Goal: Information Seeking & Learning: Find specific fact

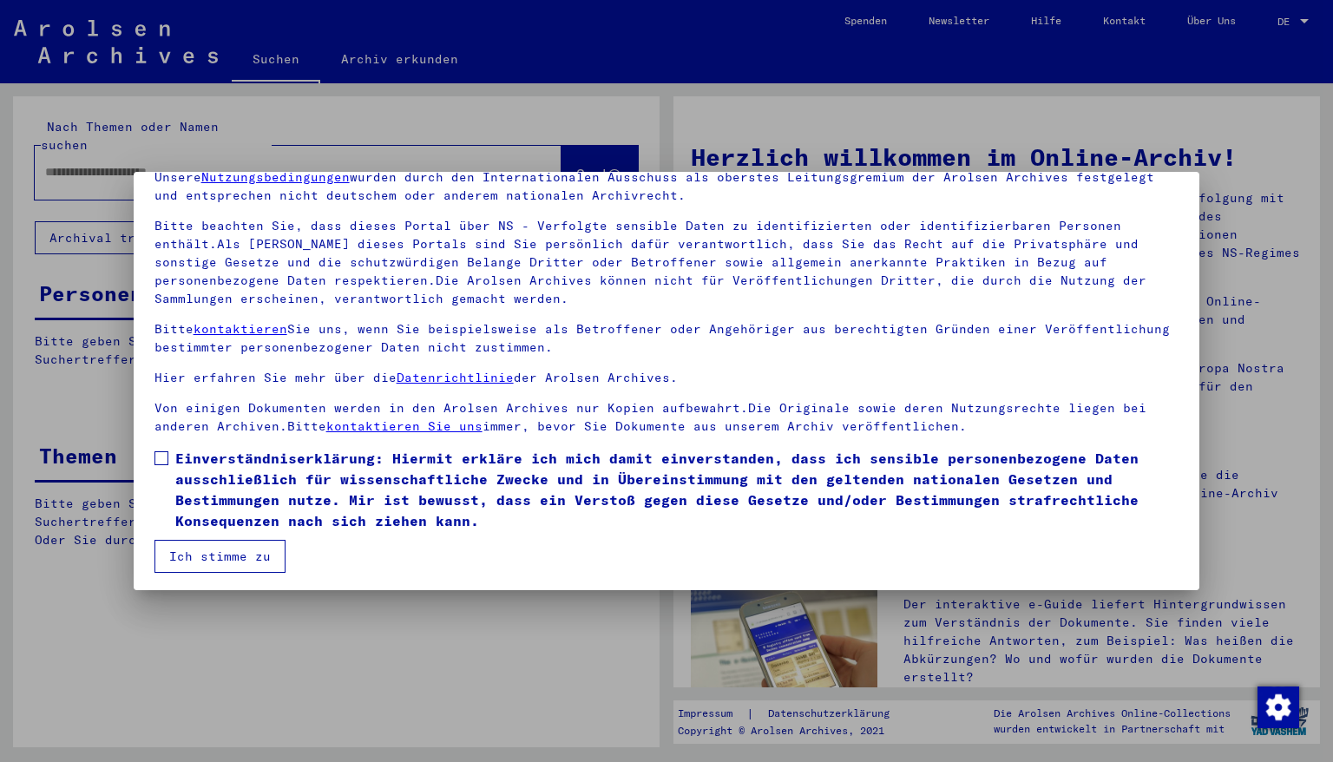
scroll to position [83, 0]
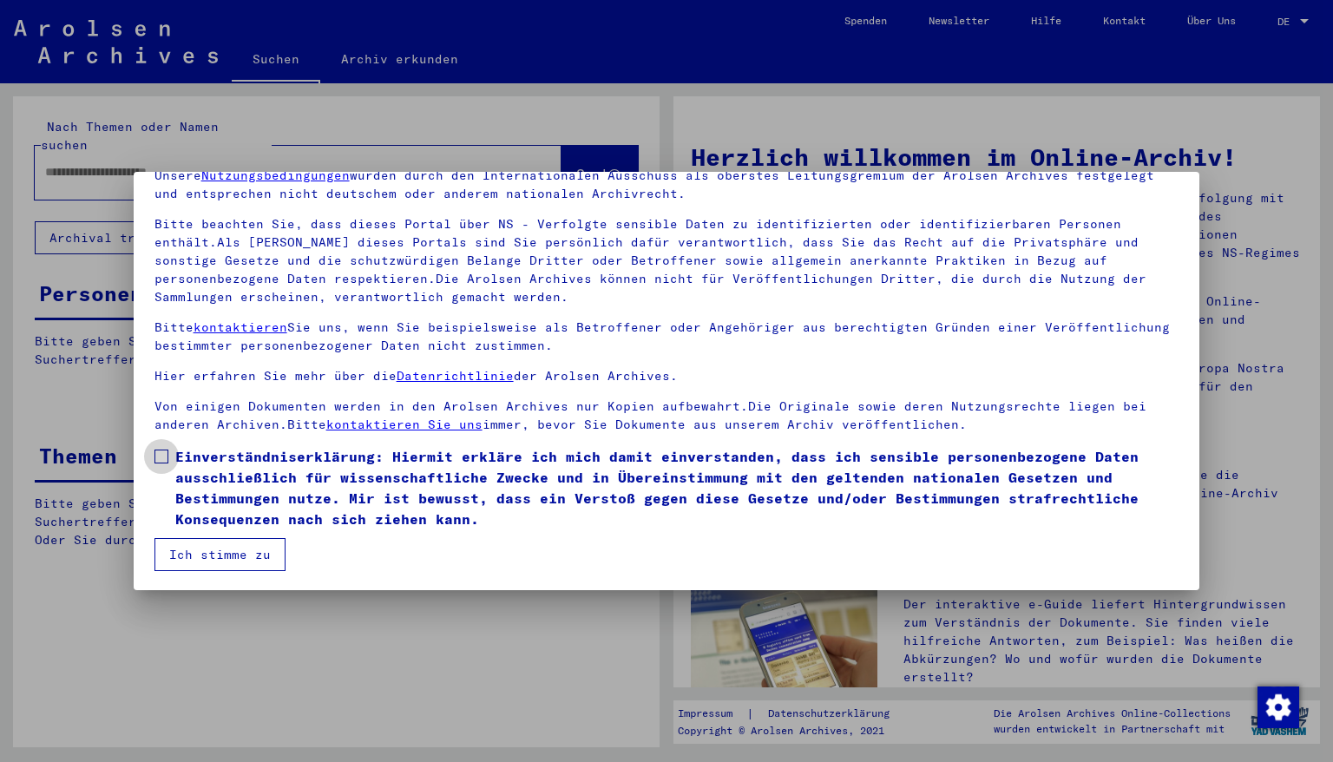
click at [157, 456] on span at bounding box center [161, 457] width 14 height 14
click at [206, 554] on button "Ich stimme zu" at bounding box center [219, 554] width 131 height 33
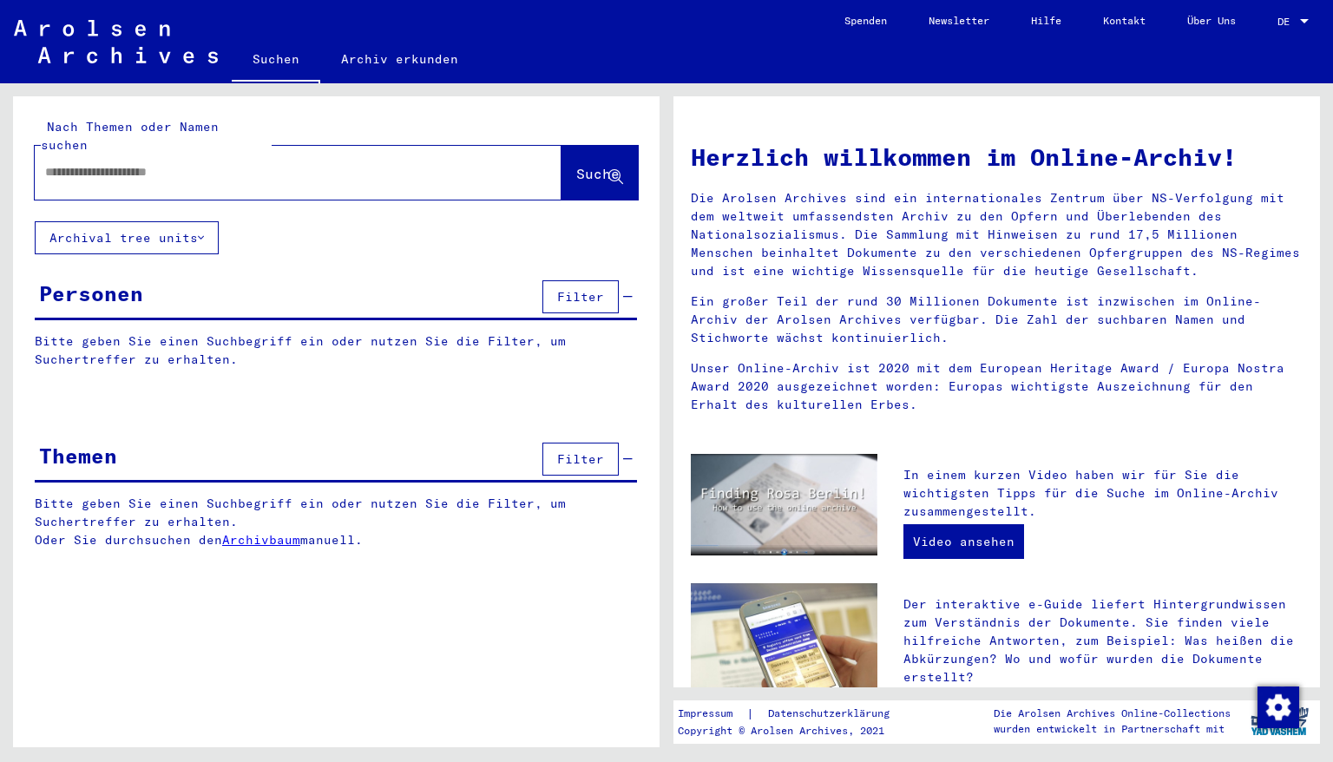
click at [214, 163] on input "text" at bounding box center [277, 172] width 464 height 18
click at [43, 154] on div at bounding box center [272, 172] width 475 height 39
click at [233, 163] on input "text" at bounding box center [277, 172] width 464 height 18
click at [587, 165] on span "Suche" at bounding box center [597, 173] width 43 height 17
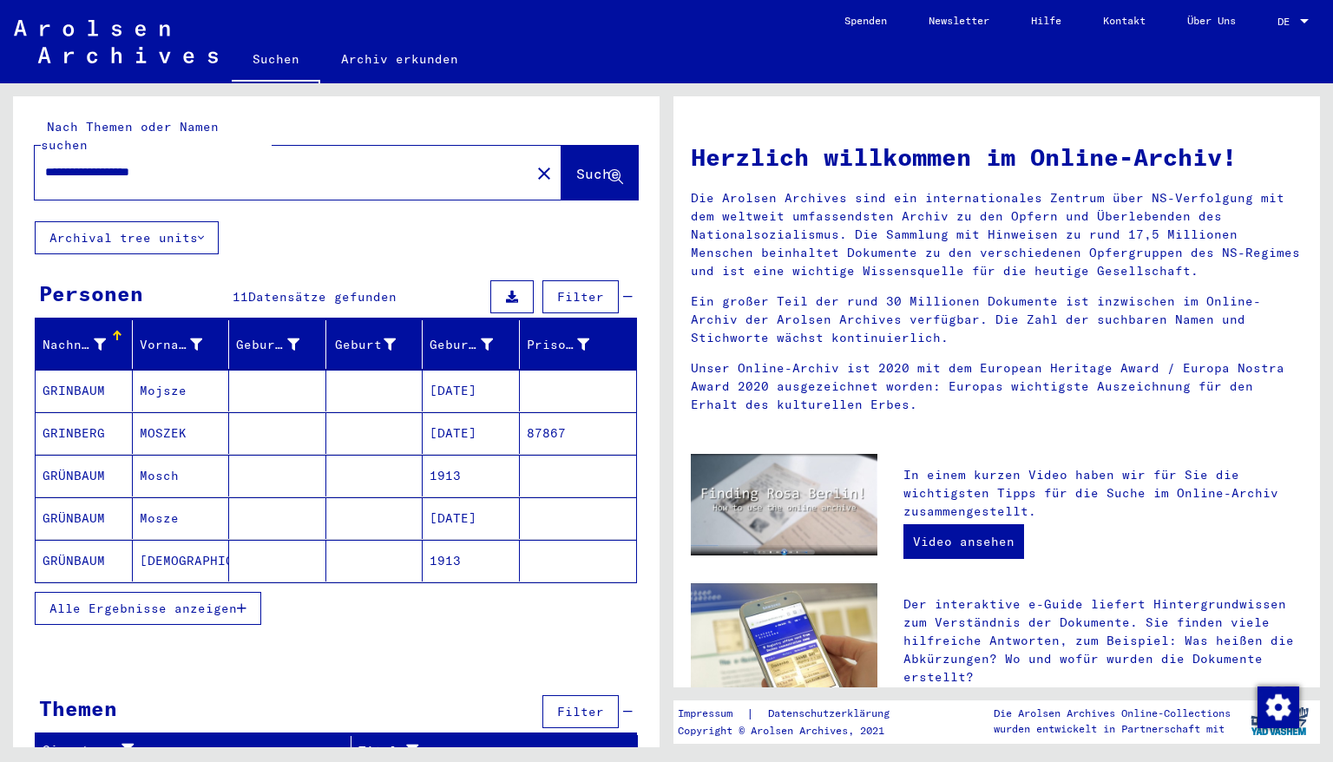
click at [452, 540] on mat-cell "1913" at bounding box center [471, 561] width 97 height 42
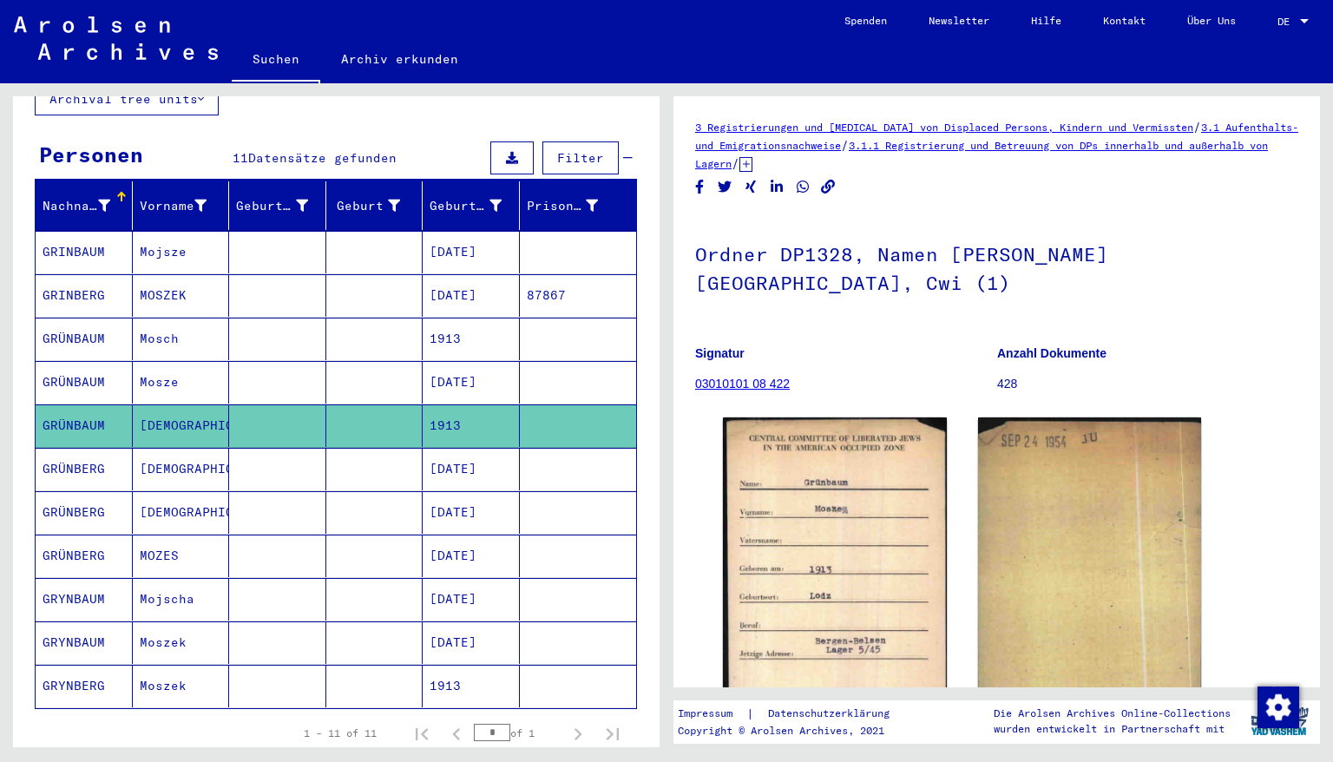
click at [458, 535] on mat-cell "[DATE]" at bounding box center [471, 556] width 97 height 43
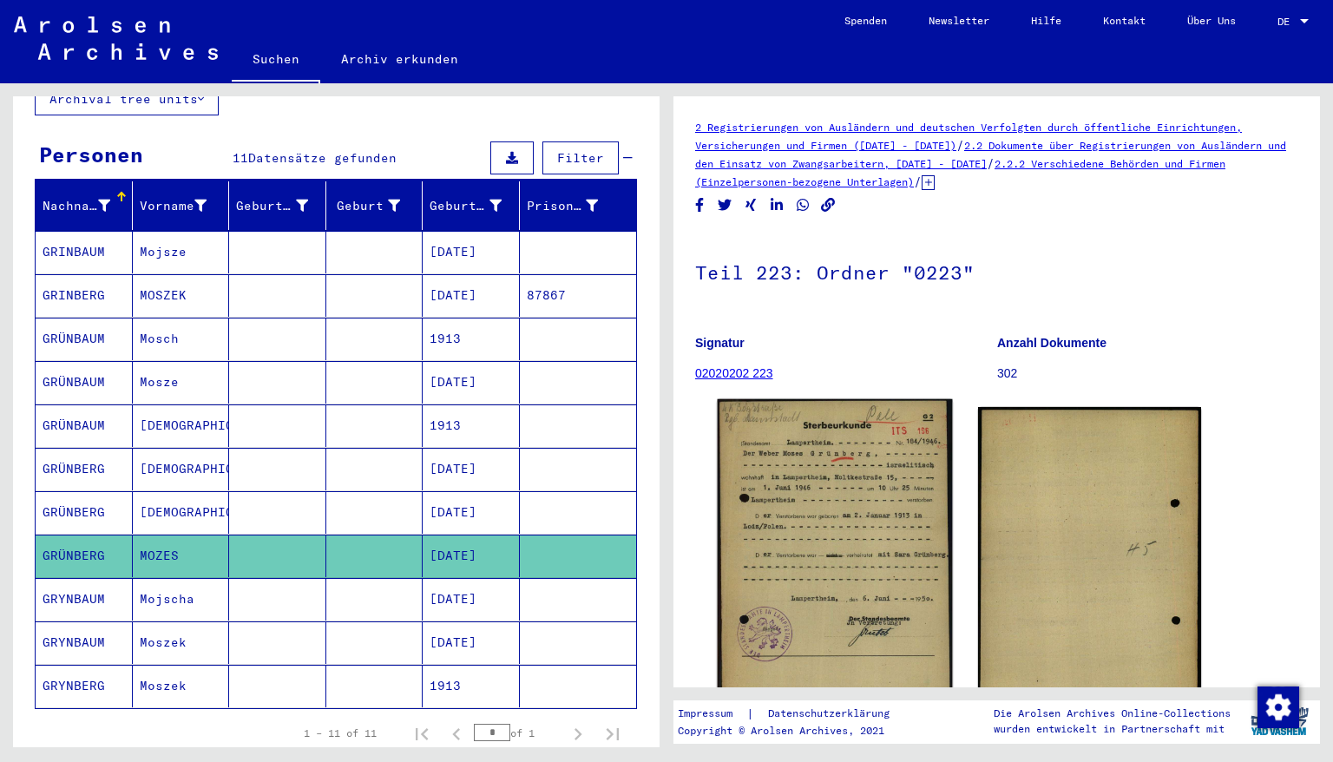
click at [808, 492] on img at bounding box center [835, 558] width 234 height 319
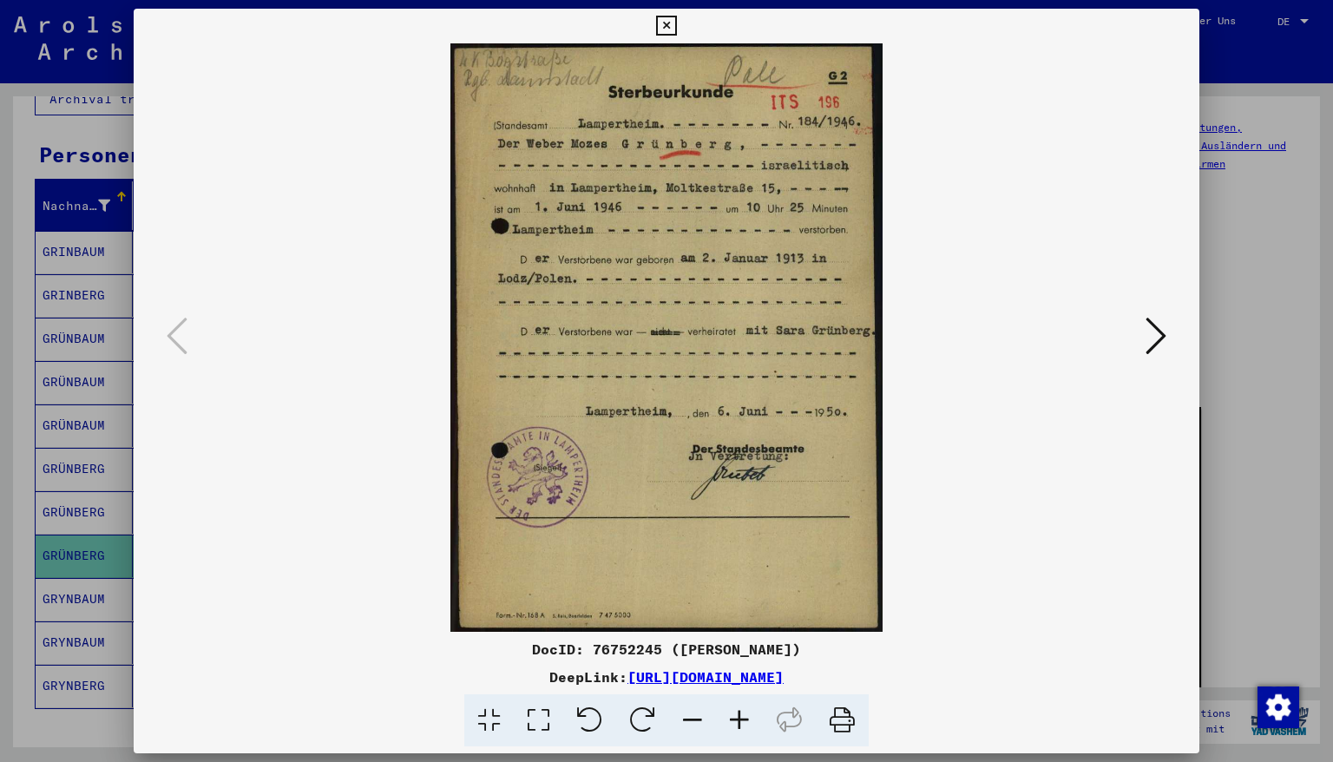
click at [676, 23] on icon at bounding box center [666, 26] width 20 height 21
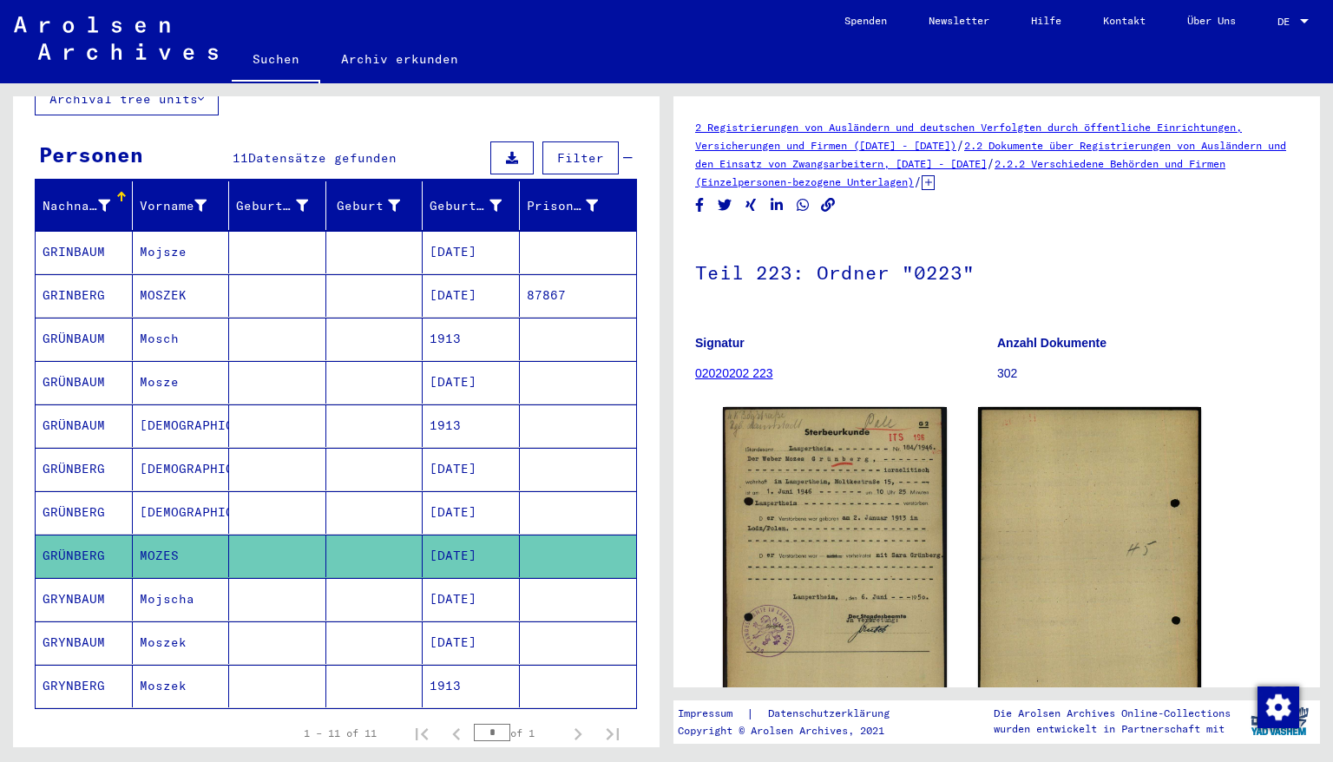
click at [444, 665] on mat-cell "1913" at bounding box center [471, 686] width 97 height 43
drag, startPoint x: 444, startPoint y: 663, endPoint x: 437, endPoint y: 646, distance: 18.7
click at [444, 665] on mat-cell "1913" at bounding box center [471, 686] width 97 height 43
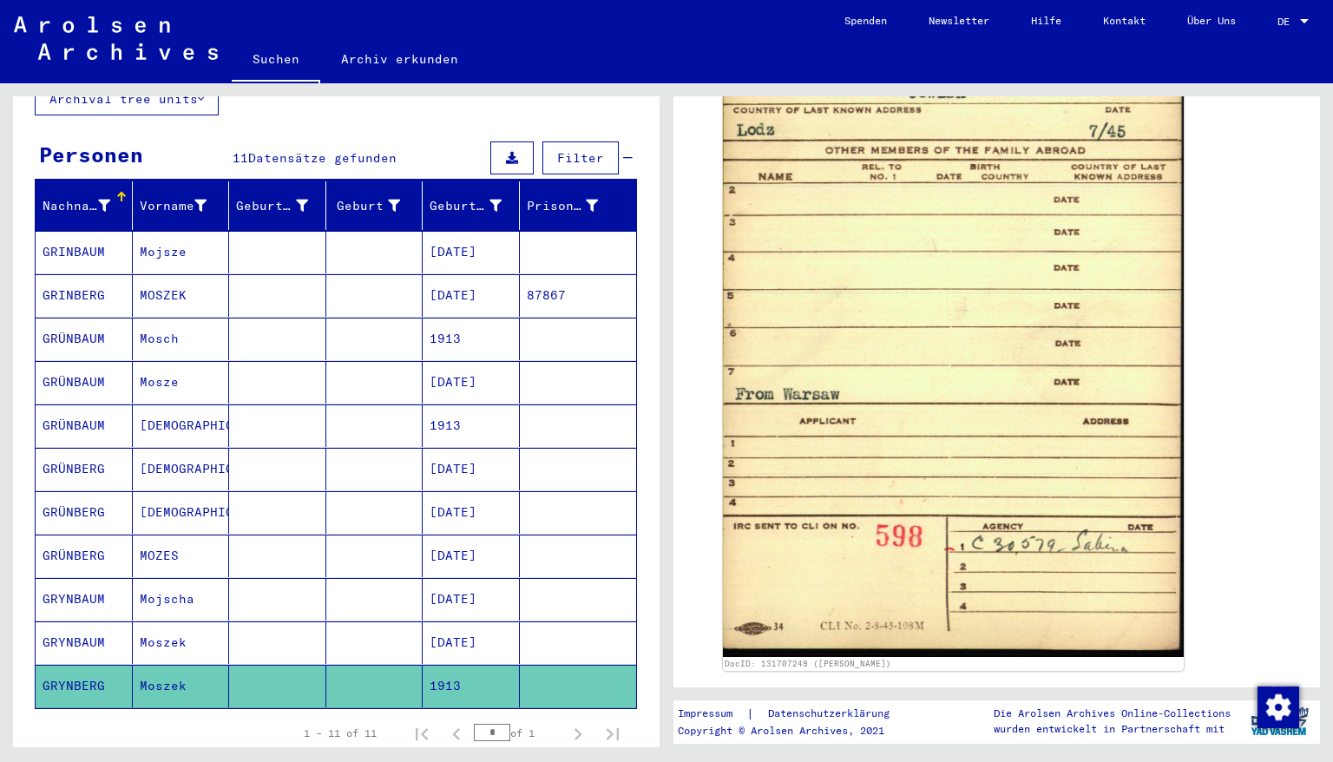
scroll to position [1111, 0]
click at [460, 536] on mat-cell "[DATE]" at bounding box center [471, 556] width 97 height 43
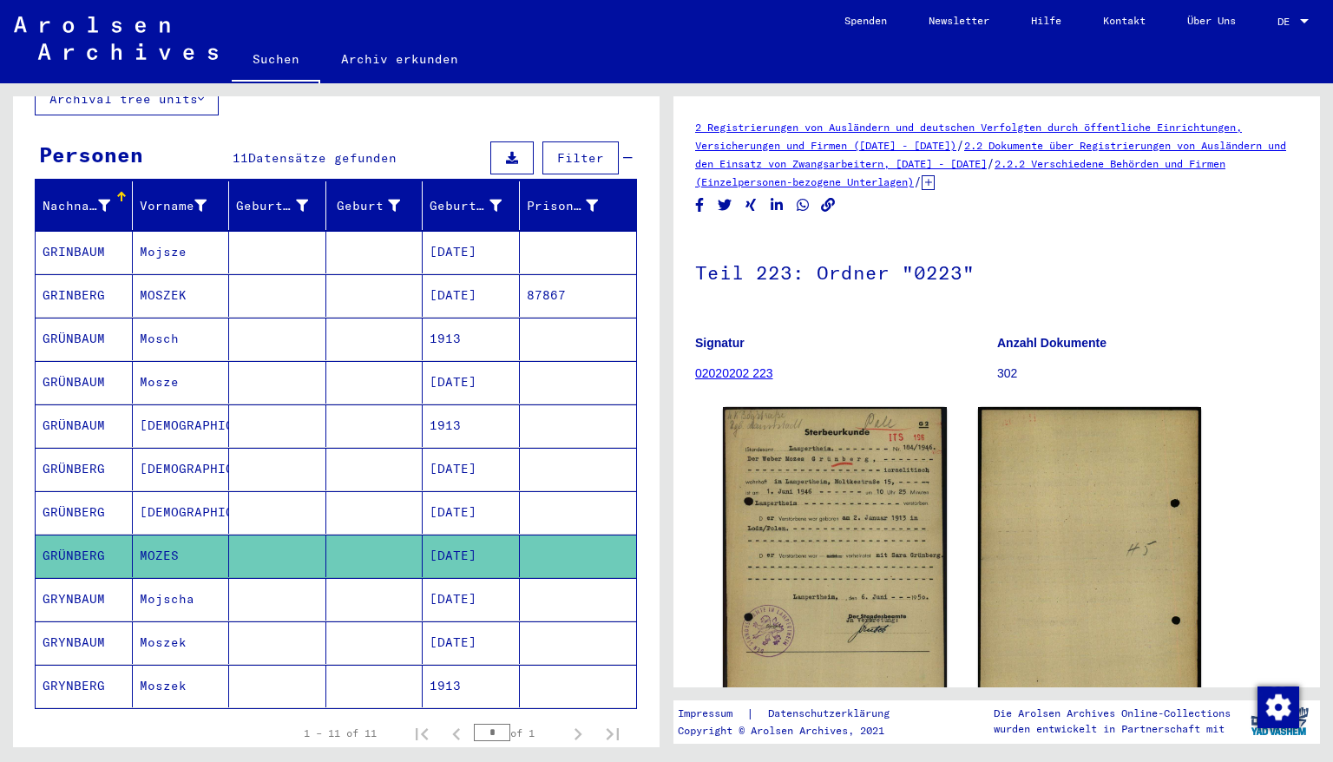
click at [455, 491] on mat-cell "[DATE]" at bounding box center [471, 512] width 97 height 43
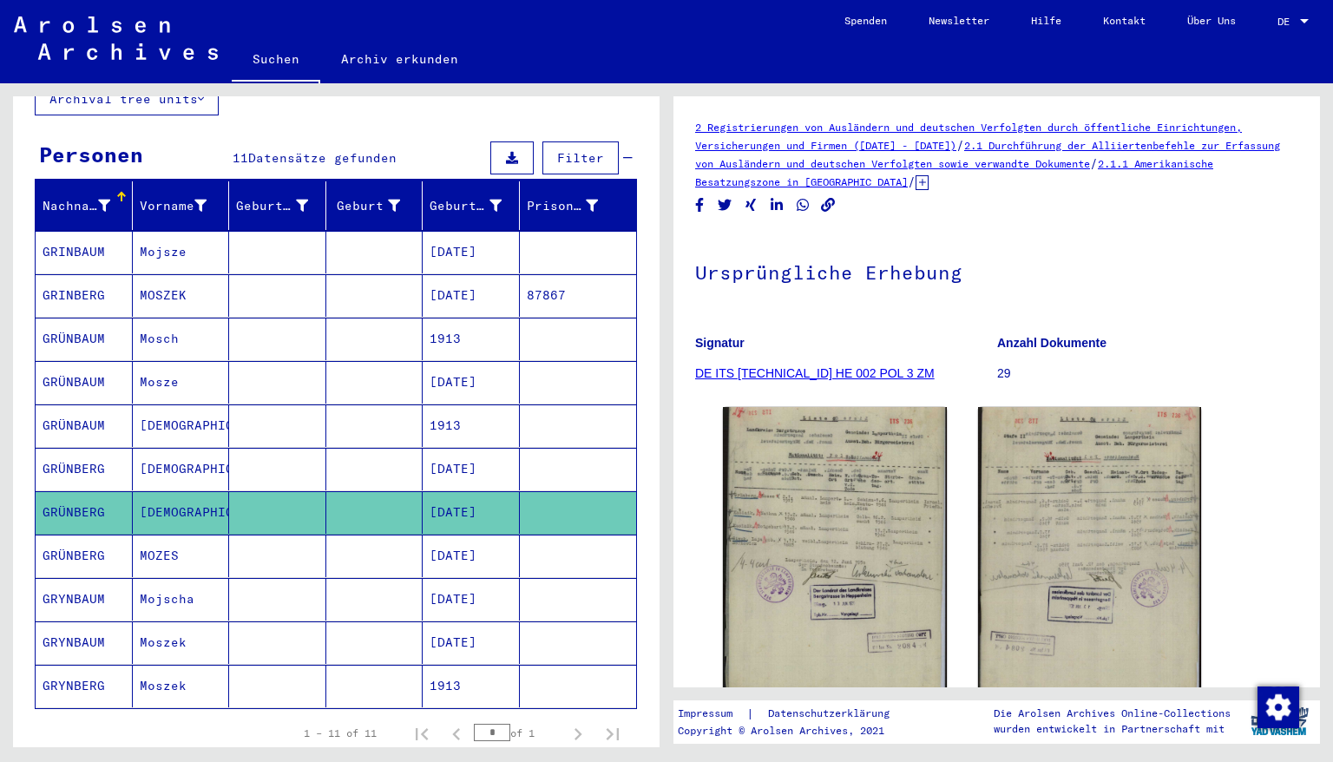
click at [444, 450] on mat-cell "[DATE]" at bounding box center [471, 469] width 97 height 43
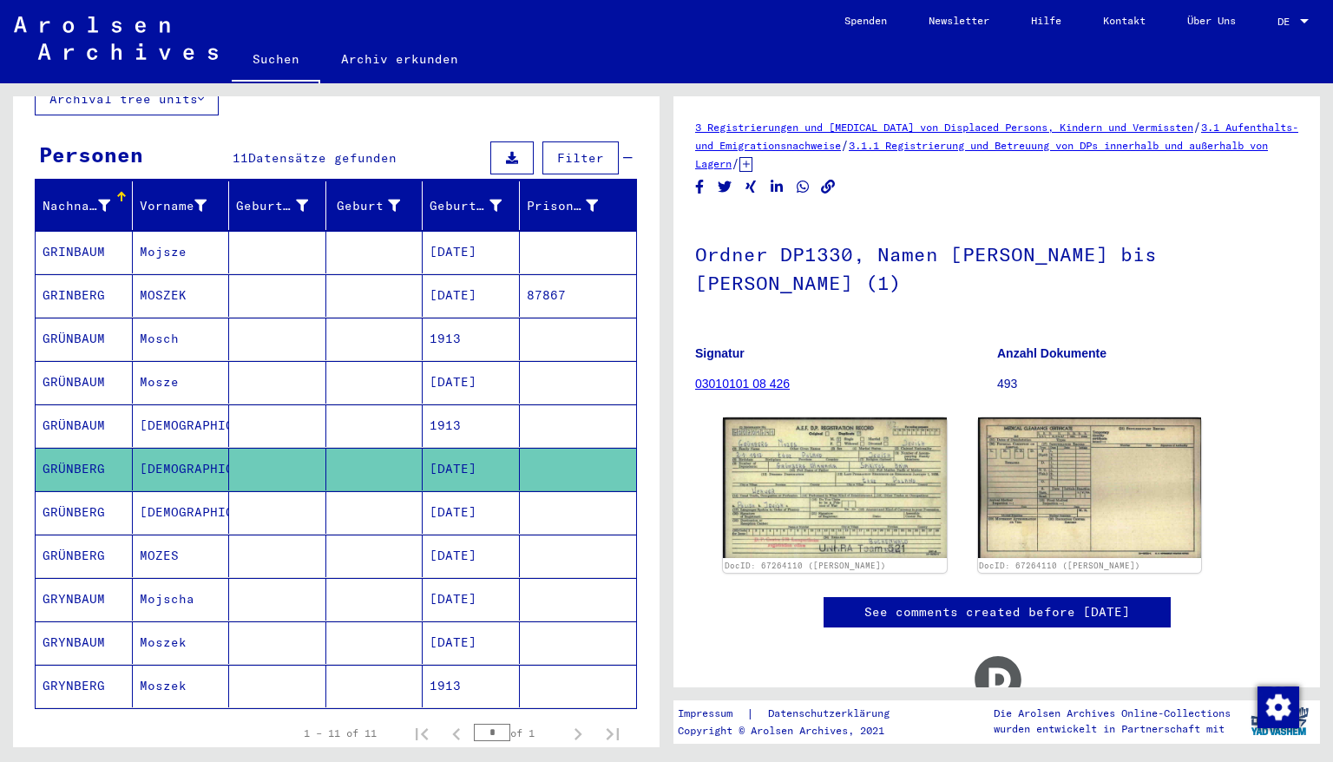
click at [451, 325] on mat-cell "1913" at bounding box center [471, 339] width 97 height 43
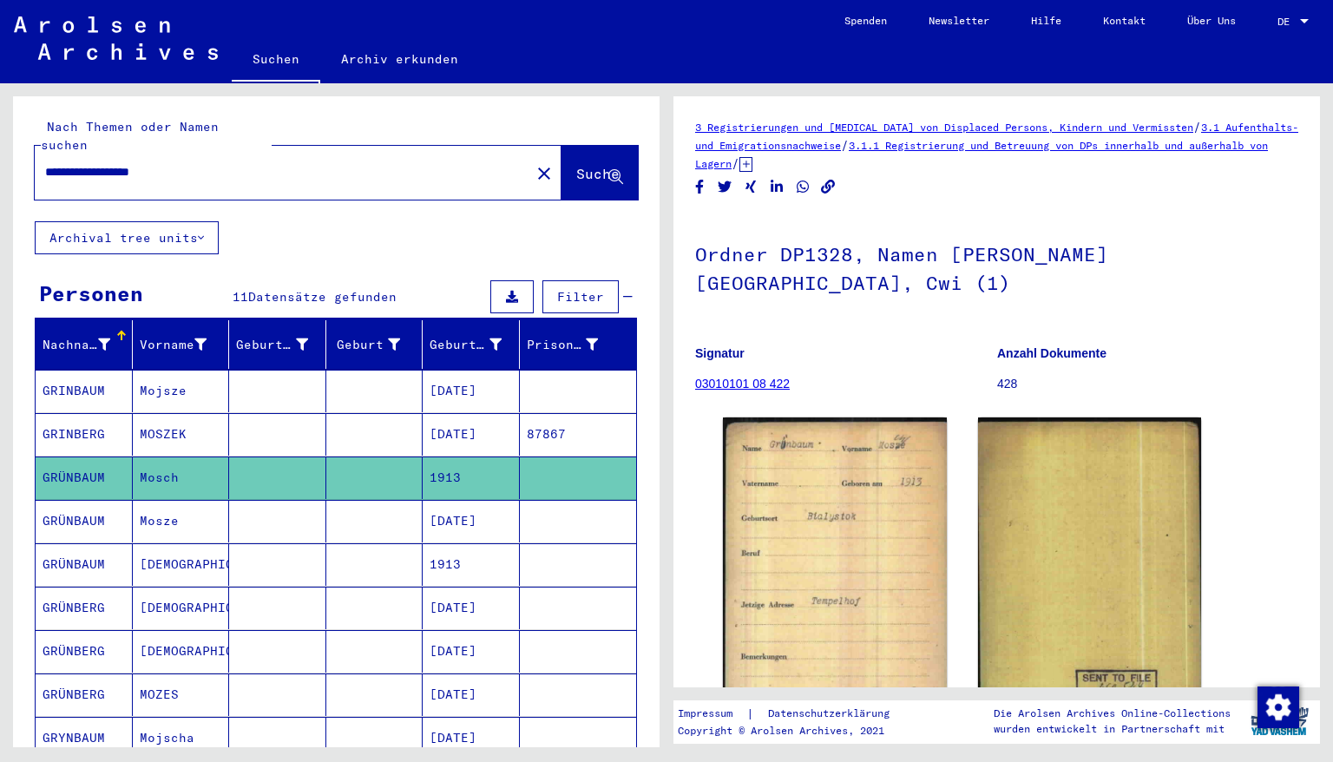
click at [0, 169] on div "**********" at bounding box center [333, 415] width 666 height 664
drag, startPoint x: 183, startPoint y: 153, endPoint x: 150, endPoint y: 163, distance: 34.6
click at [150, 163] on div "**********" at bounding box center [277, 172] width 485 height 39
click at [576, 165] on span "Suche" at bounding box center [597, 173] width 43 height 17
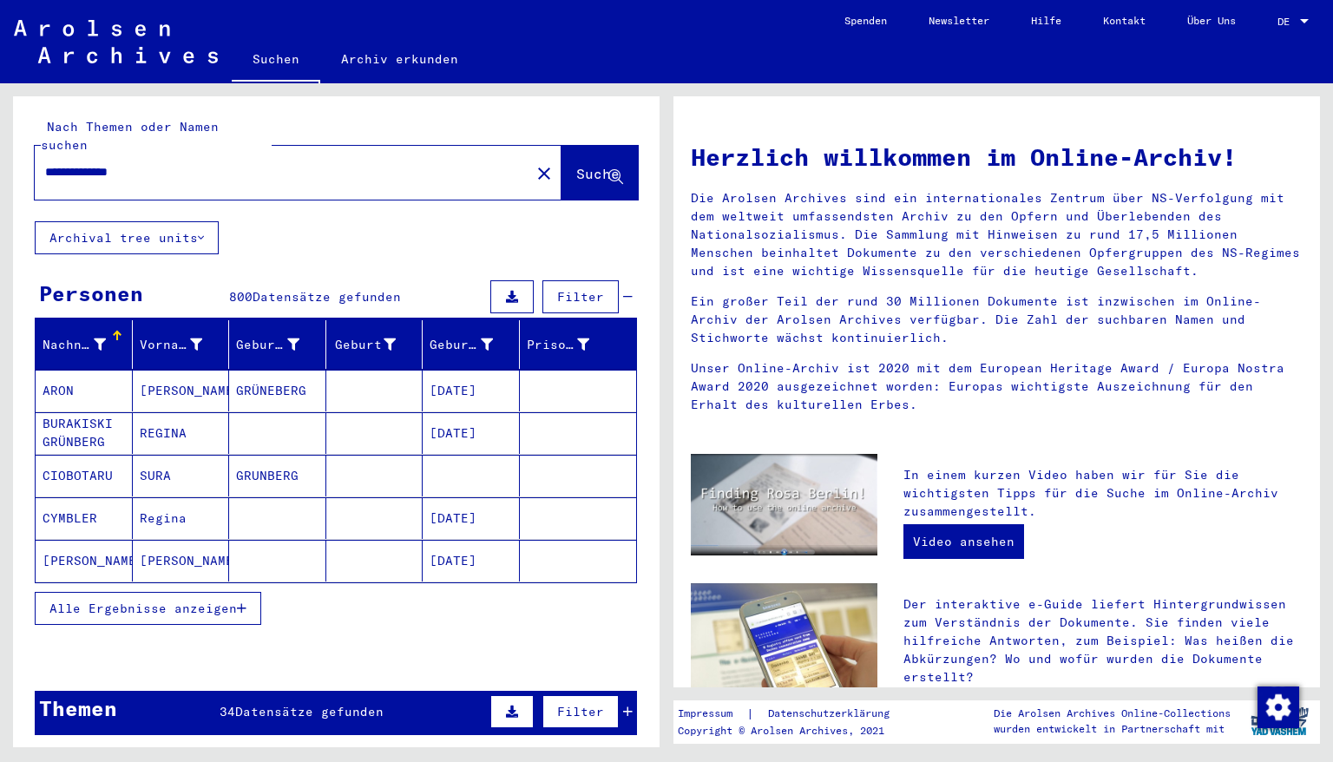
drag, startPoint x: 154, startPoint y: 160, endPoint x: 0, endPoint y: 175, distance: 155.3
click at [0, 175] on div "**********" at bounding box center [333, 415] width 666 height 664
click at [576, 165] on span "Suche" at bounding box center [597, 173] width 43 height 17
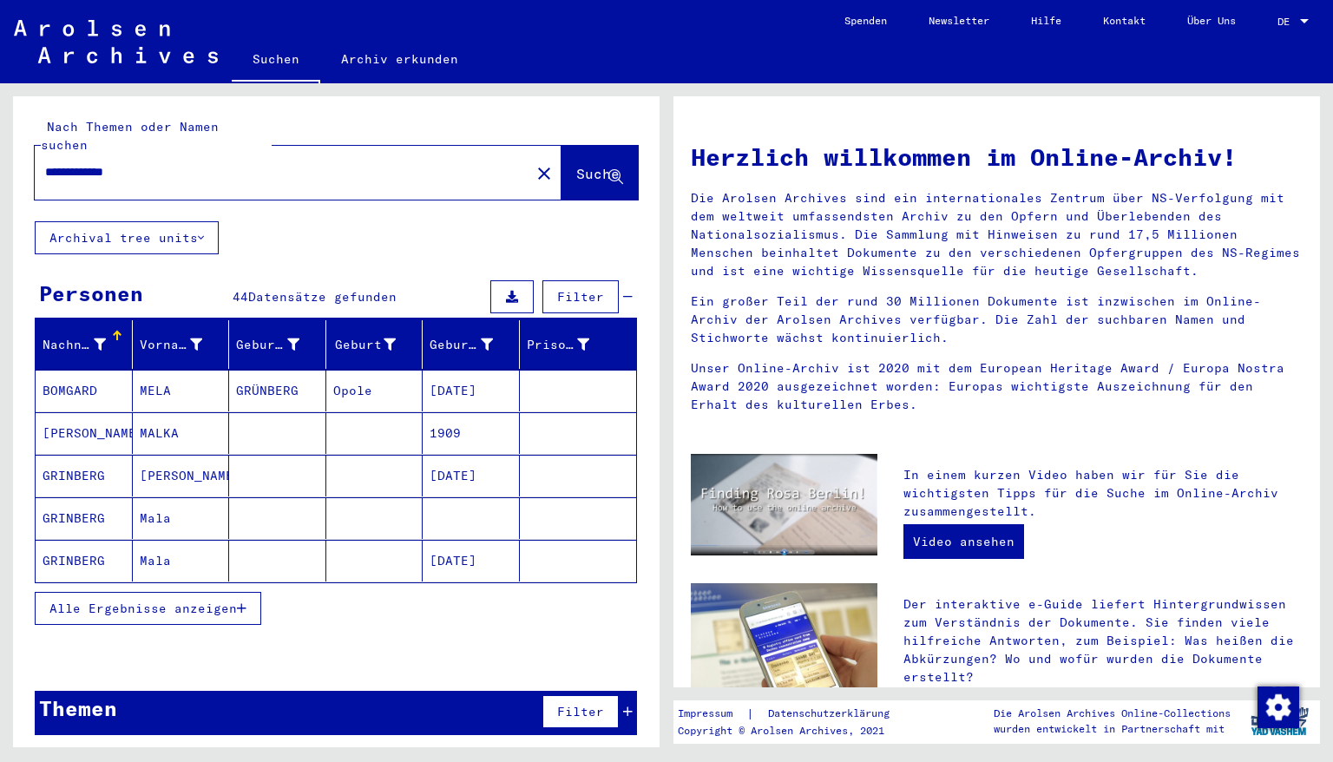
click at [479, 543] on mat-cell "[DATE]" at bounding box center [471, 561] width 97 height 42
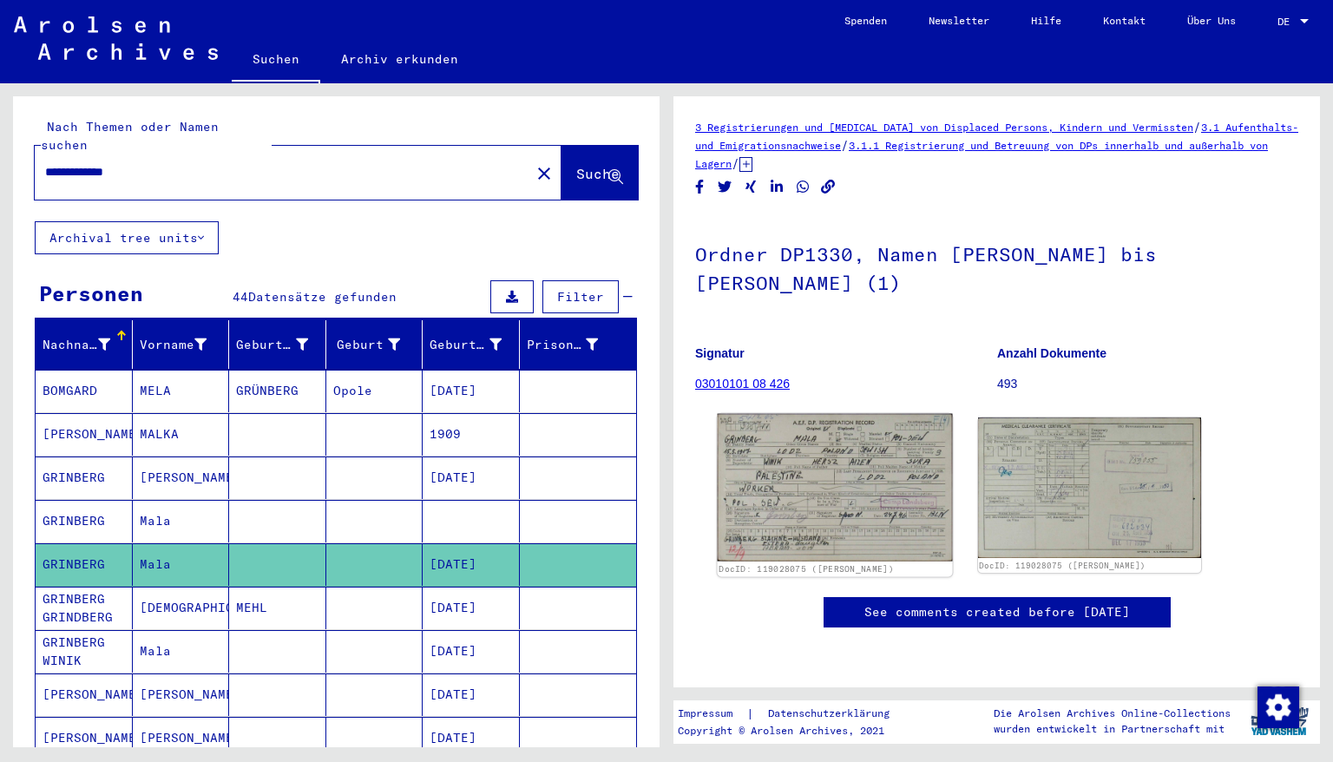
click at [842, 485] on img at bounding box center [835, 488] width 234 height 148
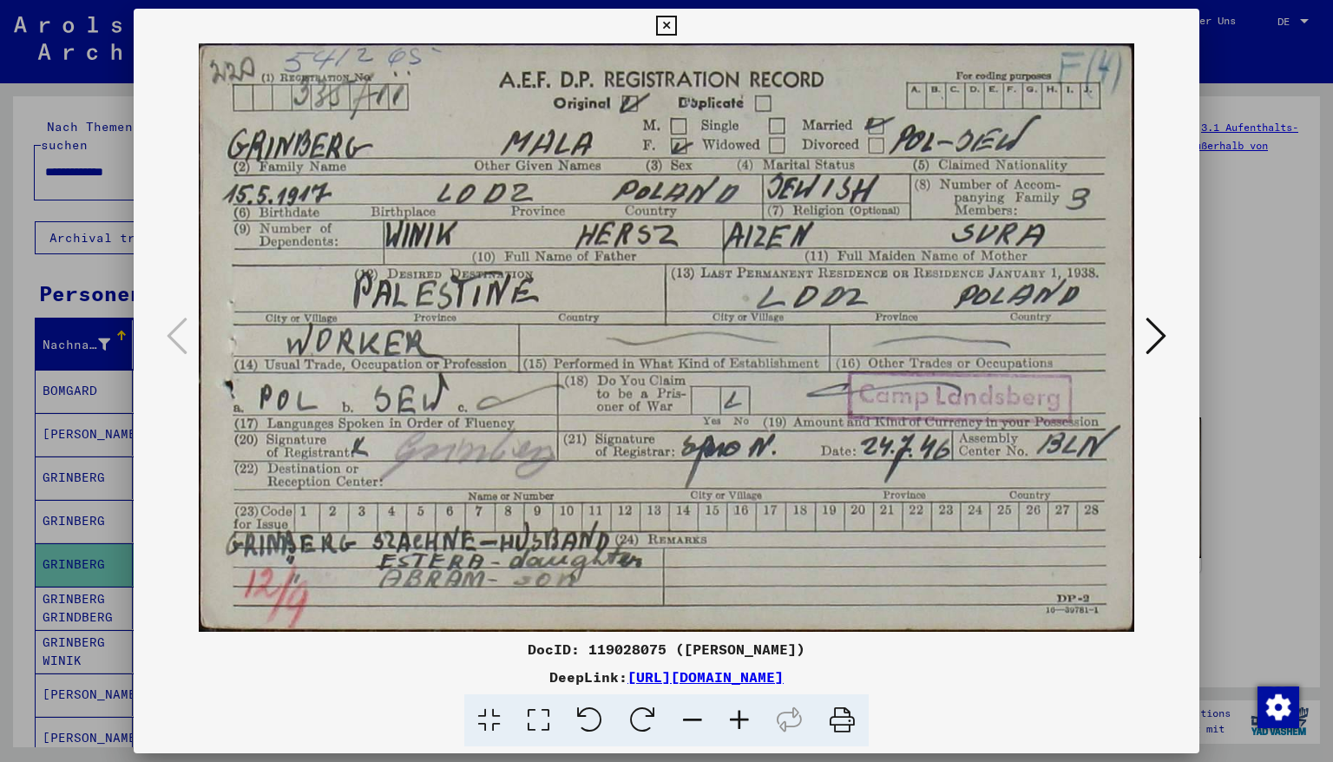
click at [676, 24] on icon at bounding box center [666, 26] width 20 height 21
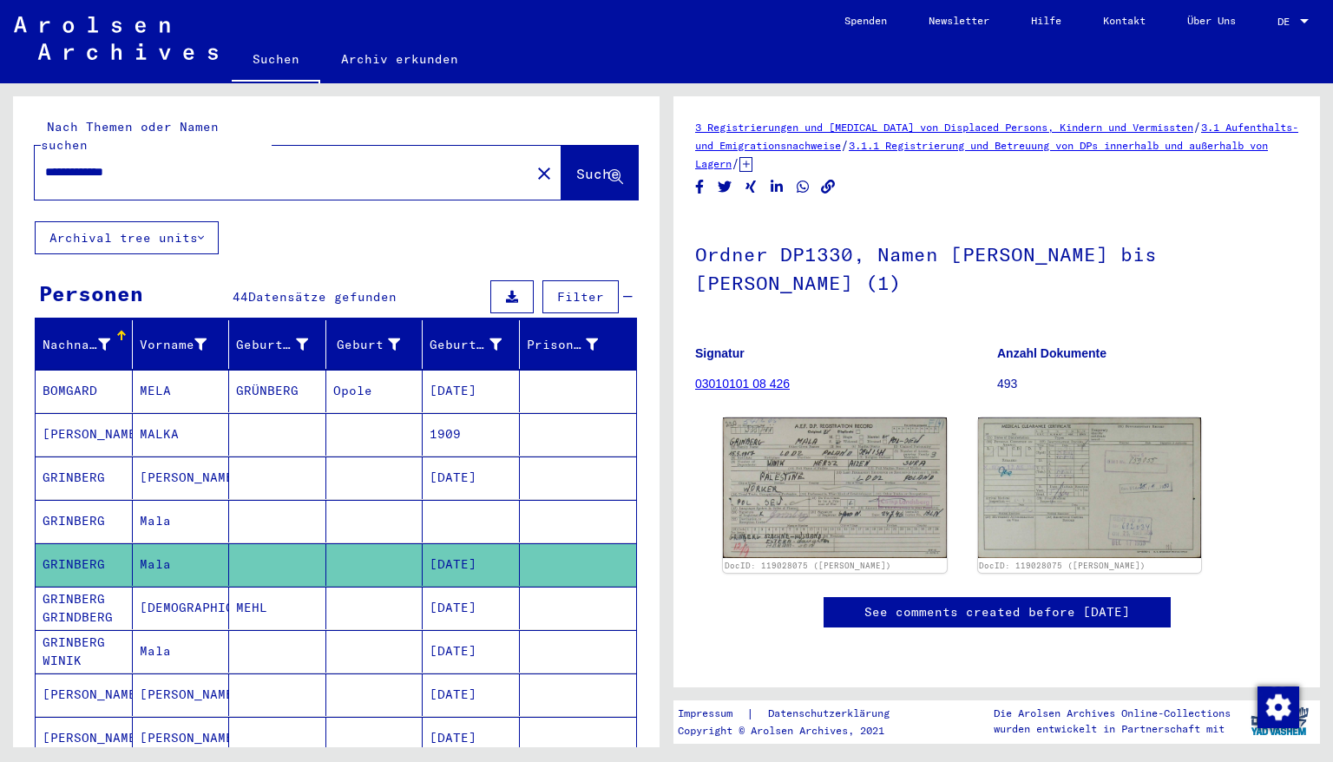
drag, startPoint x: 142, startPoint y: 150, endPoint x: 82, endPoint y: 157, distance: 60.3
click at [82, 163] on input "**********" at bounding box center [282, 172] width 475 height 18
click at [576, 165] on span "Suche" at bounding box center [597, 173] width 43 height 17
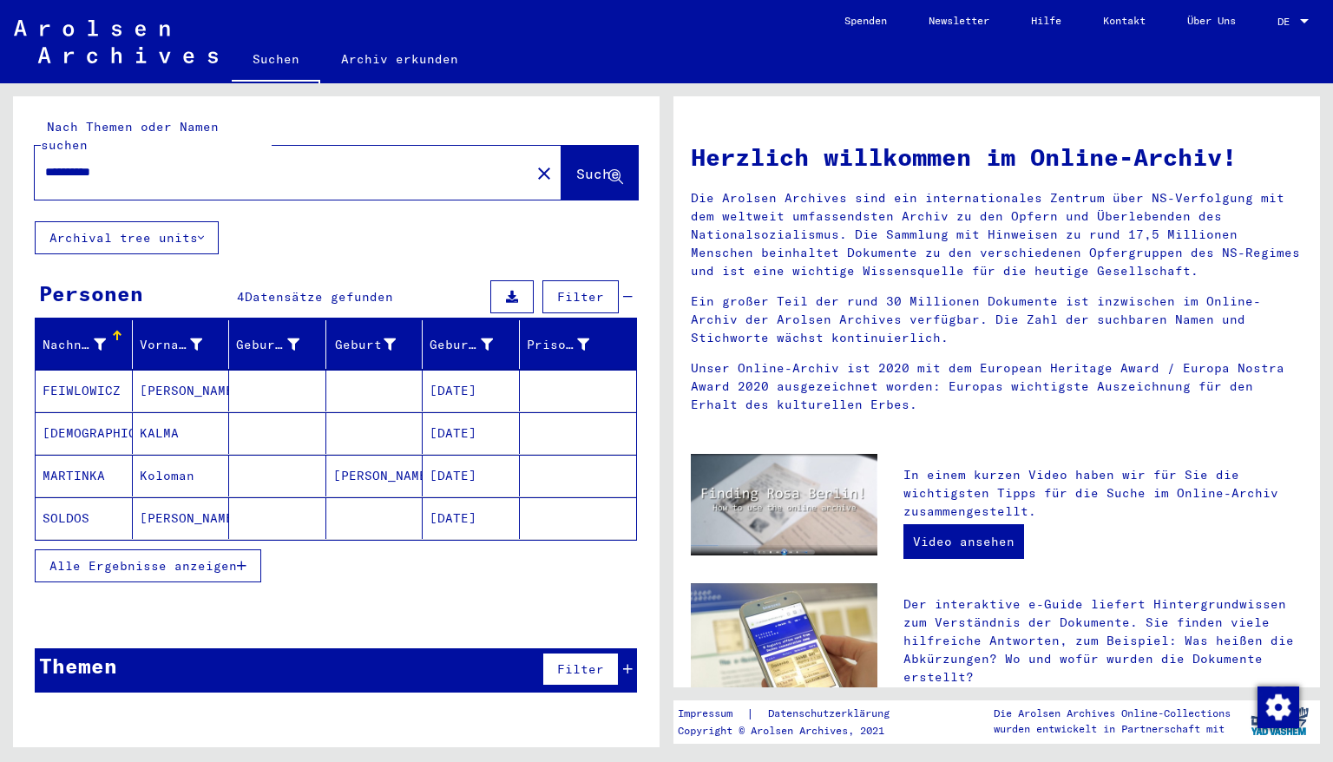
click at [461, 418] on mat-cell "[DATE]" at bounding box center [471, 433] width 97 height 42
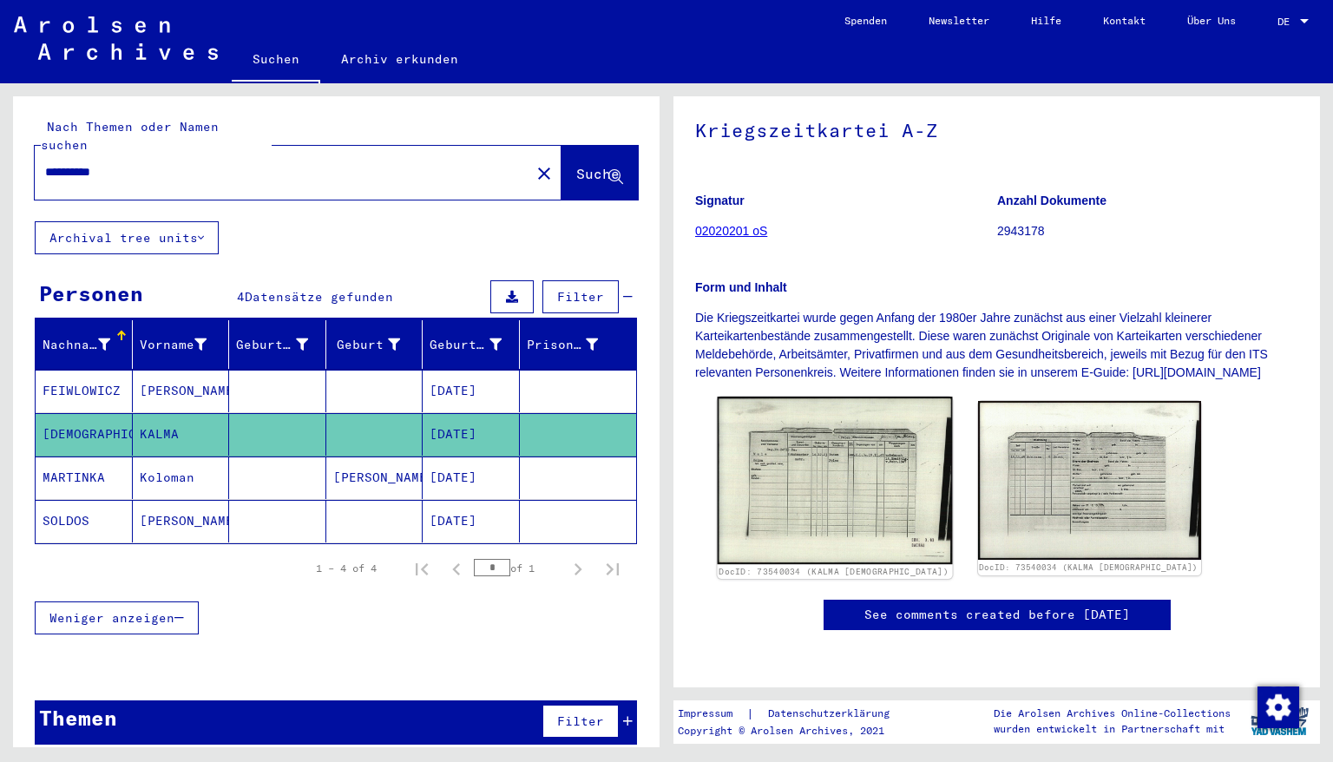
click at [810, 397] on img at bounding box center [835, 480] width 234 height 167
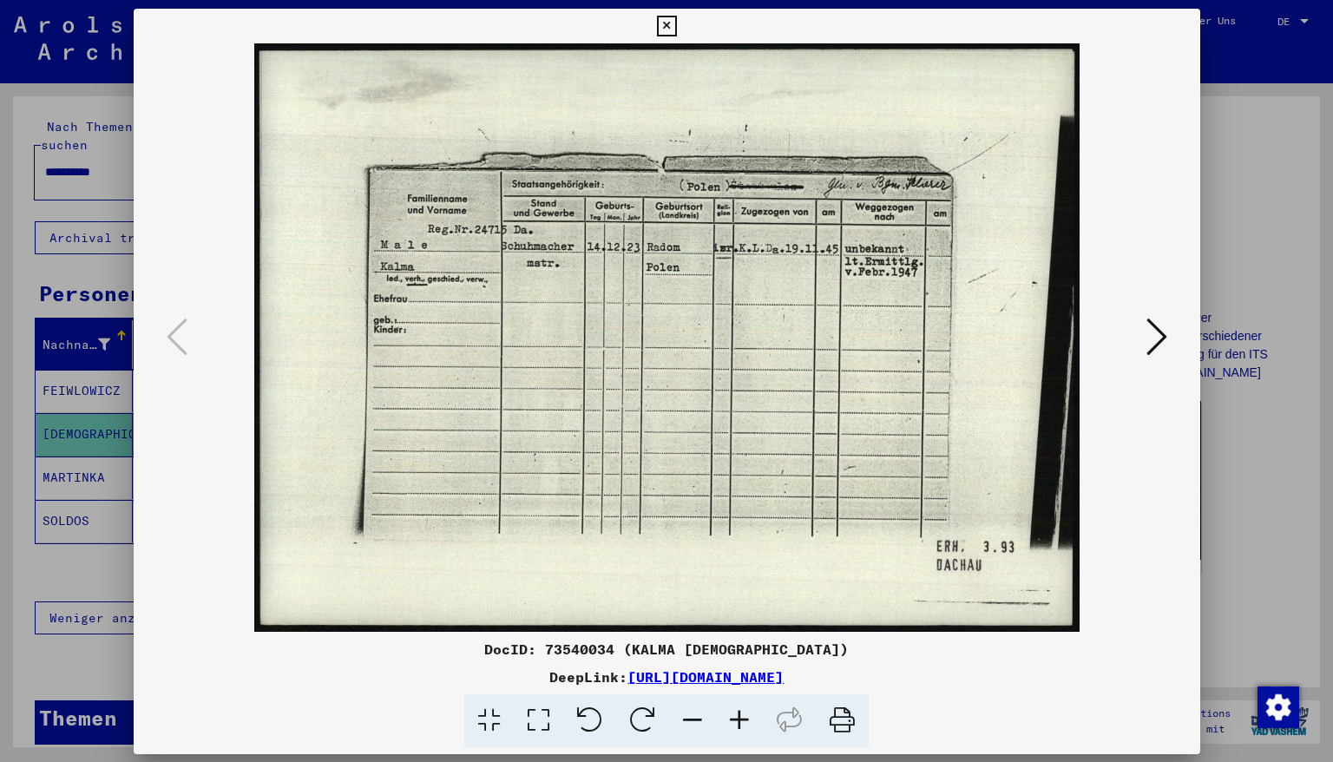
click at [810, 368] on img at bounding box center [667, 337] width 948 height 588
click at [676, 26] on icon at bounding box center [666, 26] width 20 height 21
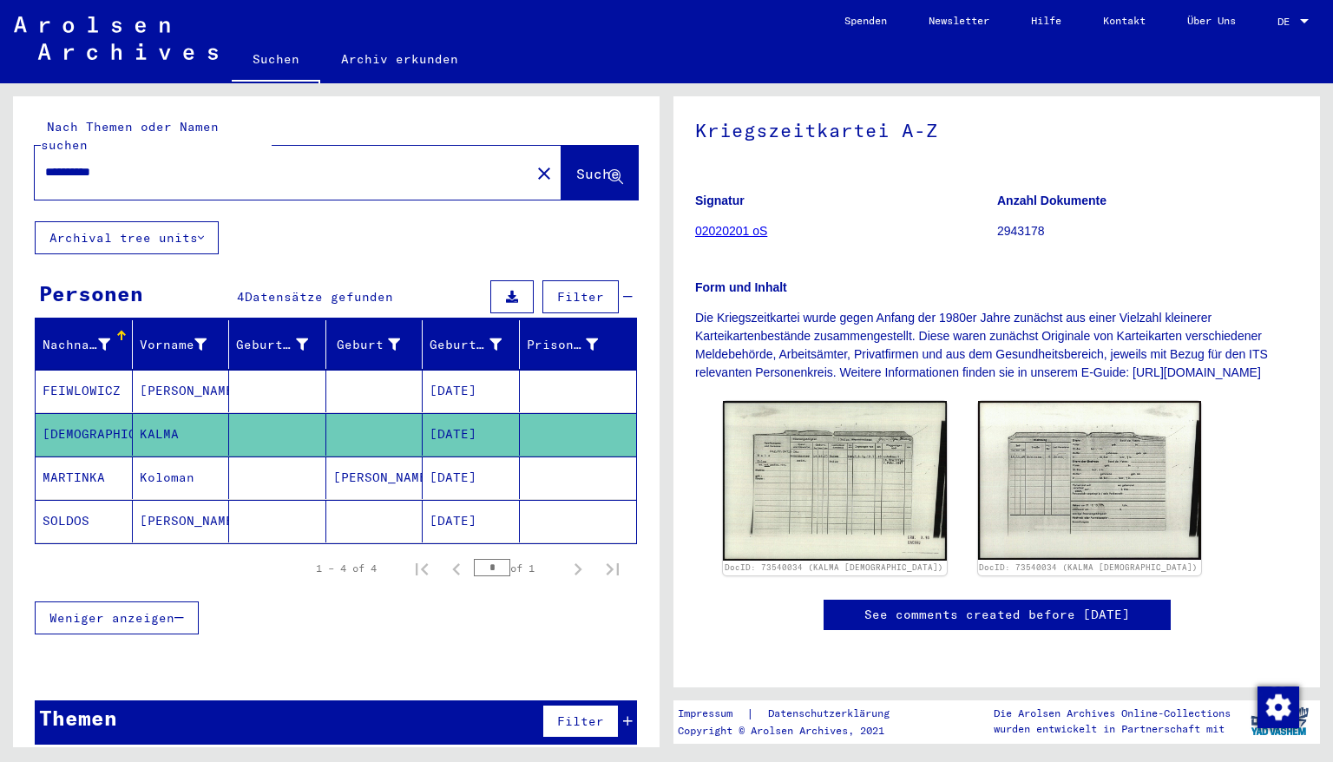
drag, startPoint x: 128, startPoint y: 156, endPoint x: 0, endPoint y: 146, distance: 128.0
click at [0, 146] on div "**********" at bounding box center [333, 415] width 666 height 664
type input "**********"
click at [590, 165] on span "Suche" at bounding box center [597, 173] width 43 height 17
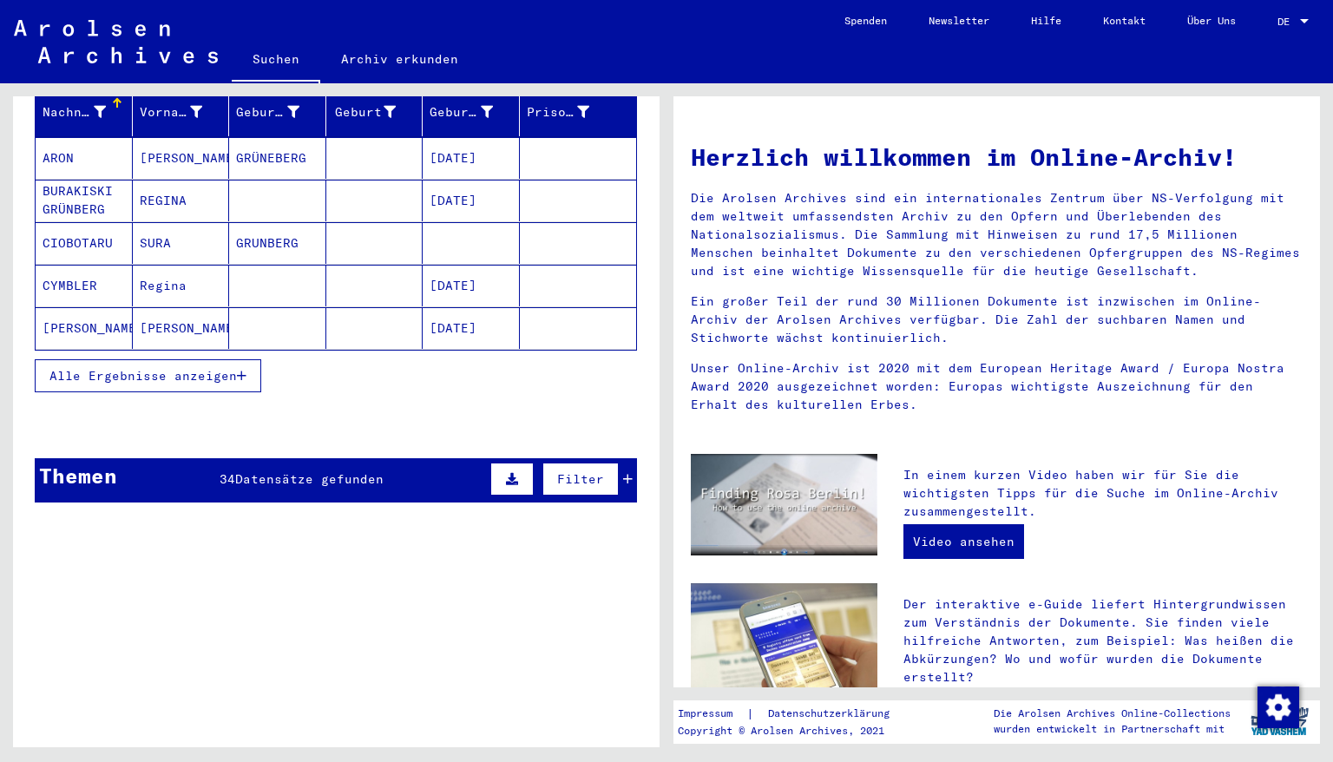
scroll to position [208, 0]
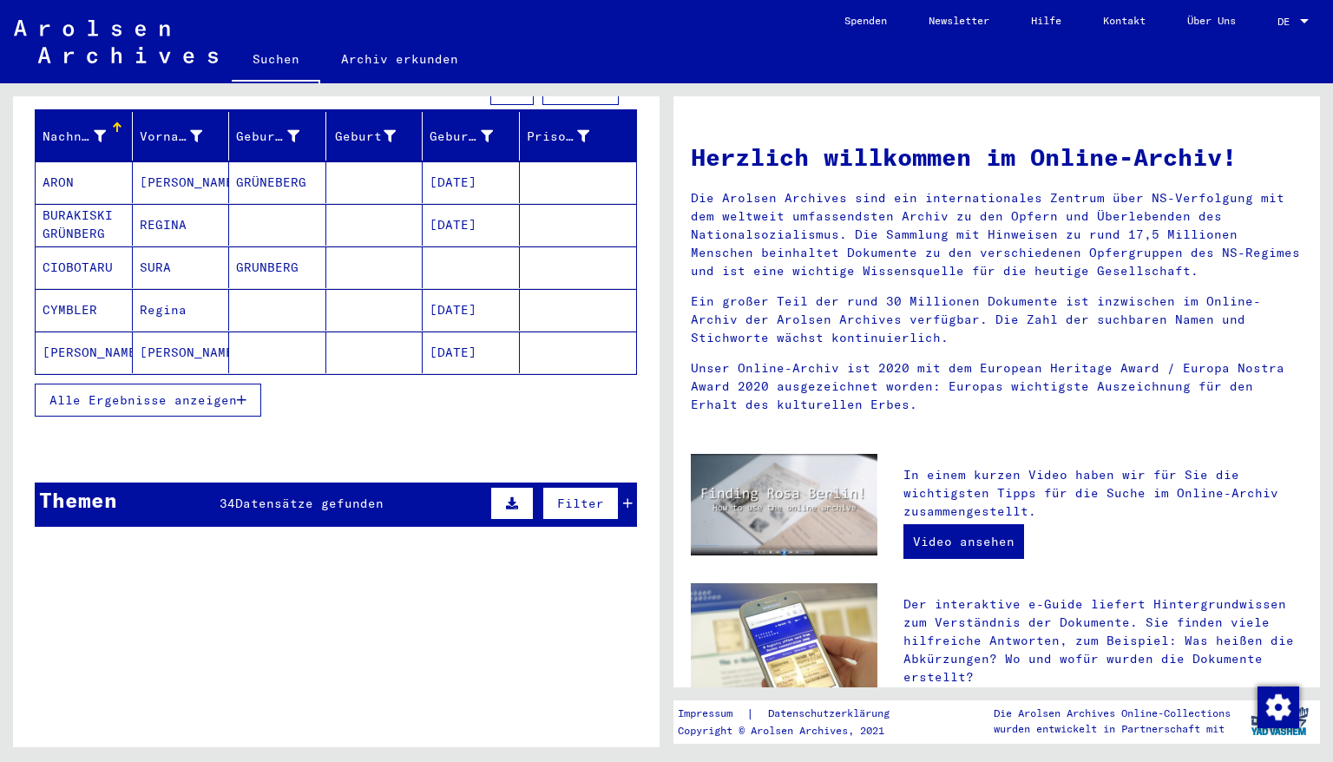
click at [237, 394] on icon "button" at bounding box center [242, 400] width 10 height 12
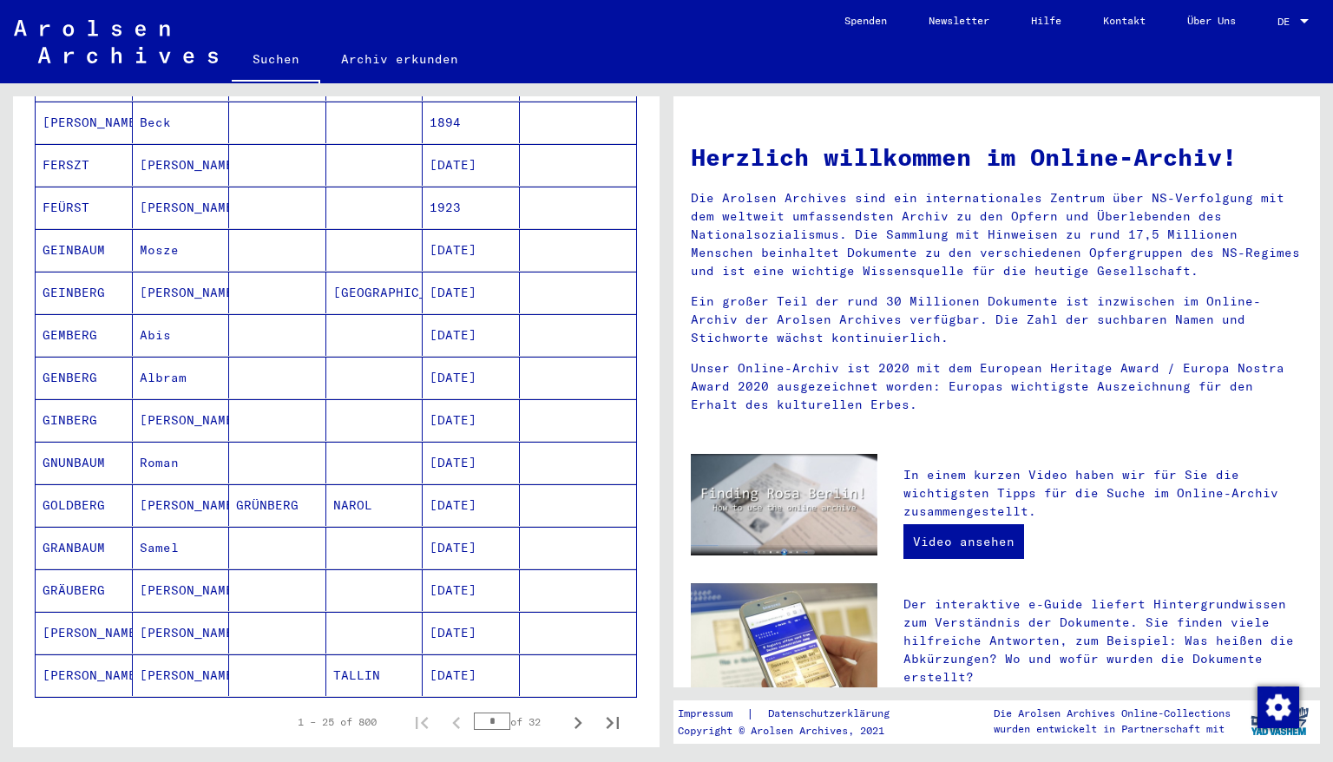
scroll to position [903, 0]
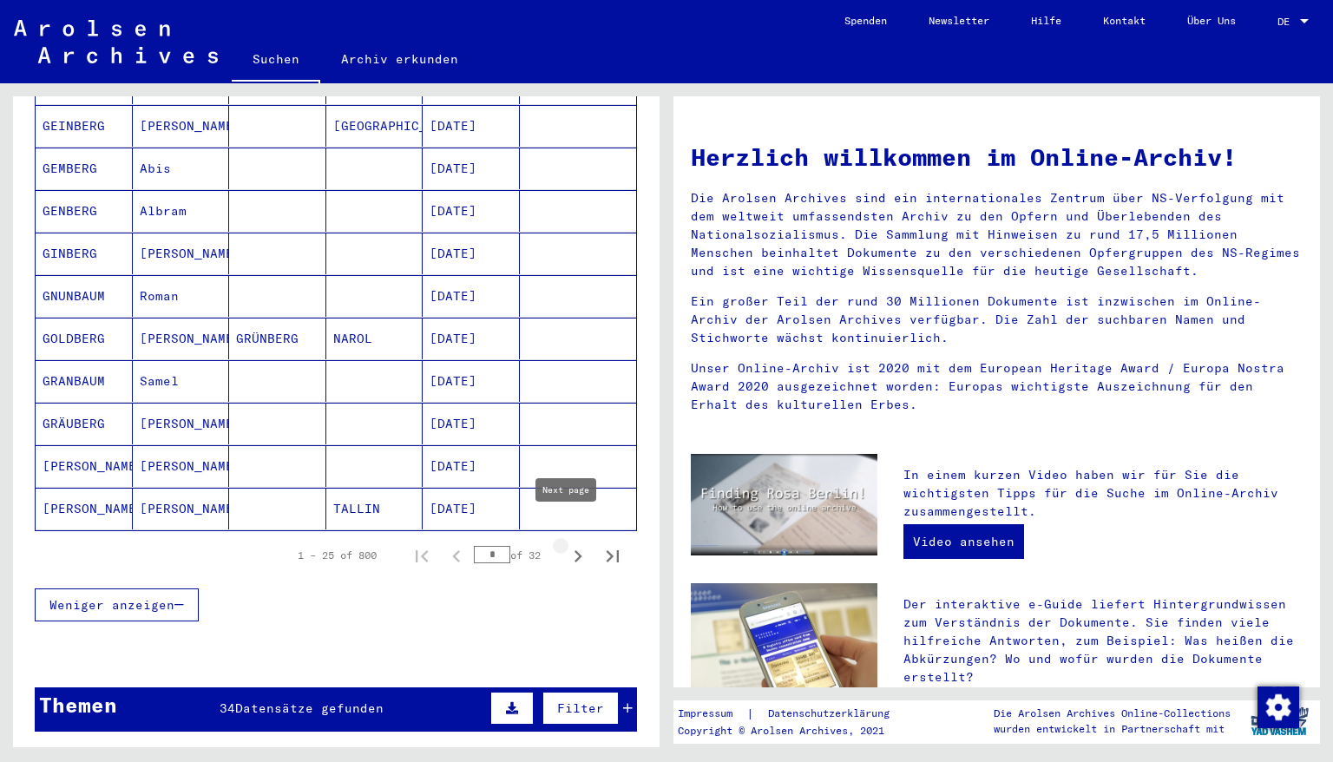
click at [574, 550] on icon "Next page" at bounding box center [578, 556] width 8 height 12
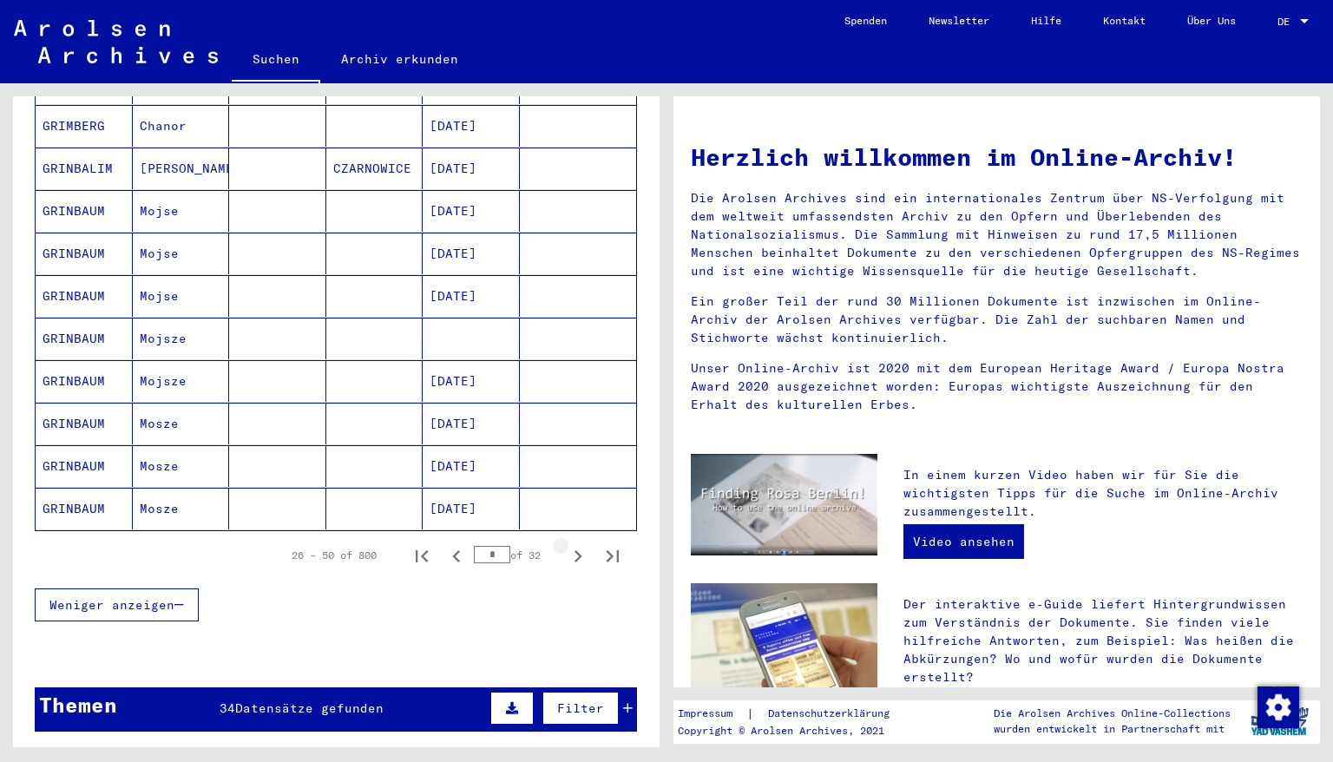
click at [574, 550] on icon "Next page" at bounding box center [578, 556] width 8 height 12
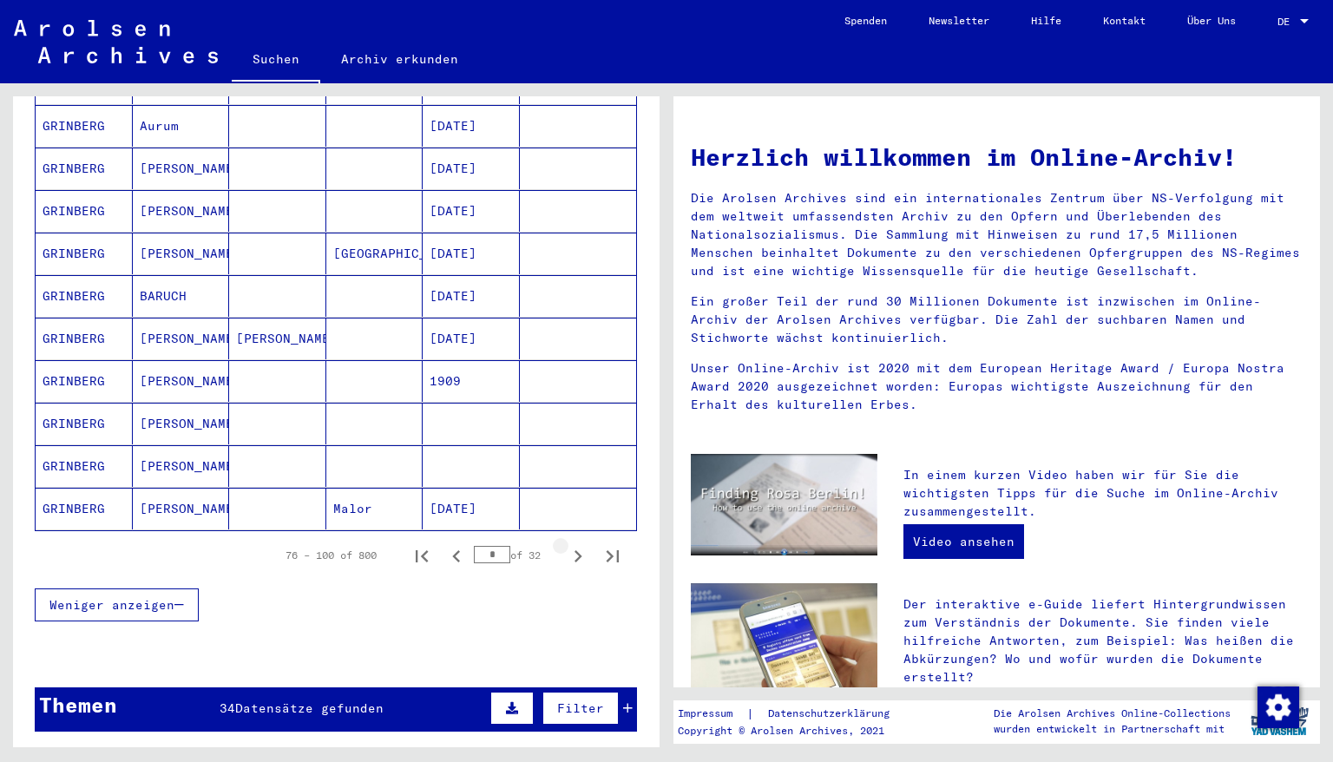
click at [574, 550] on icon "Next page" at bounding box center [578, 556] width 8 height 12
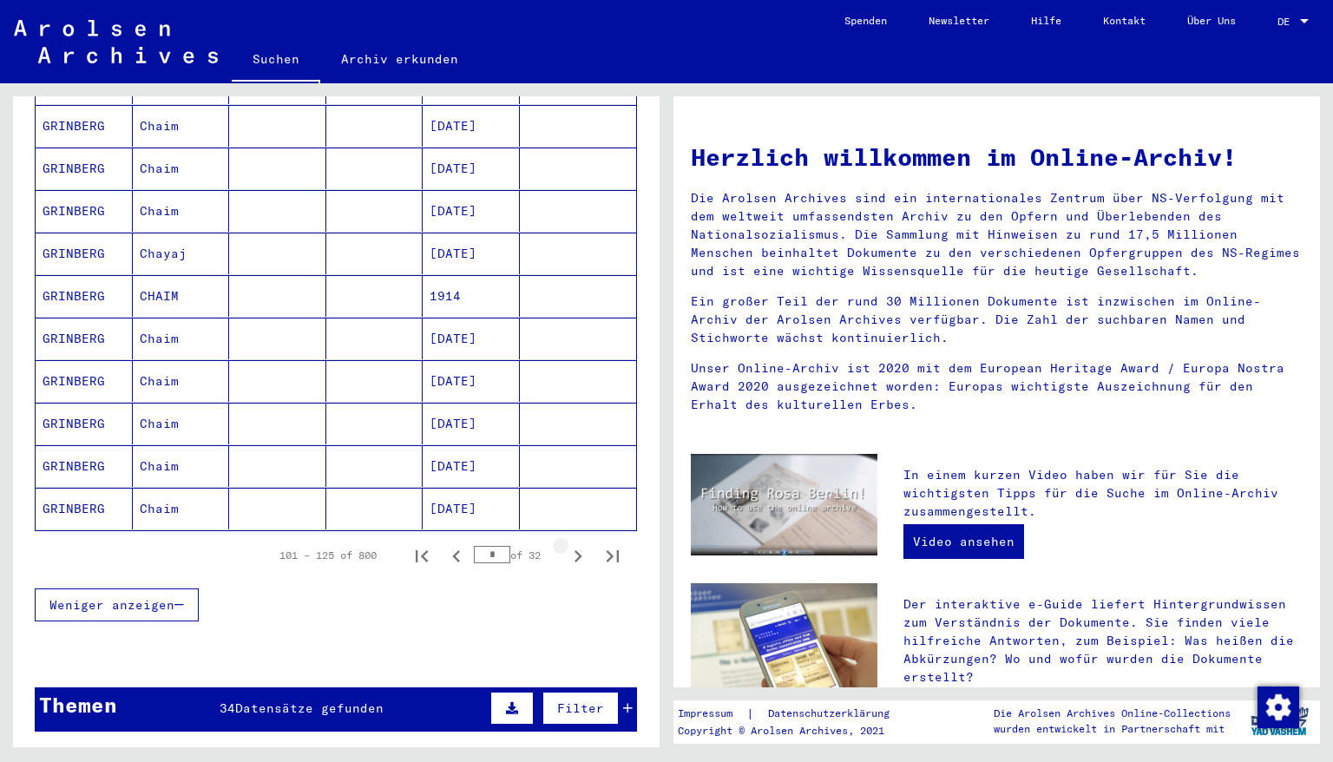
click at [574, 550] on icon "Next page" at bounding box center [578, 556] width 8 height 12
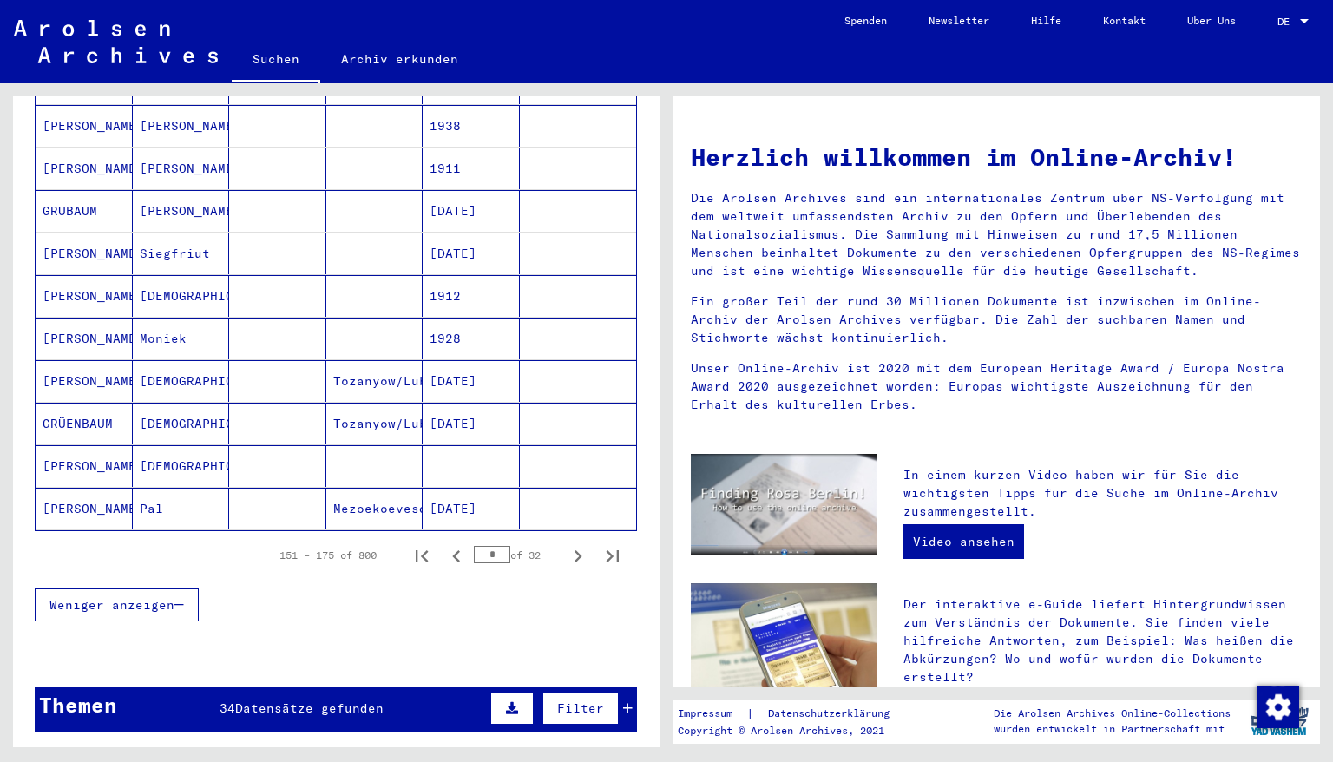
click at [566, 544] on icon "Next page" at bounding box center [578, 556] width 24 height 24
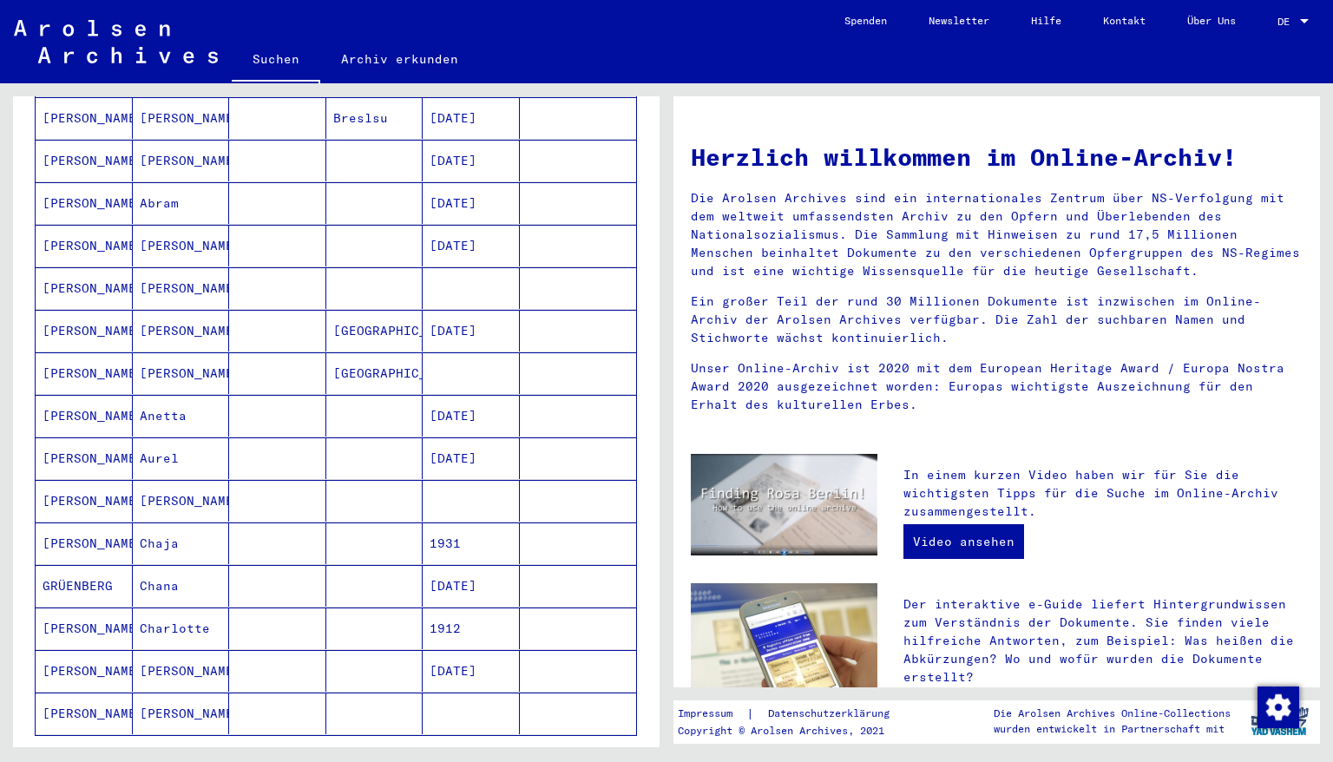
scroll to position [764, 0]
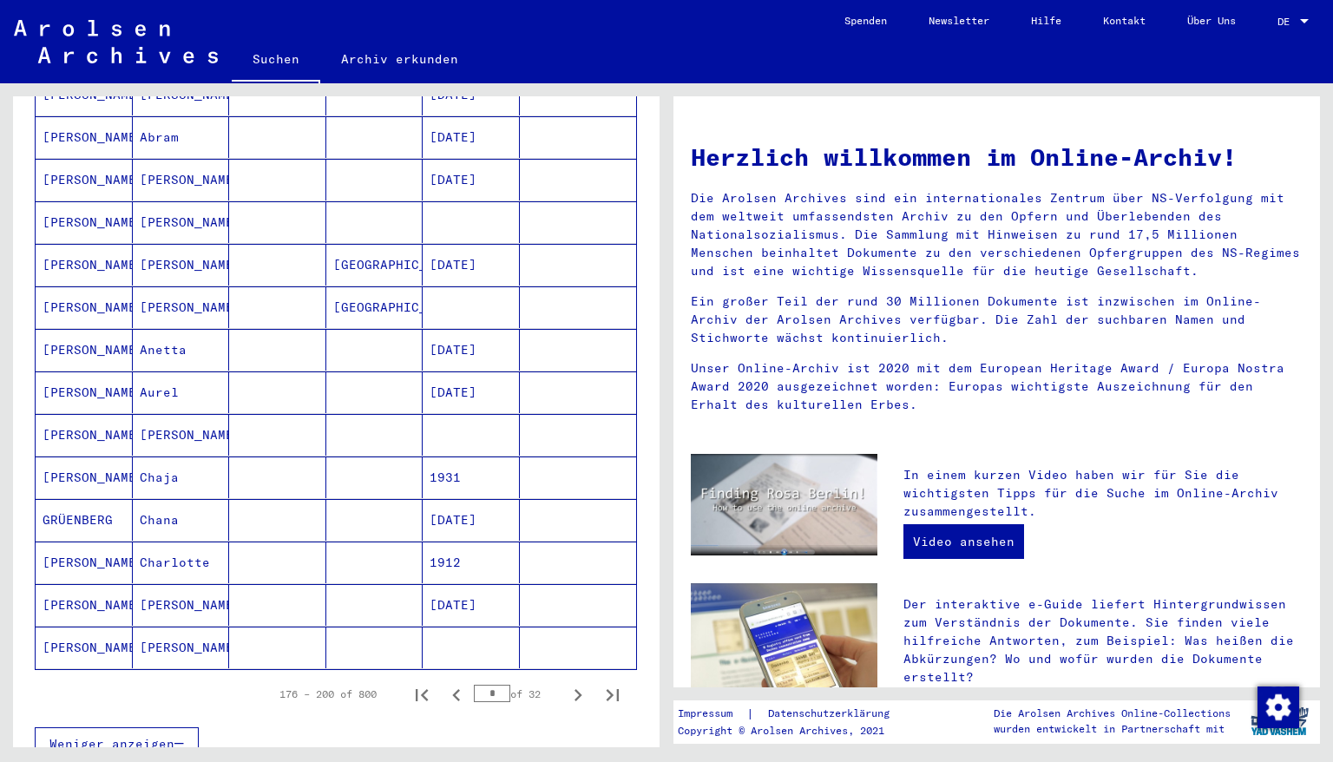
click at [448, 584] on mat-cell "[DATE]" at bounding box center [471, 605] width 97 height 42
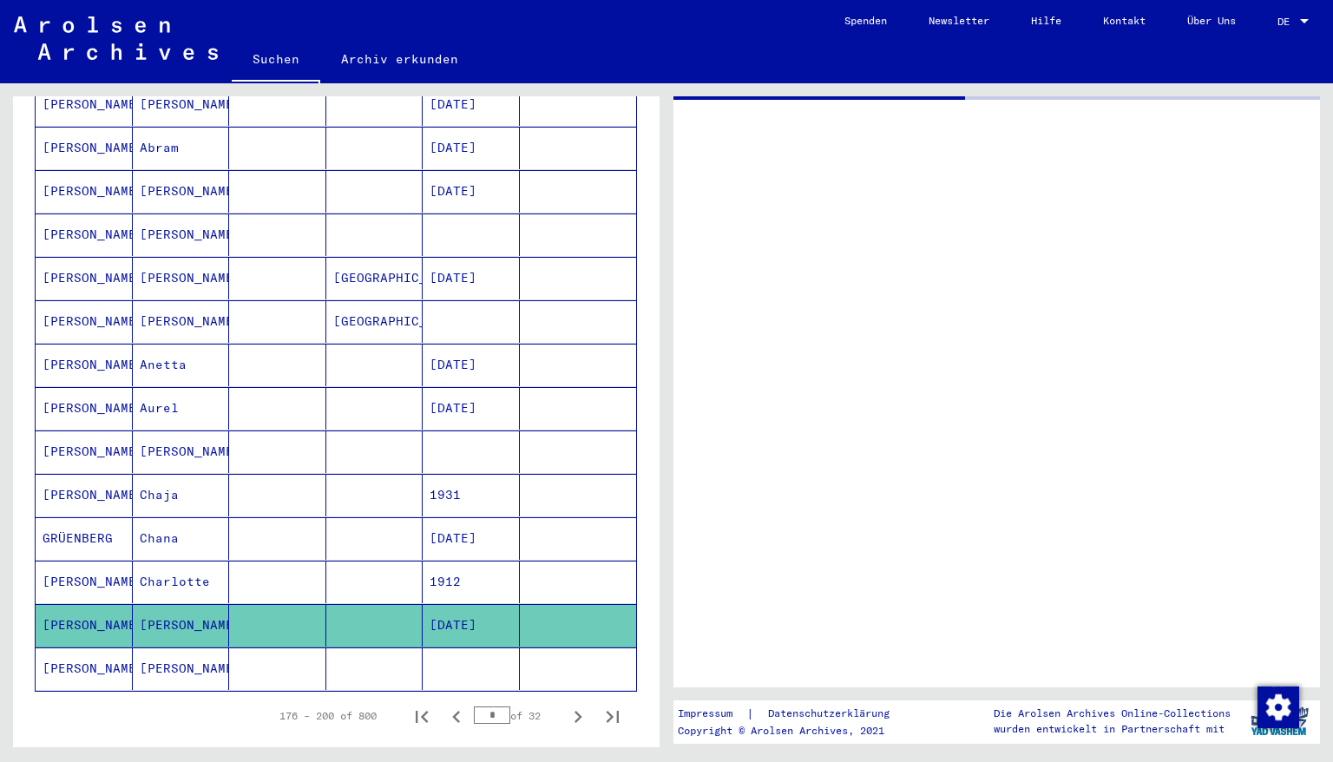
scroll to position [772, 0]
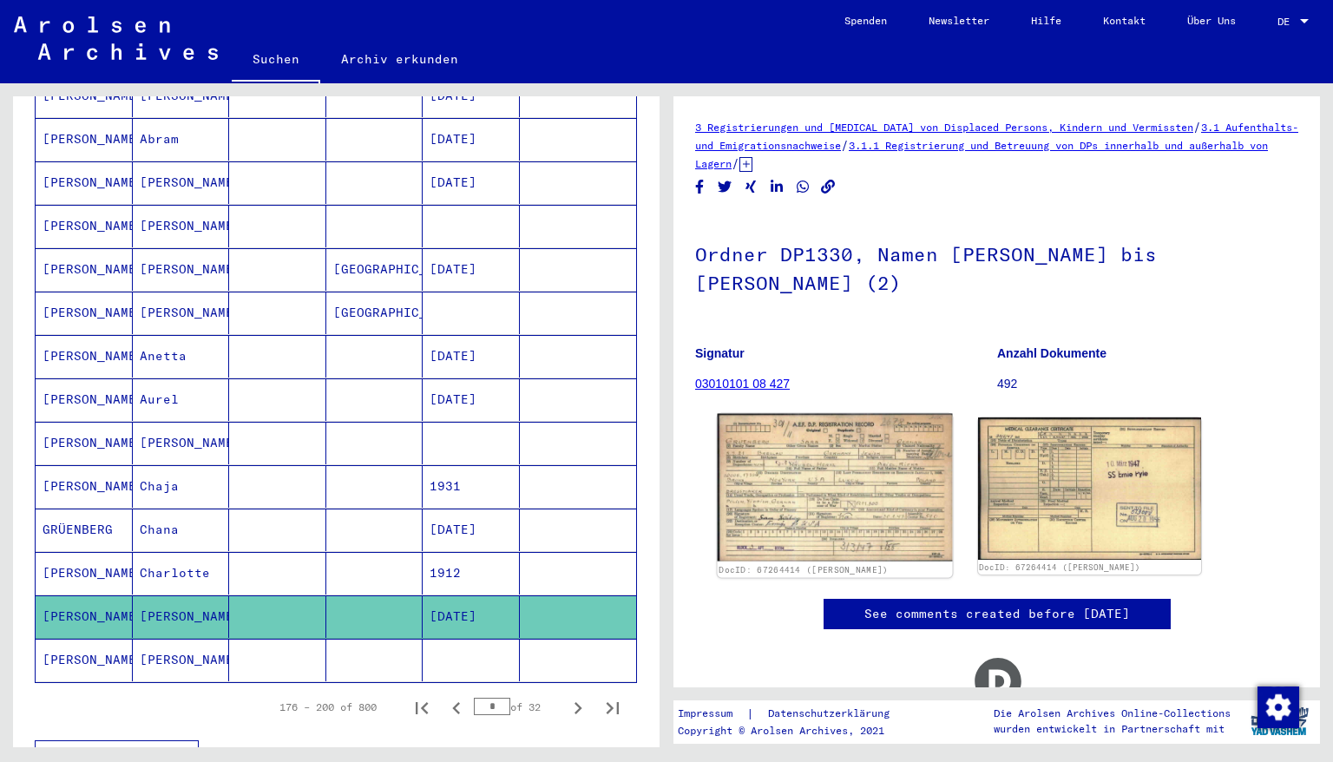
click at [795, 514] on img at bounding box center [835, 488] width 234 height 148
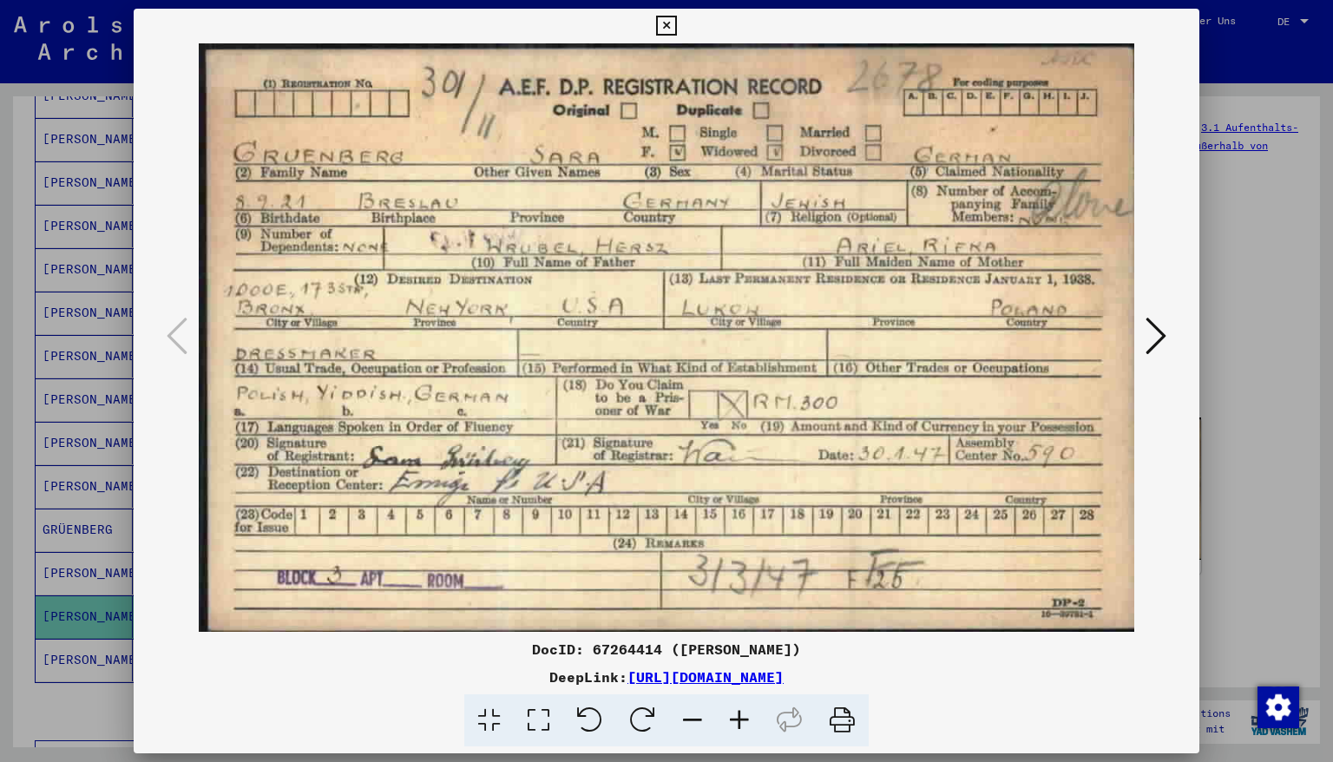
scroll to position [0, 0]
click at [676, 23] on icon at bounding box center [666, 26] width 20 height 21
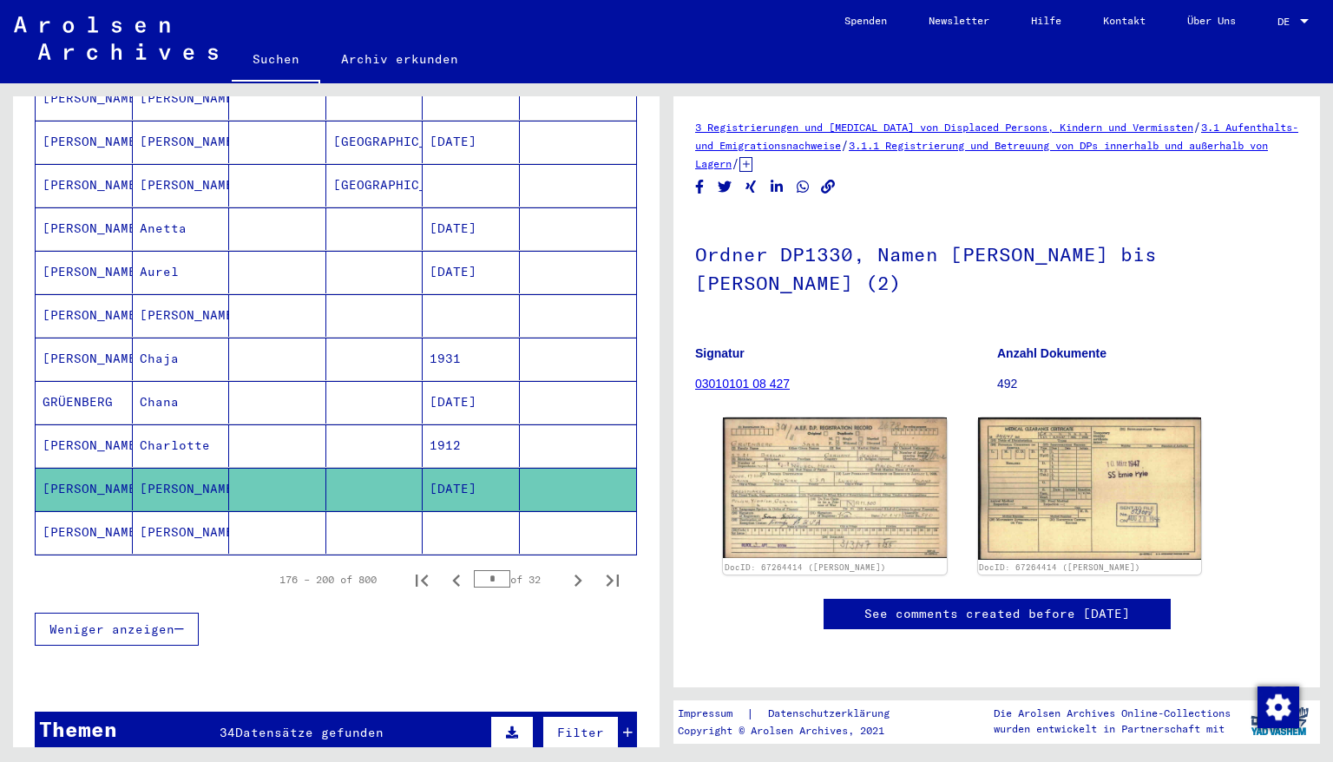
scroll to position [911, 0]
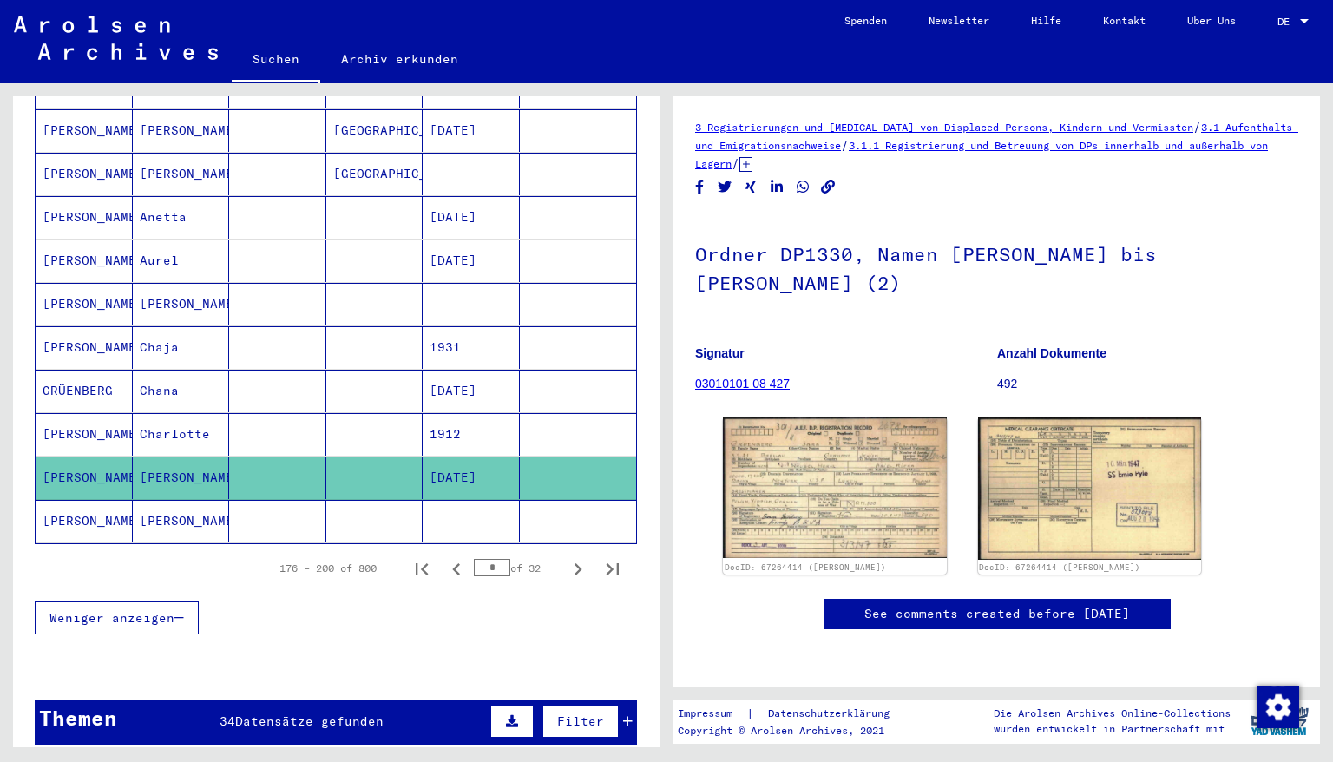
click at [437, 500] on mat-cell at bounding box center [471, 521] width 97 height 43
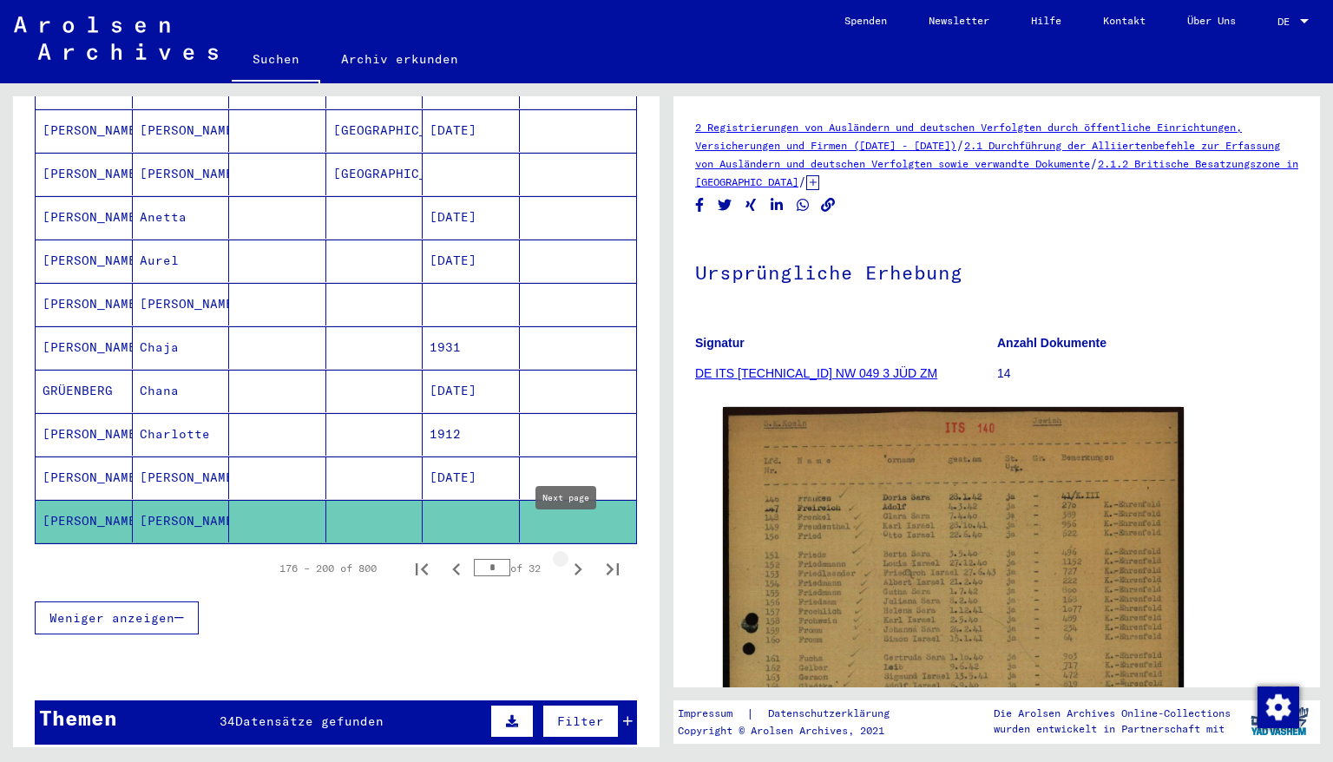
click at [574, 563] on icon "Next page" at bounding box center [578, 569] width 8 height 12
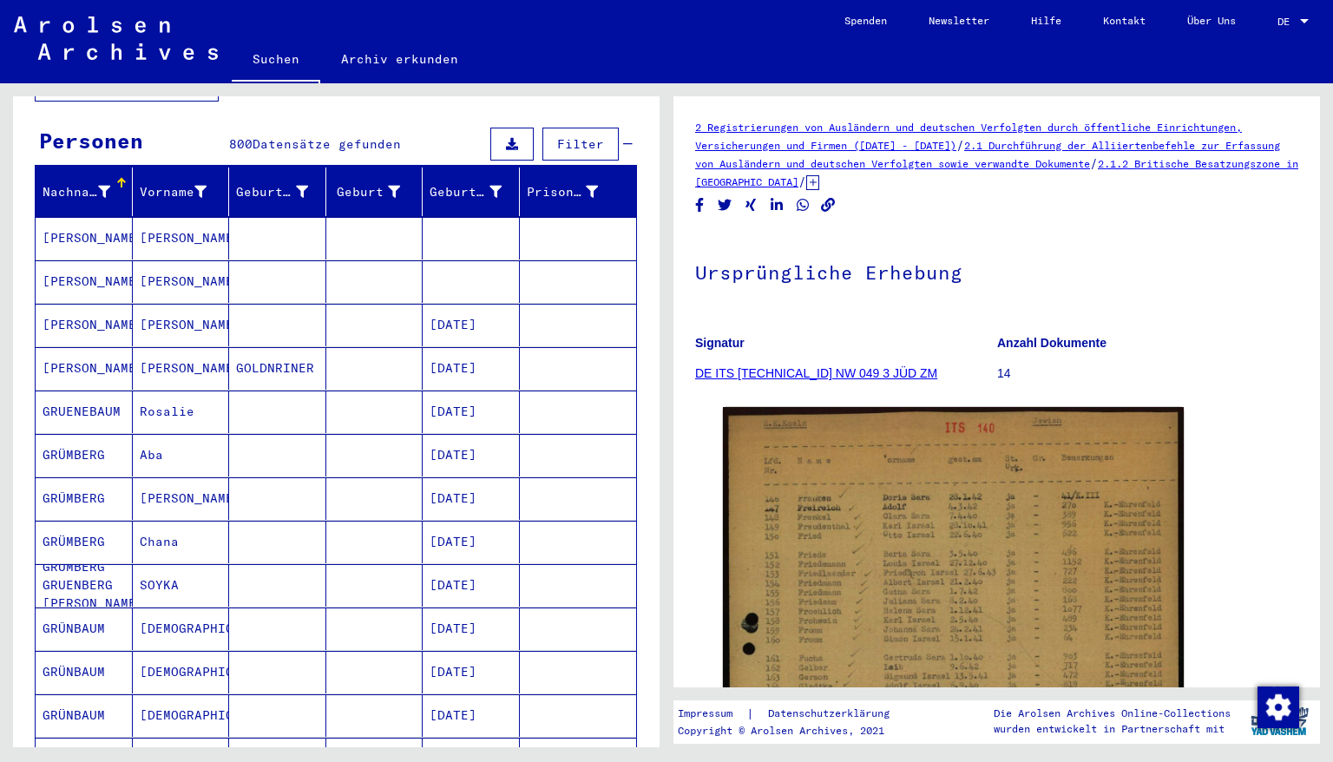
scroll to position [148, 0]
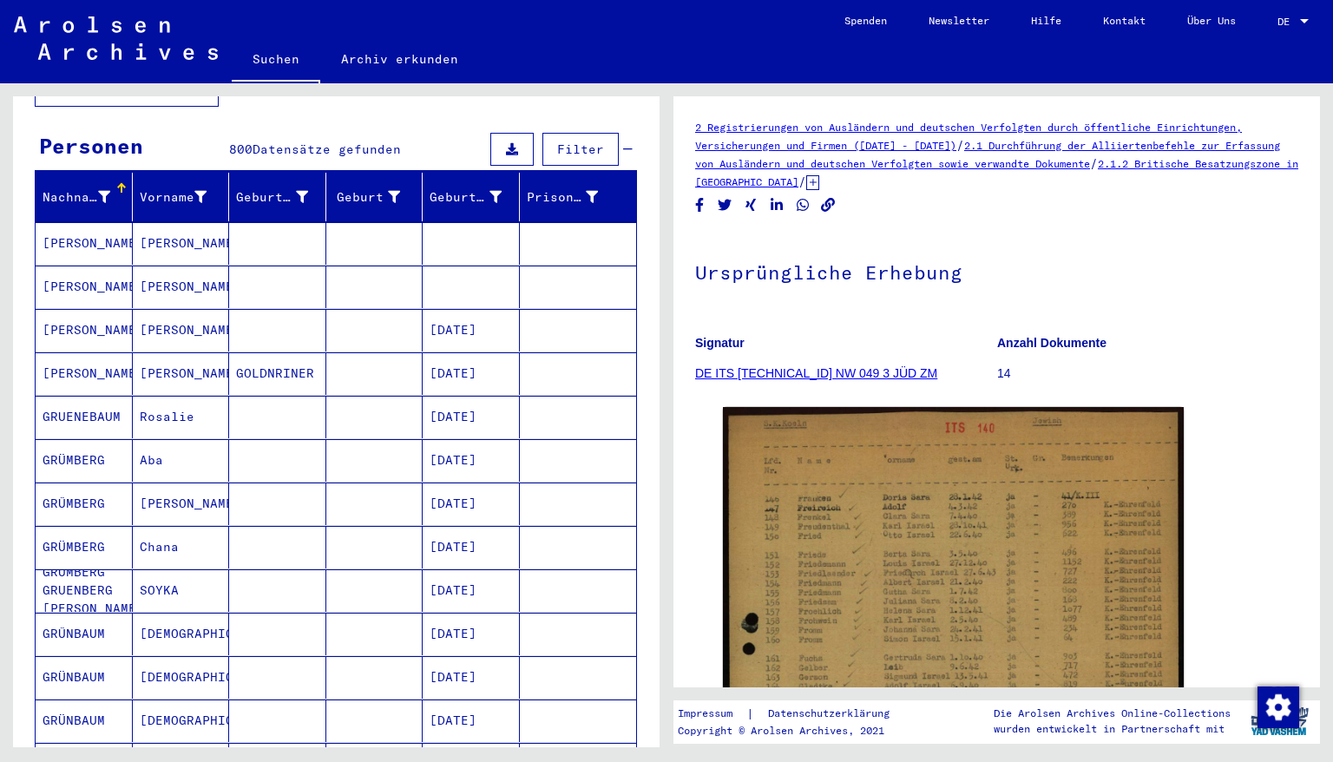
click at [468, 230] on mat-cell at bounding box center [471, 243] width 97 height 43
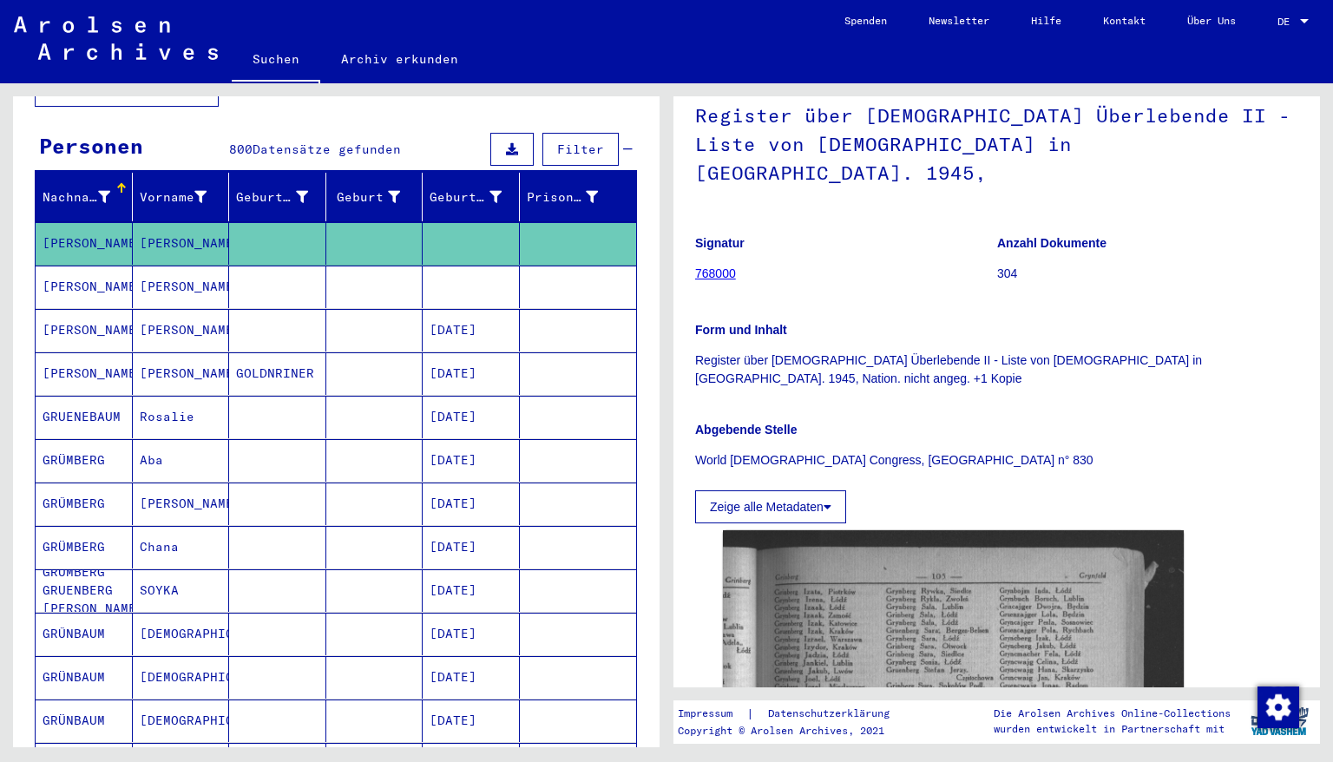
scroll to position [208, 0]
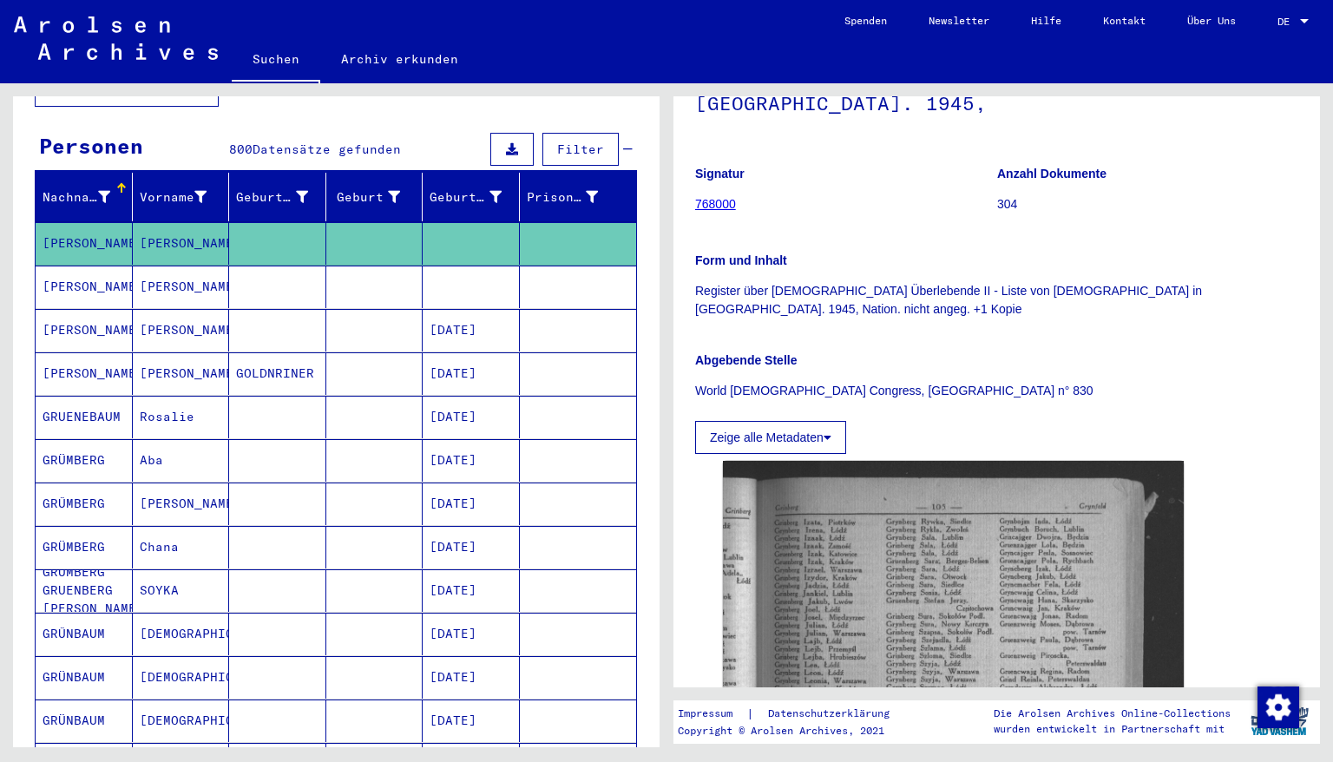
click at [450, 272] on mat-cell at bounding box center [471, 287] width 97 height 43
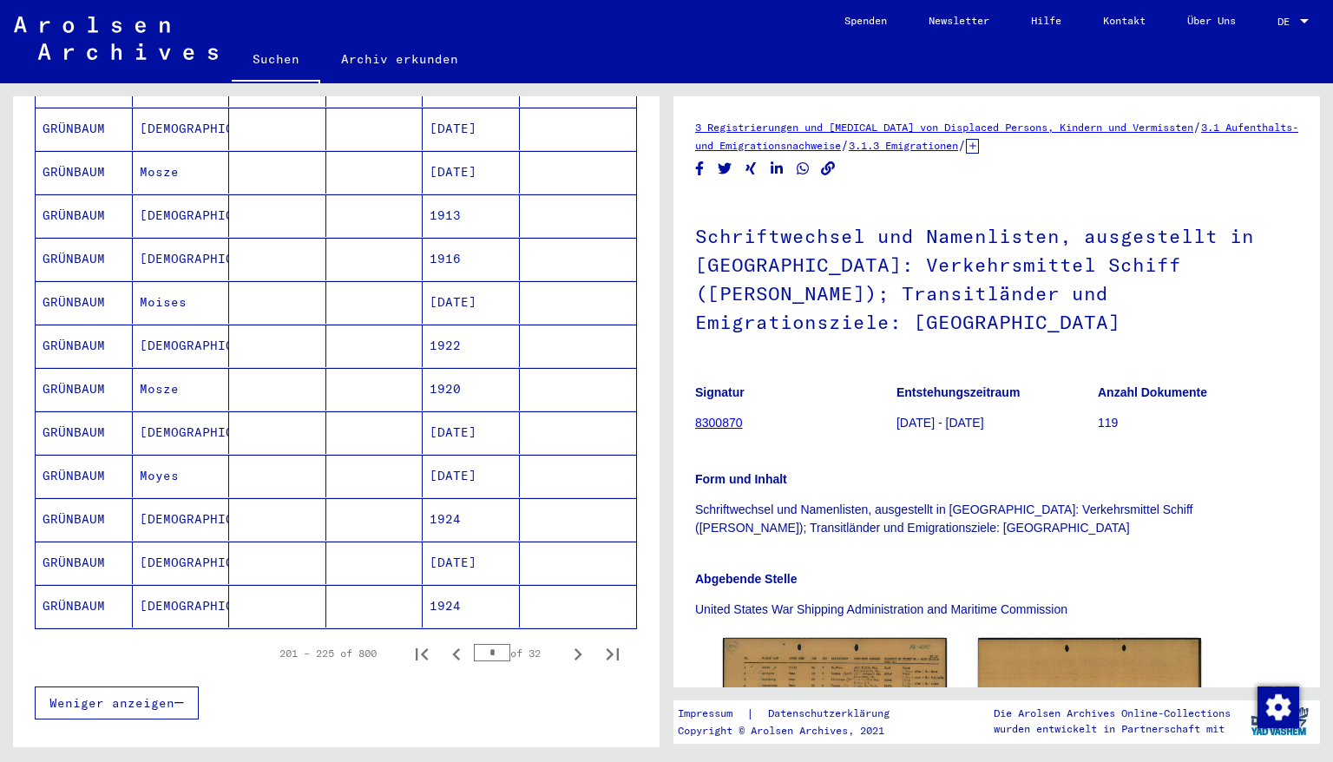
scroll to position [842, 0]
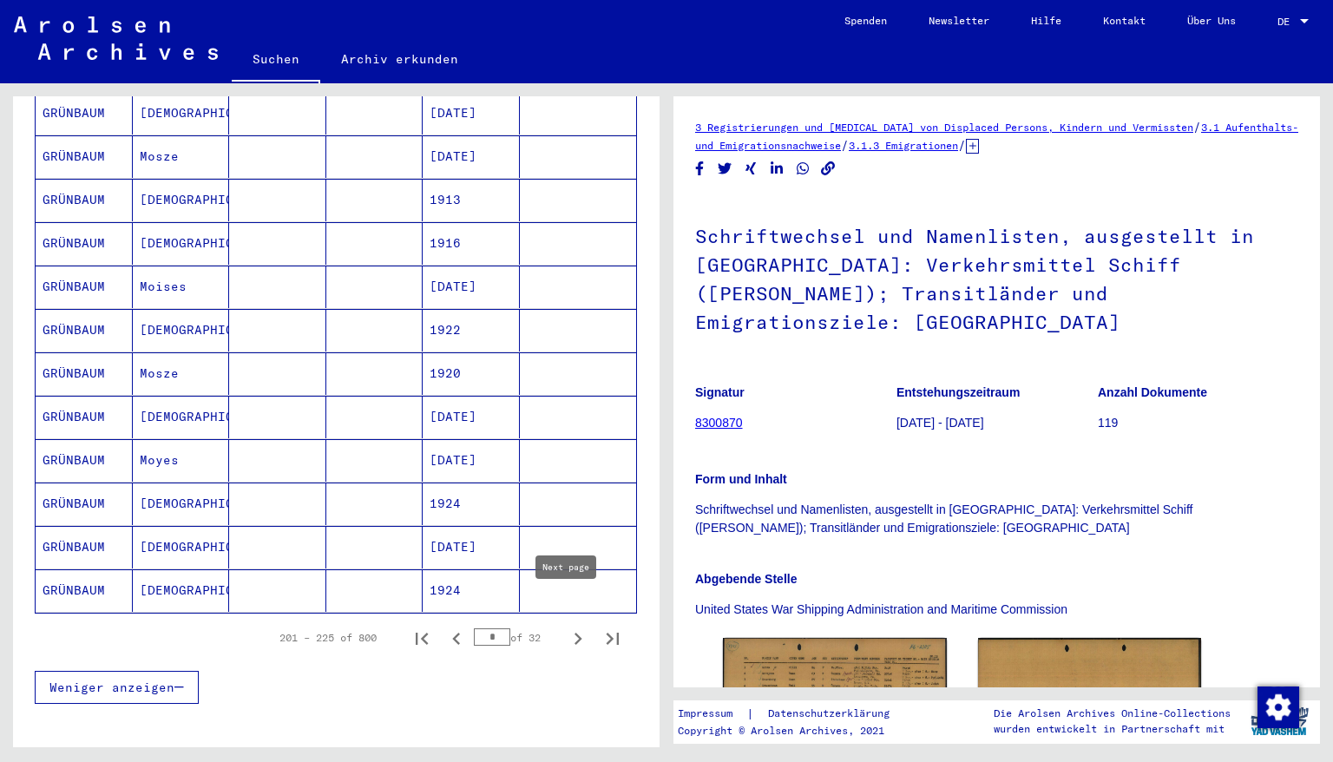
click at [566, 627] on icon "Next page" at bounding box center [578, 639] width 24 height 24
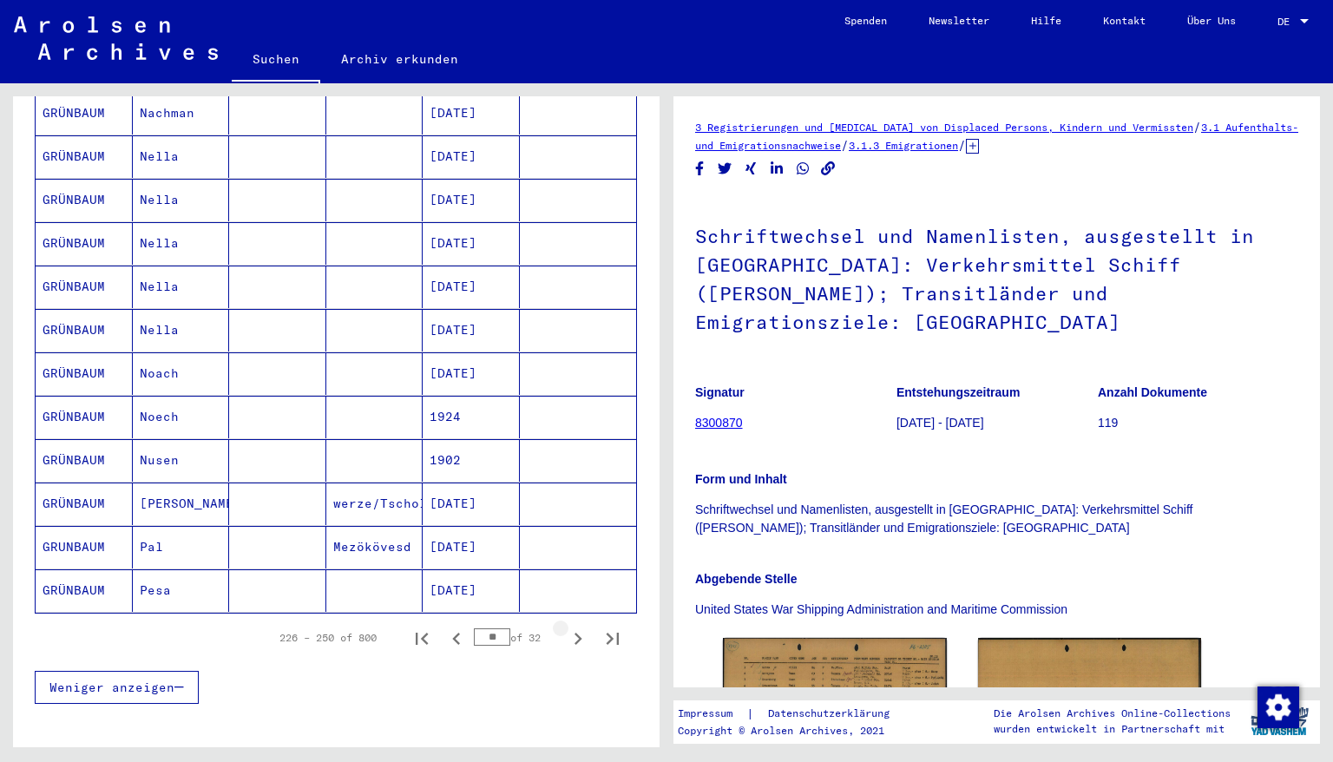
click at [566, 627] on icon "Next page" at bounding box center [578, 639] width 24 height 24
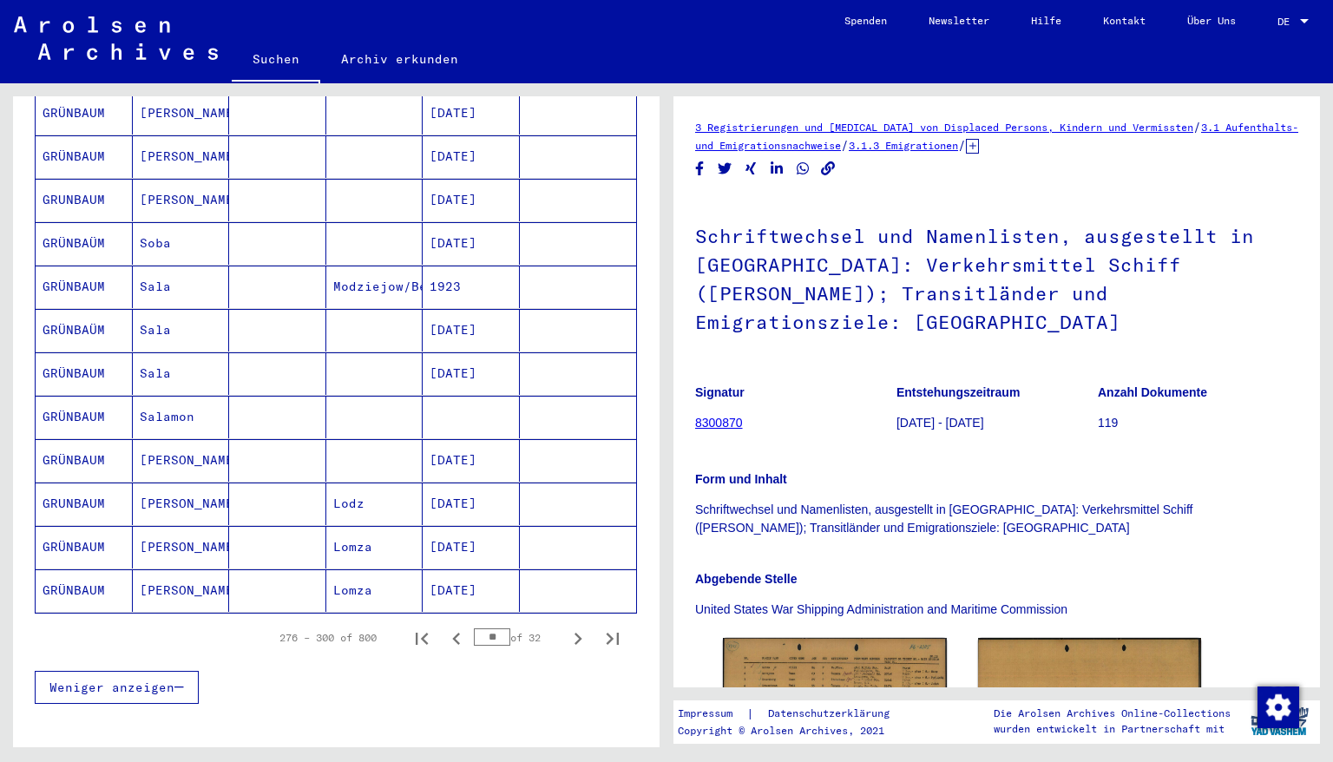
click at [566, 627] on icon "Next page" at bounding box center [578, 639] width 24 height 24
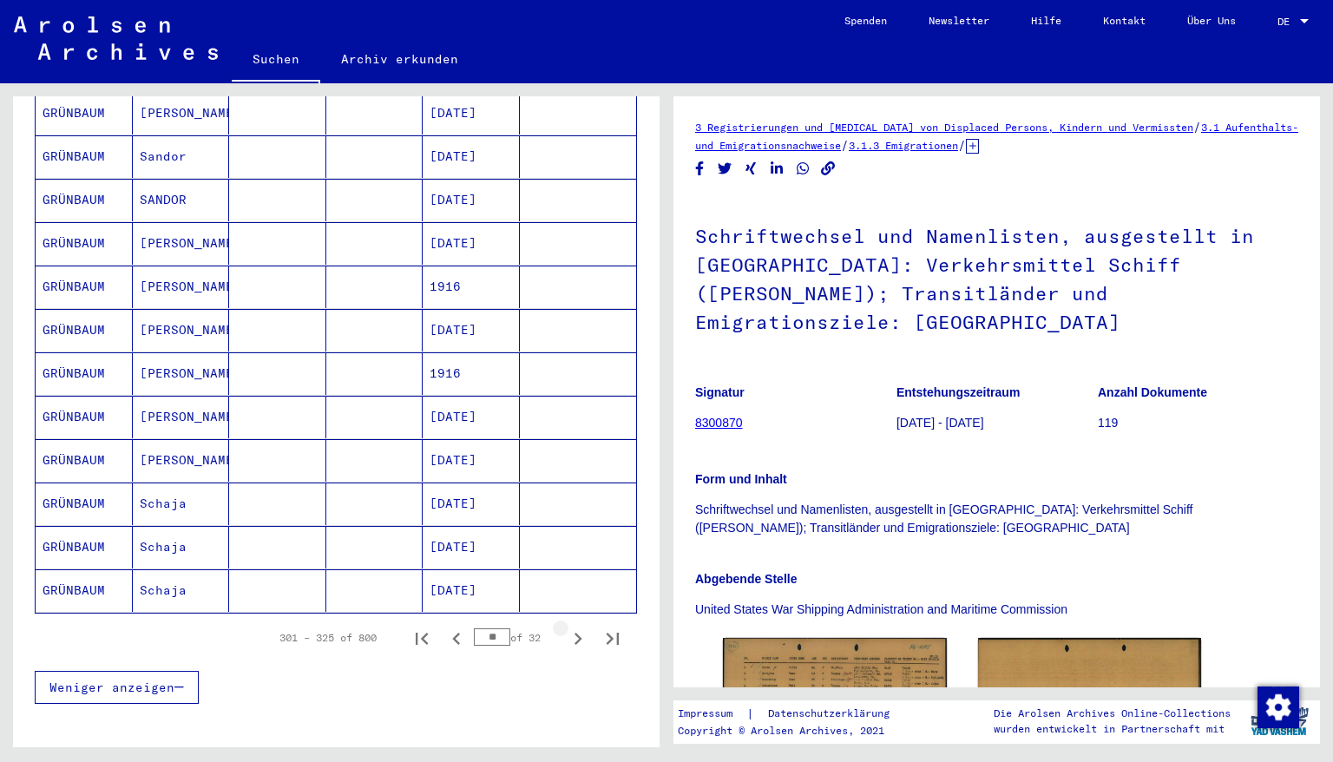
click at [566, 627] on icon "Next page" at bounding box center [578, 639] width 24 height 24
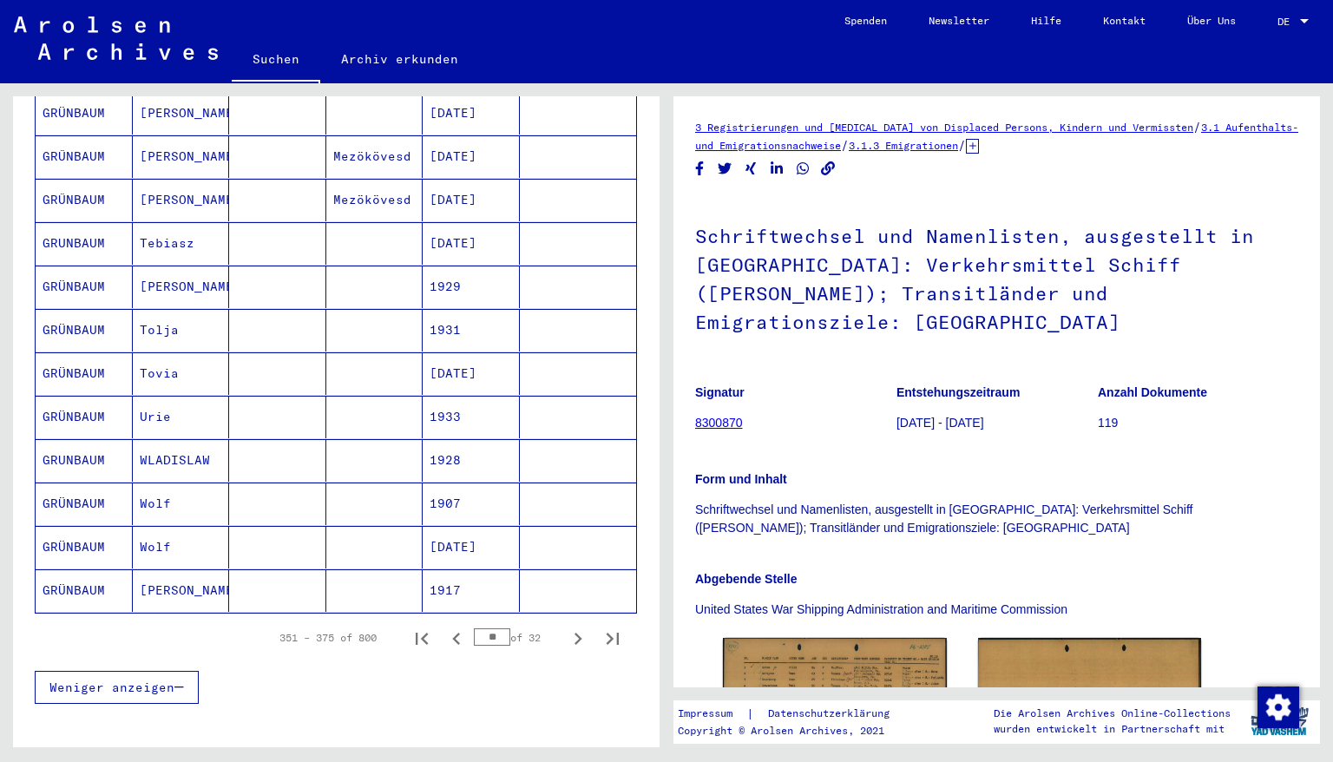
click at [566, 627] on icon "Next page" at bounding box center [578, 639] width 24 height 24
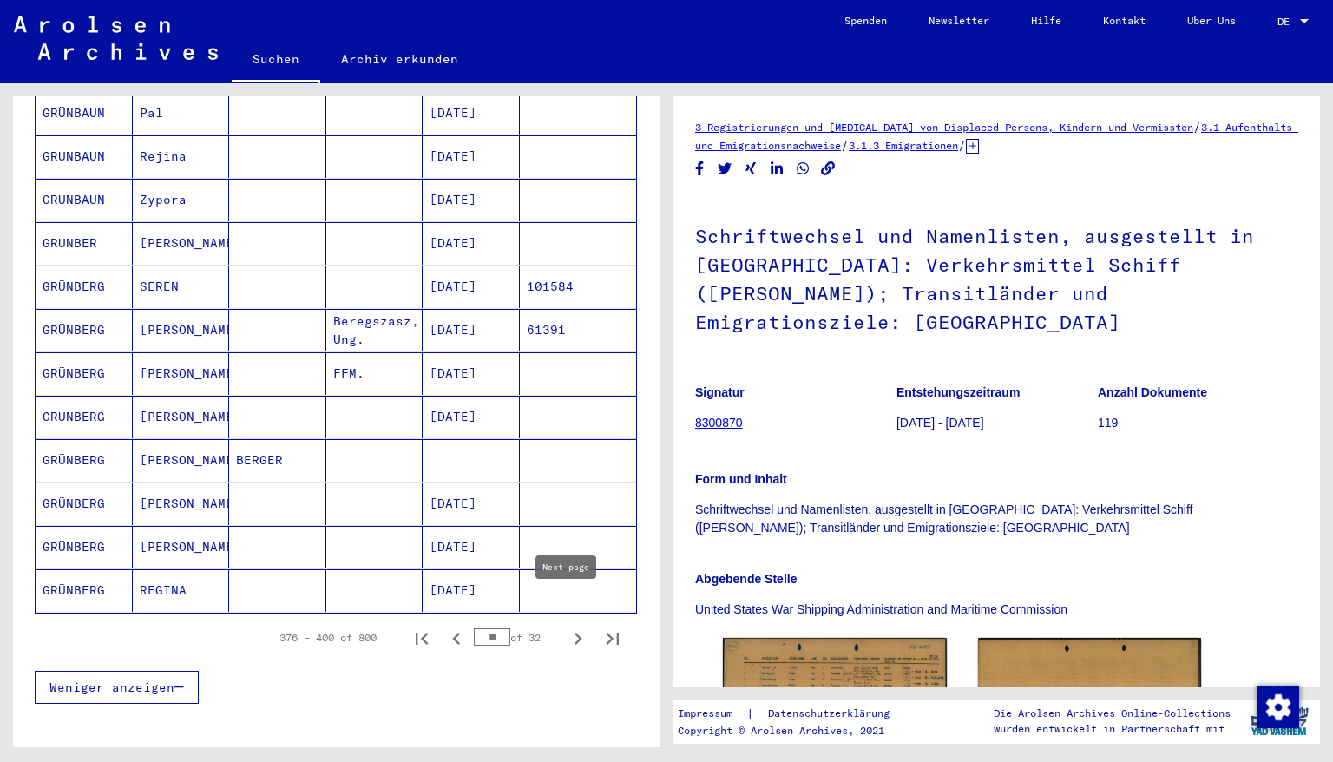
click at [566, 627] on icon "Next page" at bounding box center [578, 639] width 24 height 24
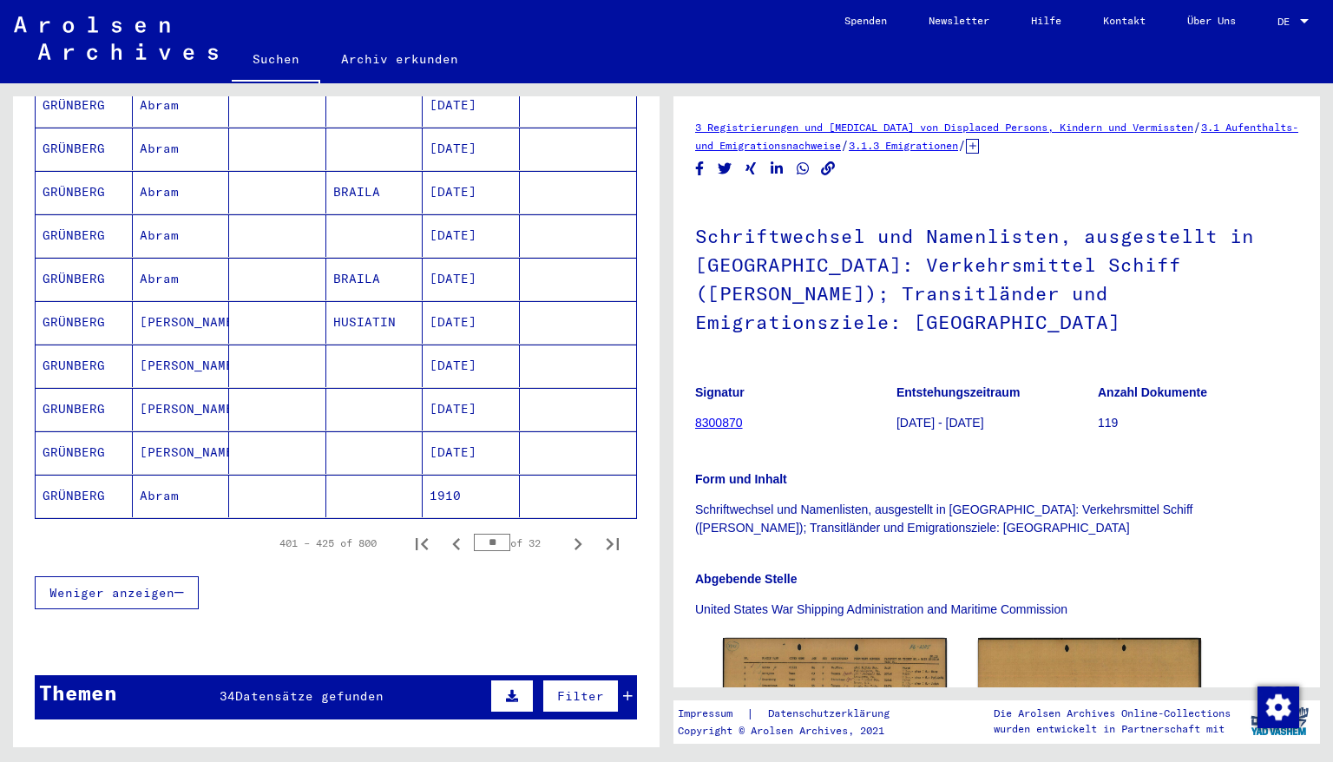
scroll to position [981, 0]
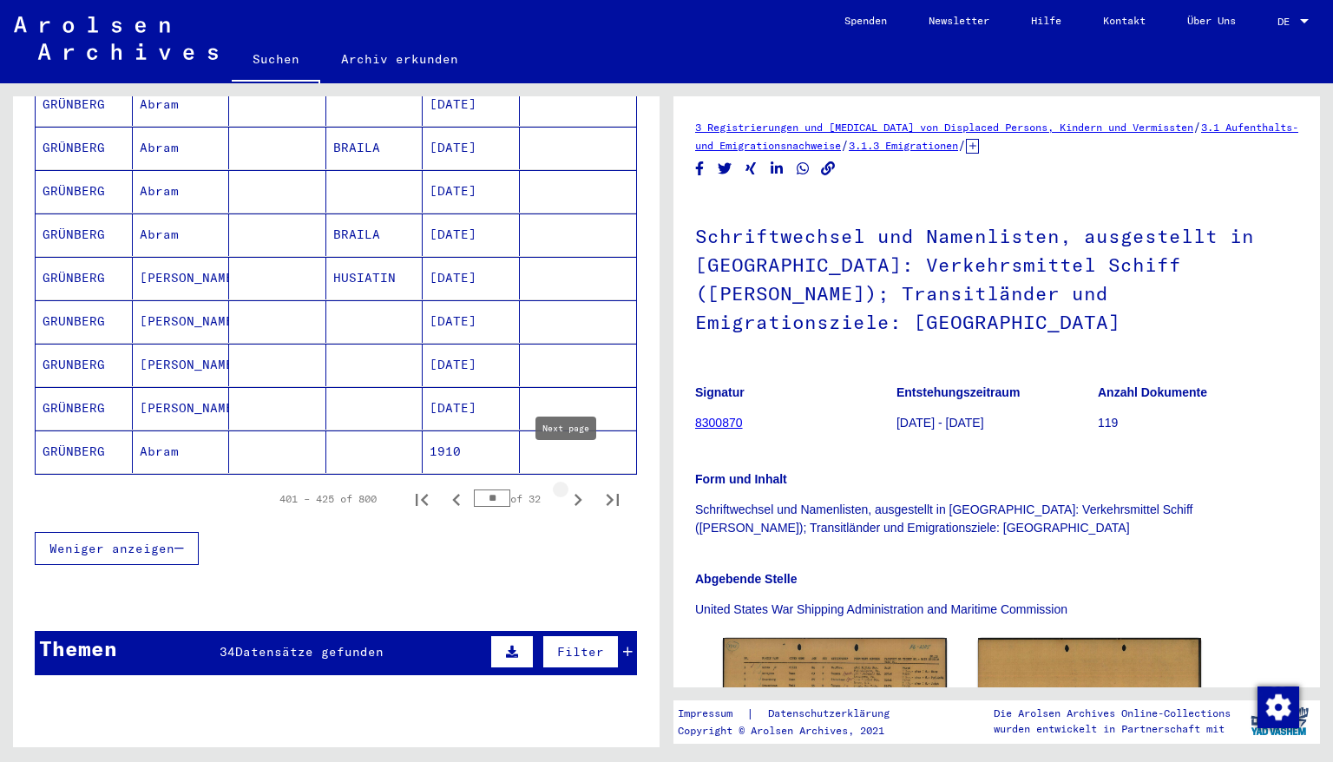
click at [574, 494] on icon "Next page" at bounding box center [578, 500] width 8 height 12
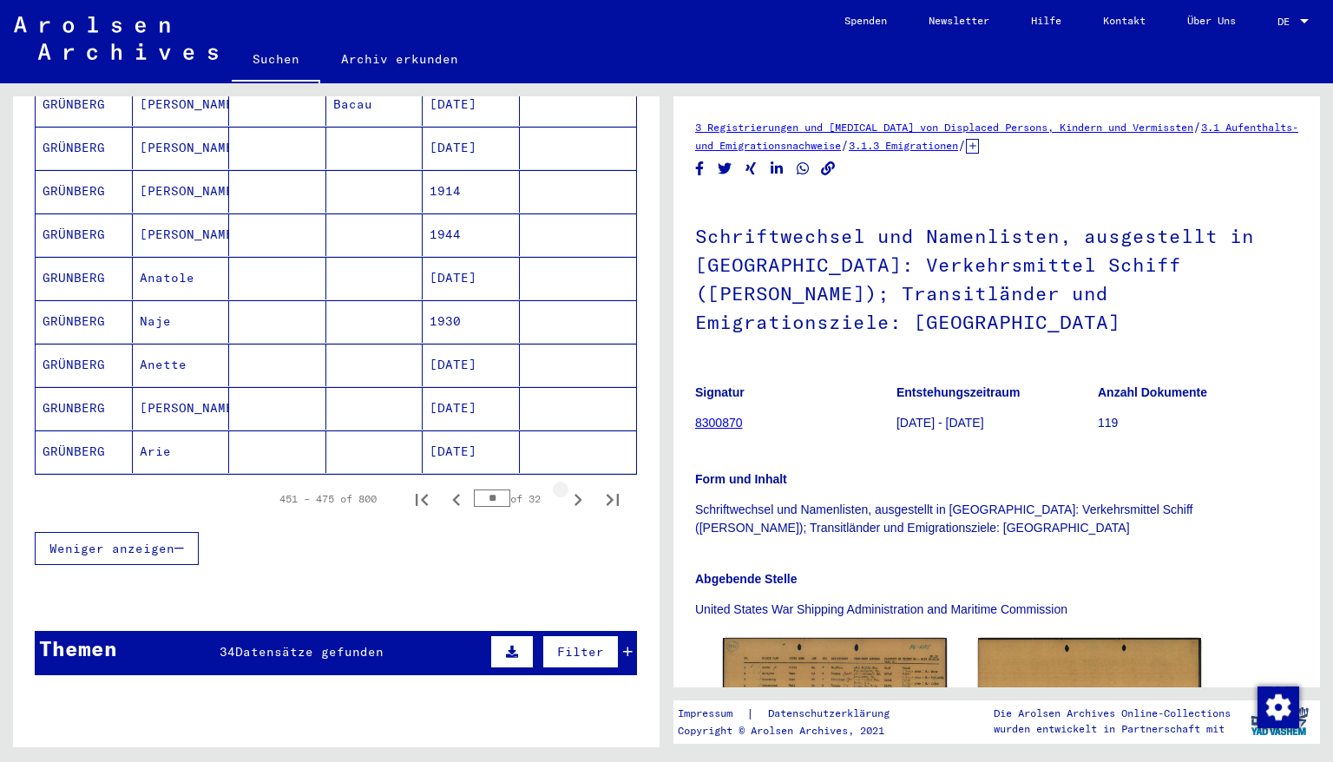
click at [574, 494] on icon "Next page" at bounding box center [578, 500] width 8 height 12
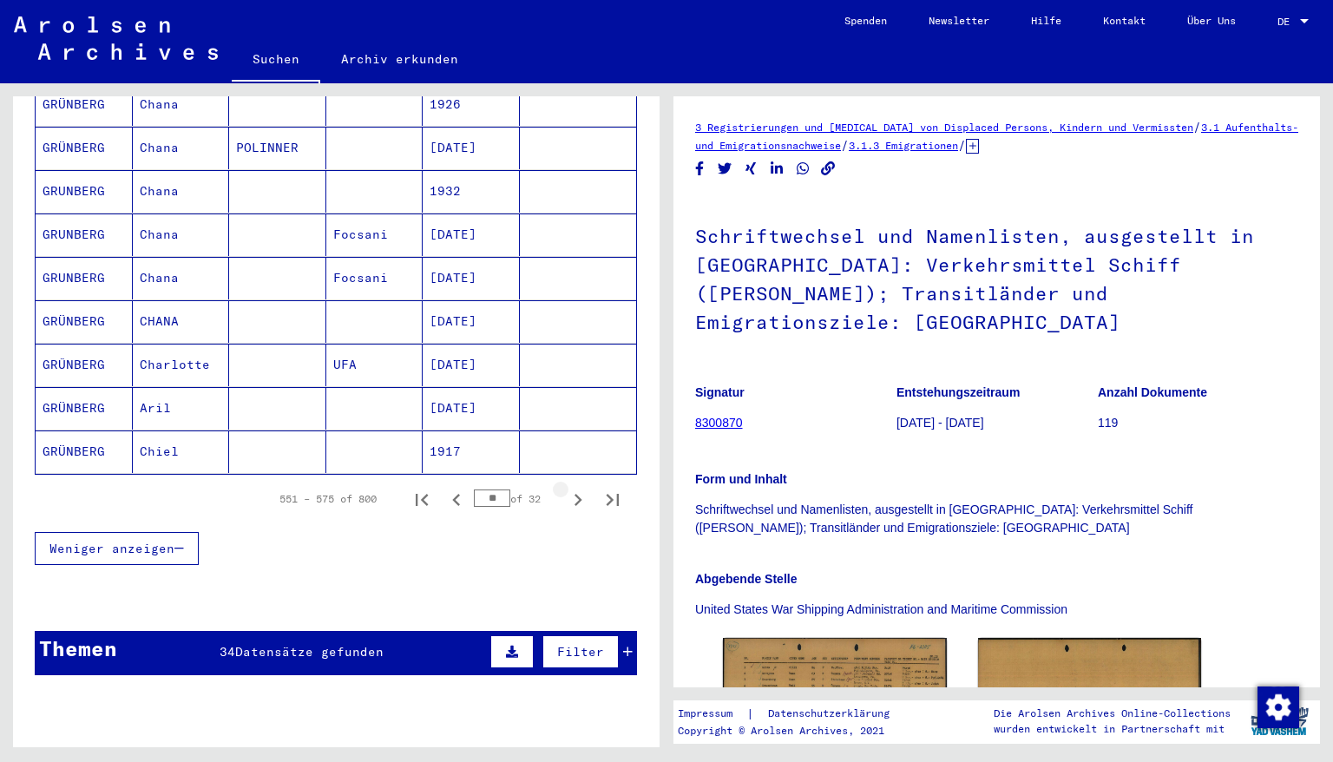
click at [574, 494] on icon "Next page" at bounding box center [578, 500] width 8 height 12
type input "**"
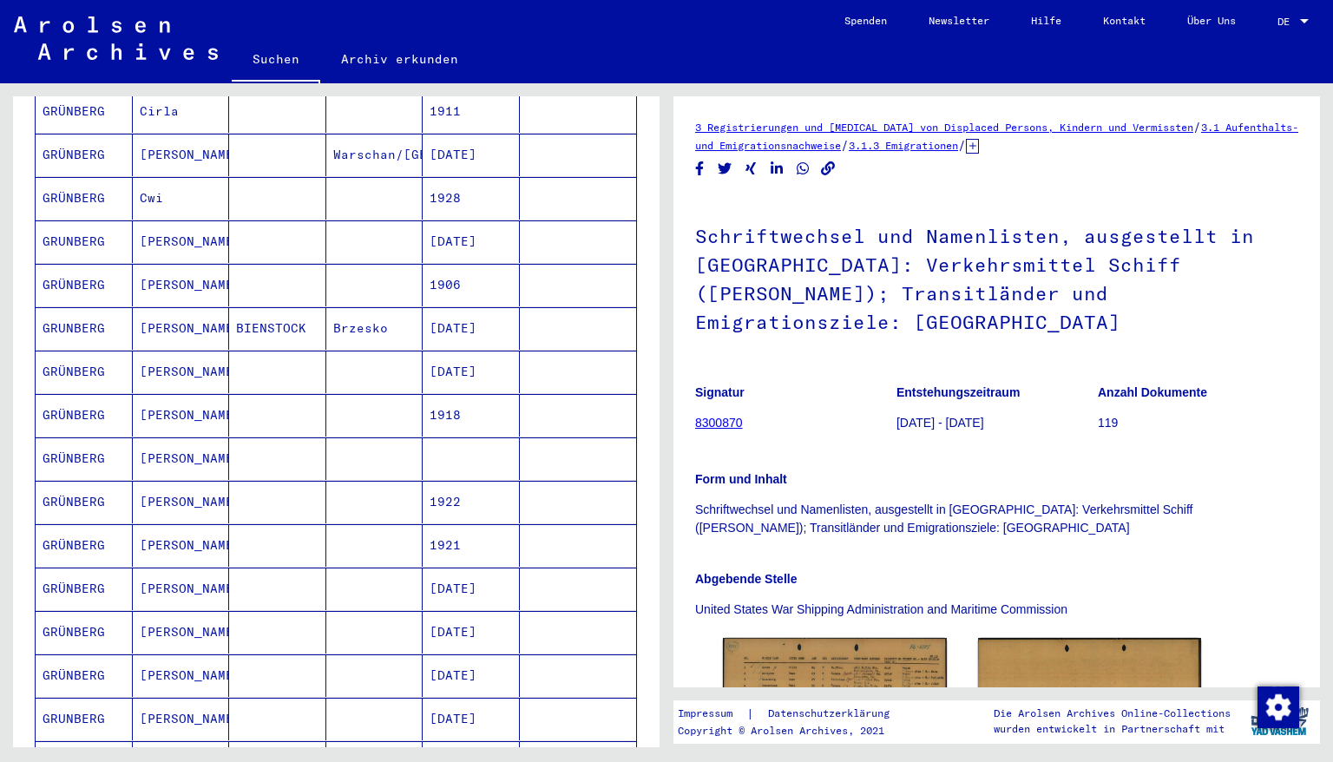
scroll to position [564, 0]
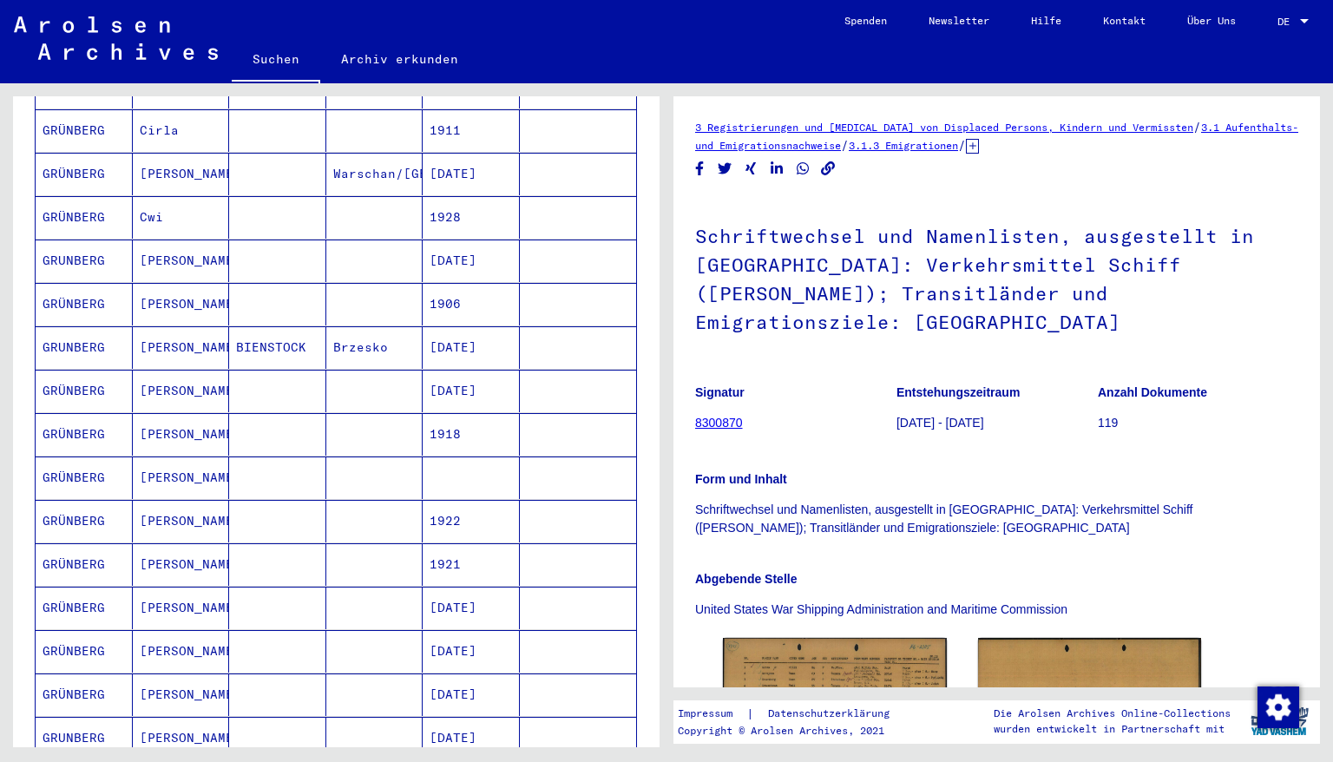
click at [457, 326] on mat-cell "[DATE]" at bounding box center [471, 347] width 97 height 43
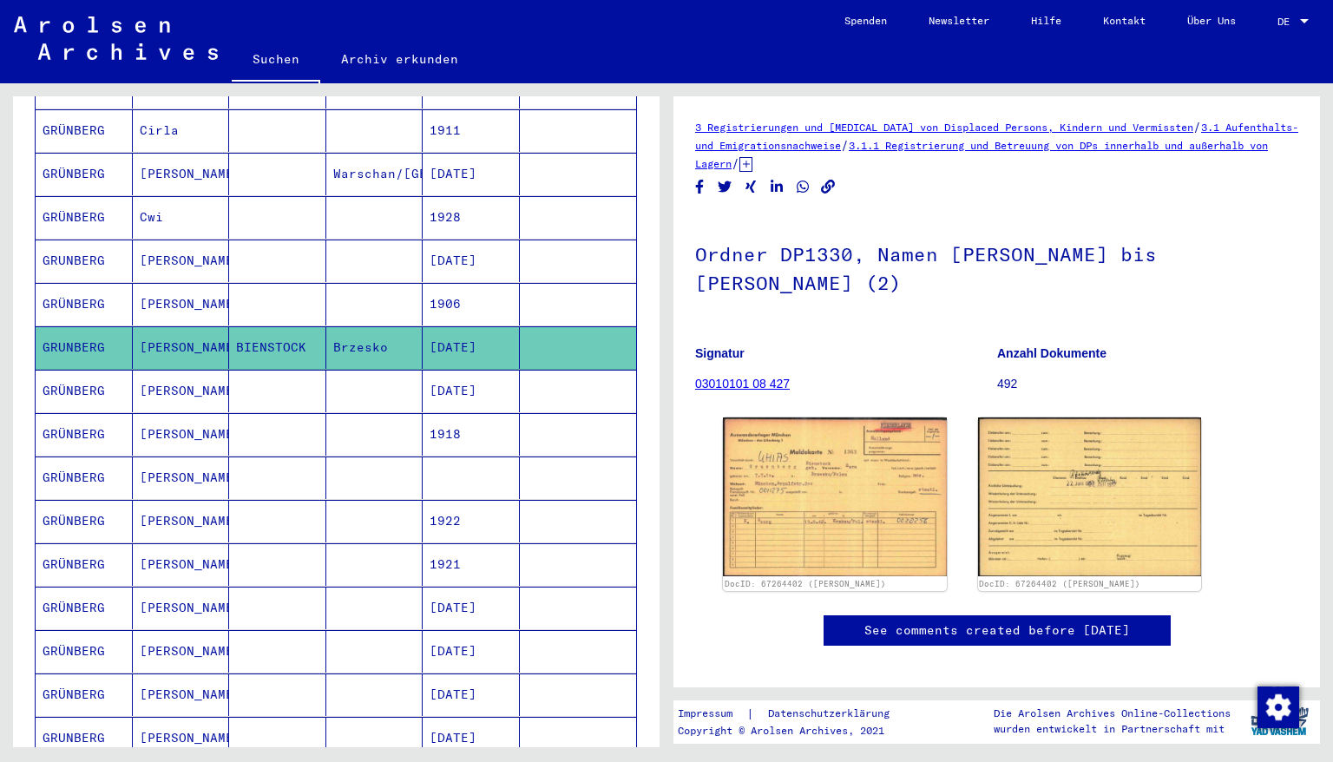
click at [466, 371] on mat-cell "[DATE]" at bounding box center [471, 391] width 97 height 43
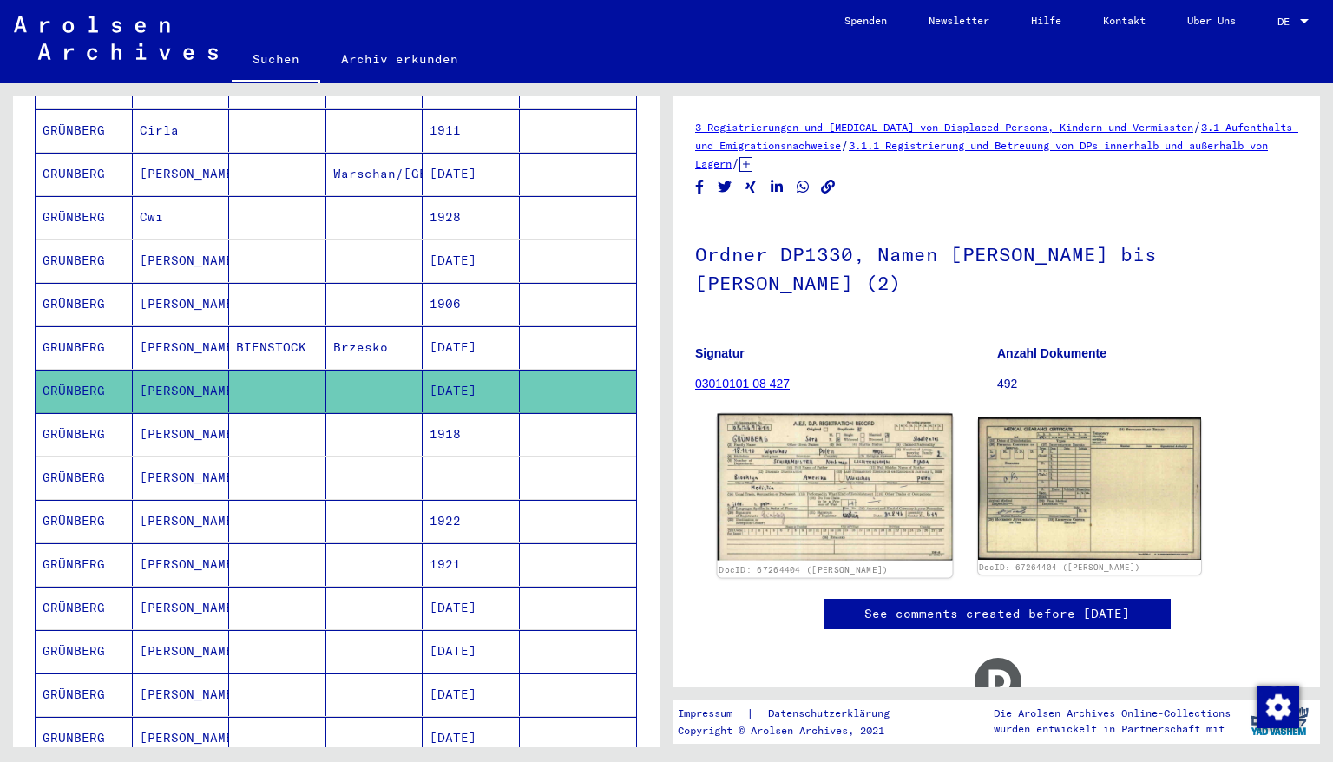
click at [838, 467] on img at bounding box center [835, 487] width 234 height 147
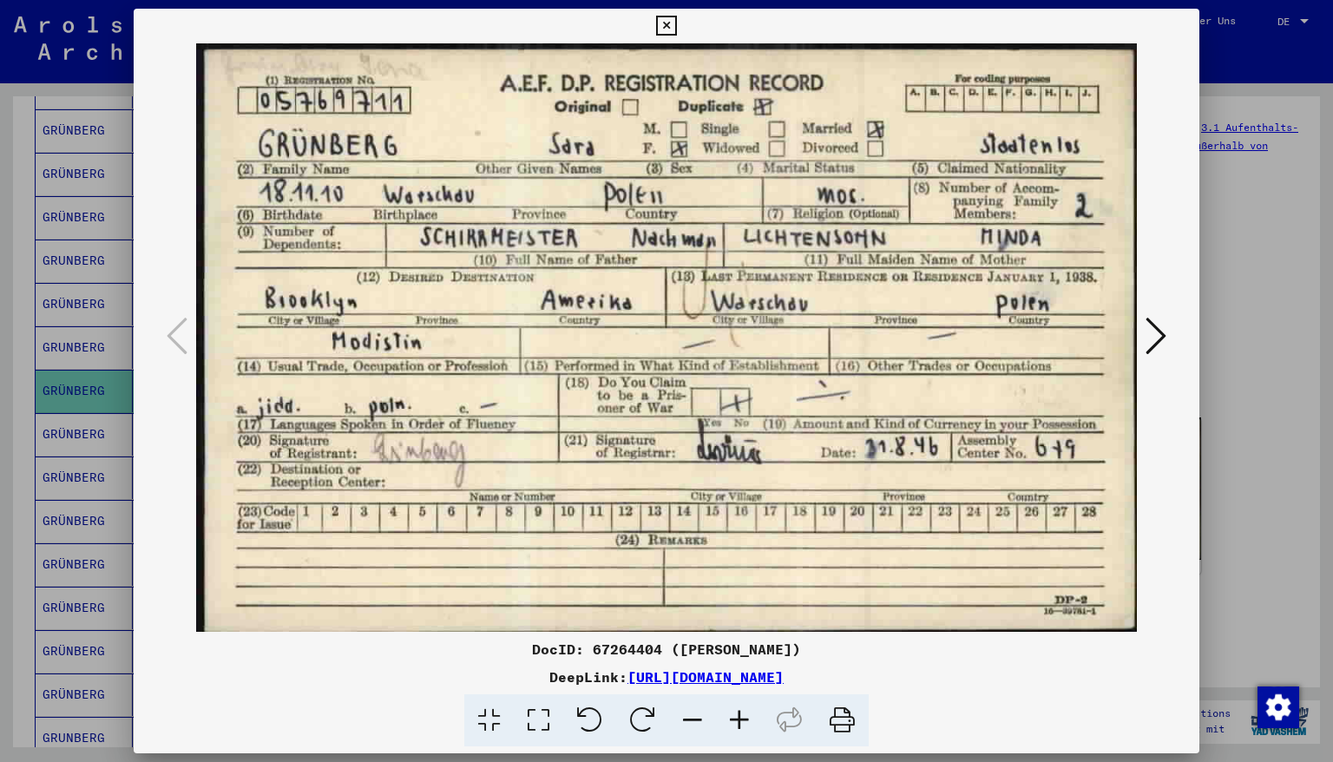
click at [676, 24] on icon at bounding box center [666, 26] width 20 height 21
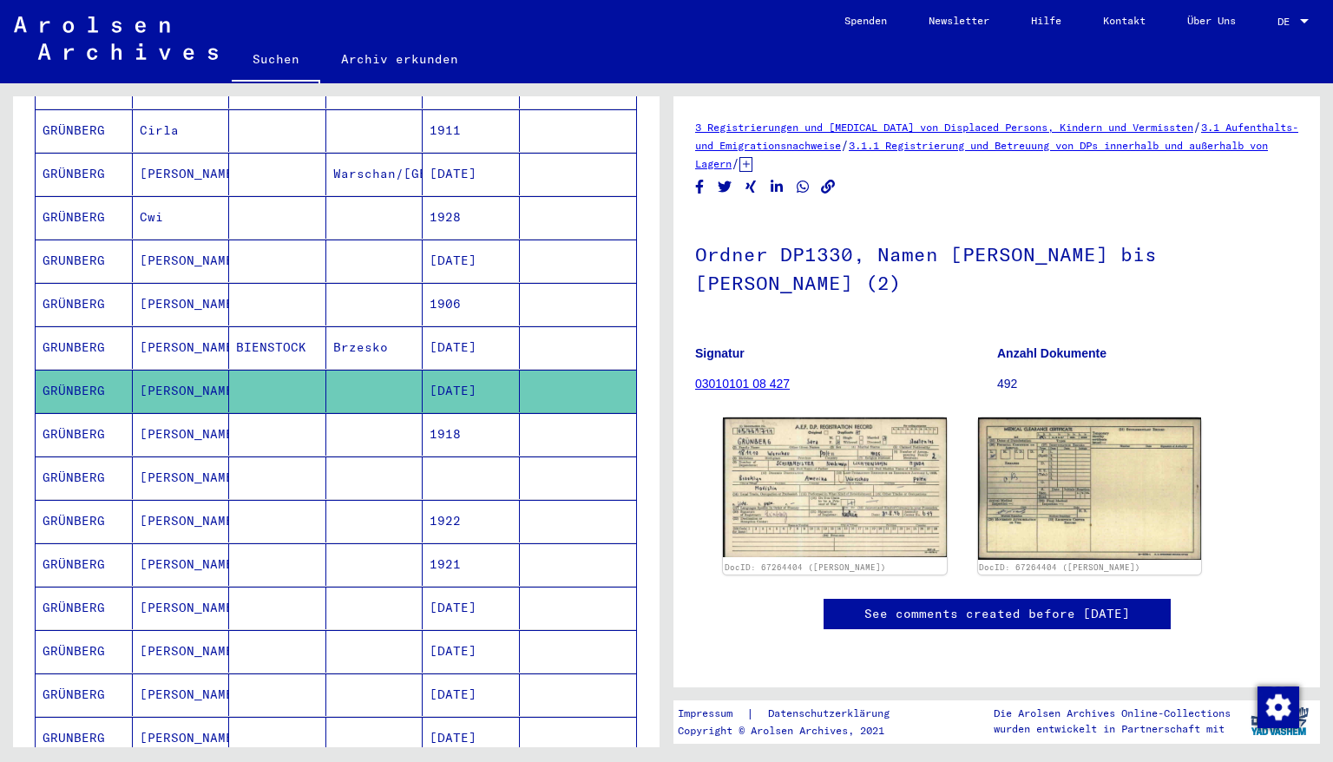
click at [443, 458] on mat-cell at bounding box center [471, 477] width 97 height 43
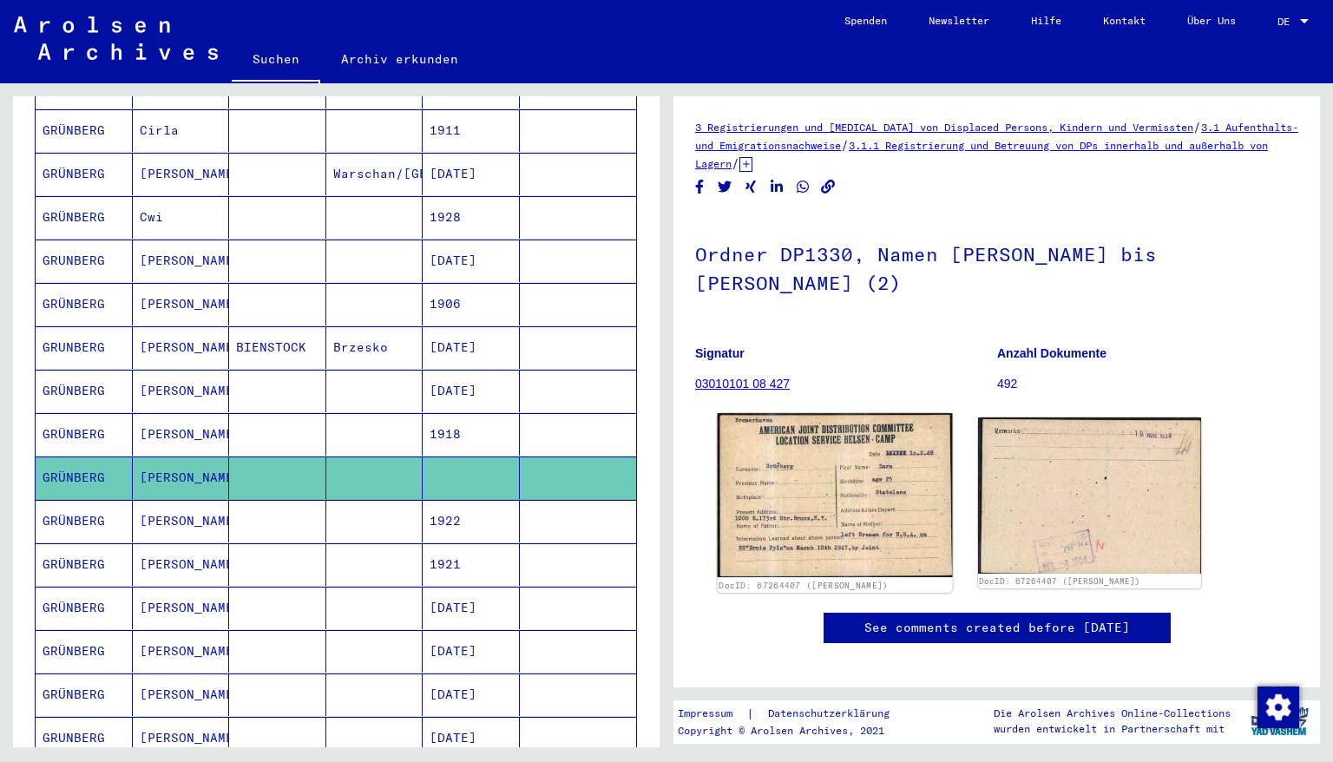
click at [858, 514] on img at bounding box center [835, 495] width 234 height 164
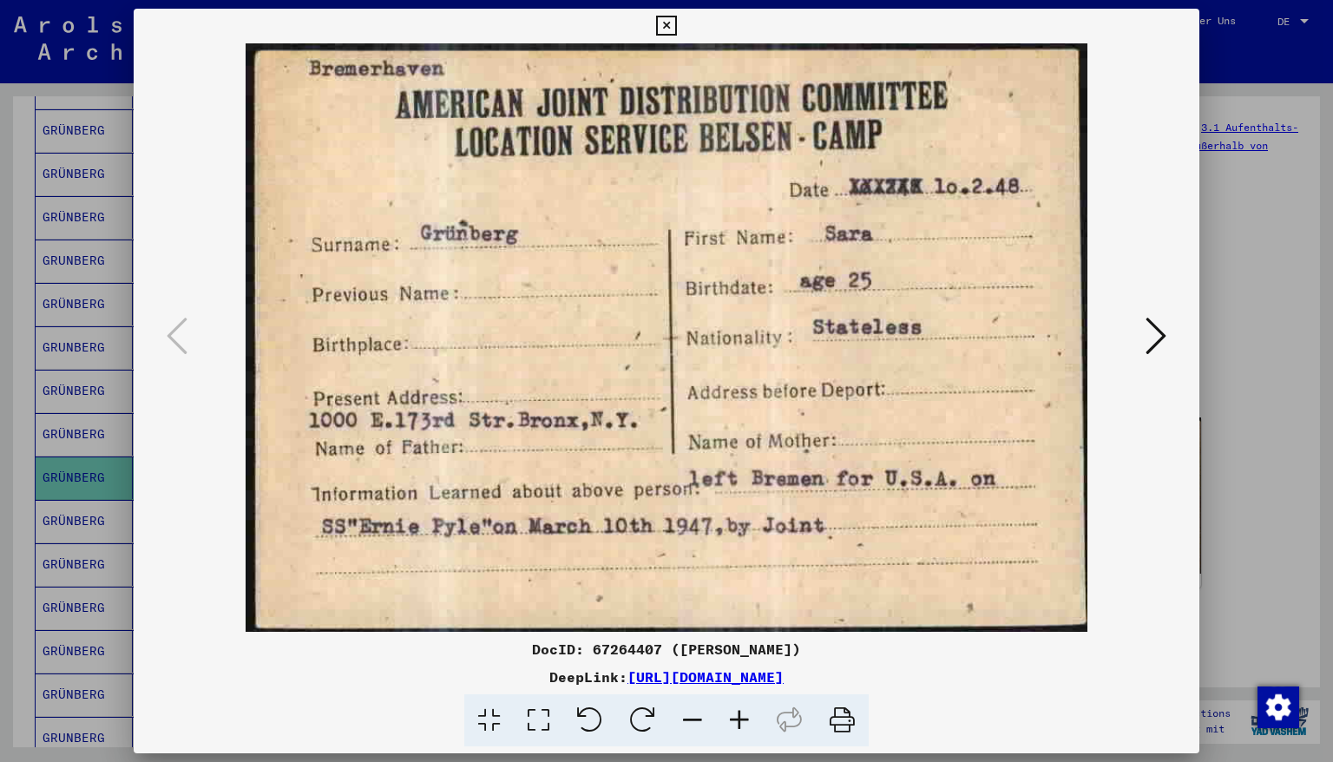
click at [676, 24] on icon at bounding box center [666, 26] width 20 height 21
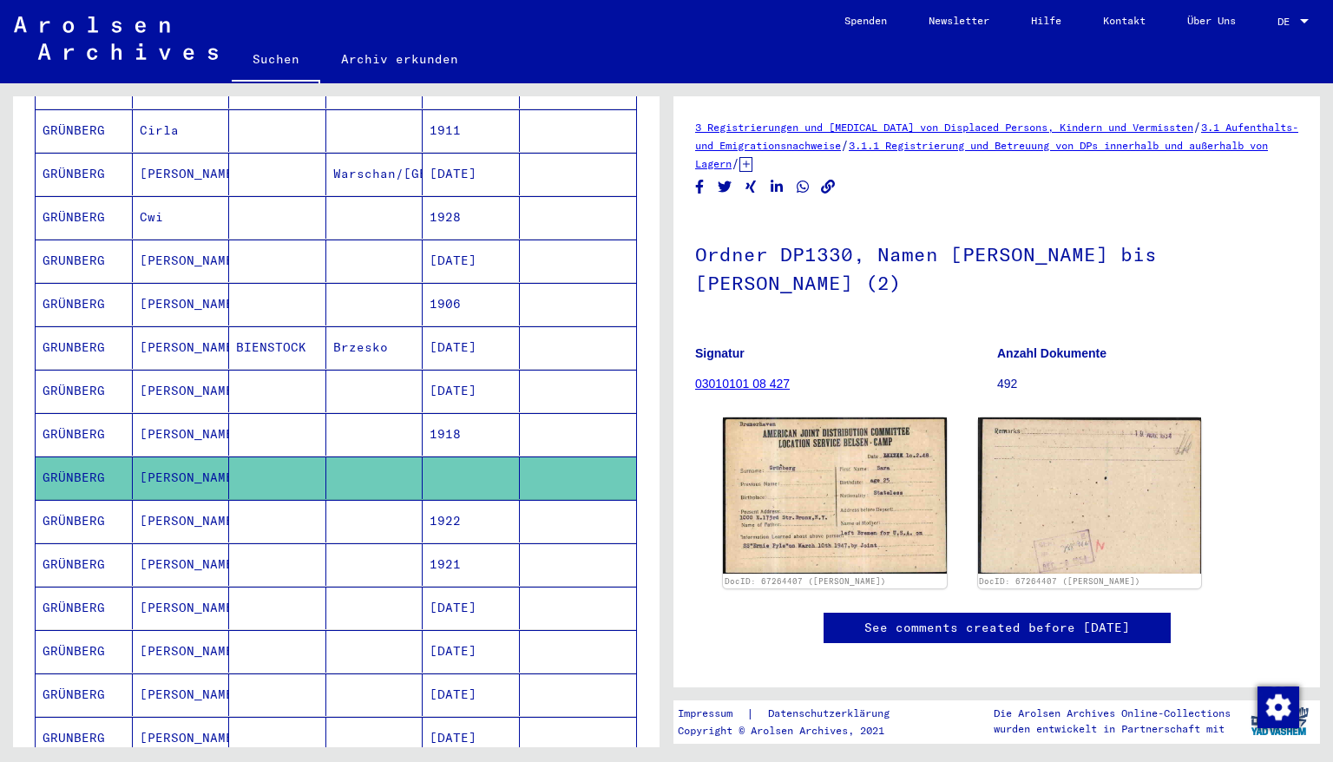
click at [452, 502] on mat-cell "1922" at bounding box center [471, 521] width 97 height 43
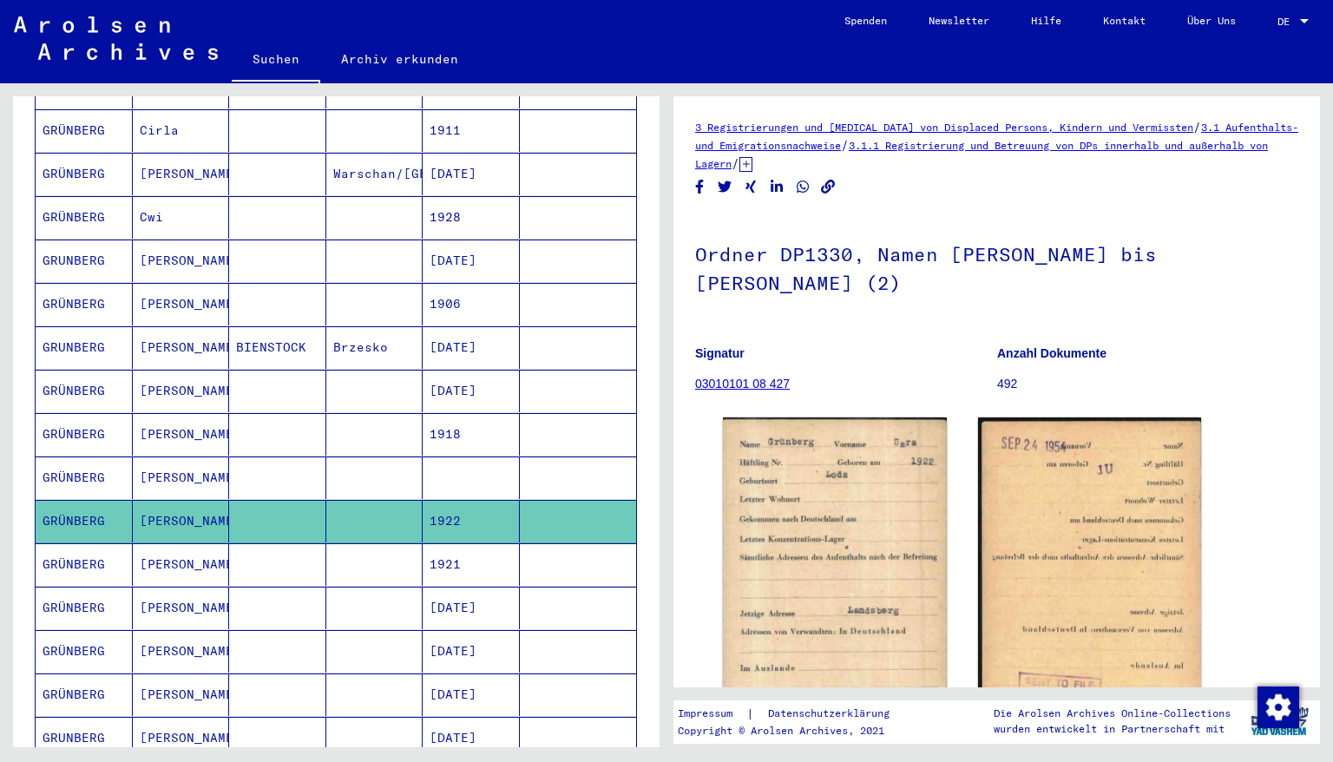
click at [467, 547] on mat-cell "1921" at bounding box center [471, 564] width 97 height 43
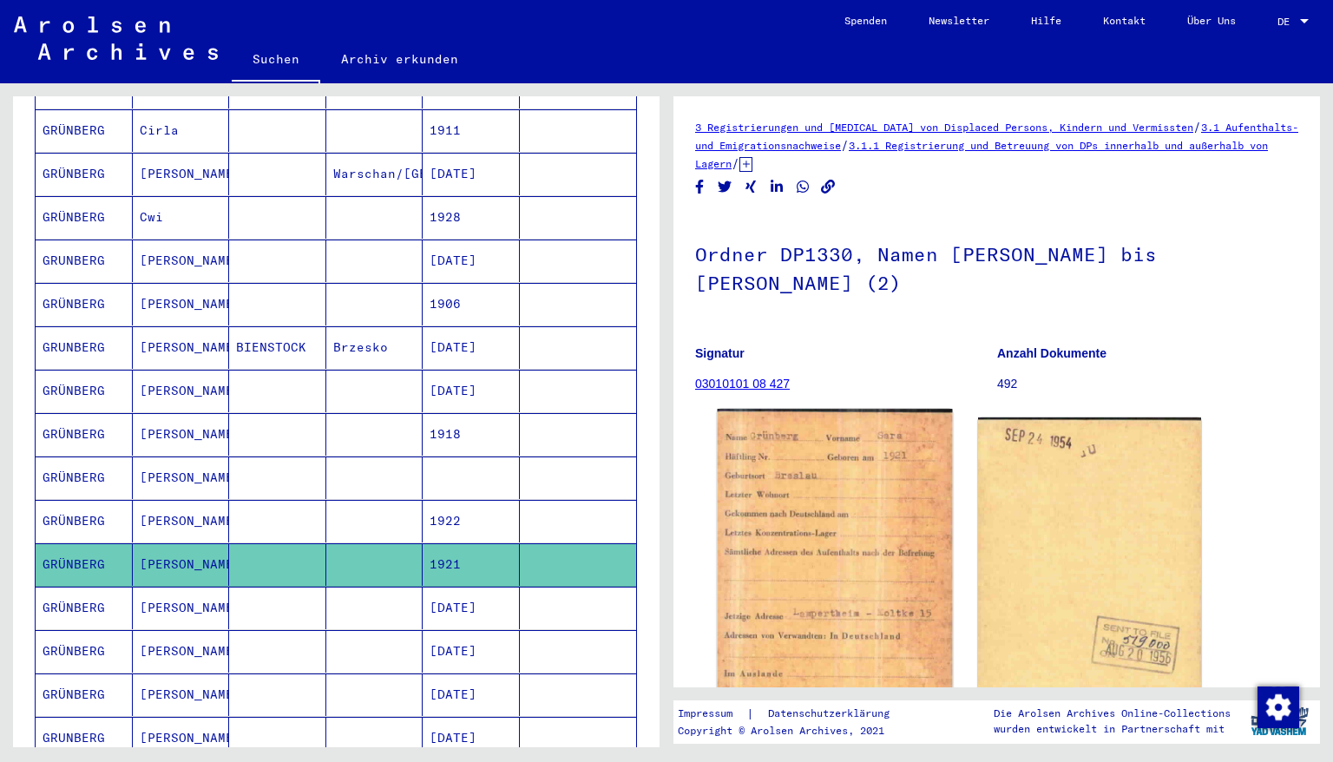
click at [805, 542] on img at bounding box center [835, 580] width 234 height 343
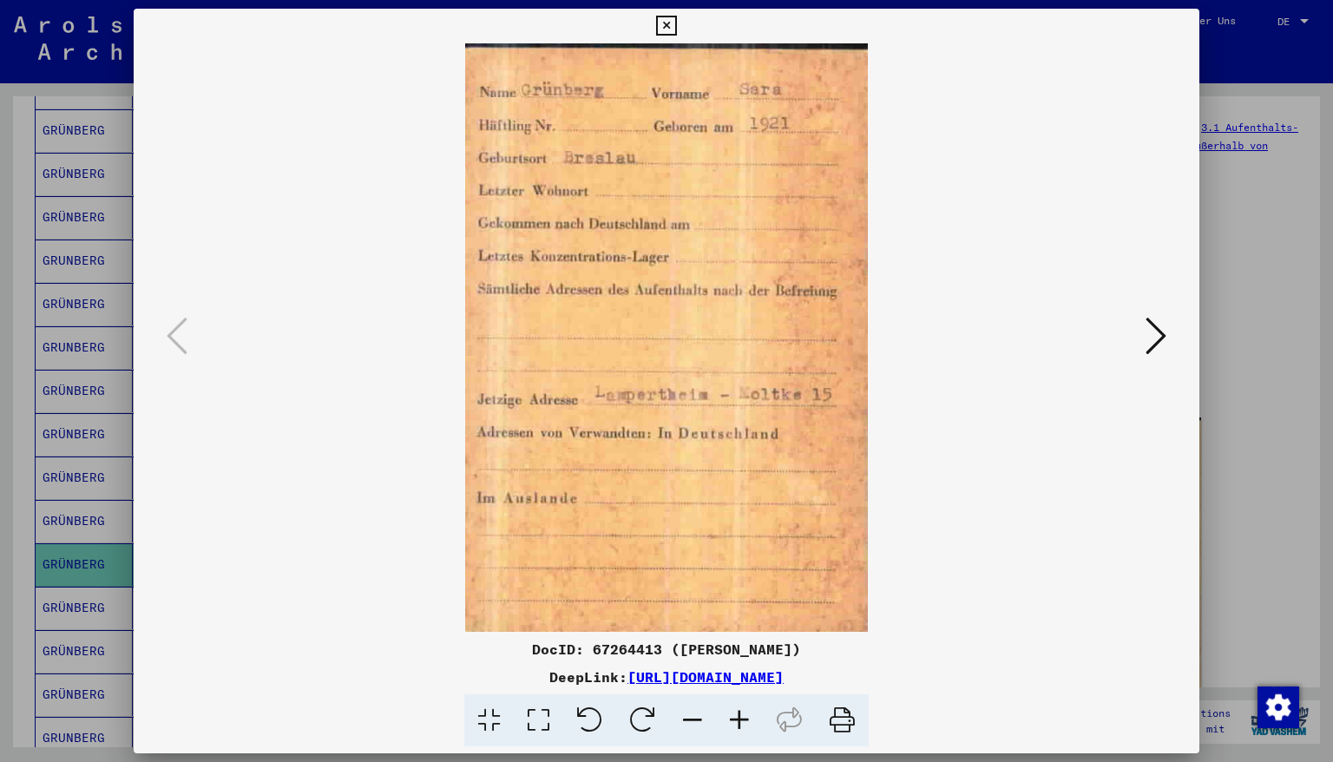
click at [676, 23] on icon at bounding box center [666, 26] width 20 height 21
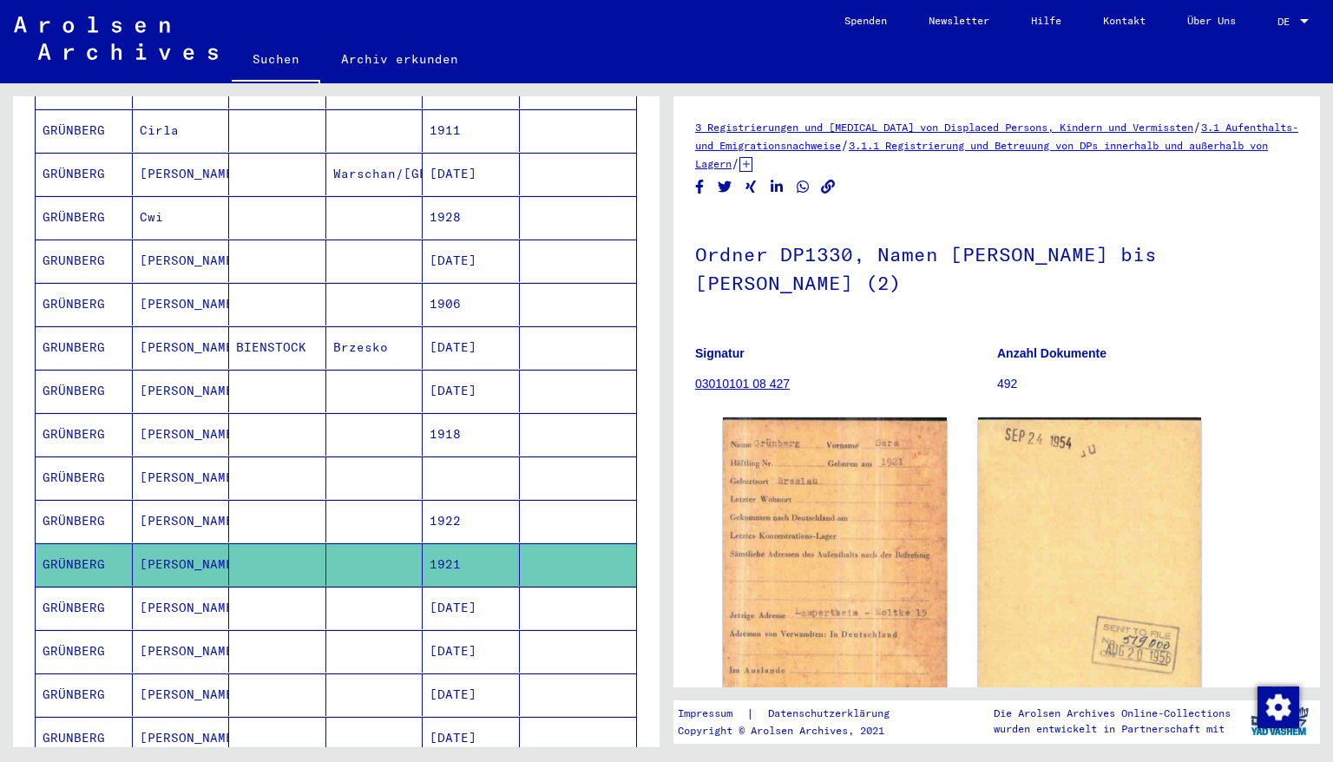
click at [442, 587] on mat-cell "[DATE]" at bounding box center [471, 608] width 97 height 43
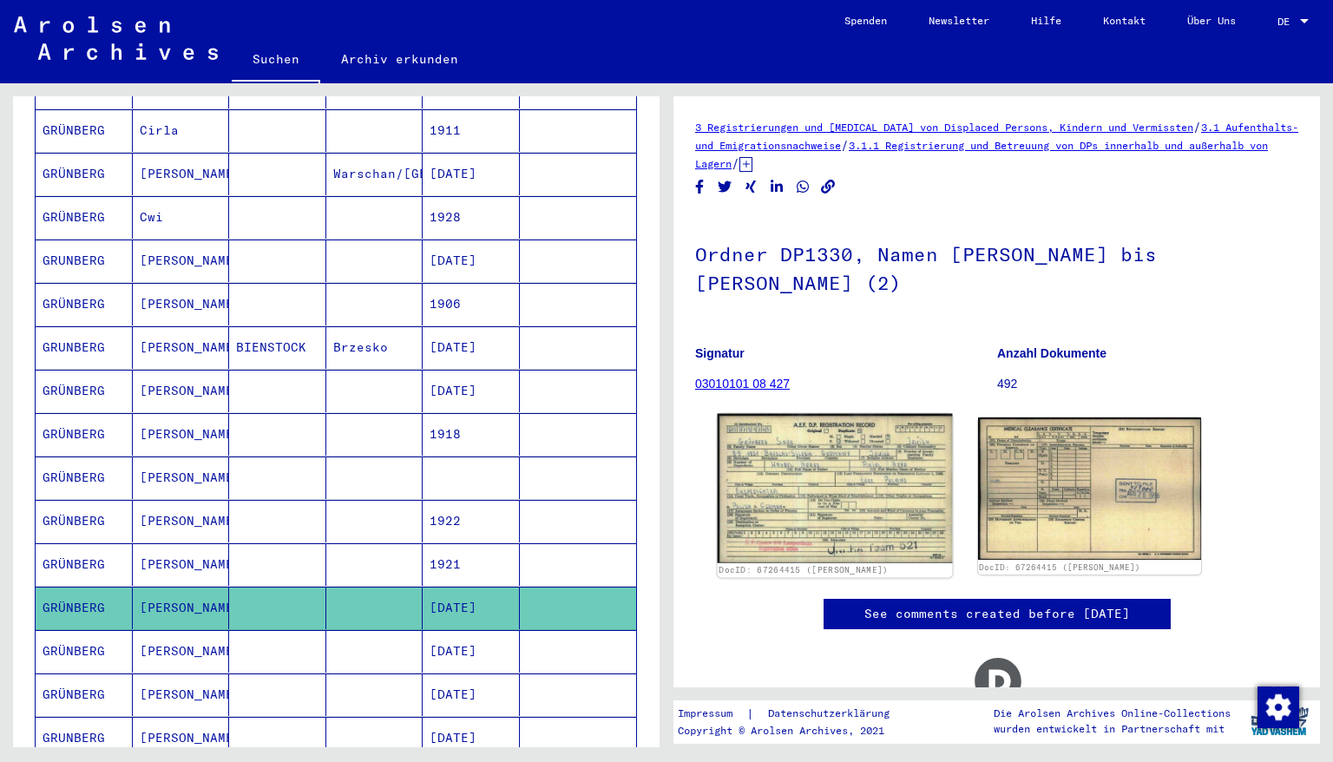
click at [765, 505] on img at bounding box center [835, 488] width 234 height 149
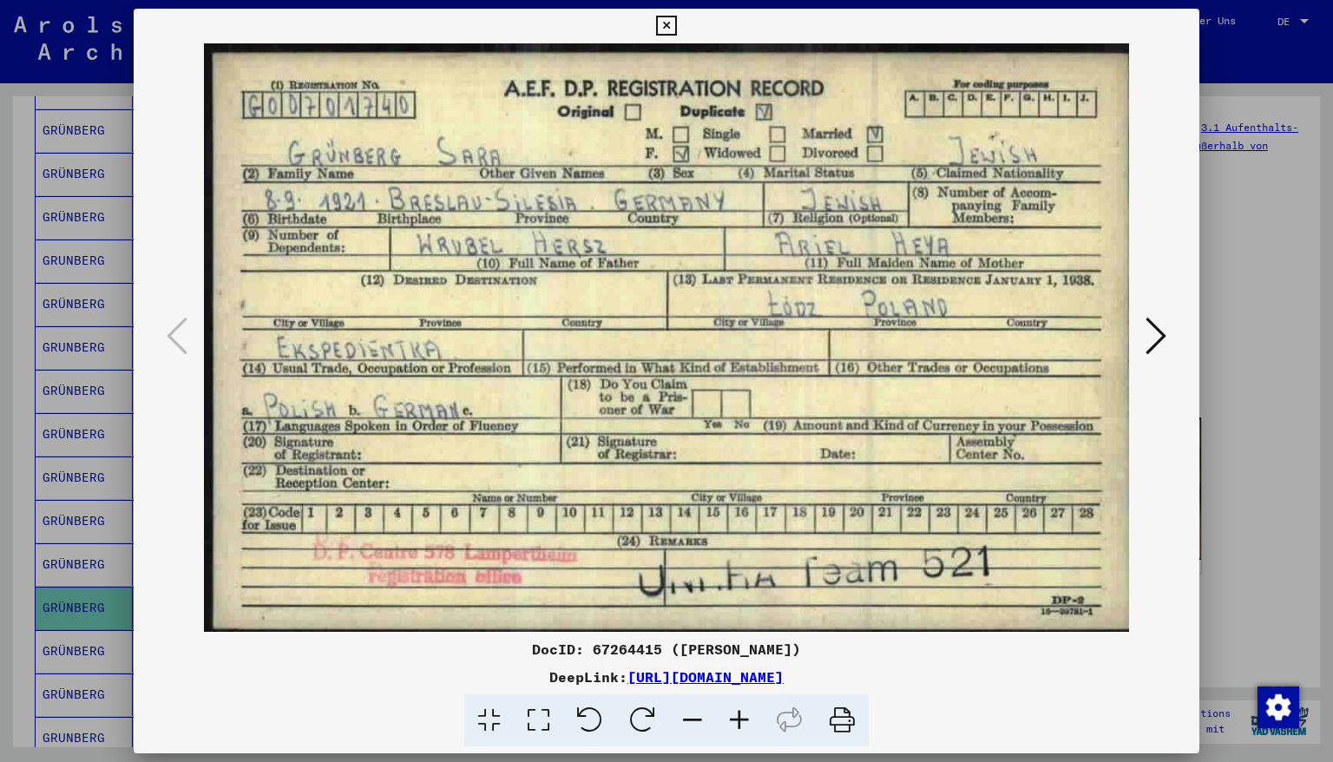
click at [676, 30] on icon at bounding box center [666, 26] width 20 height 21
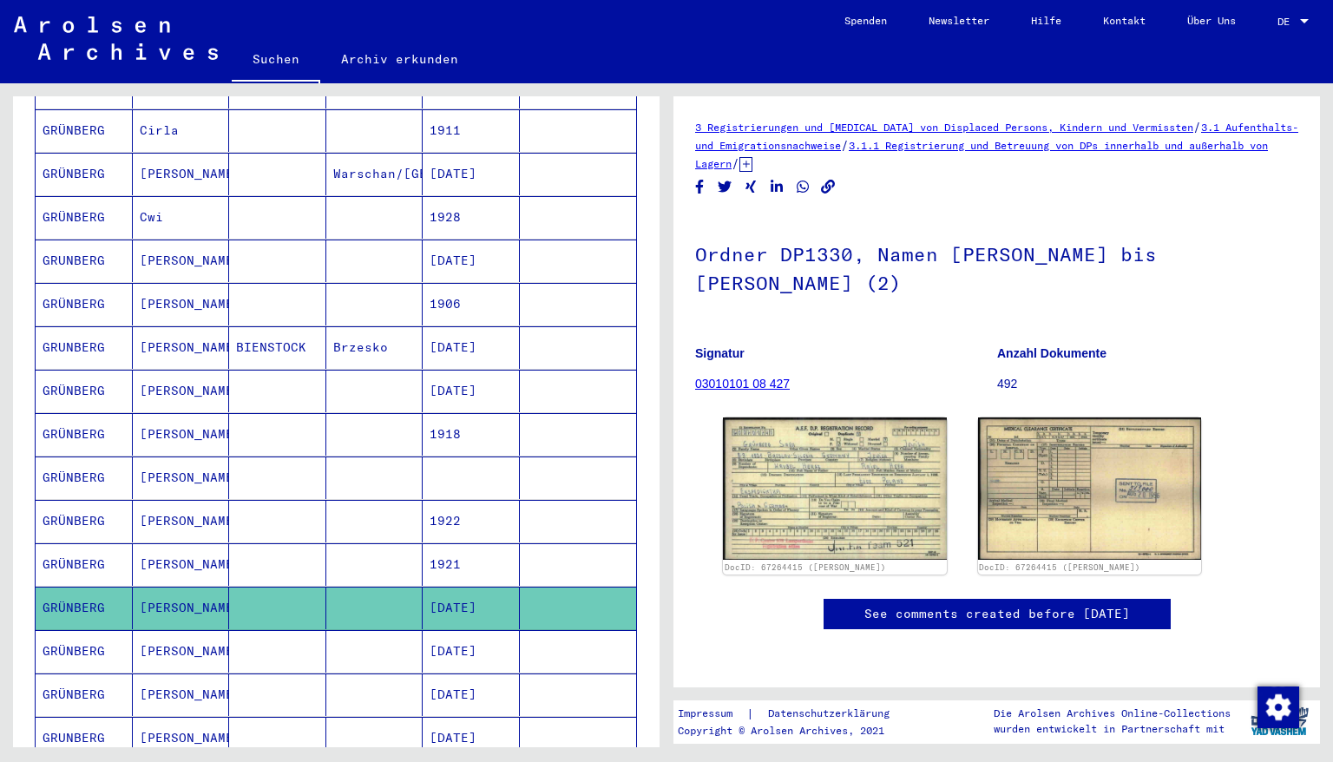
click at [458, 630] on mat-cell "[DATE]" at bounding box center [471, 651] width 97 height 43
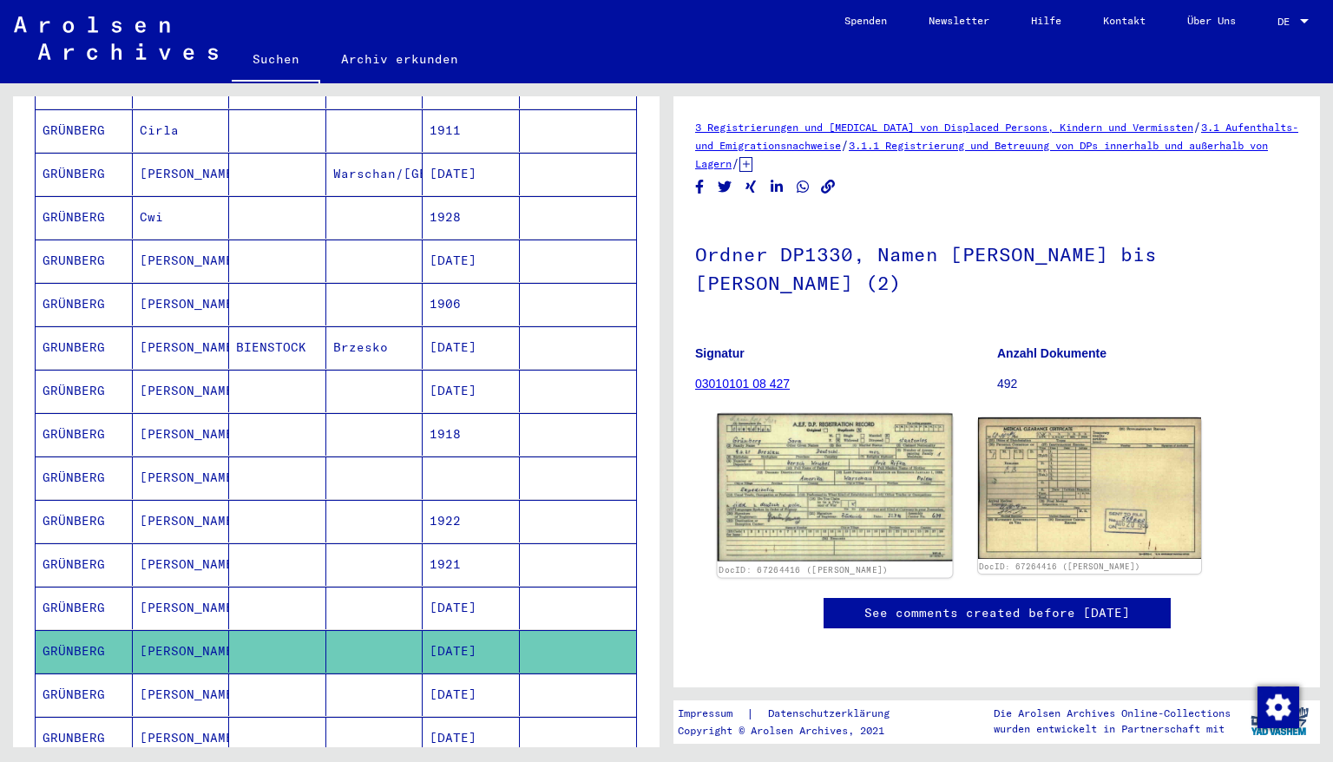
click at [909, 493] on img at bounding box center [835, 488] width 234 height 148
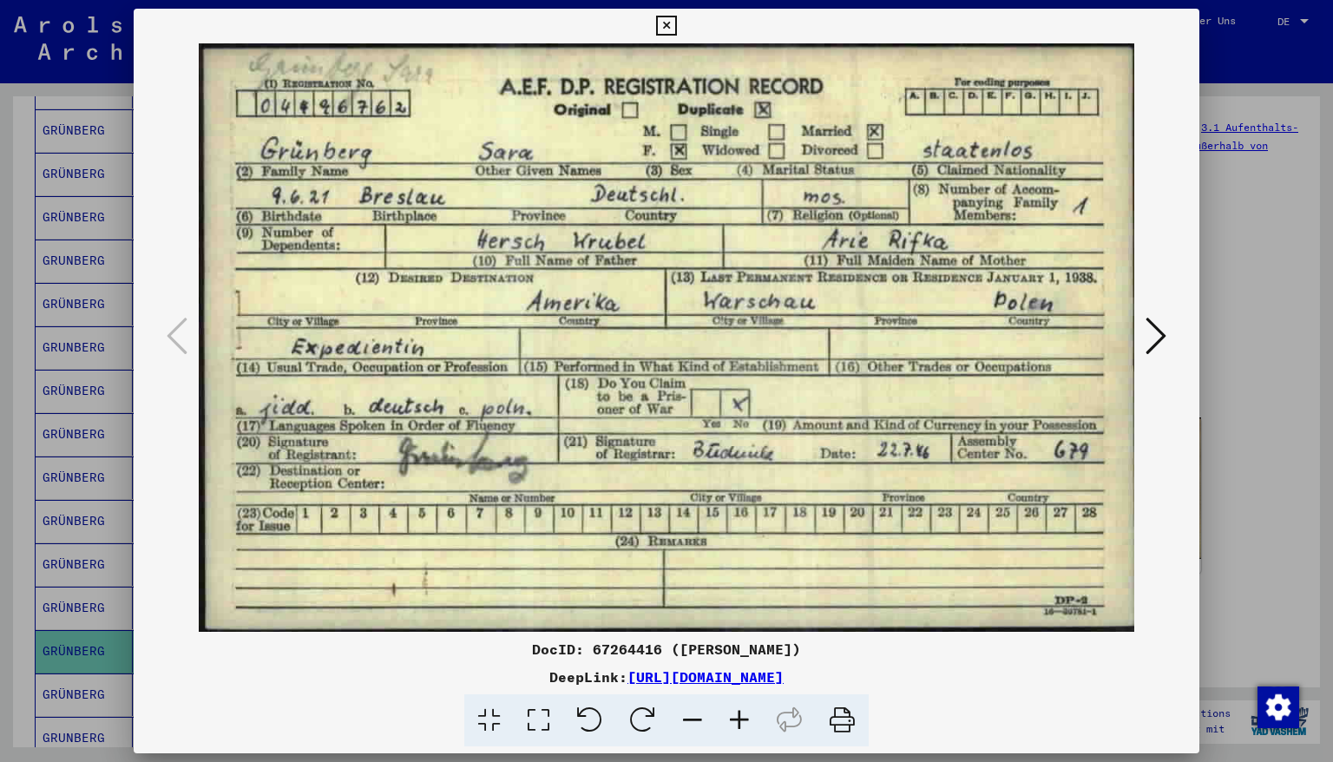
click at [676, 24] on icon at bounding box center [666, 26] width 20 height 21
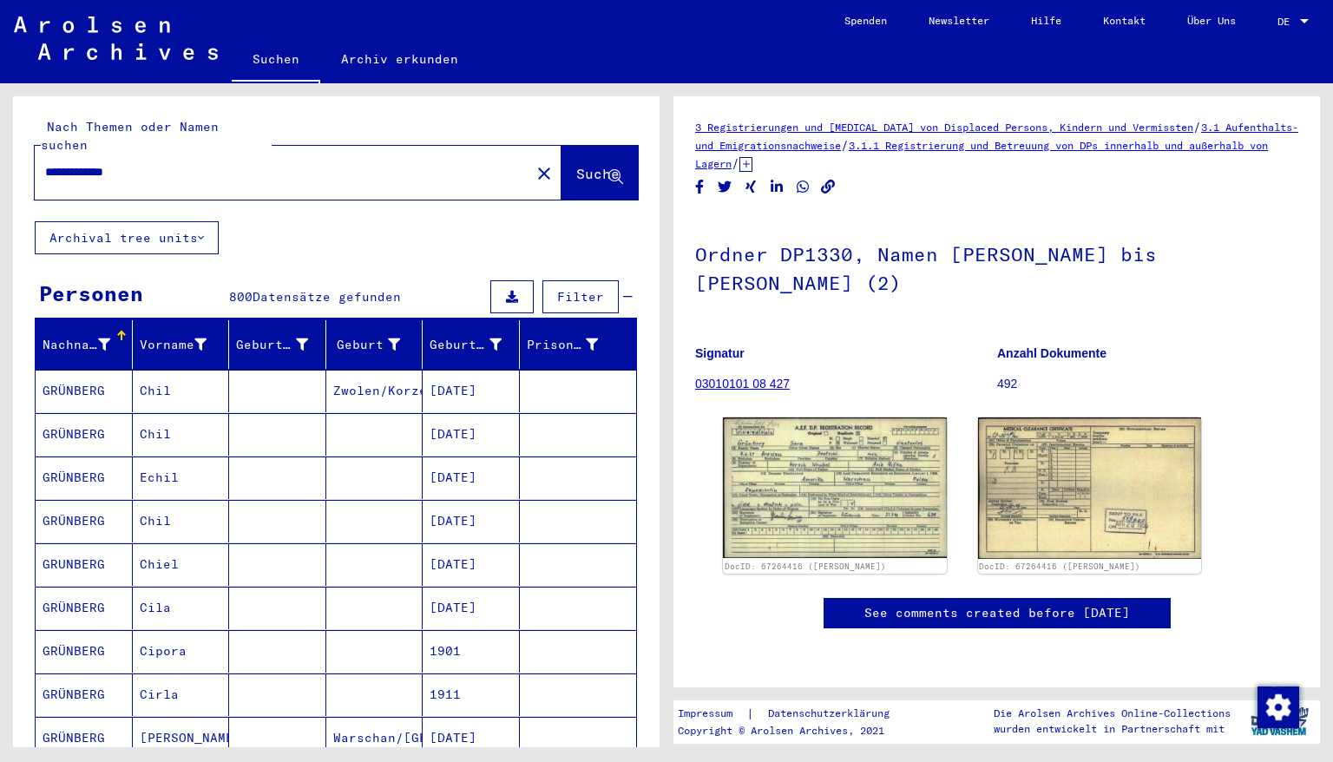
drag, startPoint x: 160, startPoint y: 153, endPoint x: 0, endPoint y: 140, distance: 160.2
click at [0, 140] on div "**********" at bounding box center [333, 415] width 666 height 664
click at [576, 165] on span "Suche" at bounding box center [597, 173] width 43 height 17
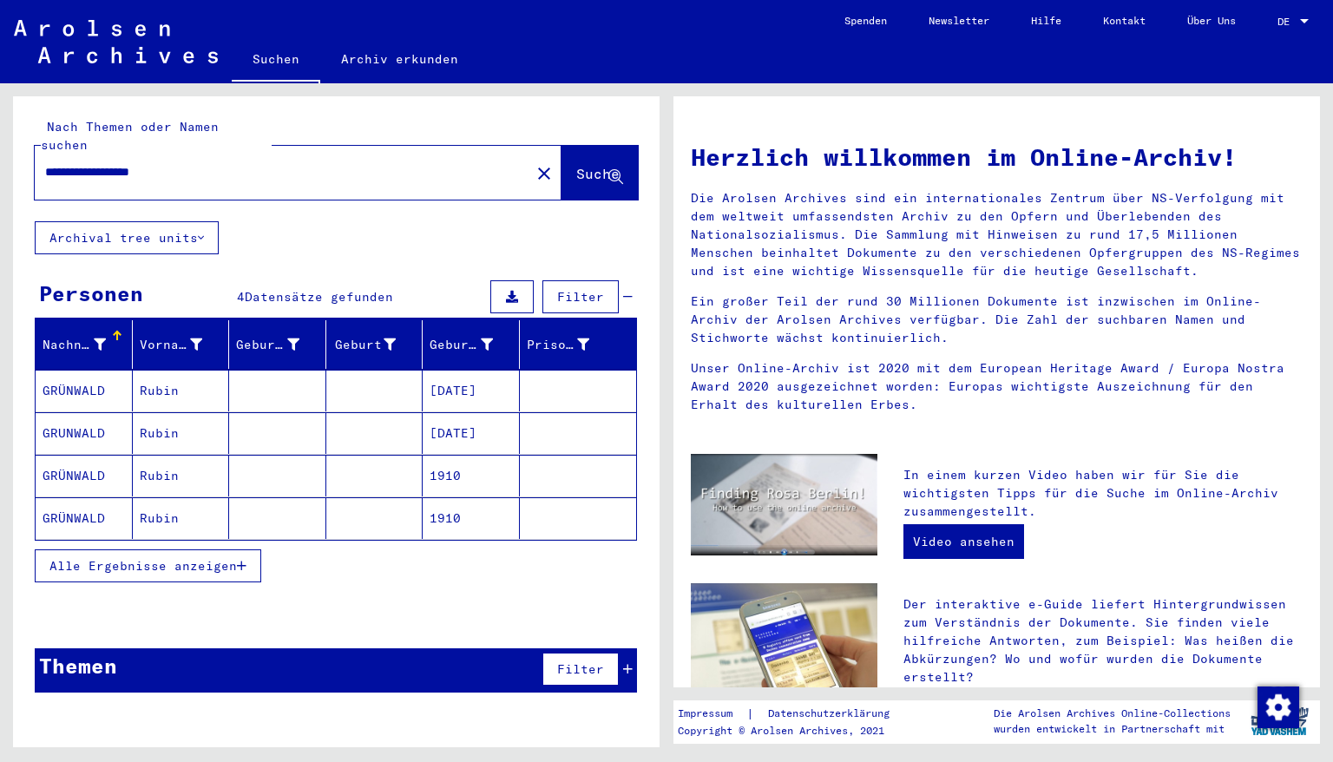
click at [443, 376] on mat-cell "[DATE]" at bounding box center [471, 391] width 97 height 42
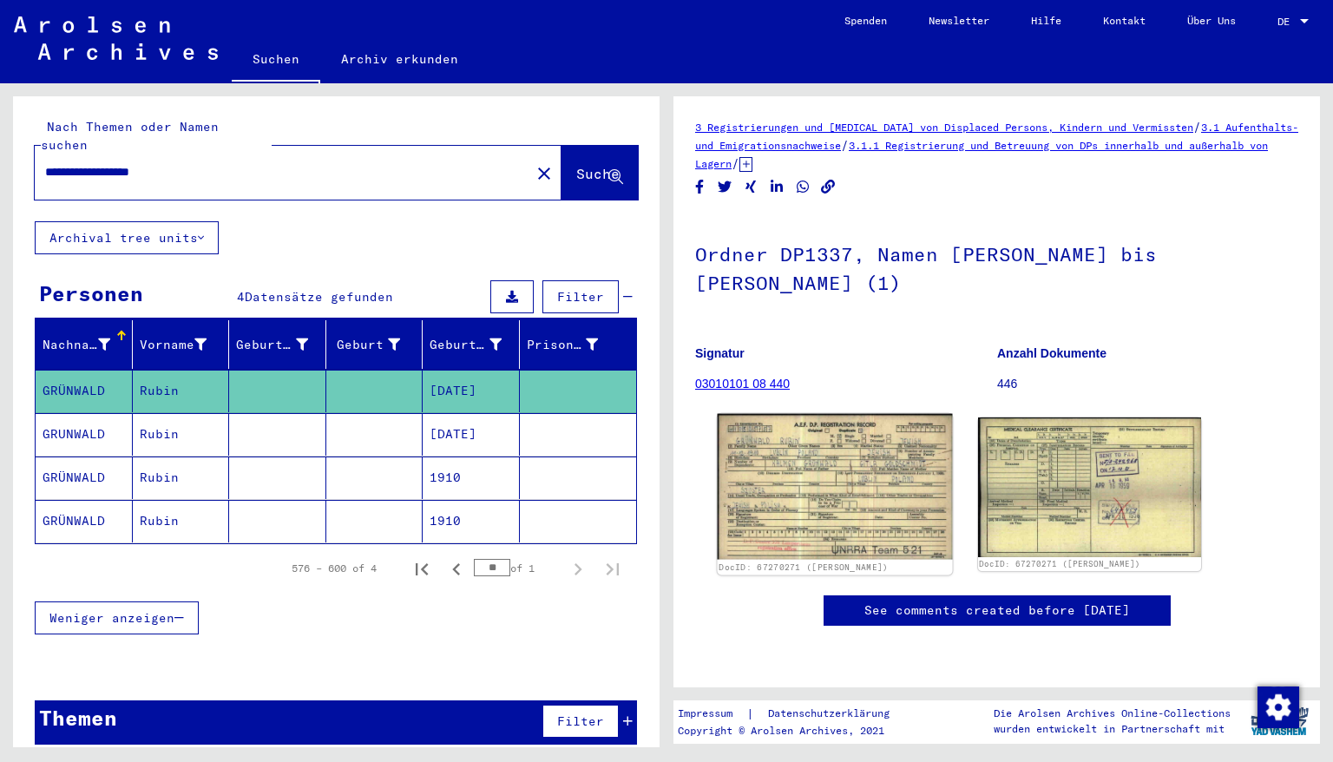
click at [781, 462] on img at bounding box center [835, 487] width 234 height 146
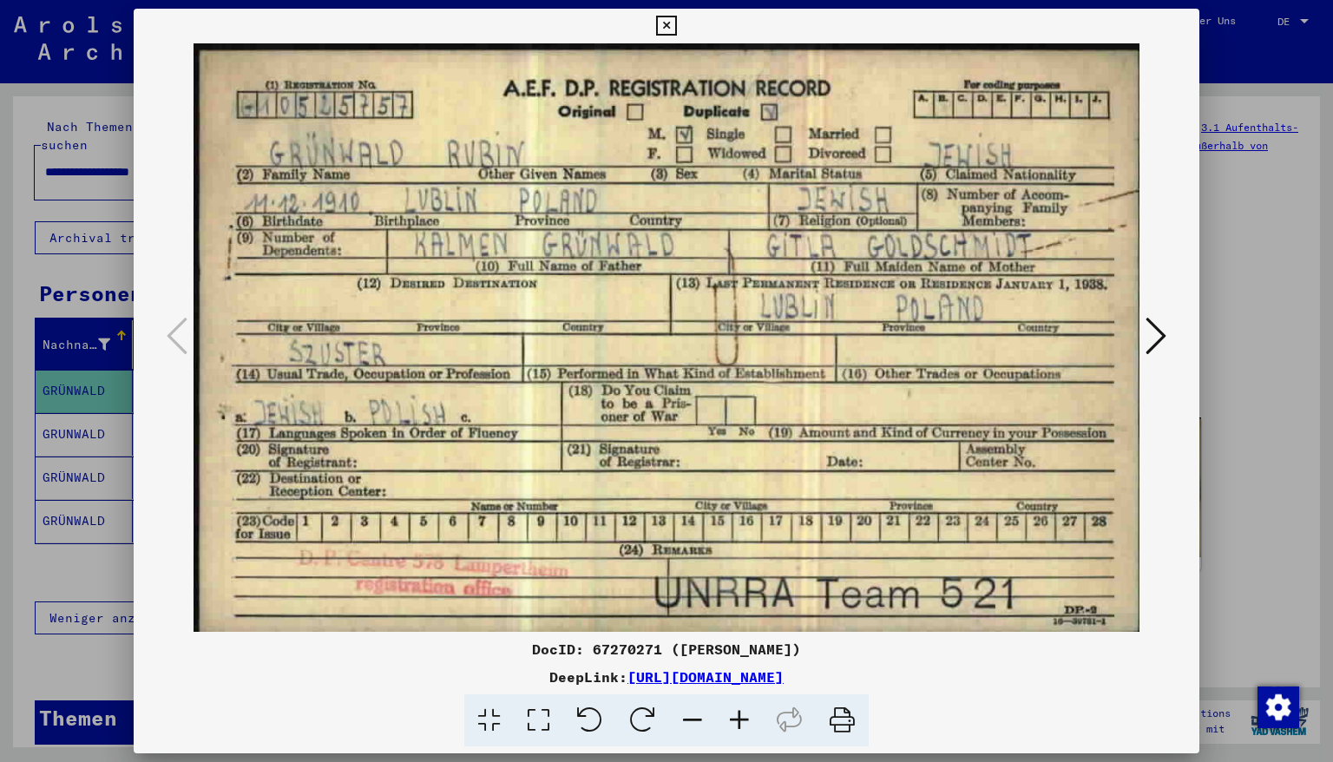
click at [676, 24] on icon at bounding box center [666, 26] width 20 height 21
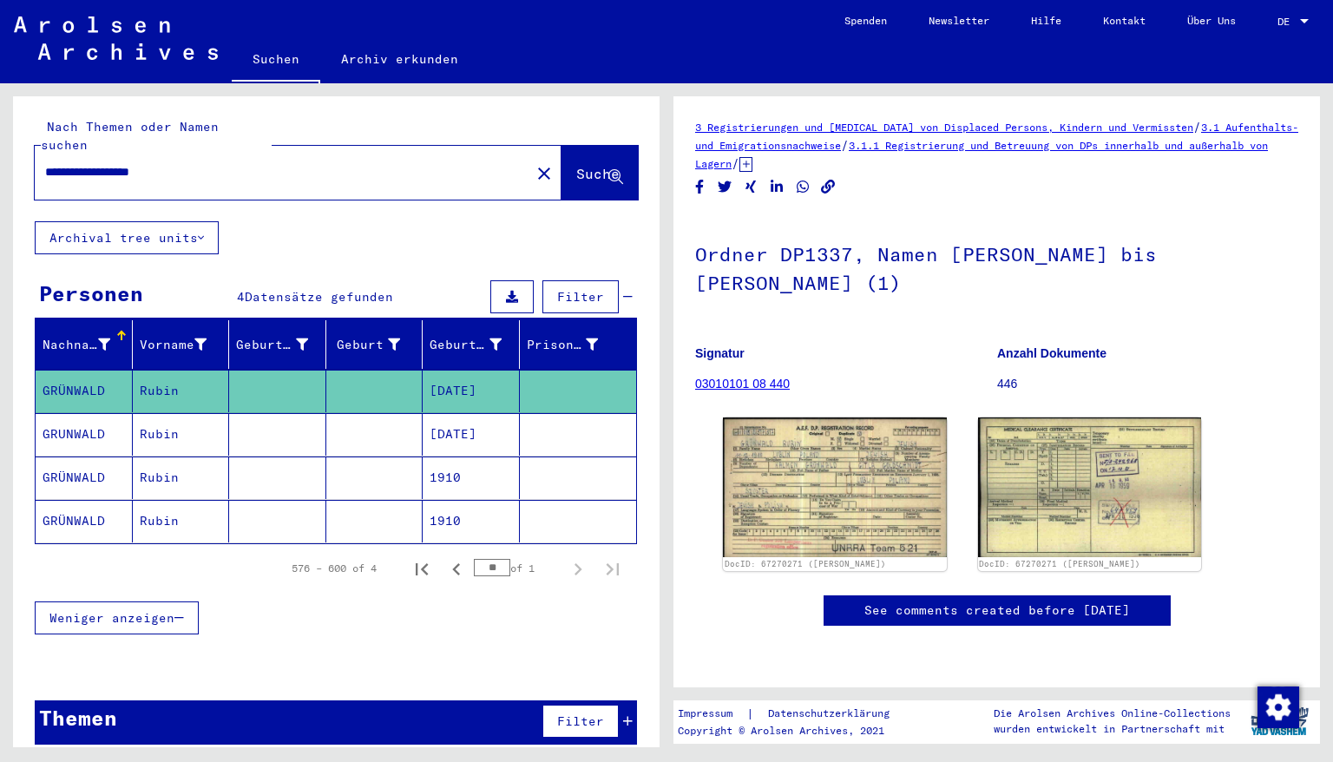
click at [465, 415] on mat-cell "[DATE]" at bounding box center [471, 434] width 97 height 43
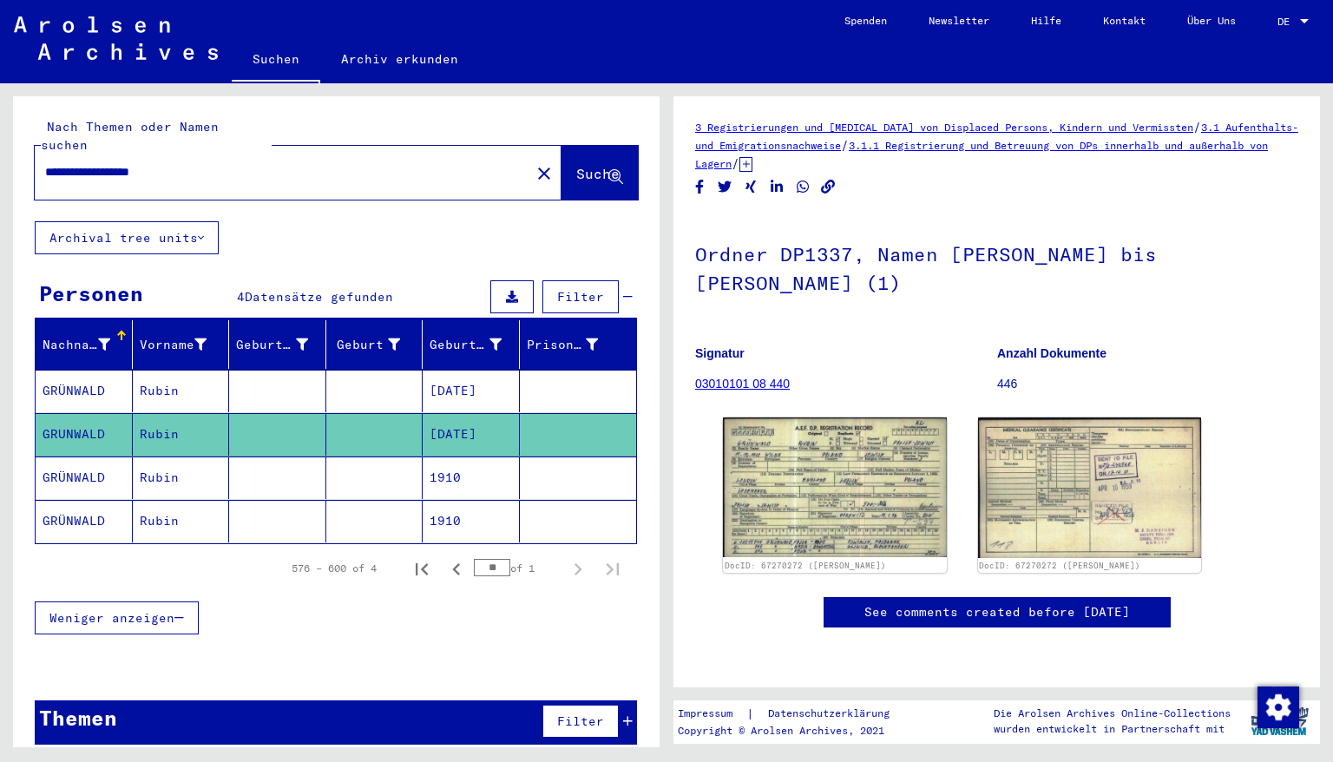
click at [479, 466] on mat-cell "1910" at bounding box center [471, 477] width 97 height 43
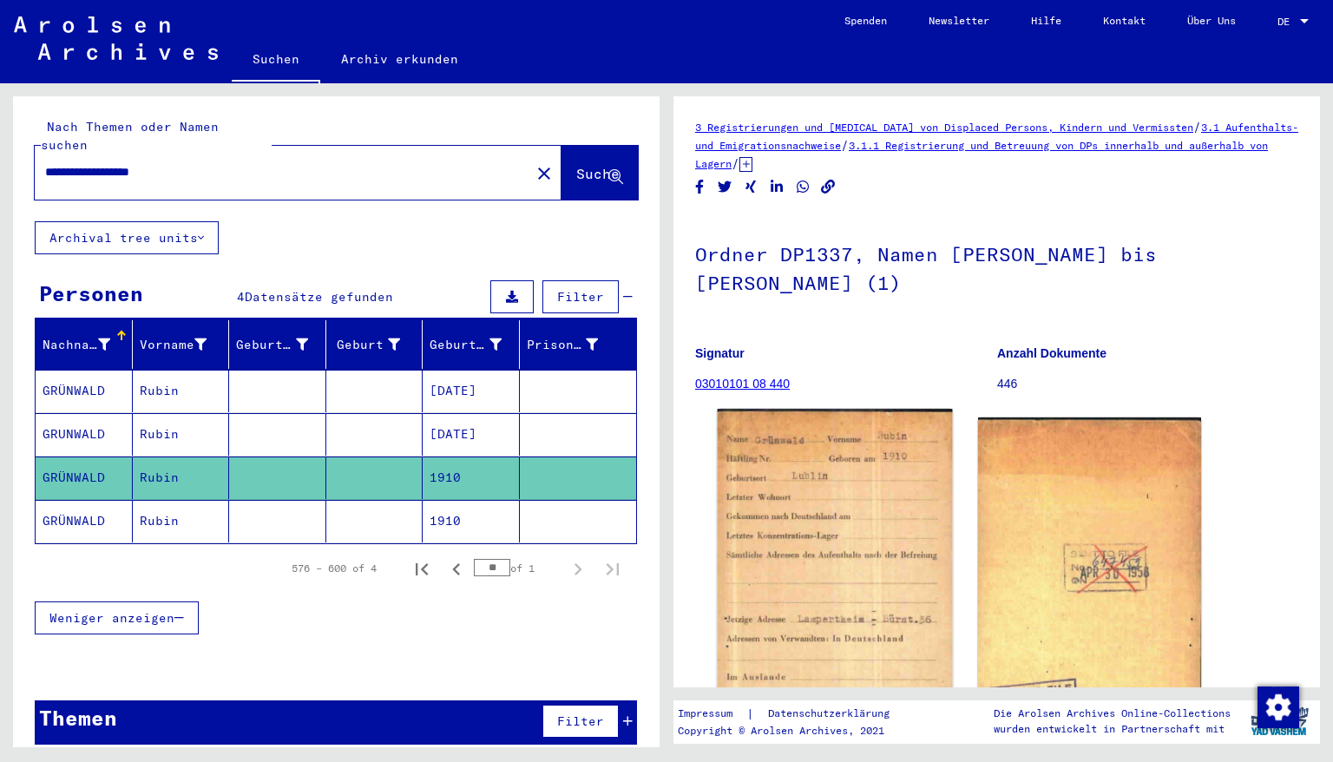
click at [869, 505] on img at bounding box center [835, 581] width 234 height 345
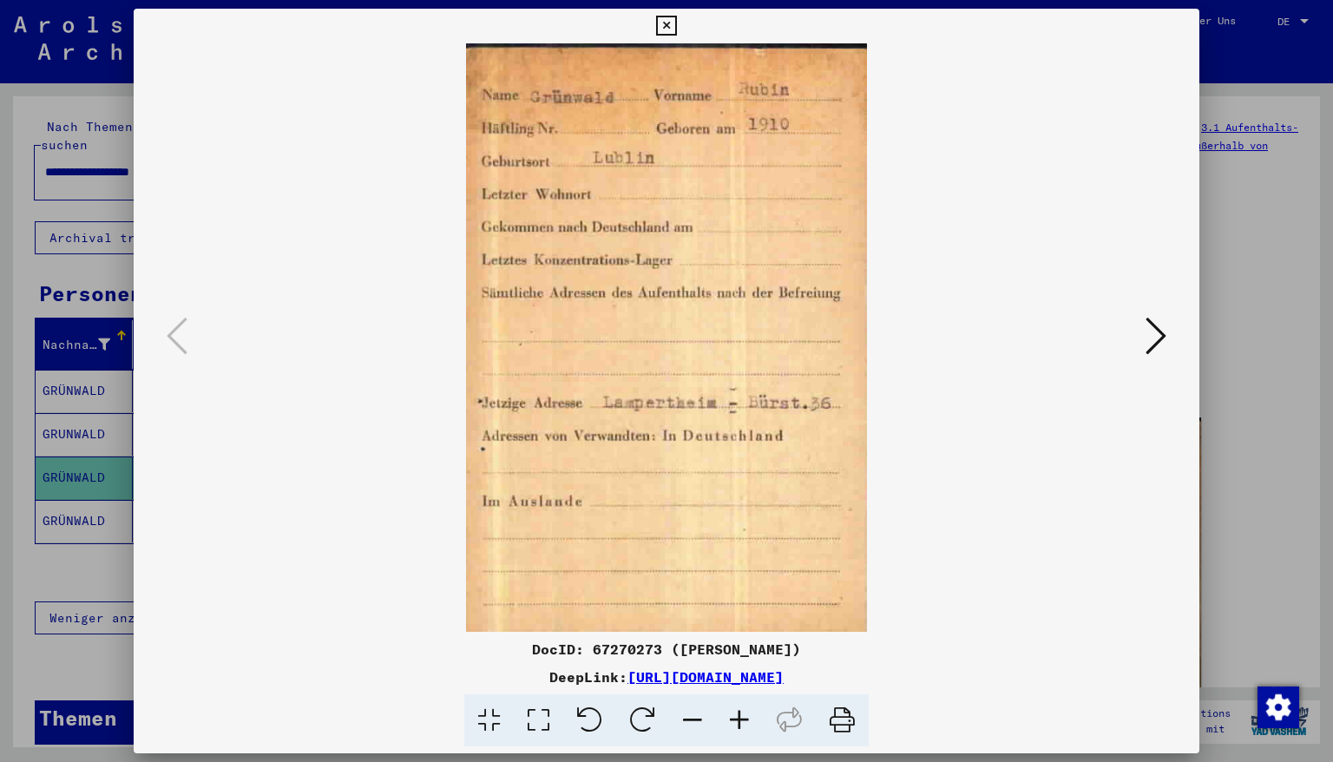
click at [676, 21] on icon at bounding box center [666, 26] width 20 height 21
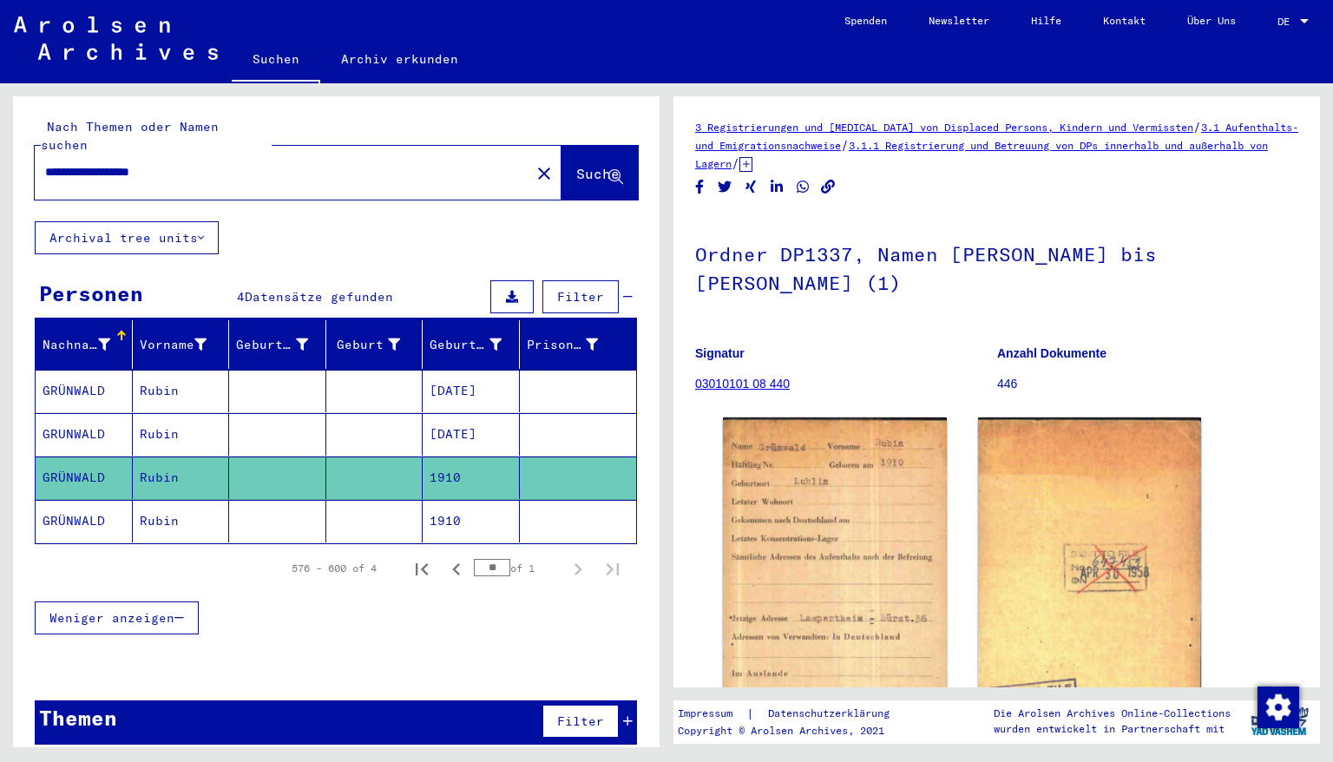
click at [435, 500] on mat-cell "1910" at bounding box center [471, 521] width 97 height 43
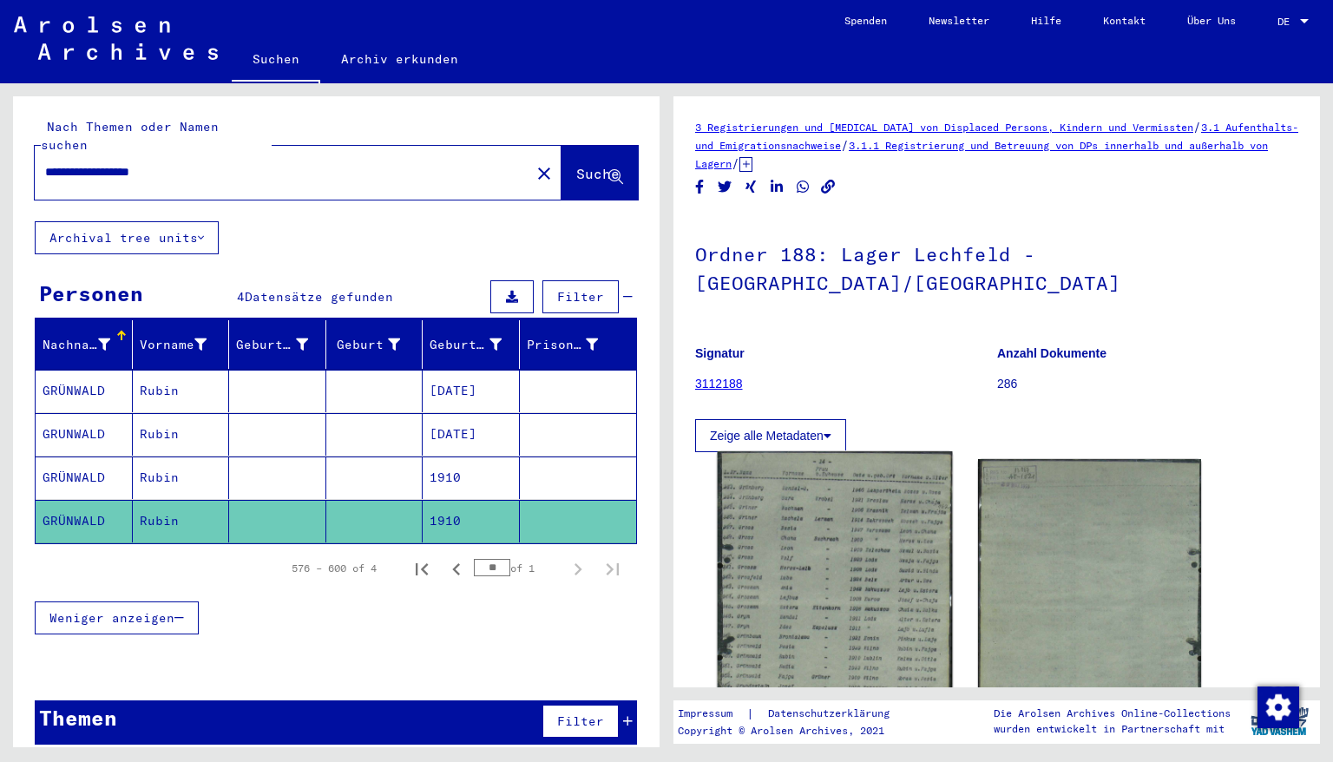
click at [837, 587] on img at bounding box center [835, 604] width 234 height 307
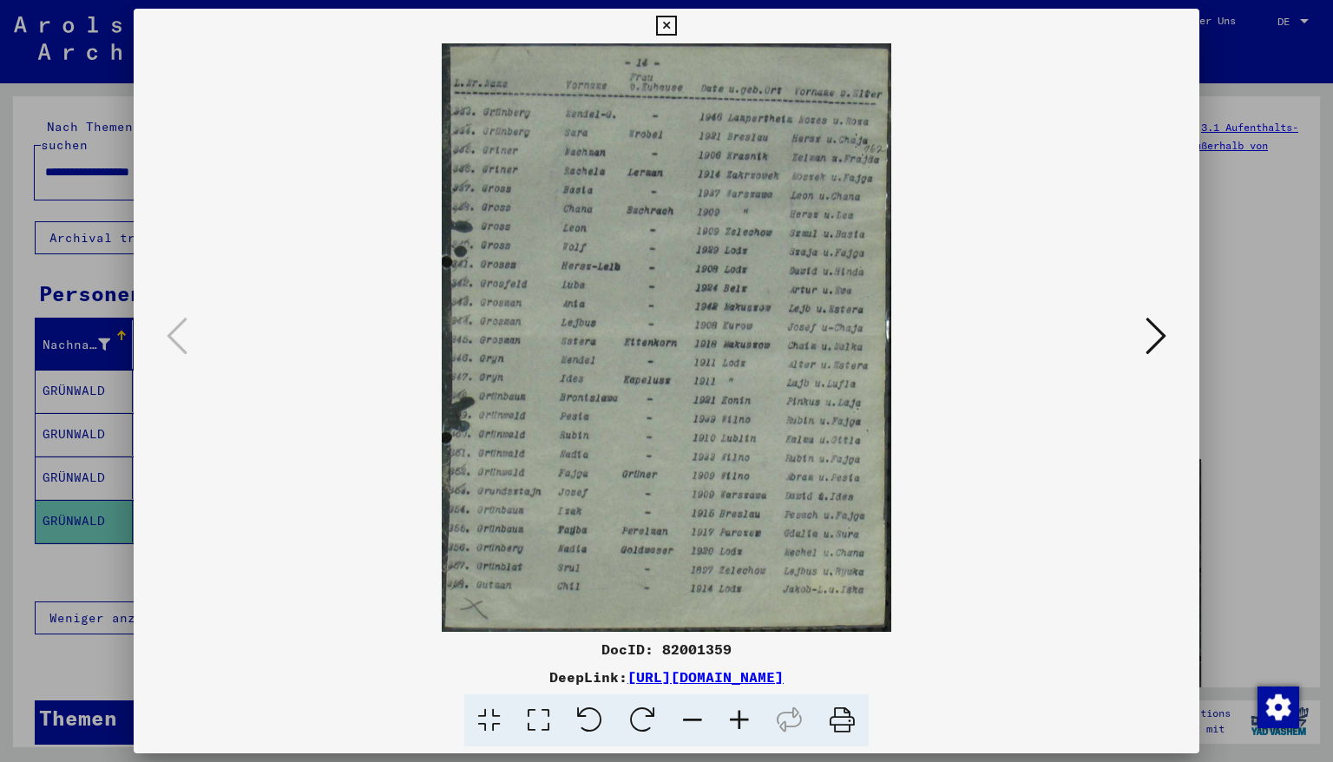
click at [739, 724] on icon at bounding box center [739, 720] width 47 height 53
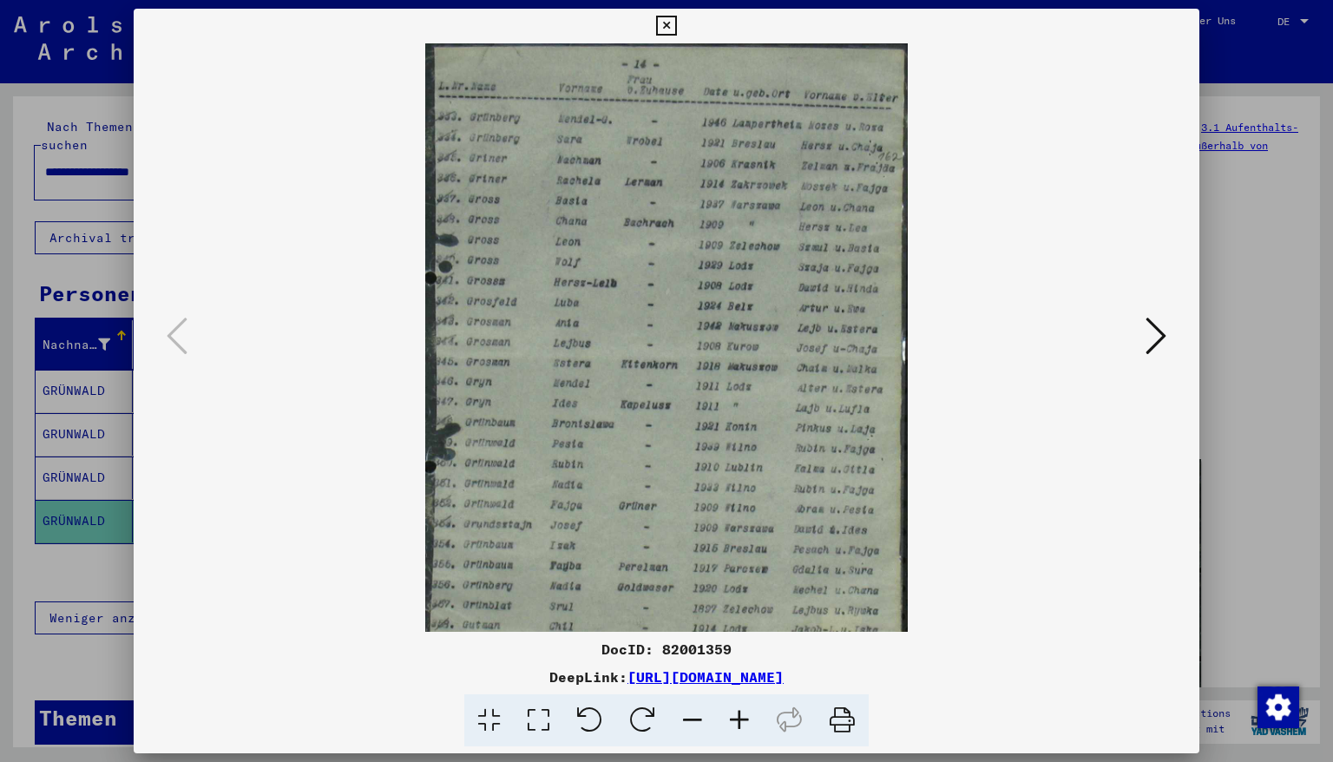
click at [739, 724] on icon at bounding box center [739, 720] width 47 height 53
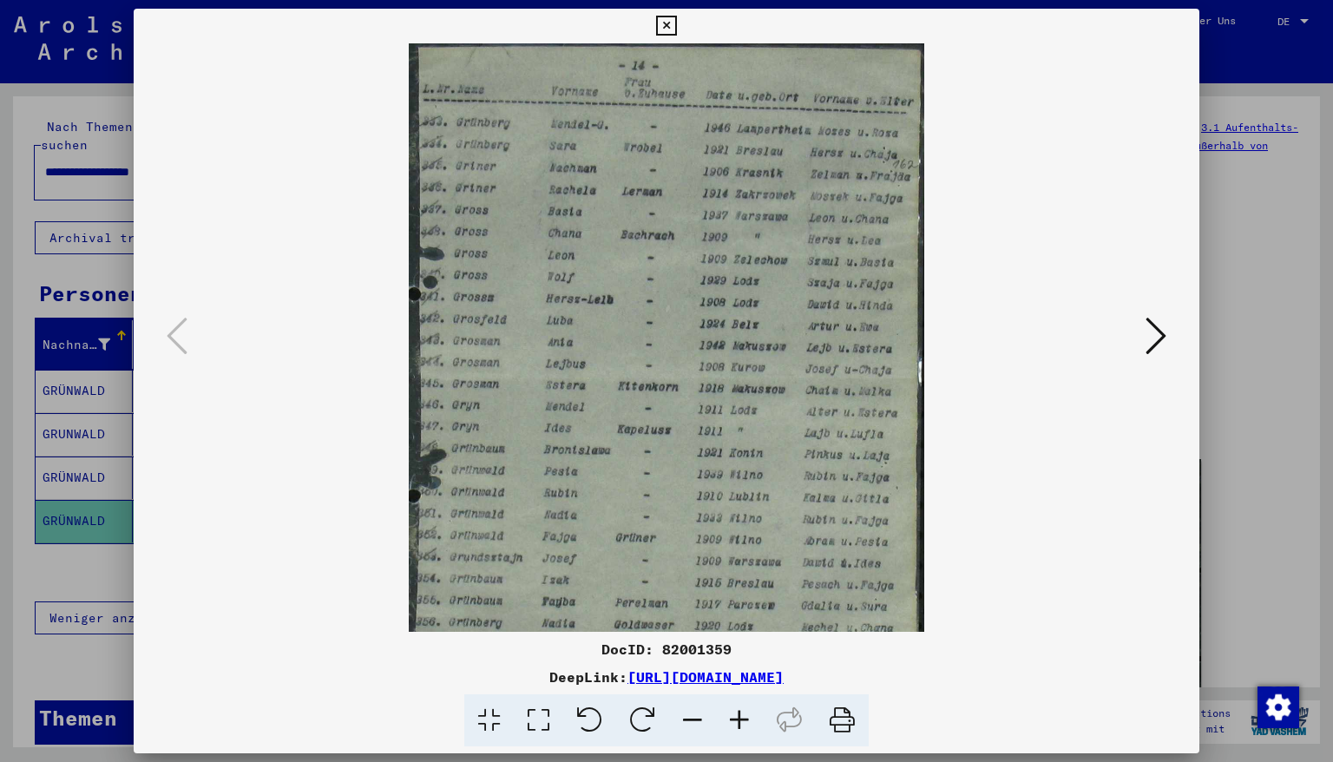
click at [739, 724] on icon at bounding box center [739, 720] width 47 height 53
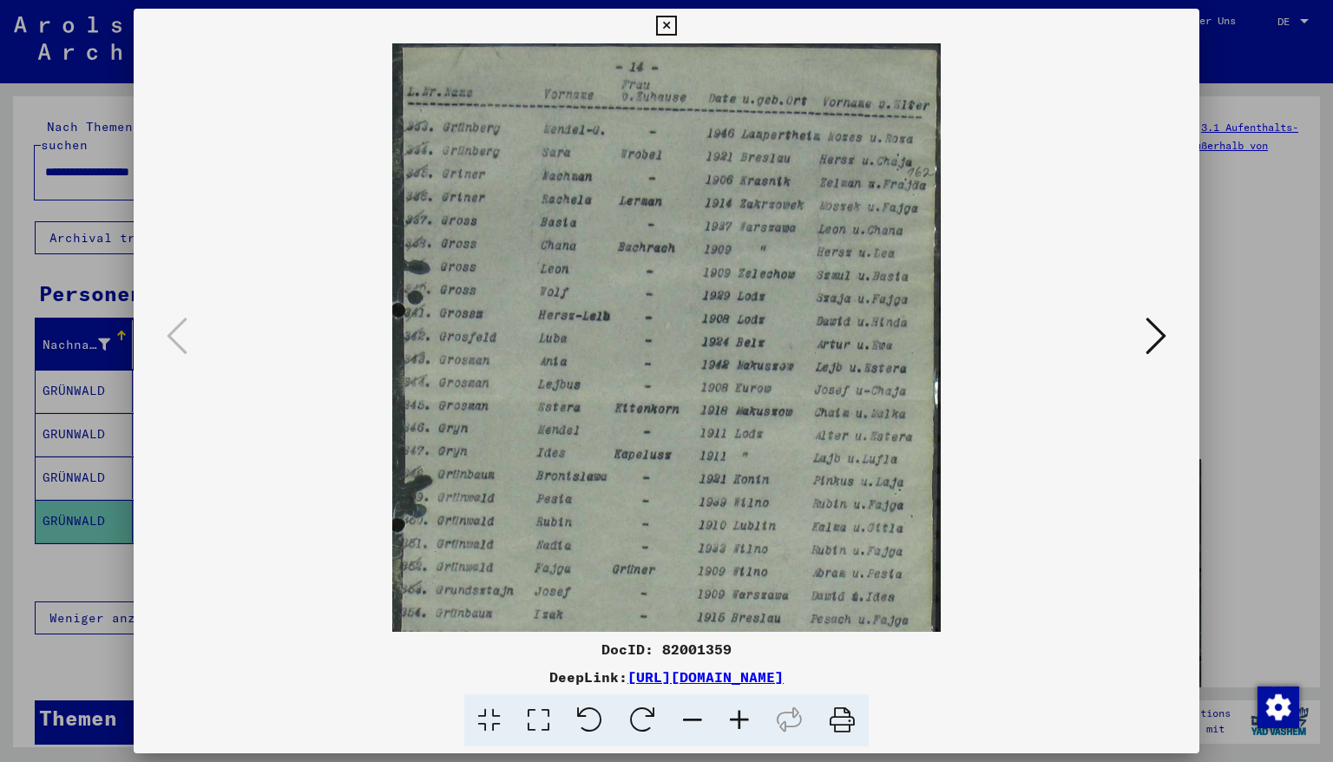
click at [739, 724] on icon at bounding box center [739, 720] width 47 height 53
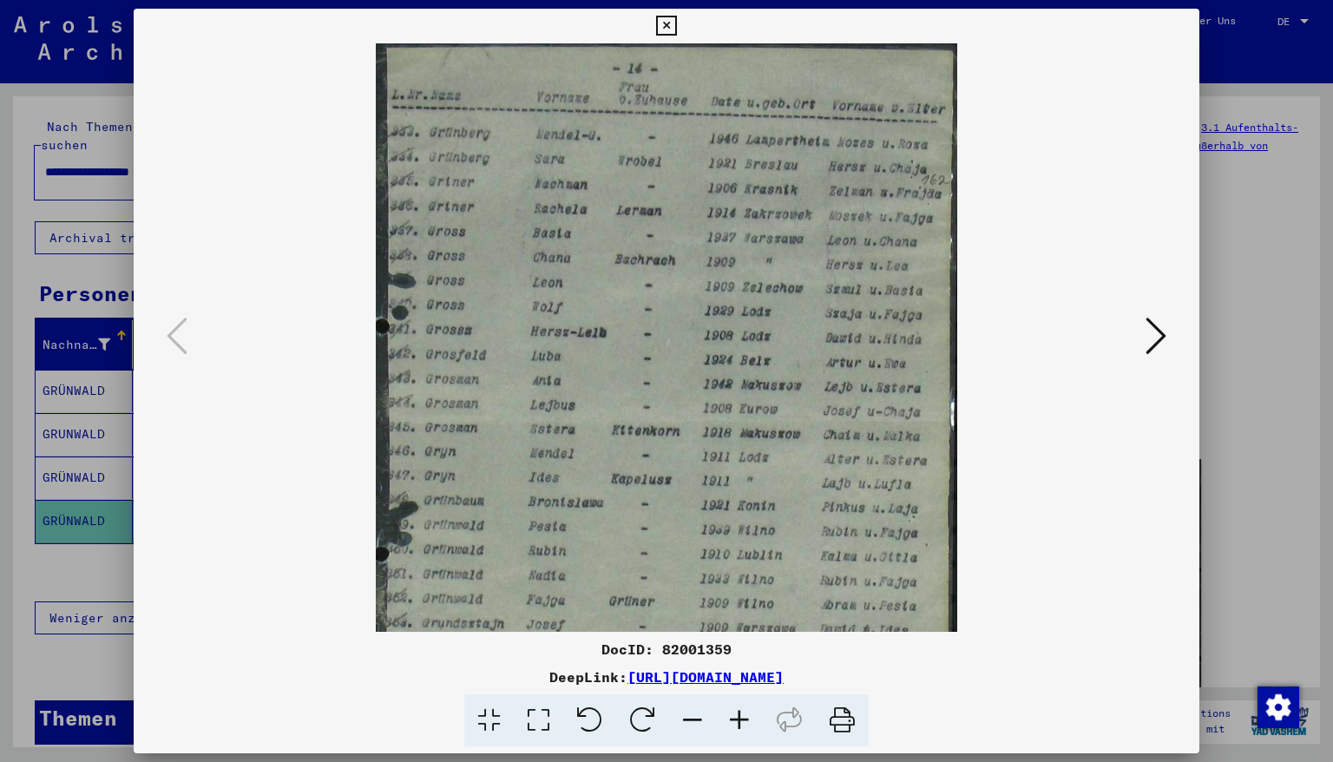
click at [739, 724] on icon at bounding box center [739, 720] width 47 height 53
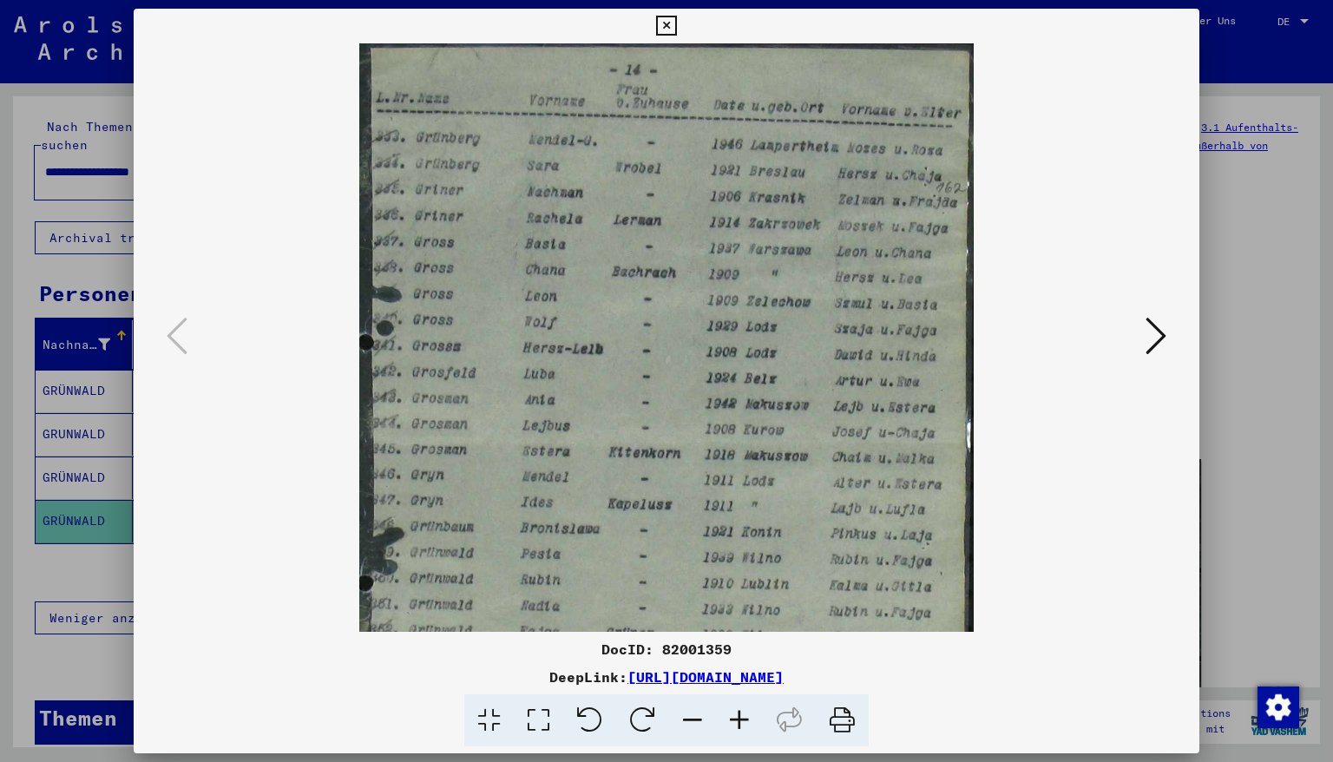
click at [739, 724] on icon at bounding box center [739, 720] width 47 height 53
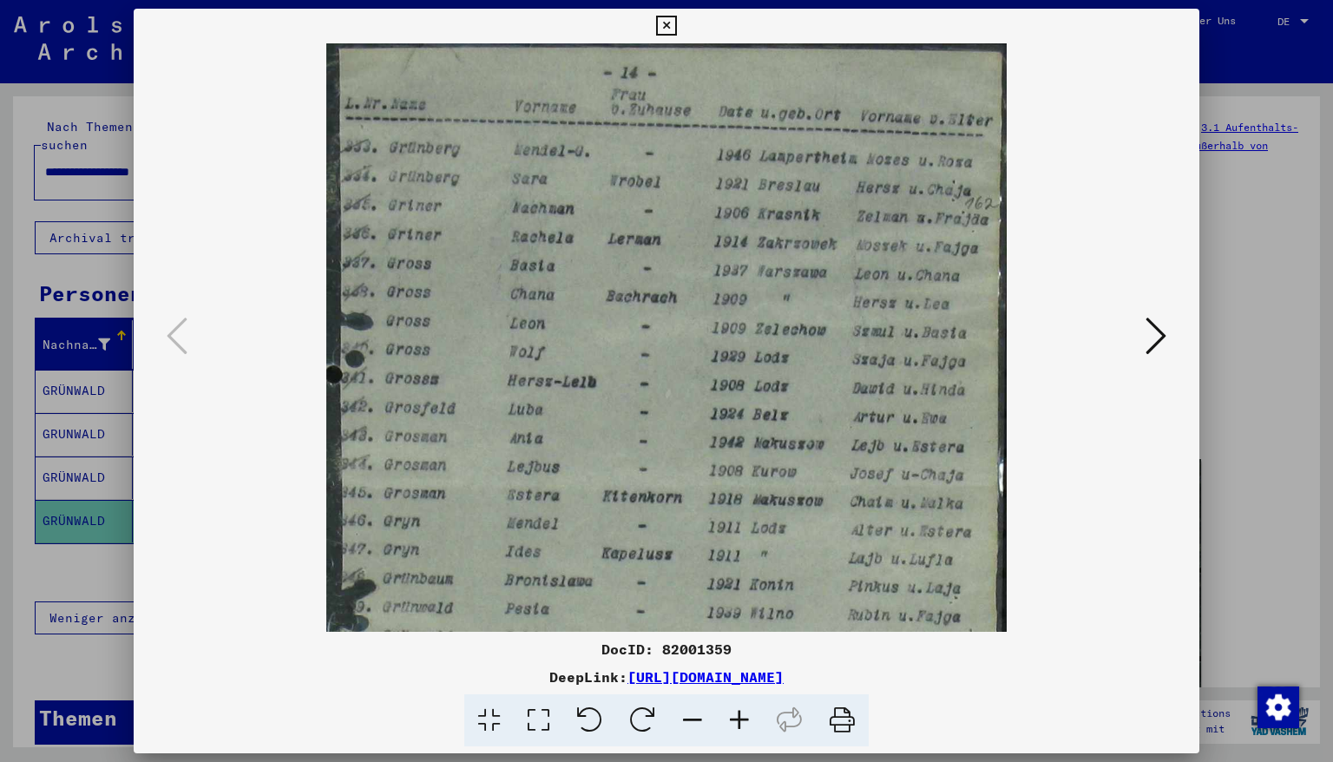
click at [739, 724] on icon at bounding box center [739, 720] width 47 height 53
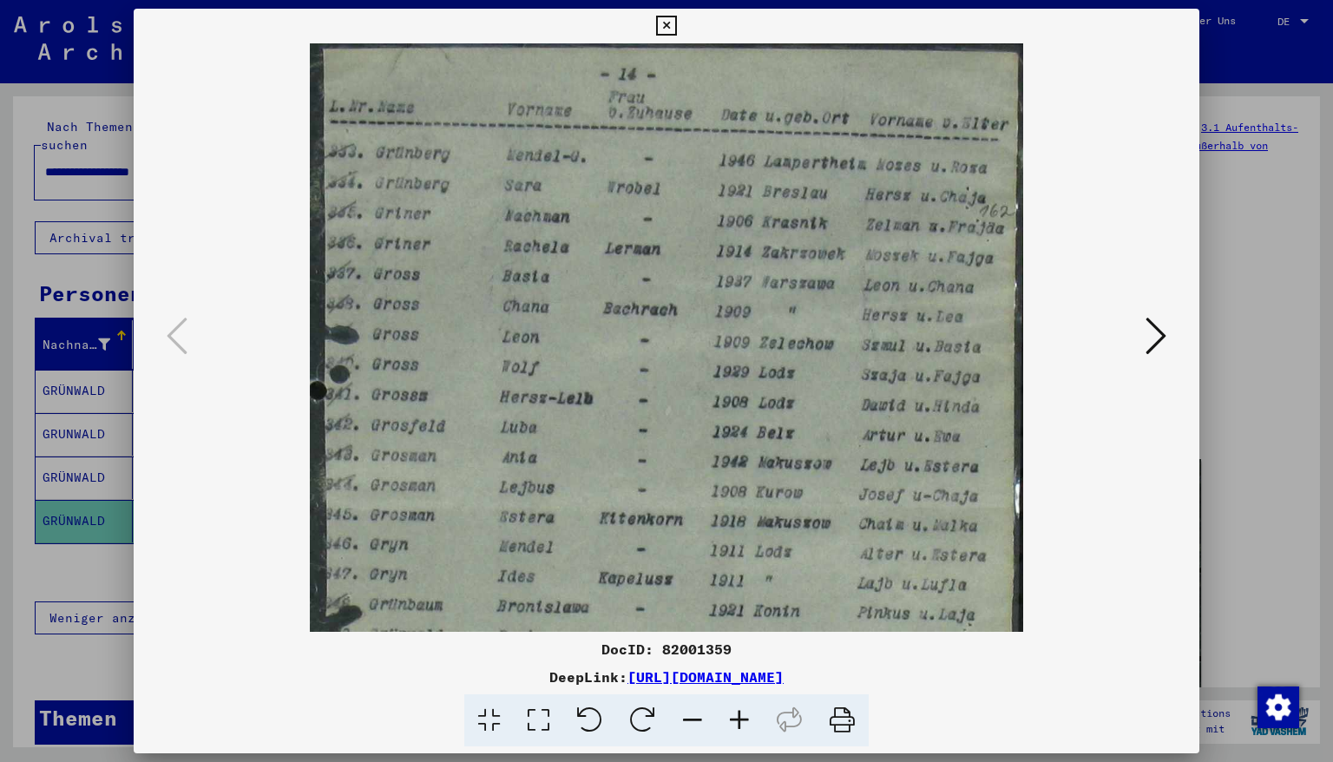
click at [739, 724] on icon at bounding box center [739, 720] width 47 height 53
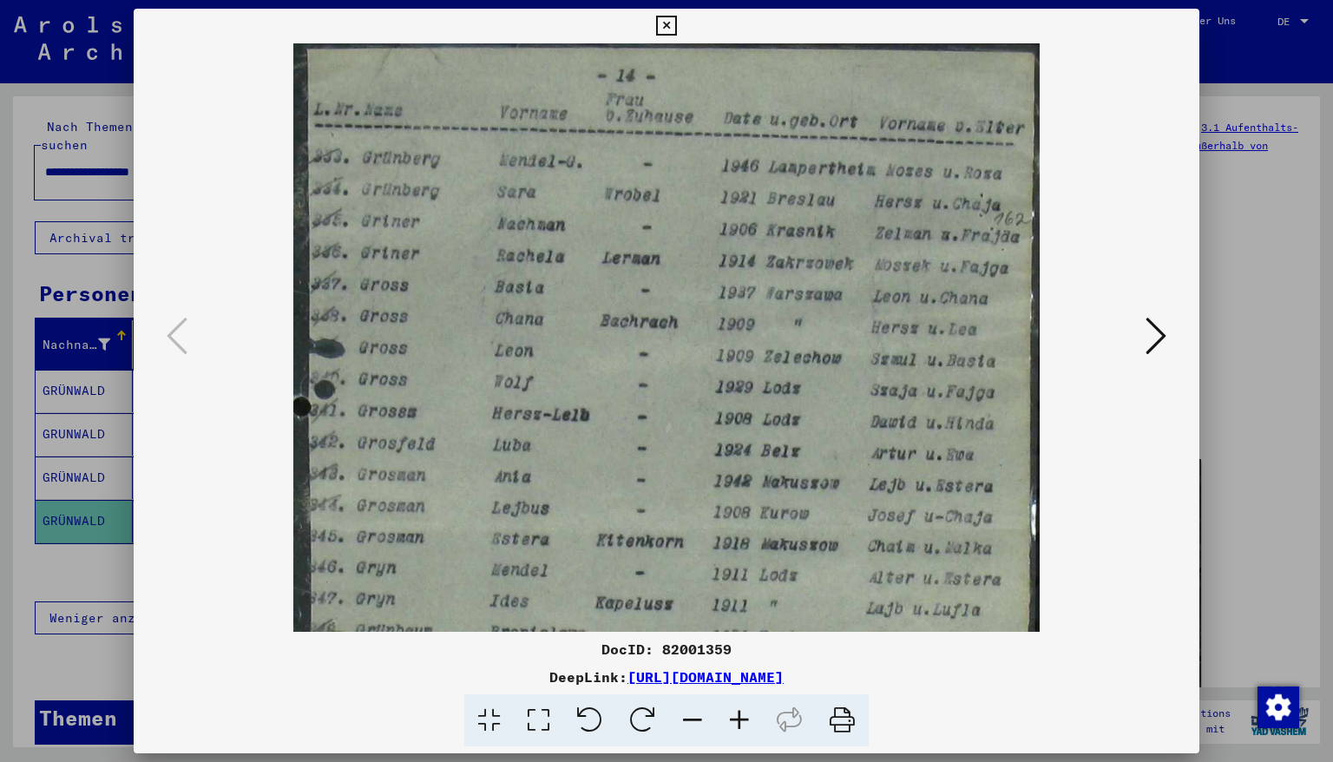
click at [739, 724] on icon at bounding box center [739, 720] width 47 height 53
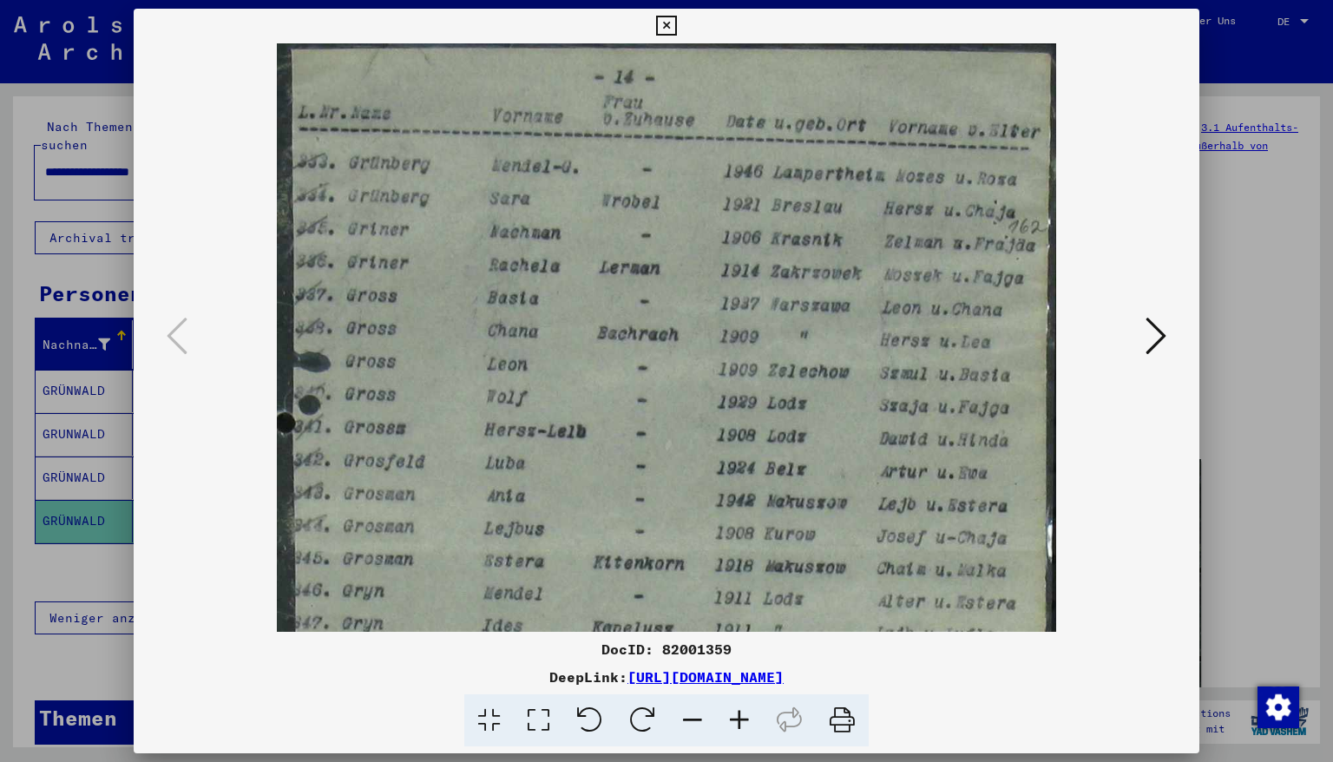
click at [739, 724] on icon at bounding box center [739, 720] width 47 height 53
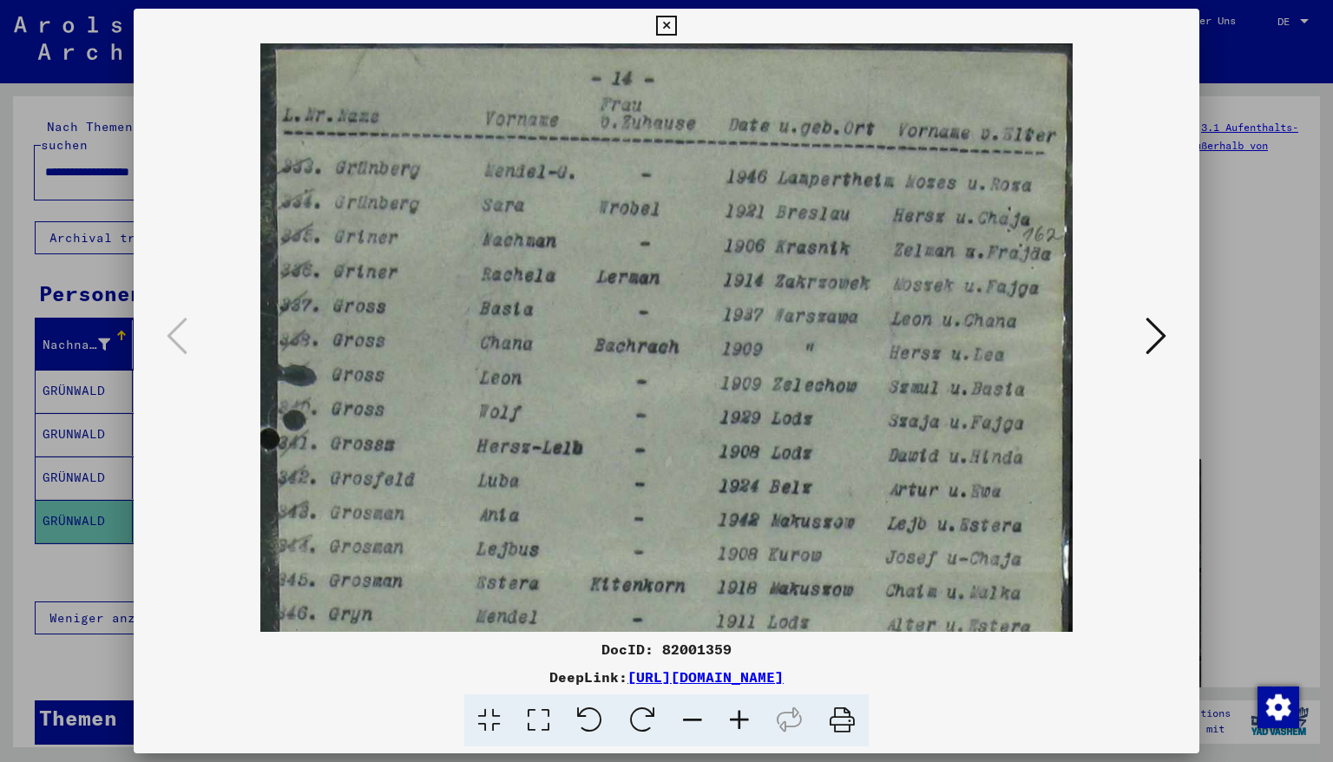
click at [739, 724] on icon at bounding box center [739, 720] width 47 height 53
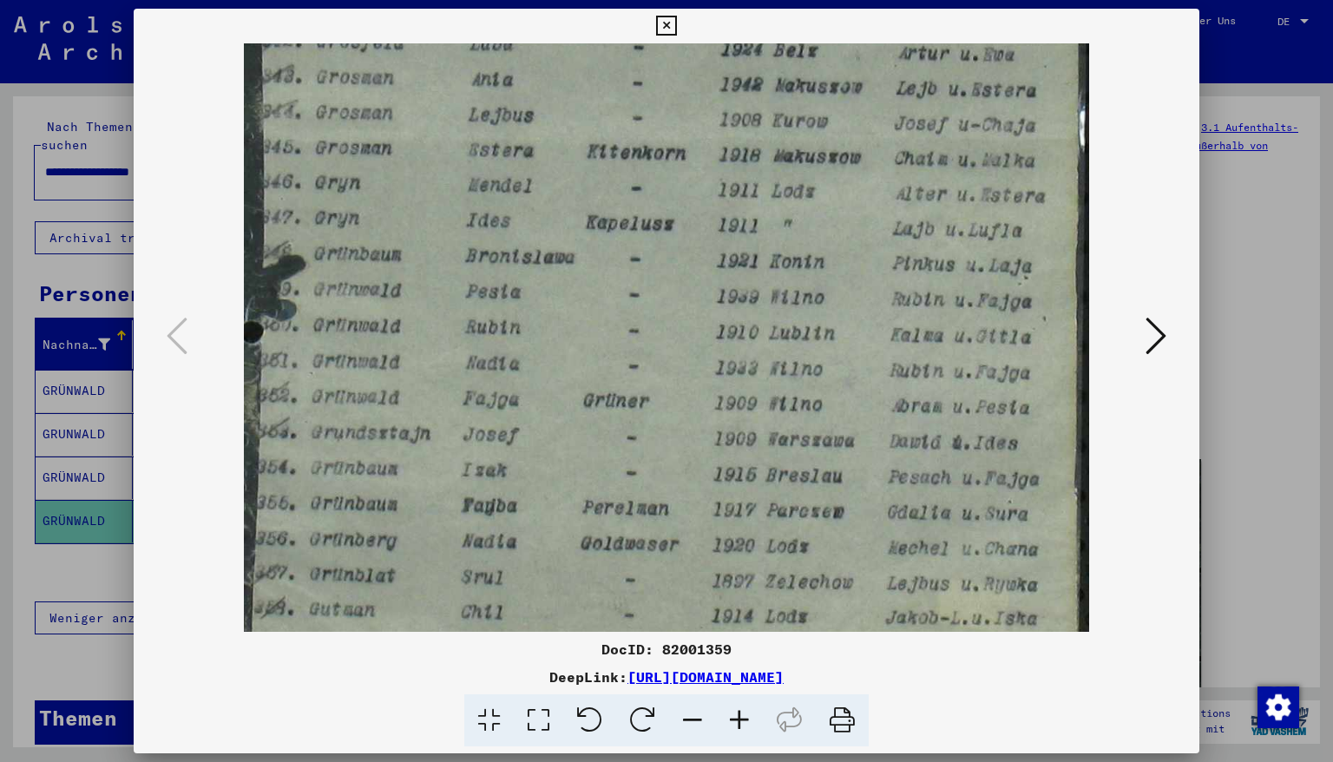
scroll to position [488, 0]
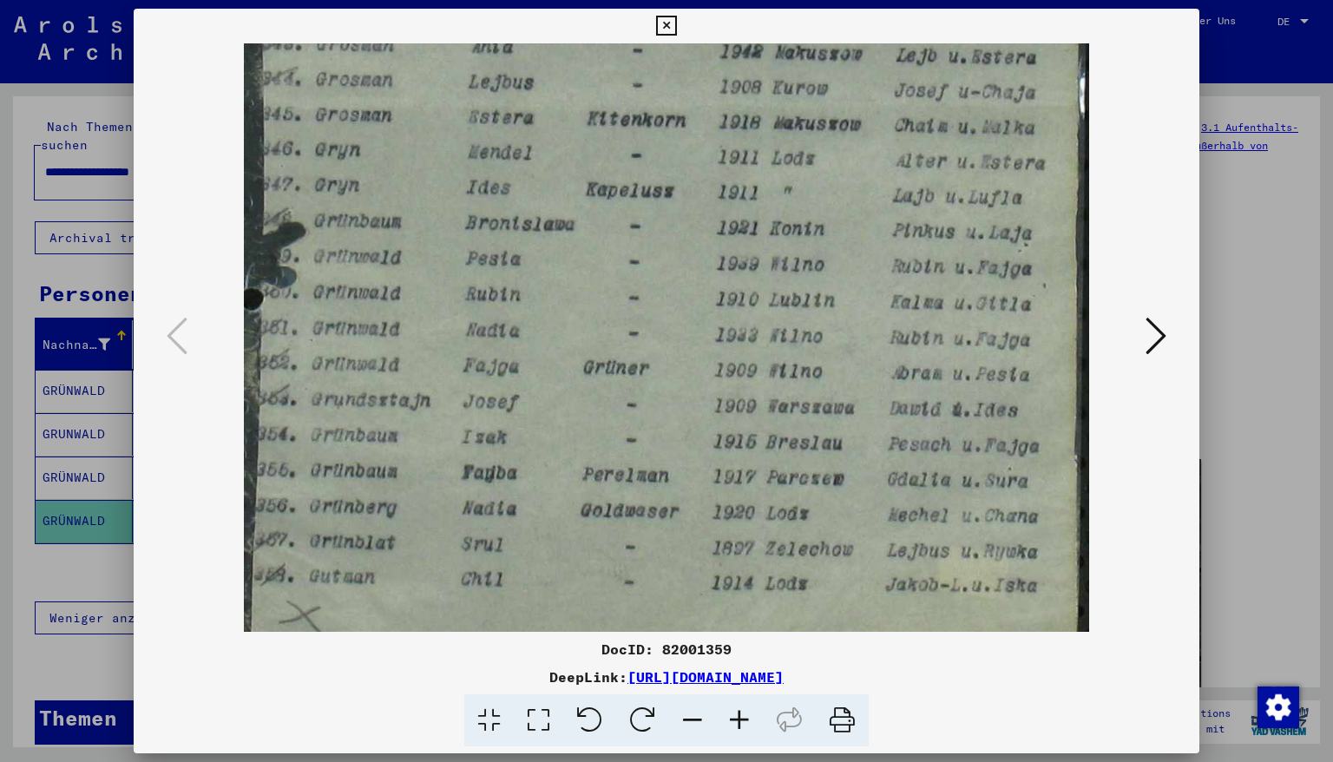
drag, startPoint x: 469, startPoint y: 517, endPoint x: 552, endPoint y: 21, distance: 503.2
click at [552, 21] on div "DocID: 82001359 DeepLink: [URL][DOMAIN_NAME]" at bounding box center [667, 378] width 1067 height 738
click at [676, 25] on icon at bounding box center [666, 26] width 20 height 21
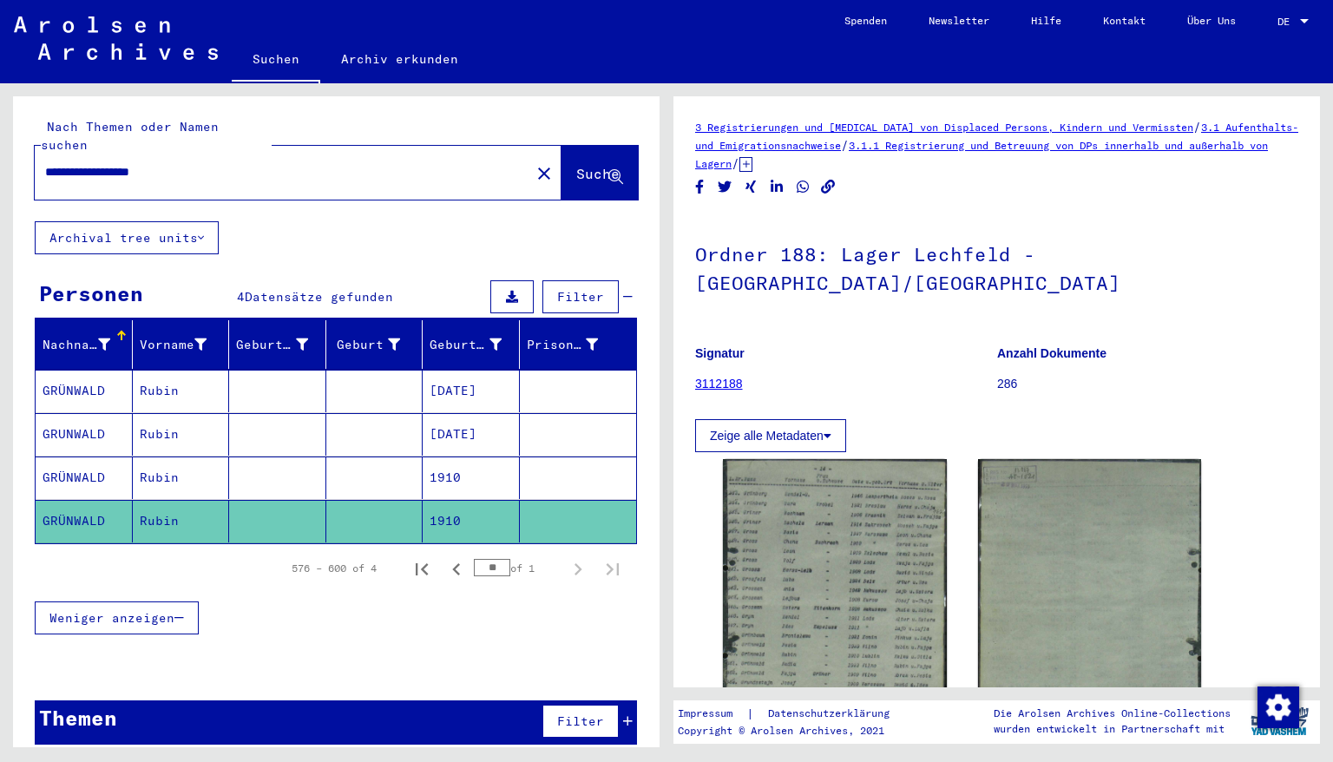
drag, startPoint x: 197, startPoint y: 153, endPoint x: 0, endPoint y: 144, distance: 197.2
click at [0, 144] on div "**********" at bounding box center [333, 415] width 666 height 664
click at [576, 165] on span "Suche" at bounding box center [597, 173] width 43 height 17
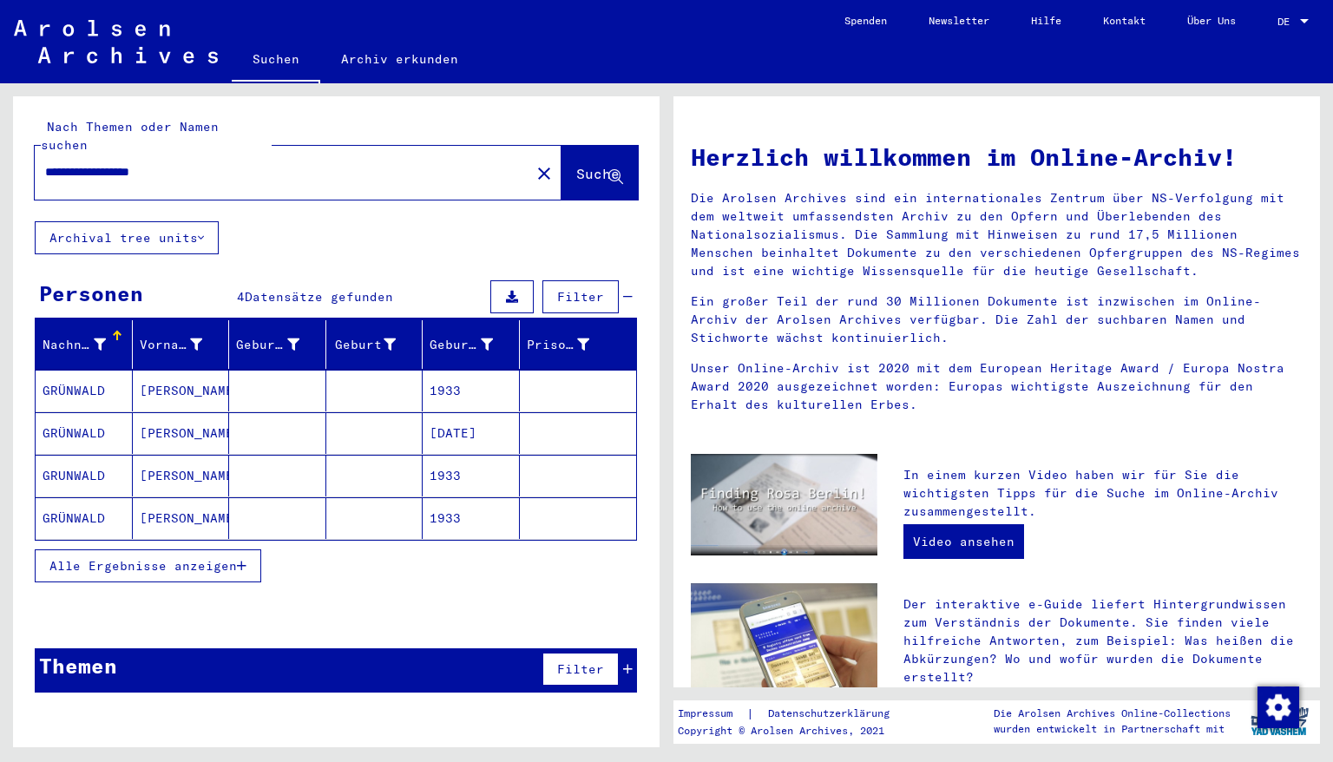
click at [456, 376] on mat-cell "1933" at bounding box center [471, 391] width 97 height 42
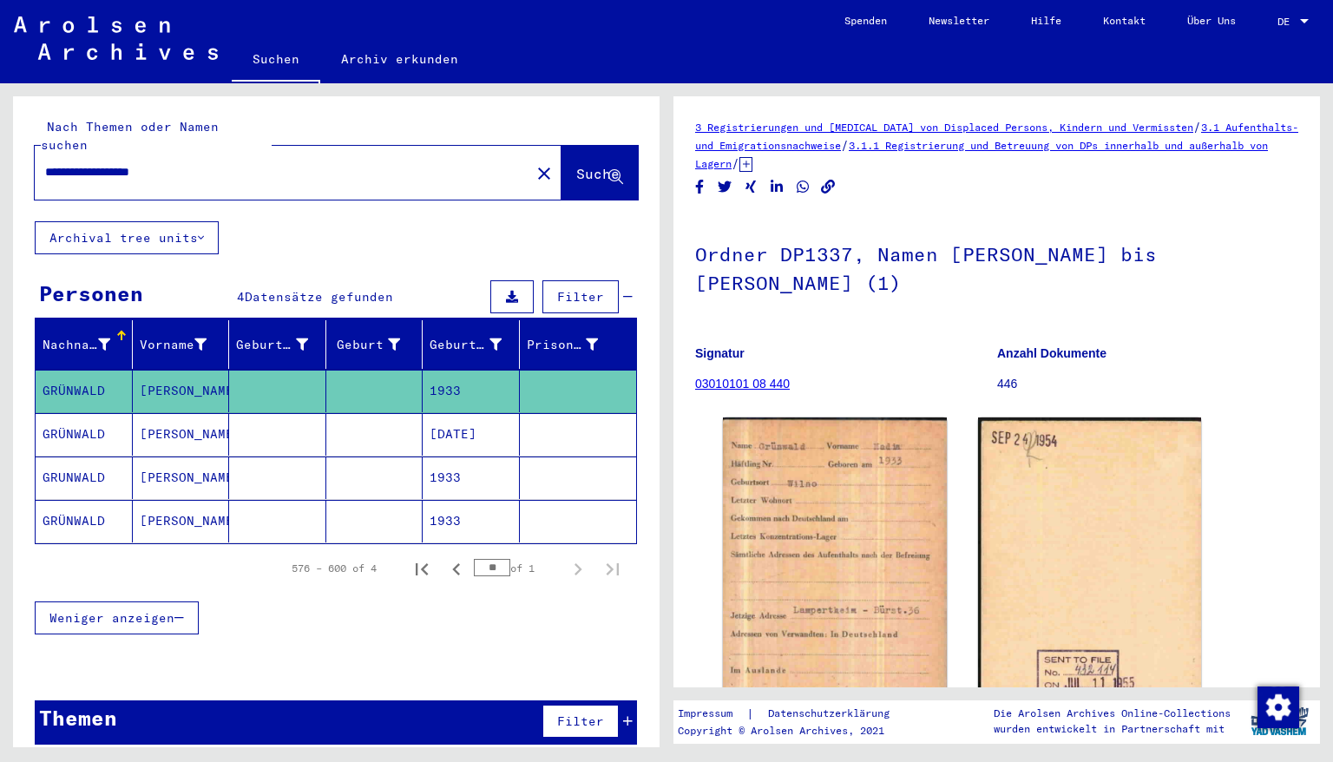
click at [463, 414] on mat-cell "[DATE]" at bounding box center [471, 434] width 97 height 43
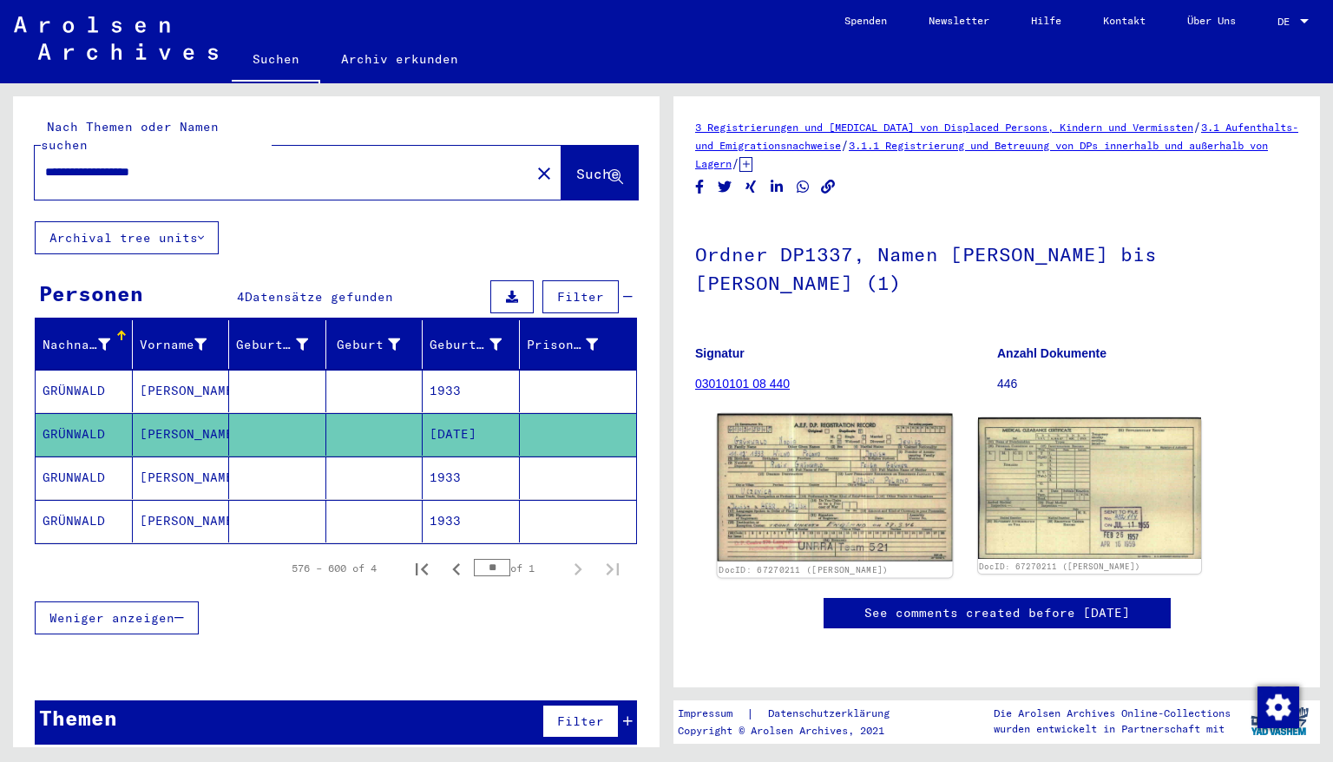
click at [817, 477] on img at bounding box center [835, 488] width 234 height 148
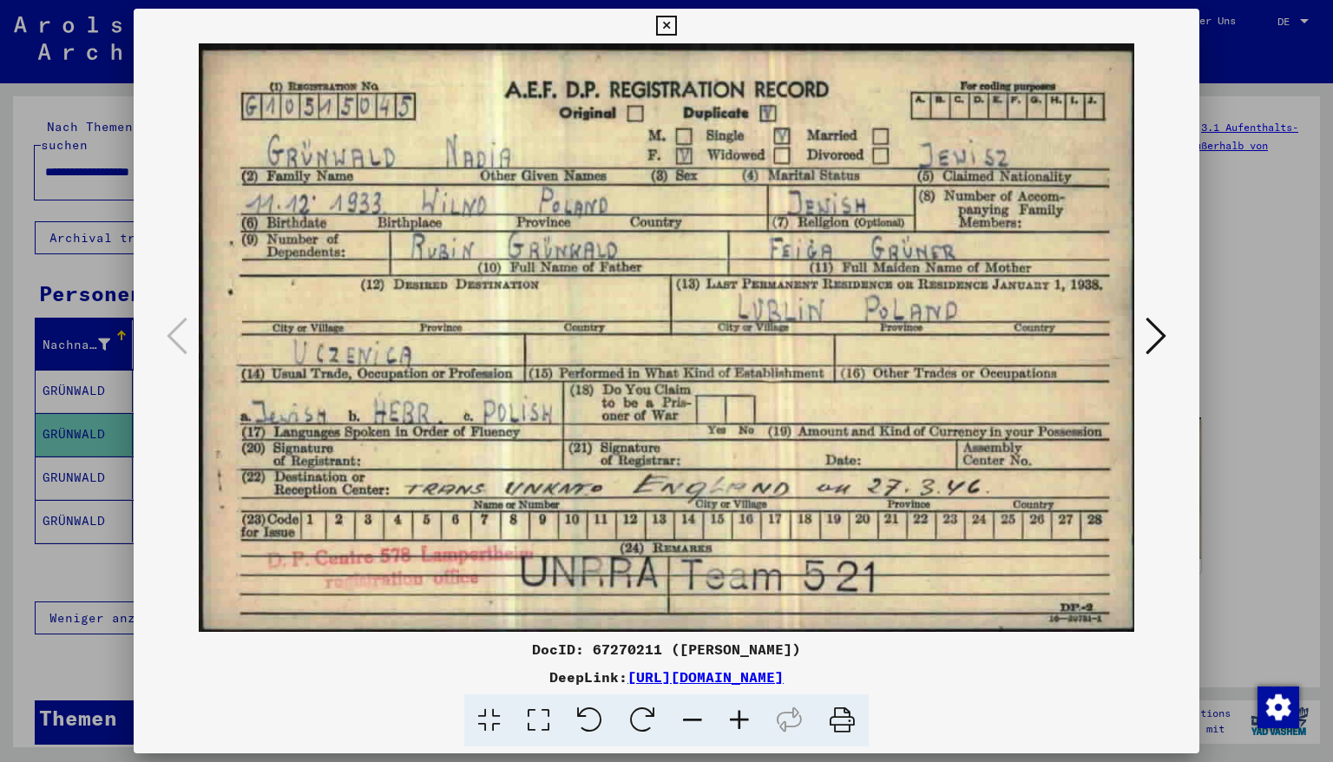
click at [676, 24] on icon at bounding box center [666, 26] width 20 height 21
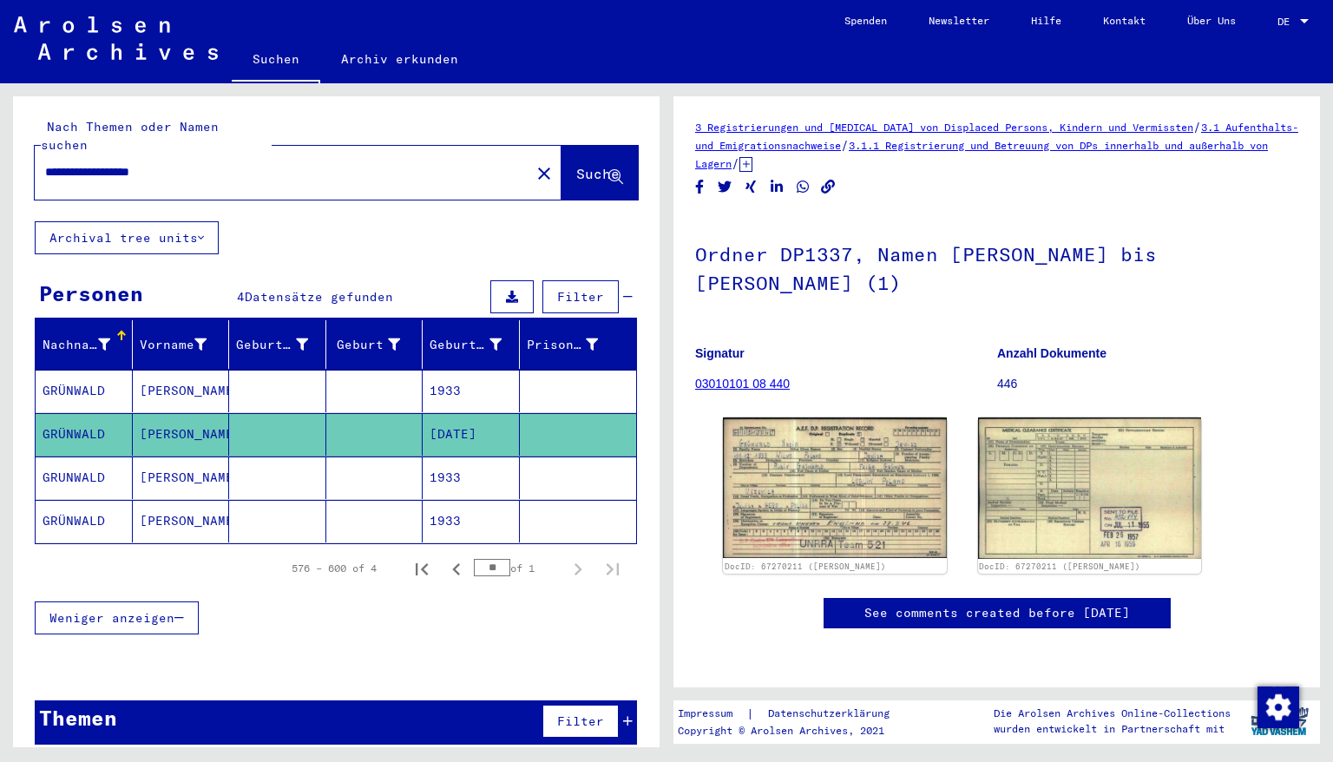
click at [446, 460] on mat-cell "1933" at bounding box center [471, 477] width 97 height 43
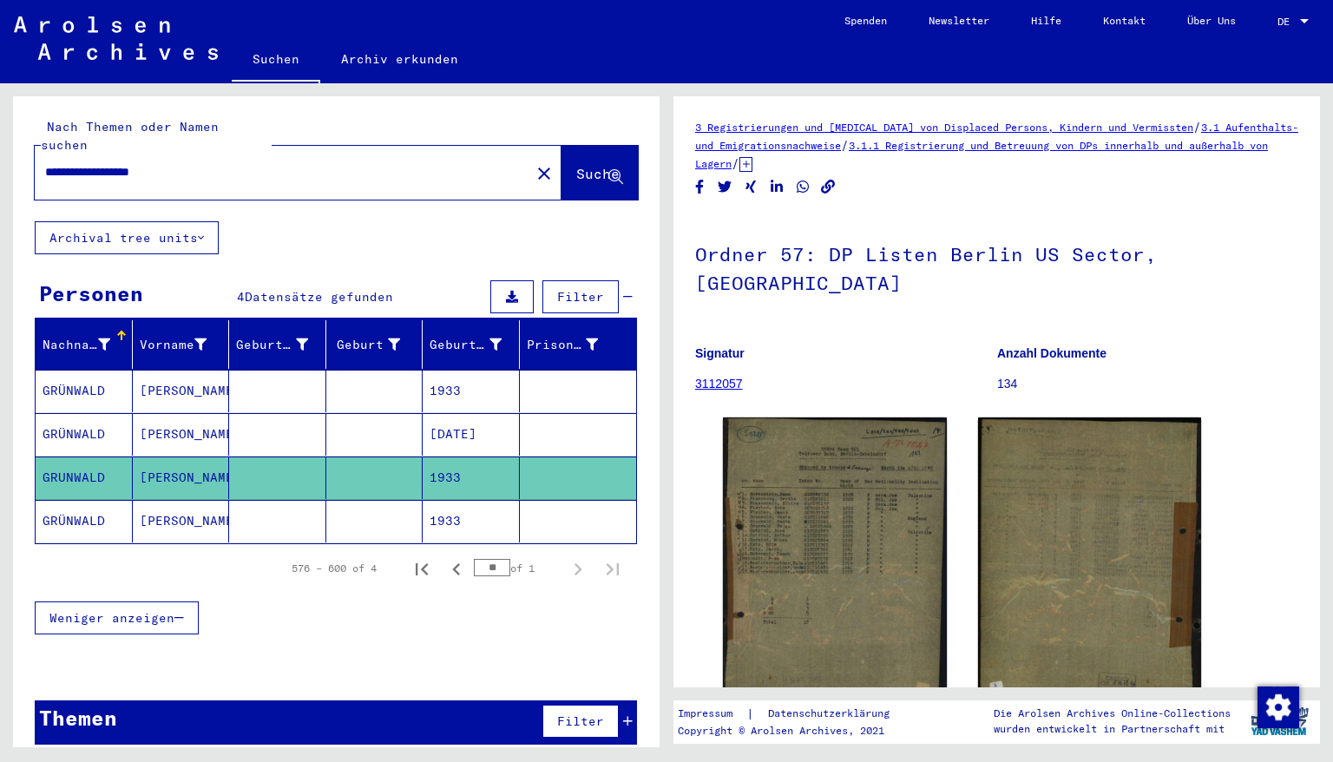
click at [458, 503] on mat-cell "1933" at bounding box center [471, 521] width 97 height 43
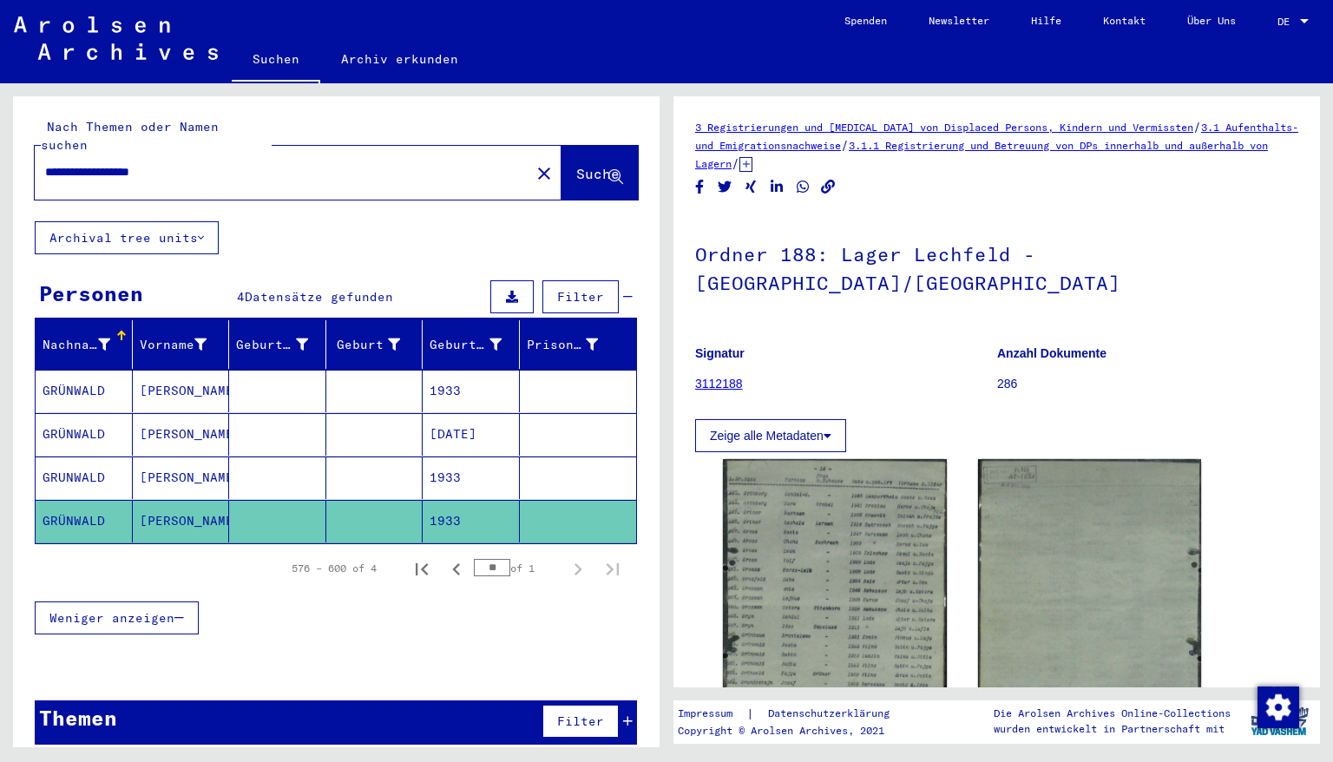
click at [458, 460] on mat-cell "1933" at bounding box center [471, 477] width 97 height 43
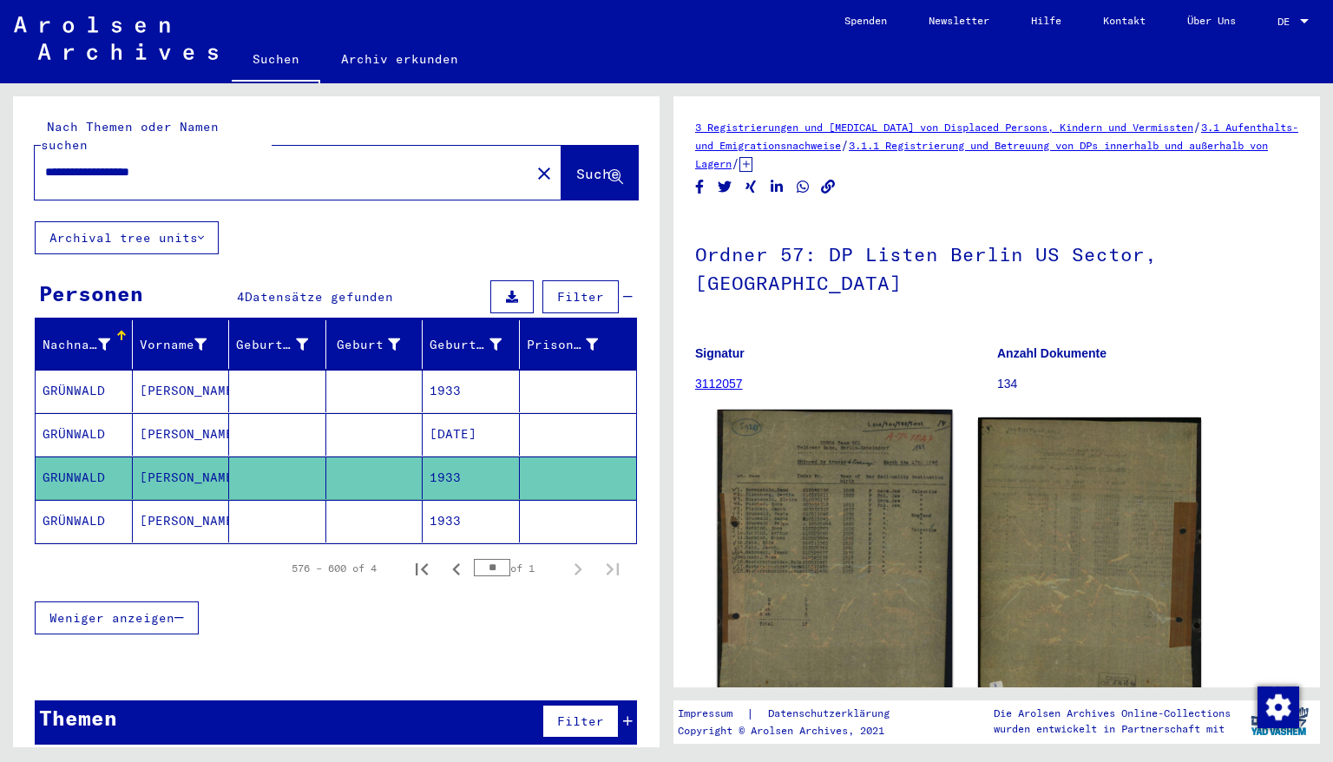
click at [847, 472] on img at bounding box center [835, 566] width 234 height 312
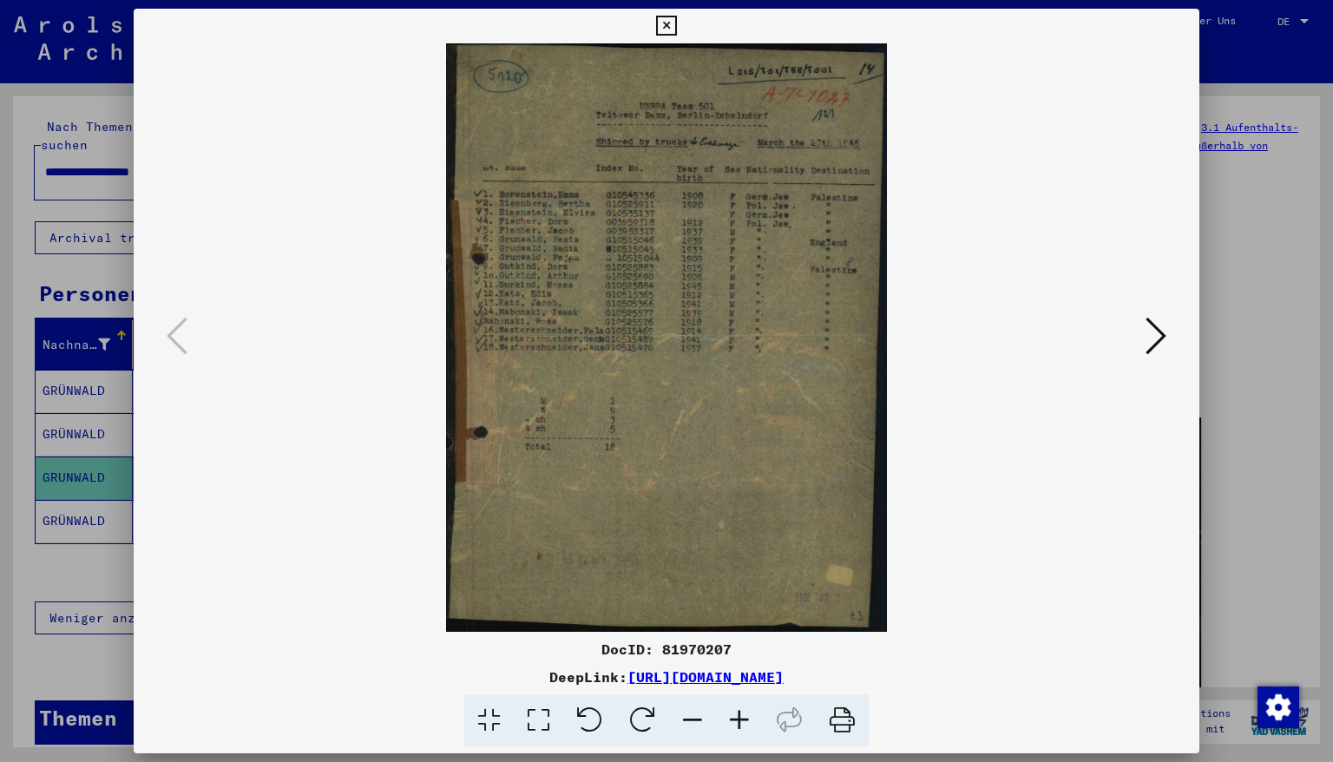
click at [732, 719] on icon at bounding box center [739, 720] width 47 height 53
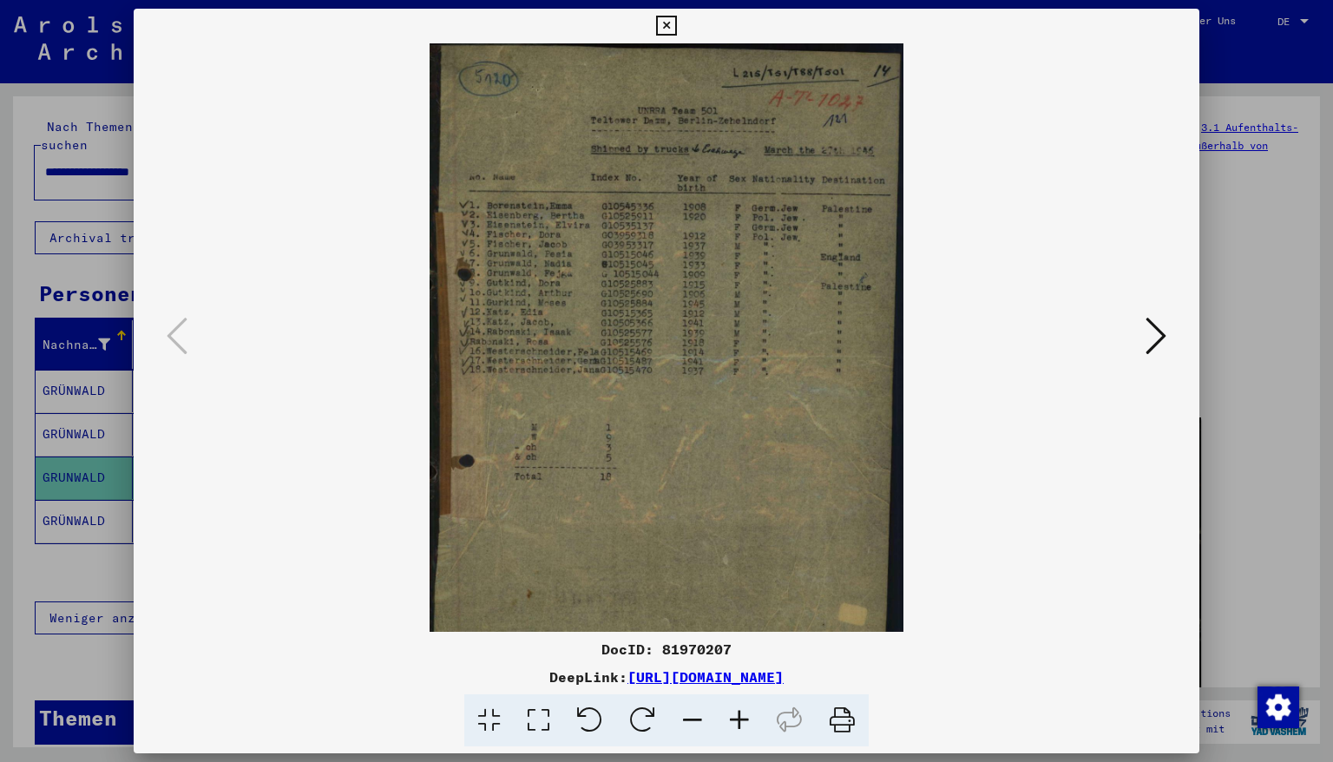
click at [732, 719] on icon at bounding box center [739, 720] width 47 height 53
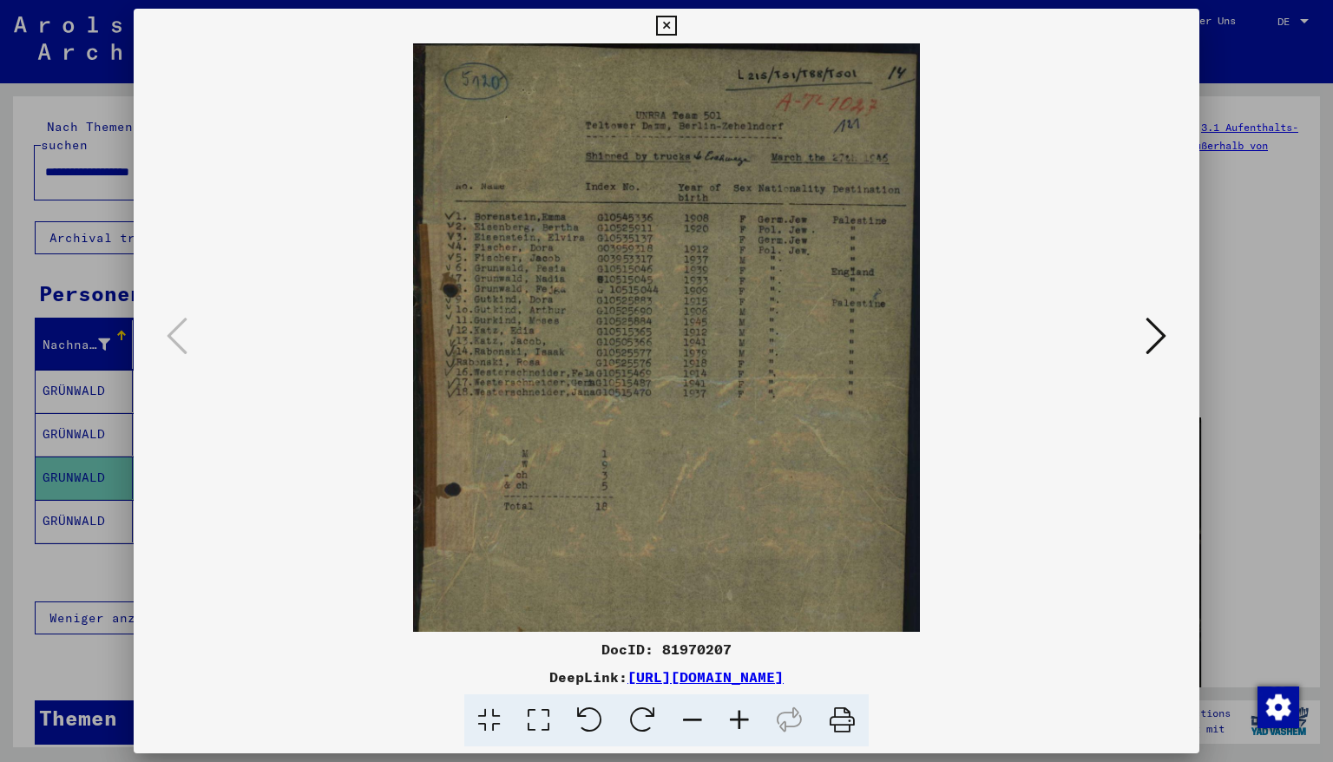
click at [732, 719] on icon at bounding box center [739, 720] width 47 height 53
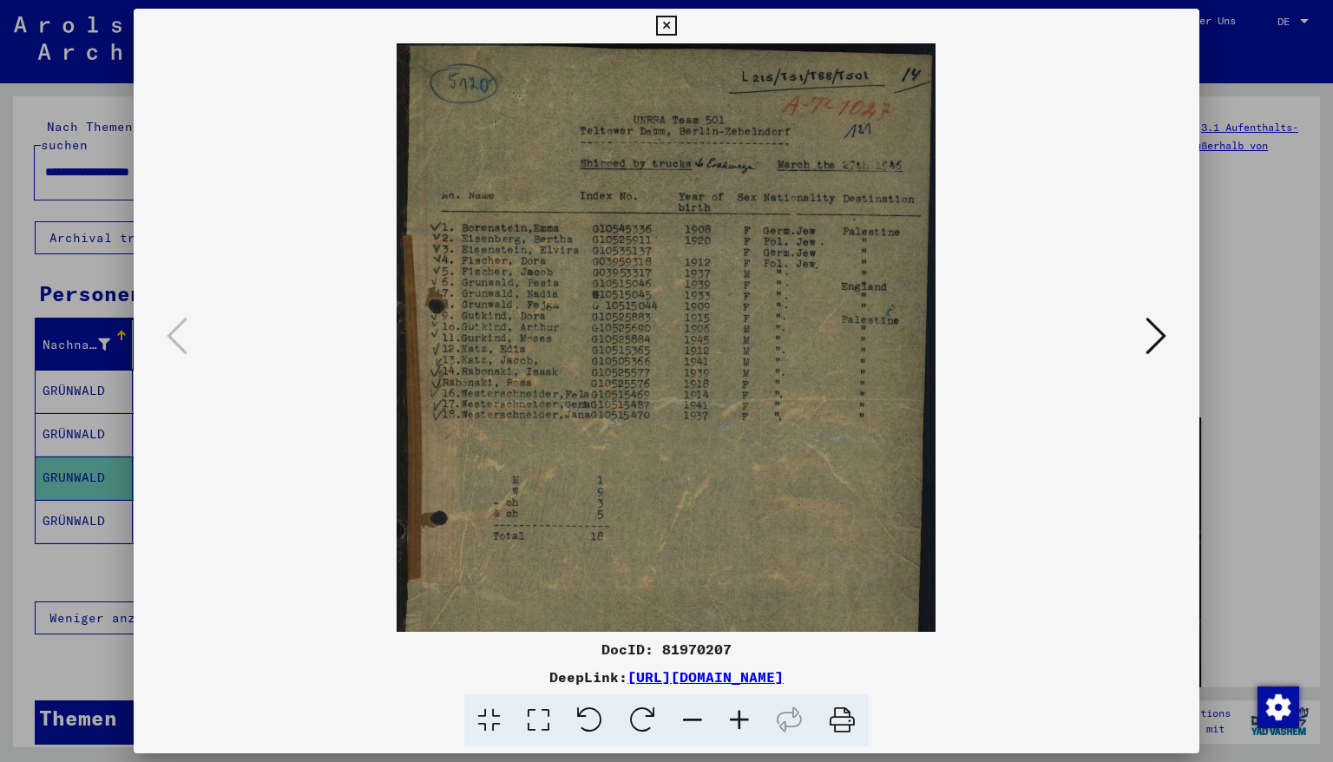
click at [732, 719] on icon at bounding box center [739, 720] width 47 height 53
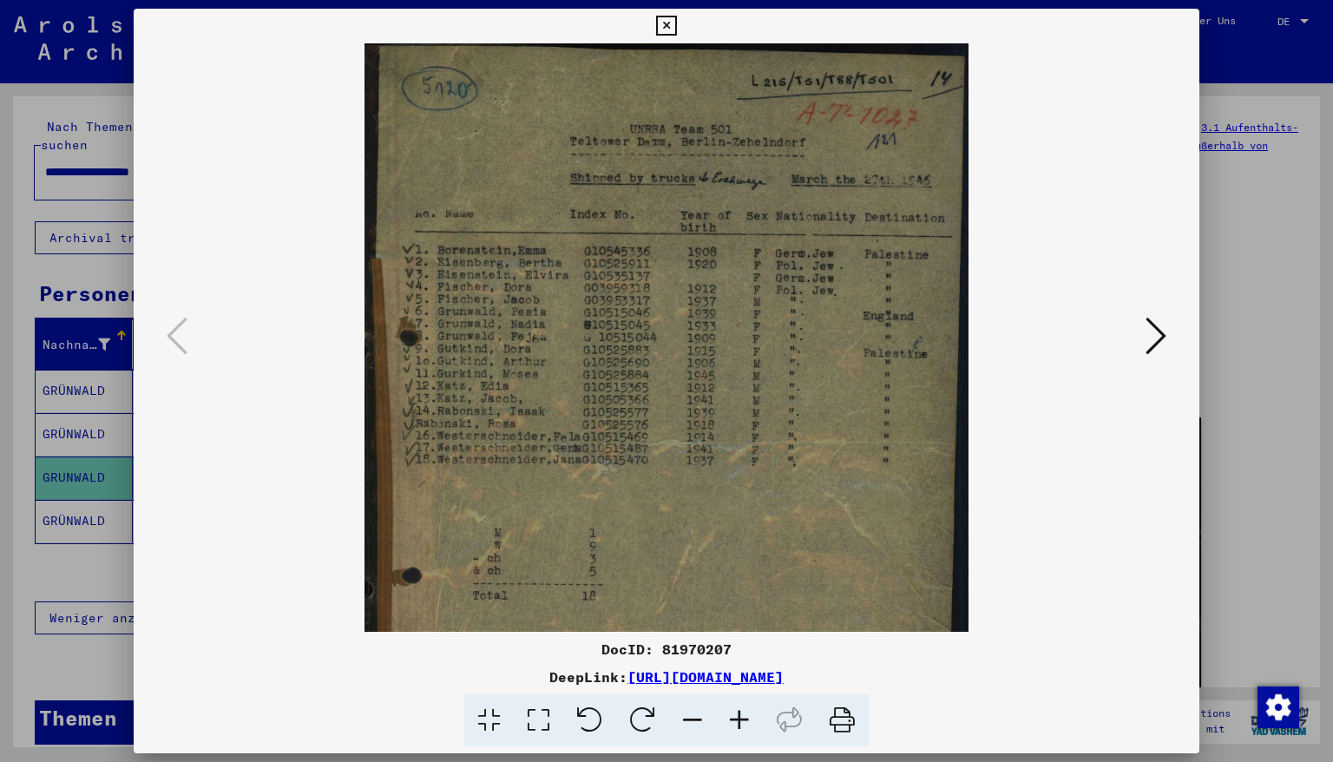
click at [732, 719] on icon at bounding box center [739, 720] width 47 height 53
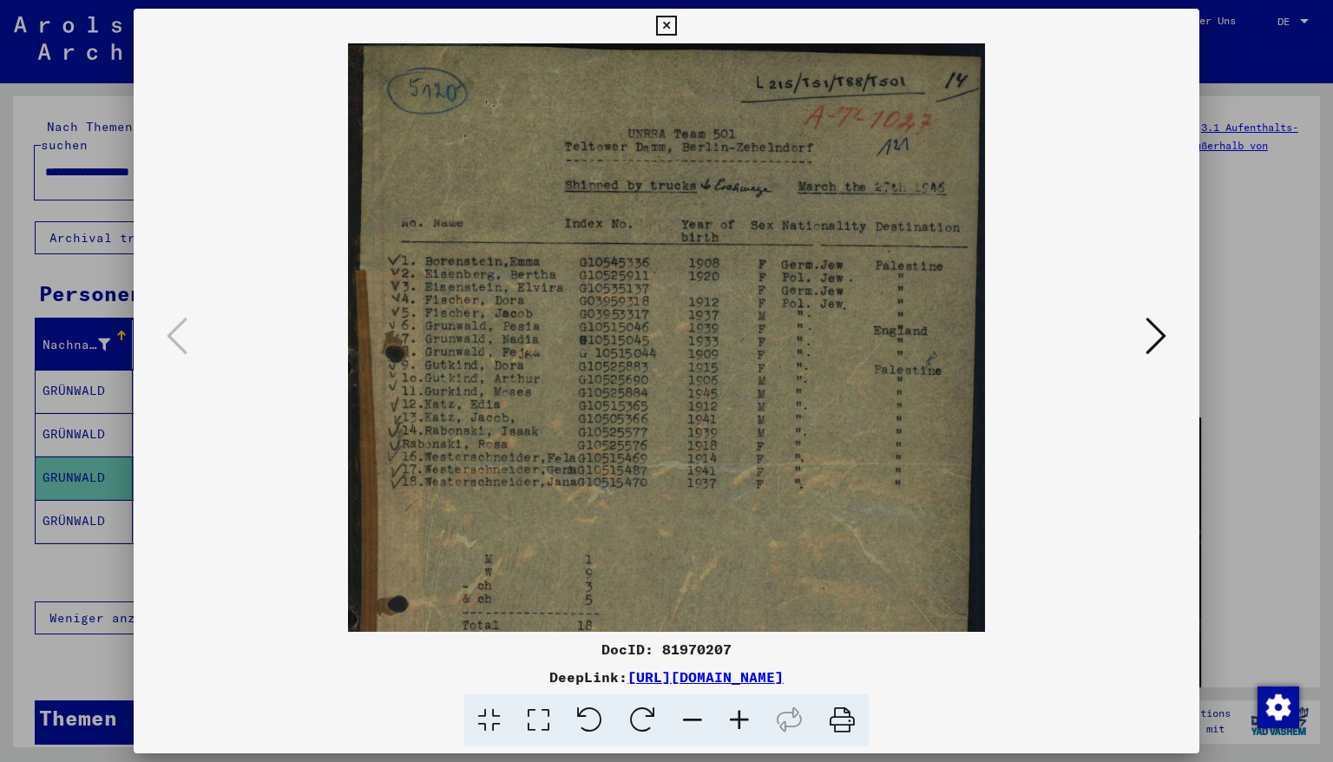
click at [732, 719] on icon at bounding box center [739, 720] width 47 height 53
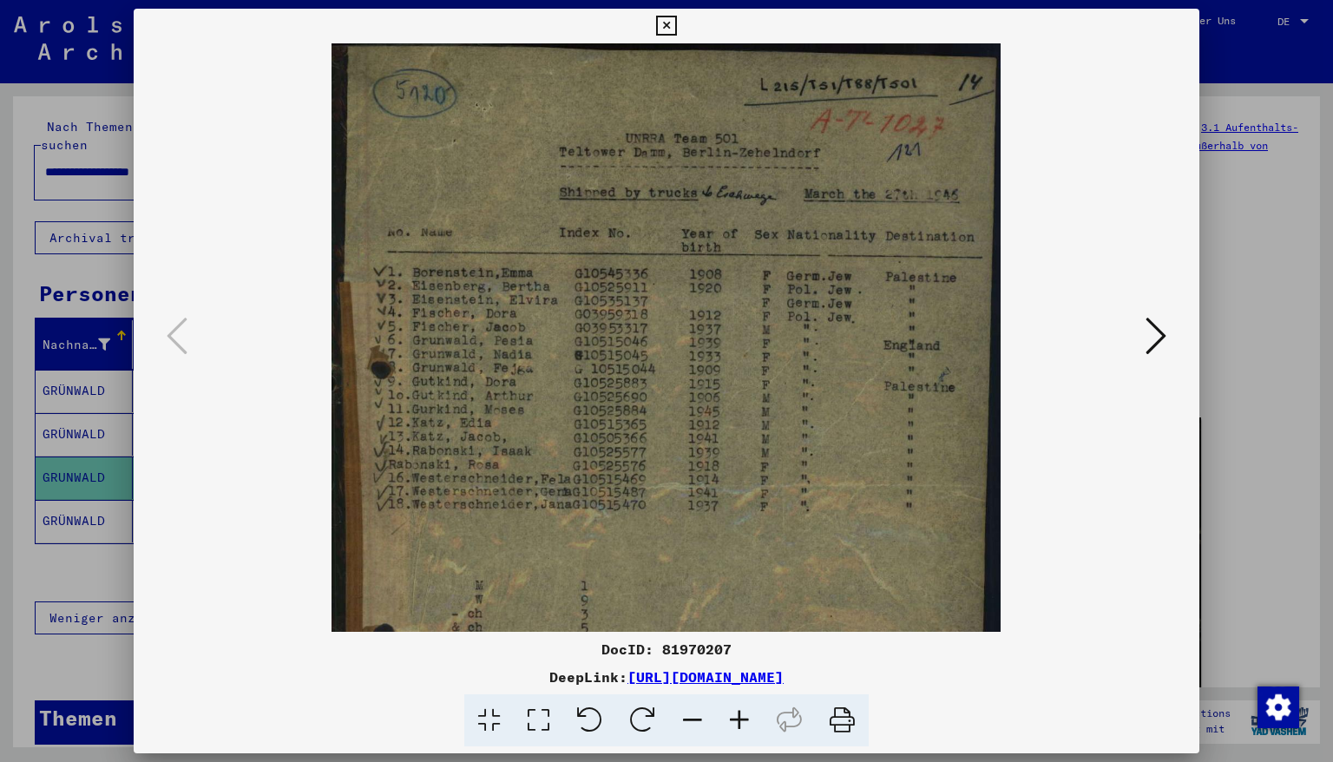
click at [733, 719] on icon at bounding box center [739, 720] width 47 height 53
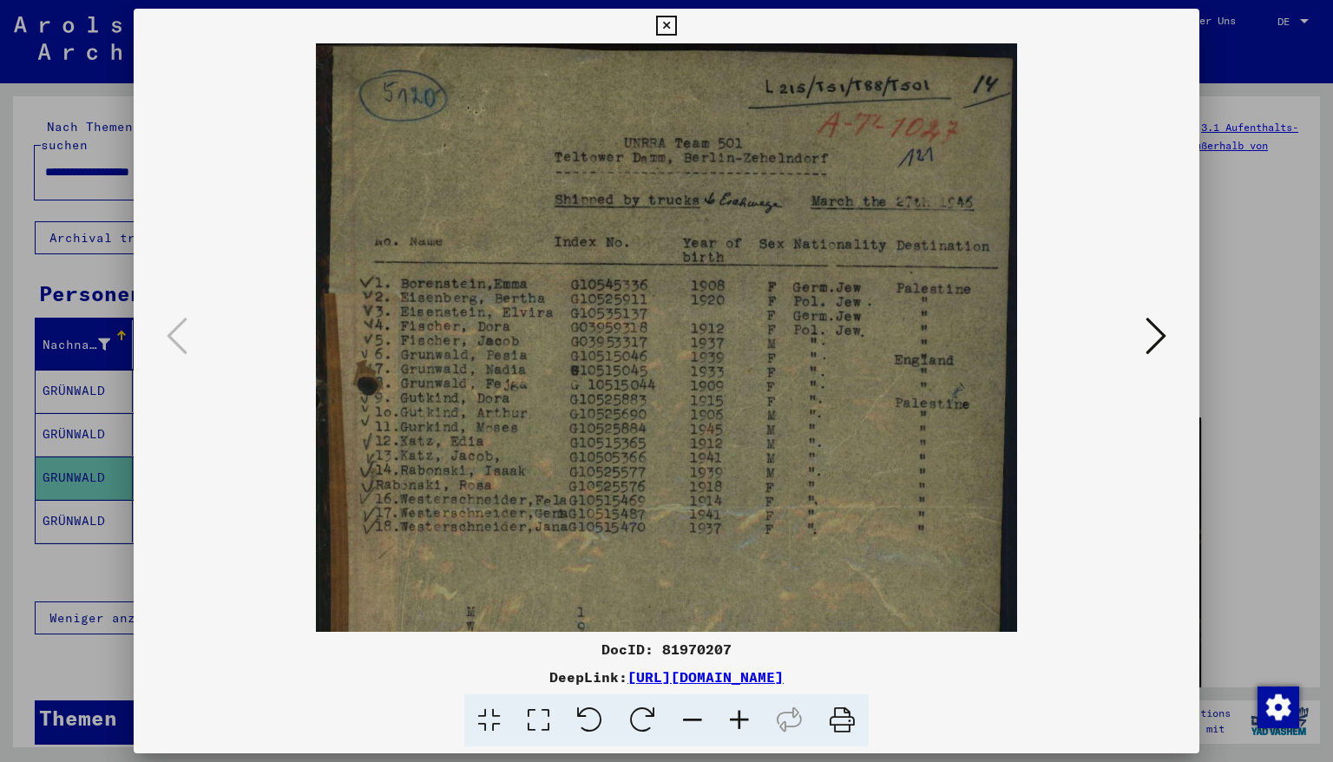
click at [733, 719] on icon at bounding box center [739, 720] width 47 height 53
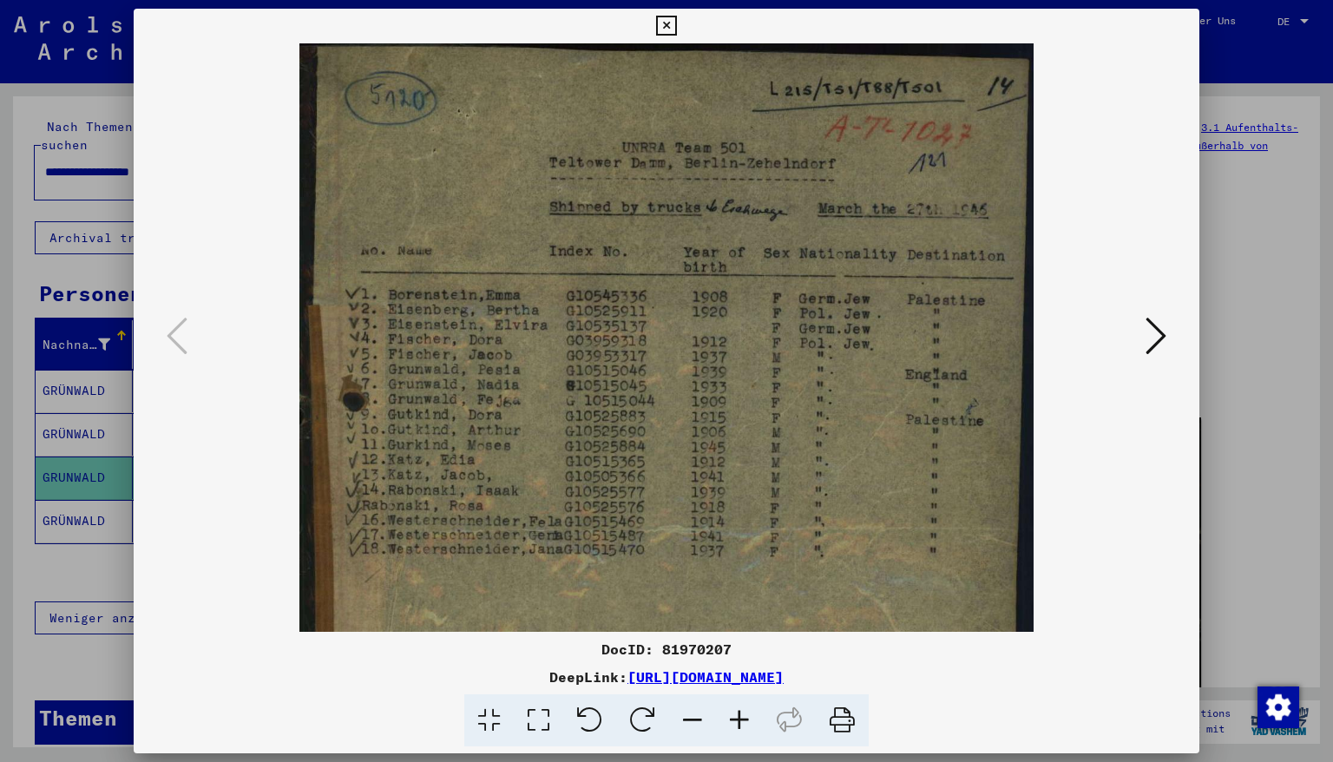
click at [733, 719] on icon at bounding box center [739, 720] width 47 height 53
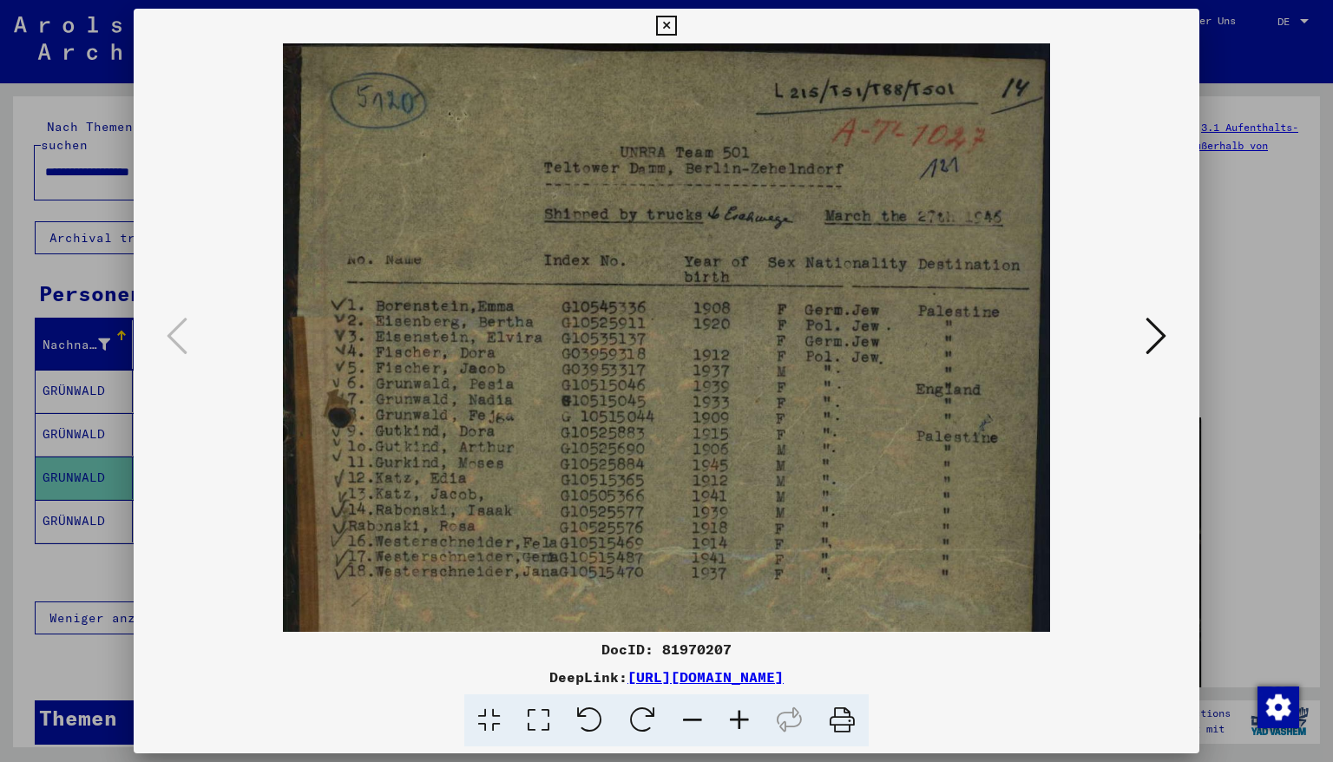
click at [733, 719] on icon at bounding box center [739, 720] width 47 height 53
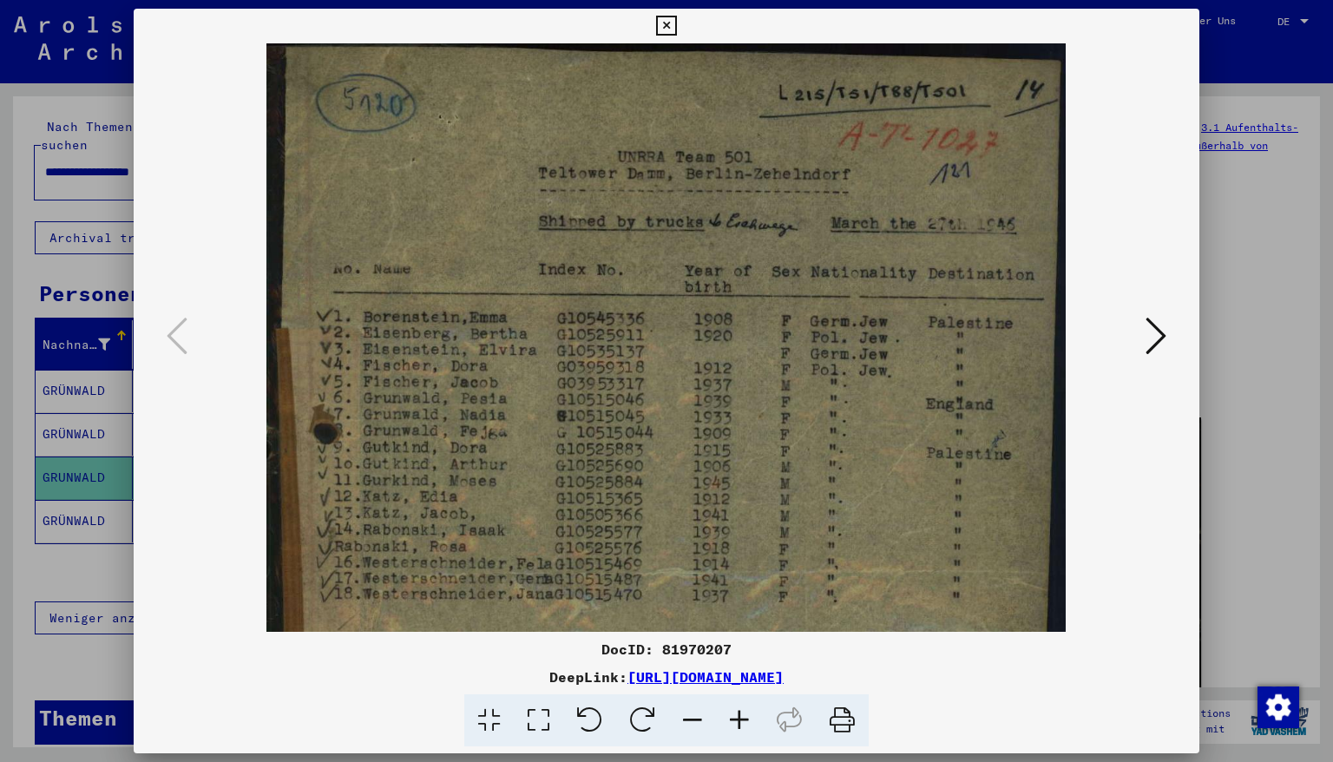
click at [733, 719] on icon at bounding box center [739, 720] width 47 height 53
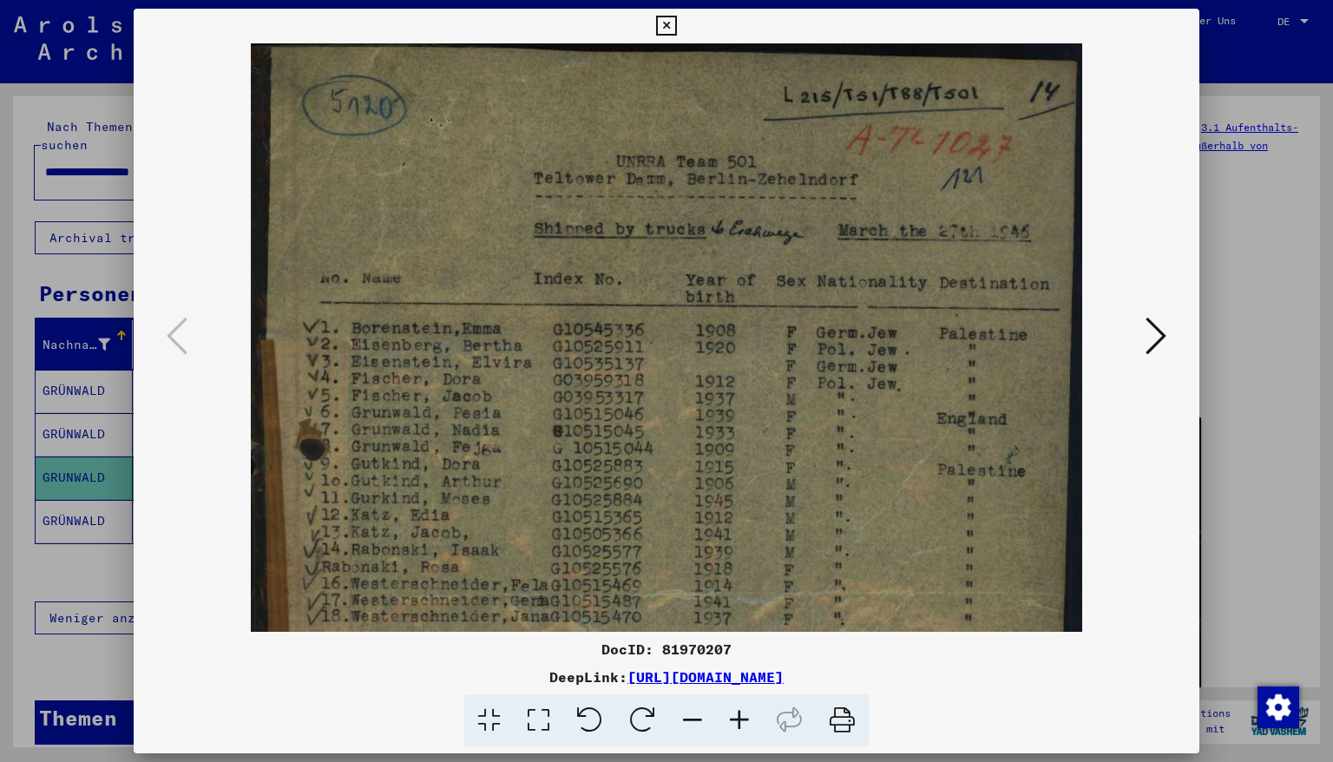
click at [733, 719] on icon at bounding box center [739, 720] width 47 height 53
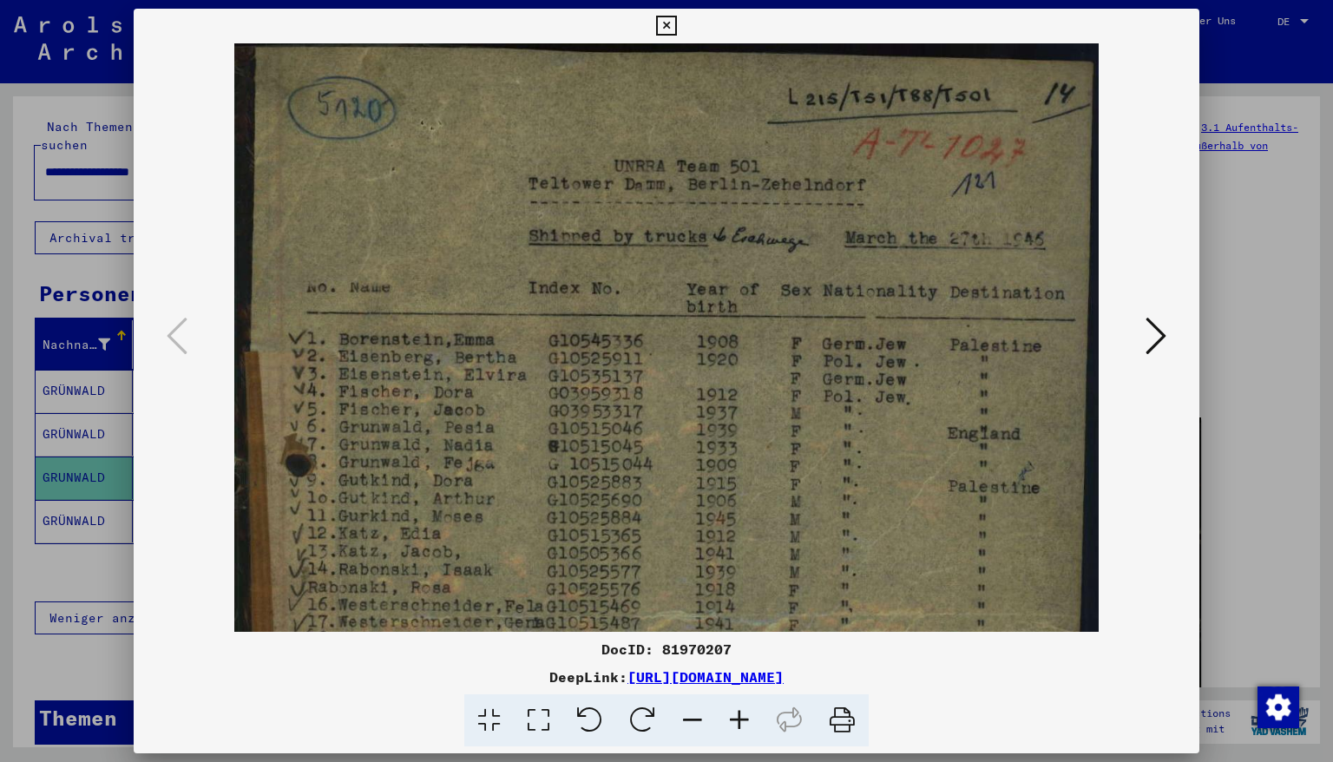
click at [676, 21] on icon at bounding box center [666, 26] width 20 height 21
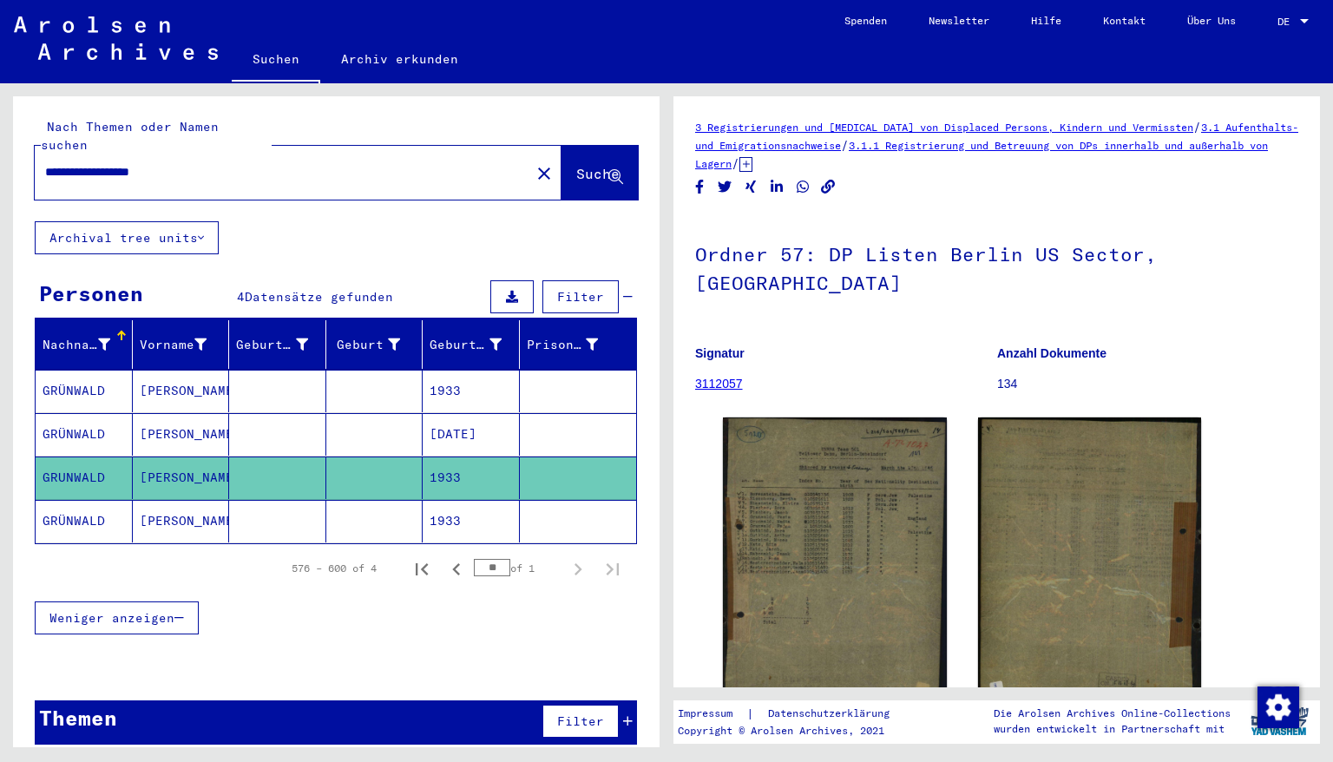
click at [461, 418] on mat-cell "[DATE]" at bounding box center [471, 434] width 97 height 43
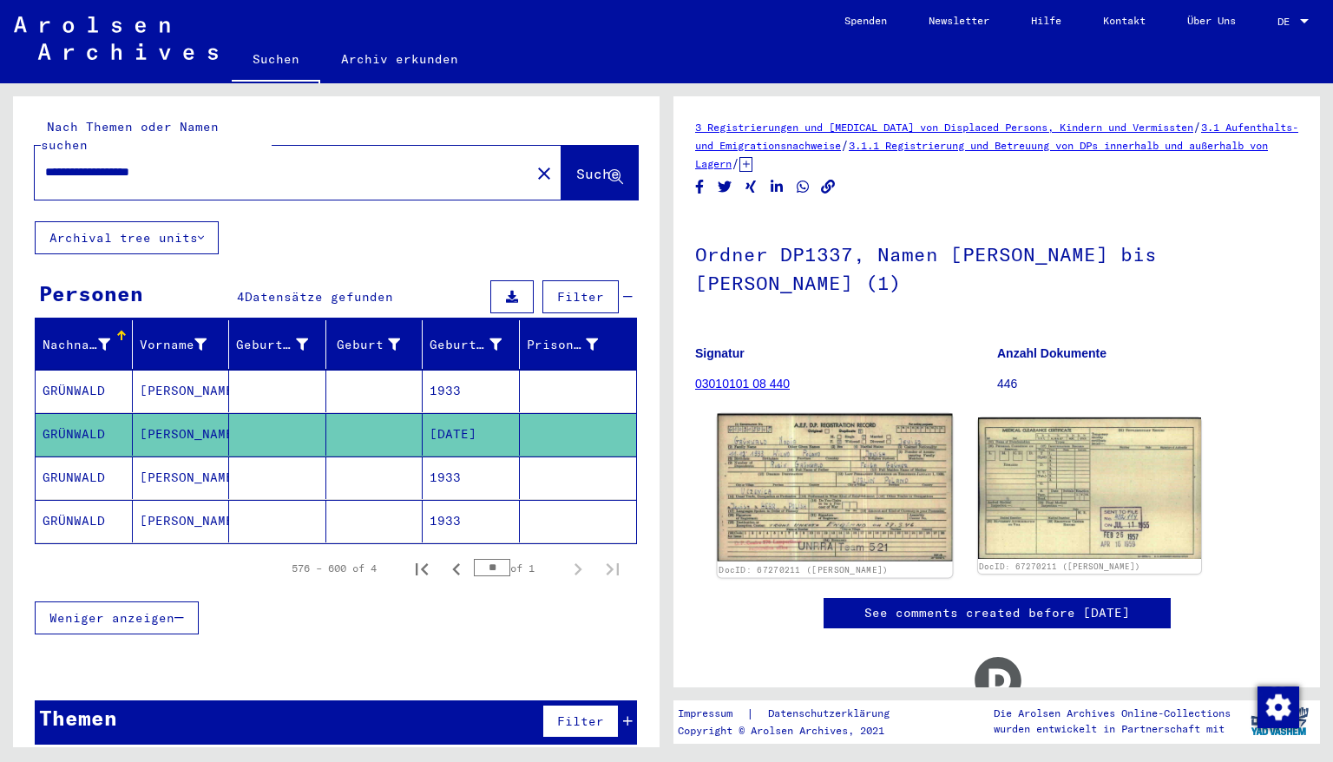
click at [859, 514] on img at bounding box center [835, 488] width 234 height 148
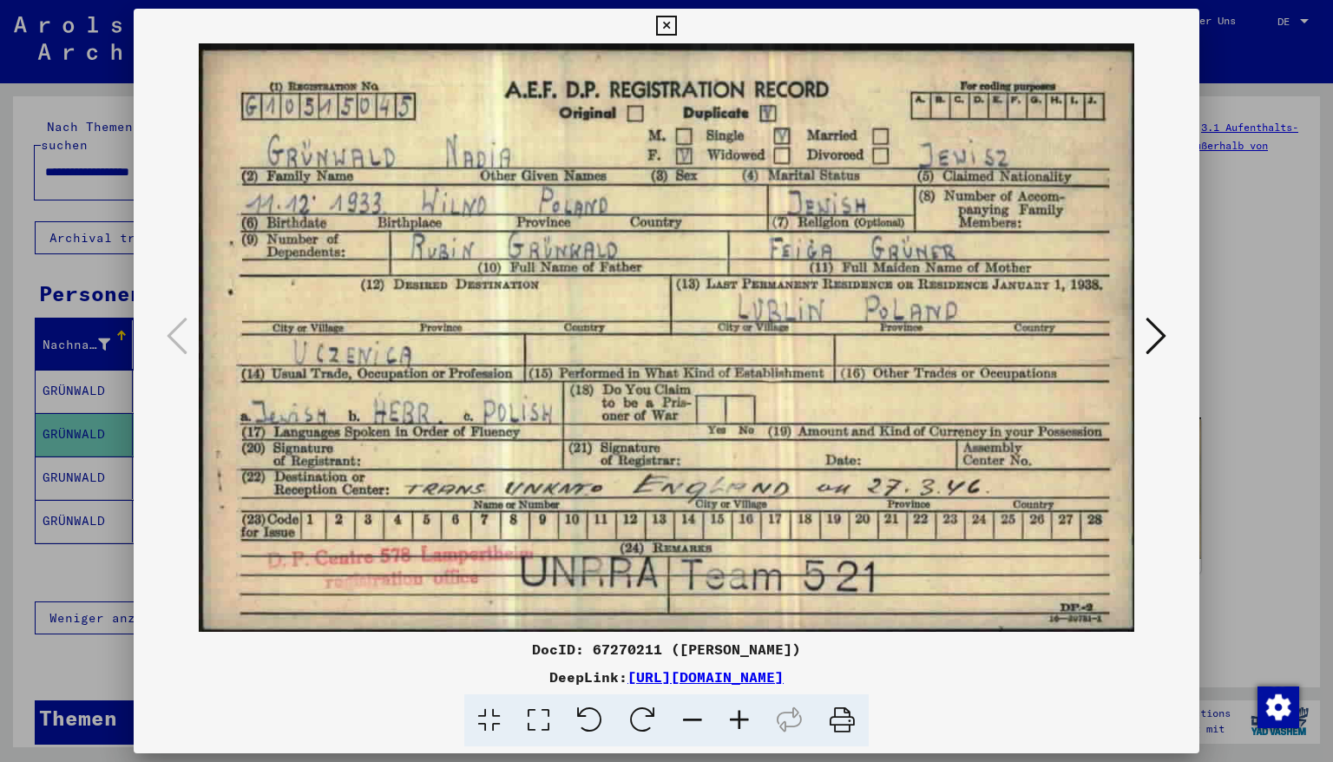
click at [676, 26] on icon at bounding box center [666, 26] width 20 height 21
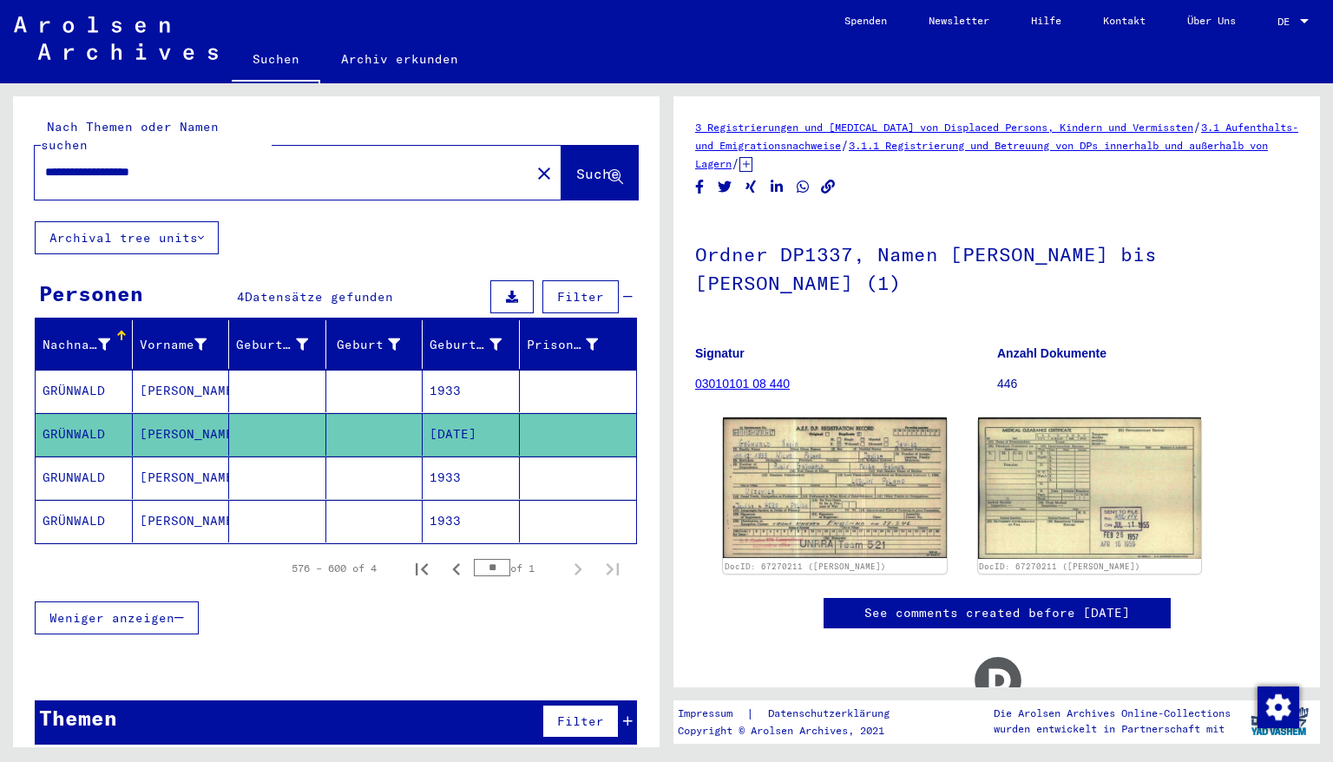
drag, startPoint x: 84, startPoint y: 158, endPoint x: 28, endPoint y: 170, distance: 57.7
click at [28, 170] on div "**********" at bounding box center [336, 158] width 647 height 125
click at [191, 163] on input "**********" at bounding box center [282, 172] width 475 height 18
click at [576, 165] on span "Suche" at bounding box center [597, 173] width 43 height 17
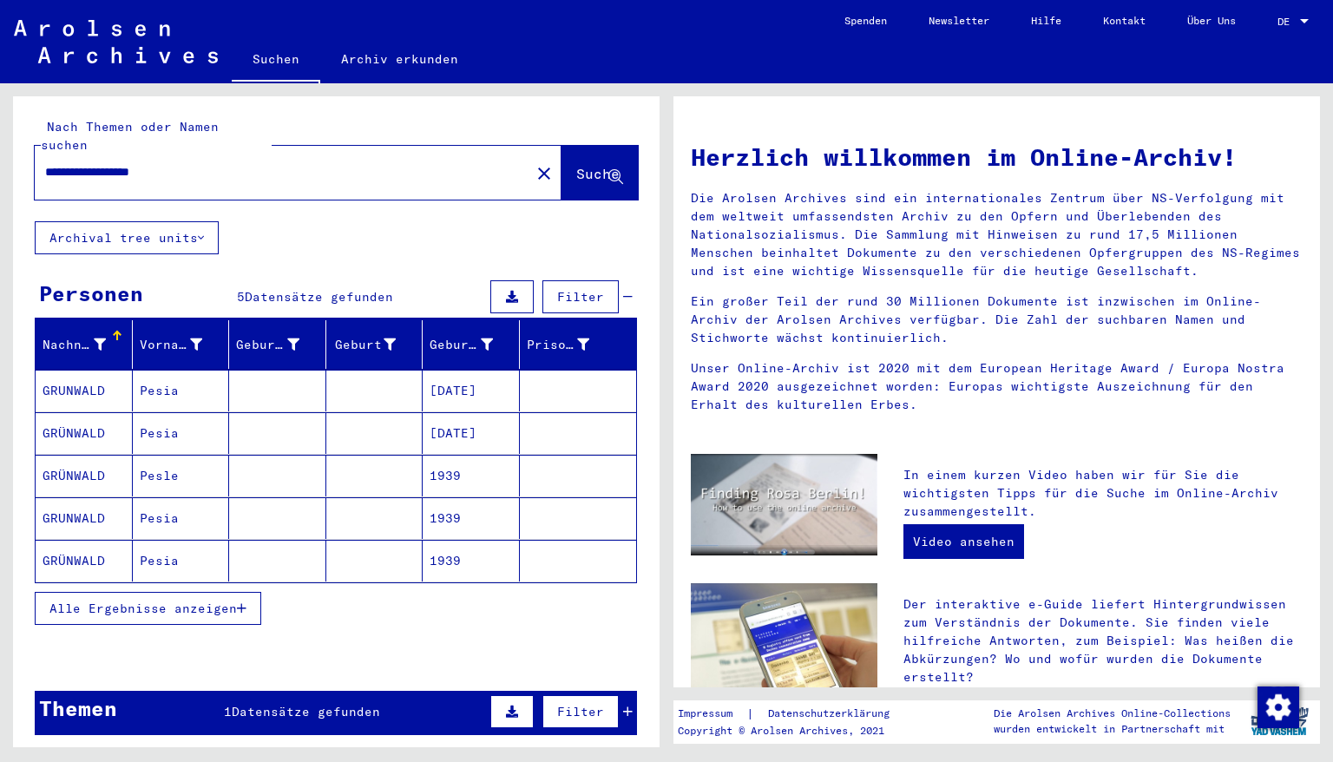
click at [450, 373] on mat-cell "[DATE]" at bounding box center [471, 391] width 97 height 42
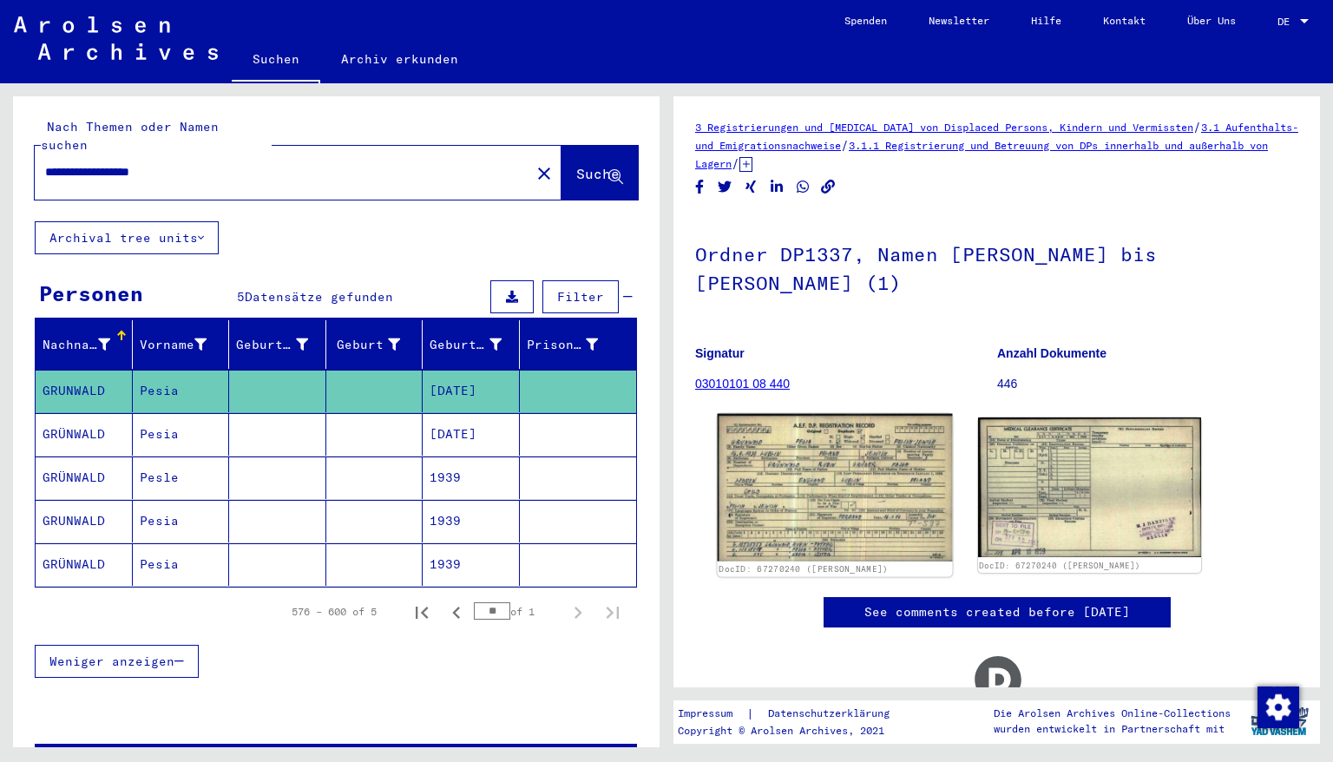
click at [836, 472] on img at bounding box center [835, 488] width 234 height 148
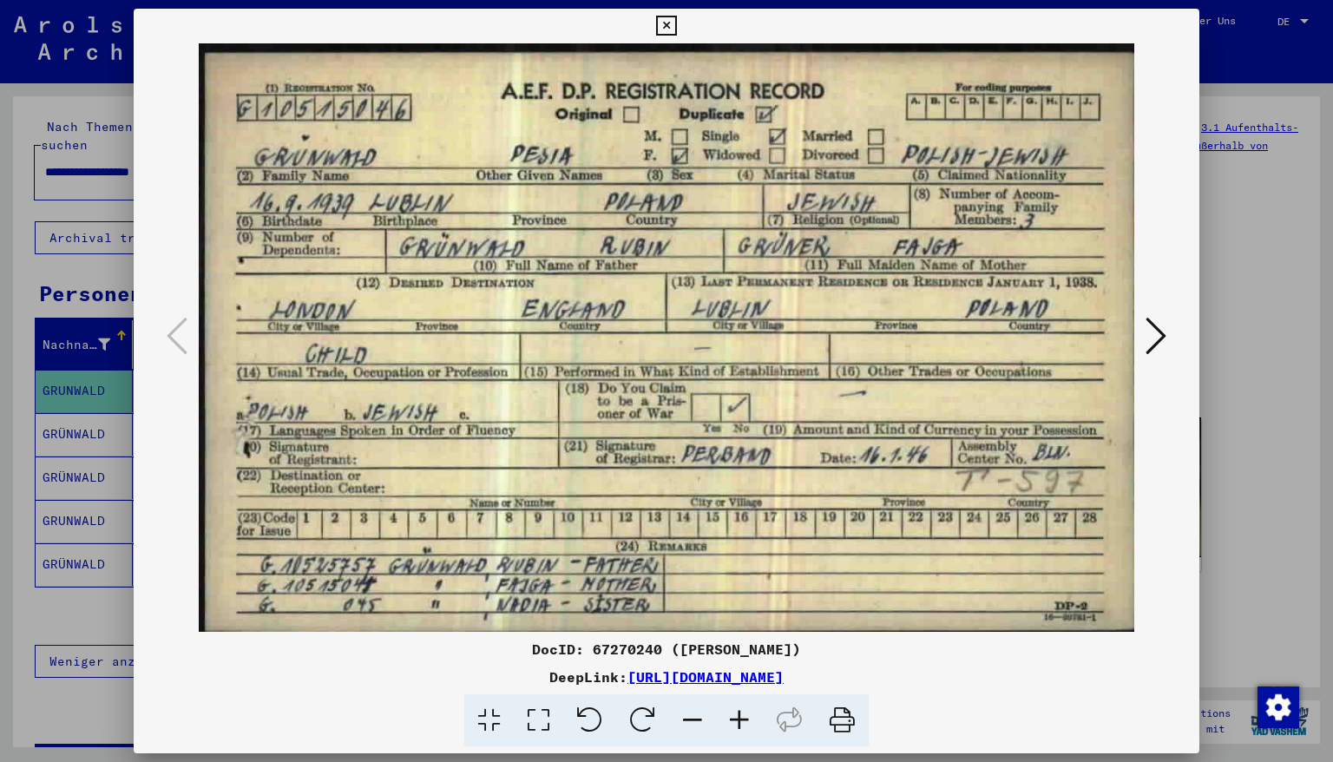
click at [676, 22] on icon at bounding box center [666, 26] width 20 height 21
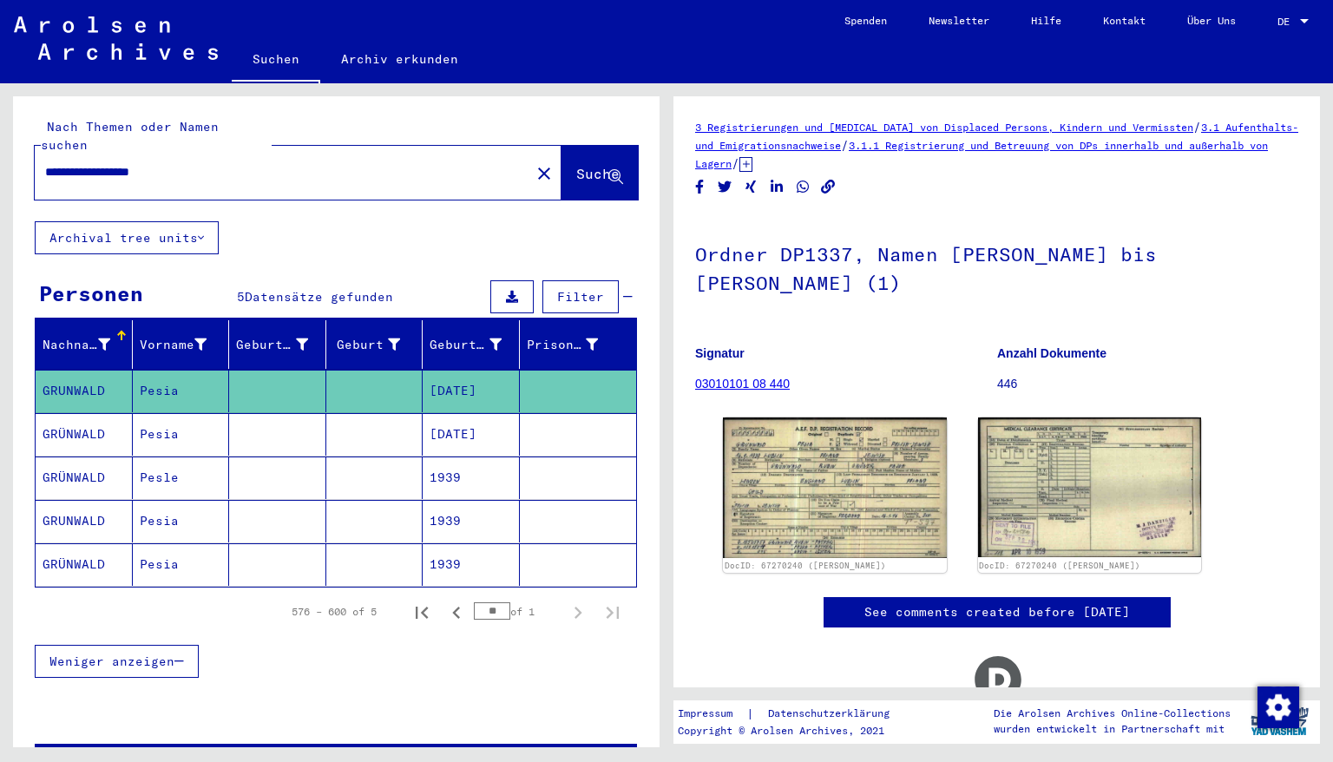
click at [476, 413] on mat-cell "[DATE]" at bounding box center [471, 434] width 97 height 43
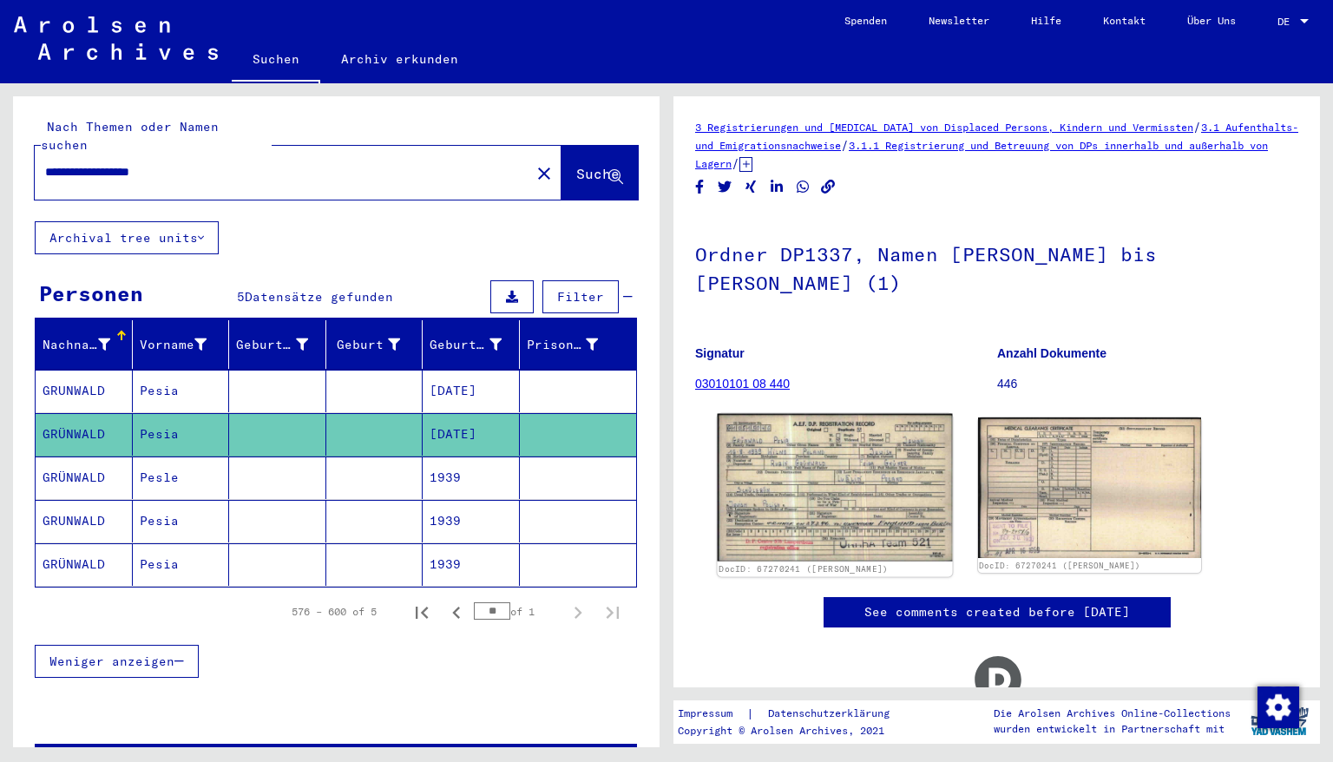
click at [813, 472] on img at bounding box center [835, 488] width 234 height 148
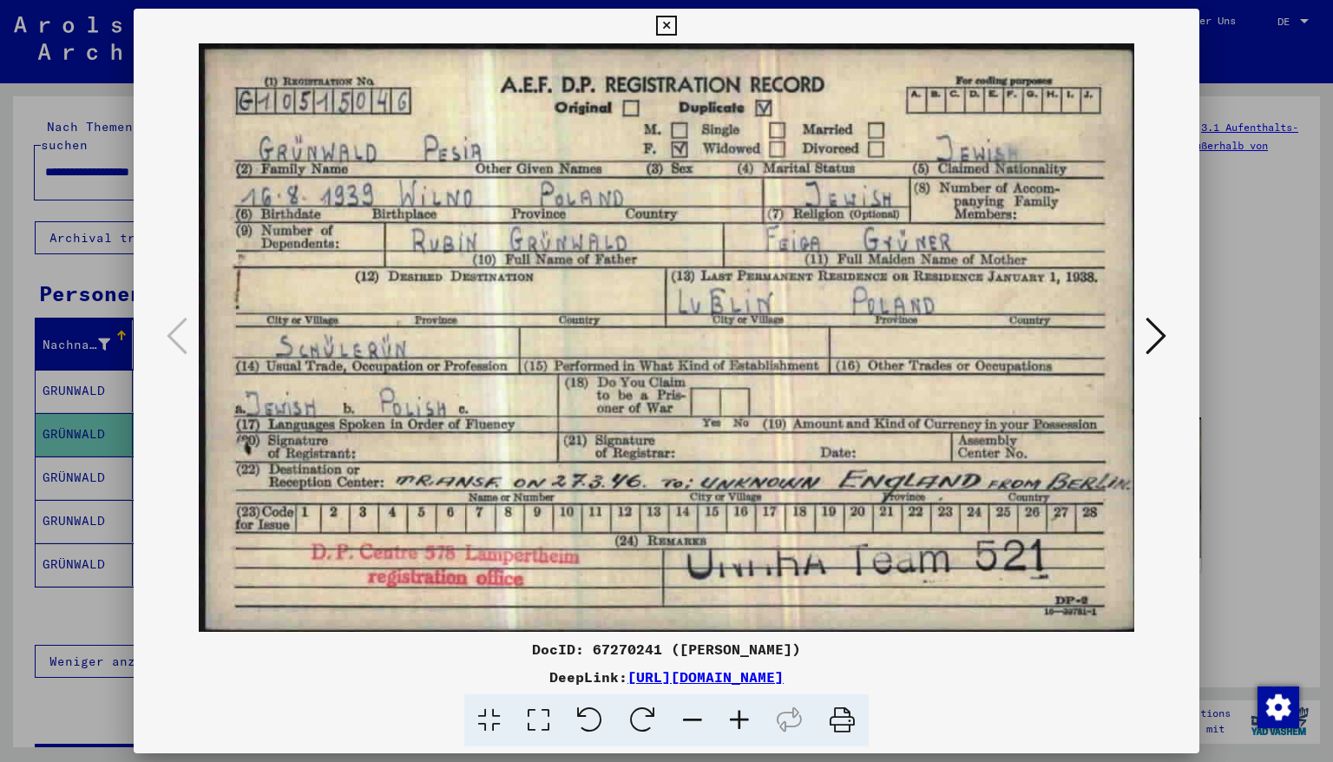
click at [676, 23] on icon at bounding box center [666, 26] width 20 height 21
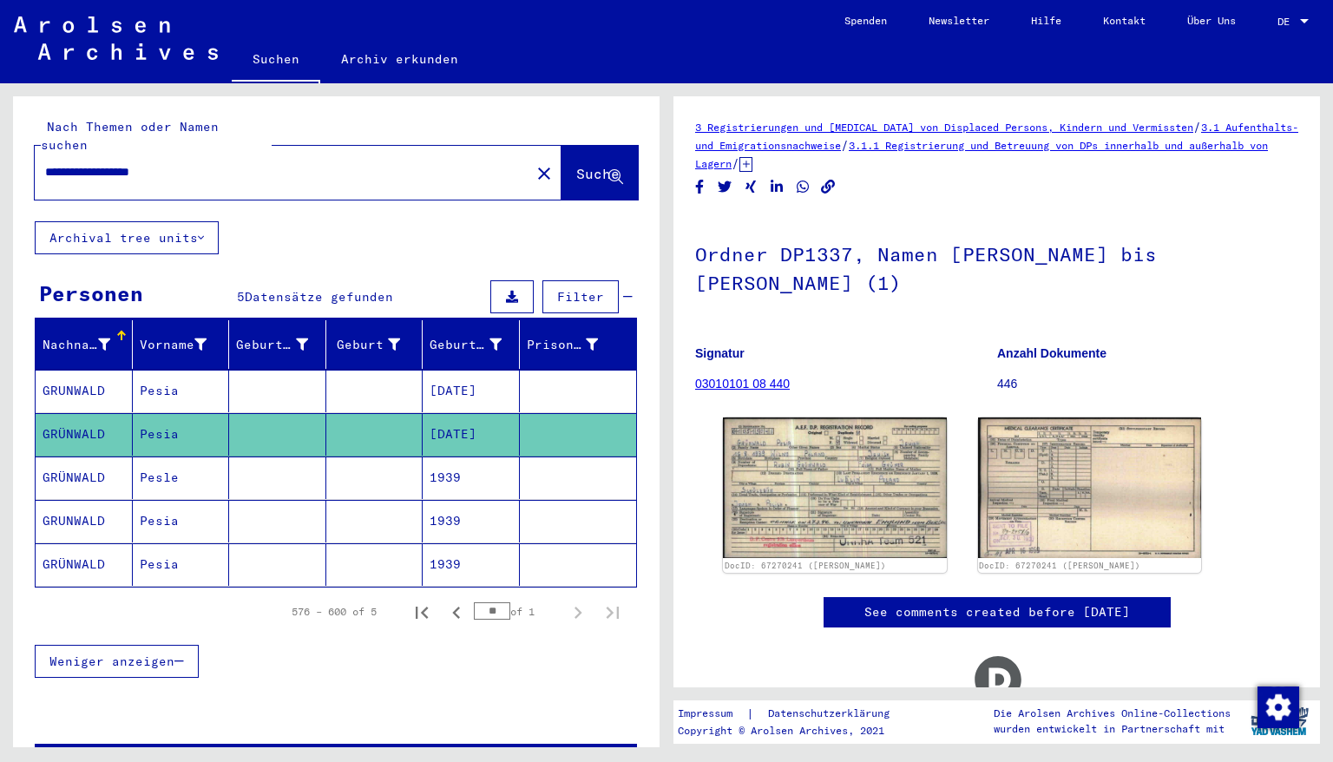
click at [456, 462] on mat-cell "1939" at bounding box center [471, 477] width 97 height 43
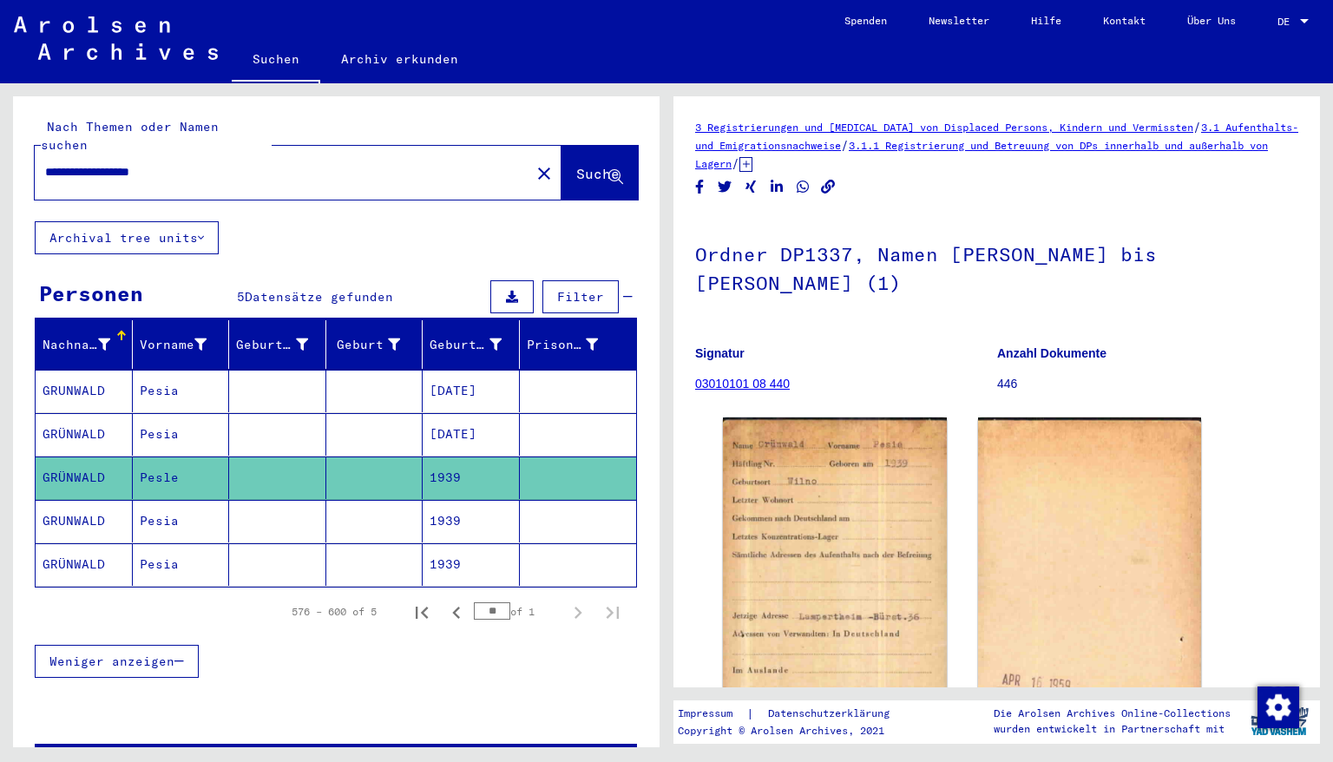
click at [443, 500] on mat-cell "1939" at bounding box center [471, 521] width 97 height 43
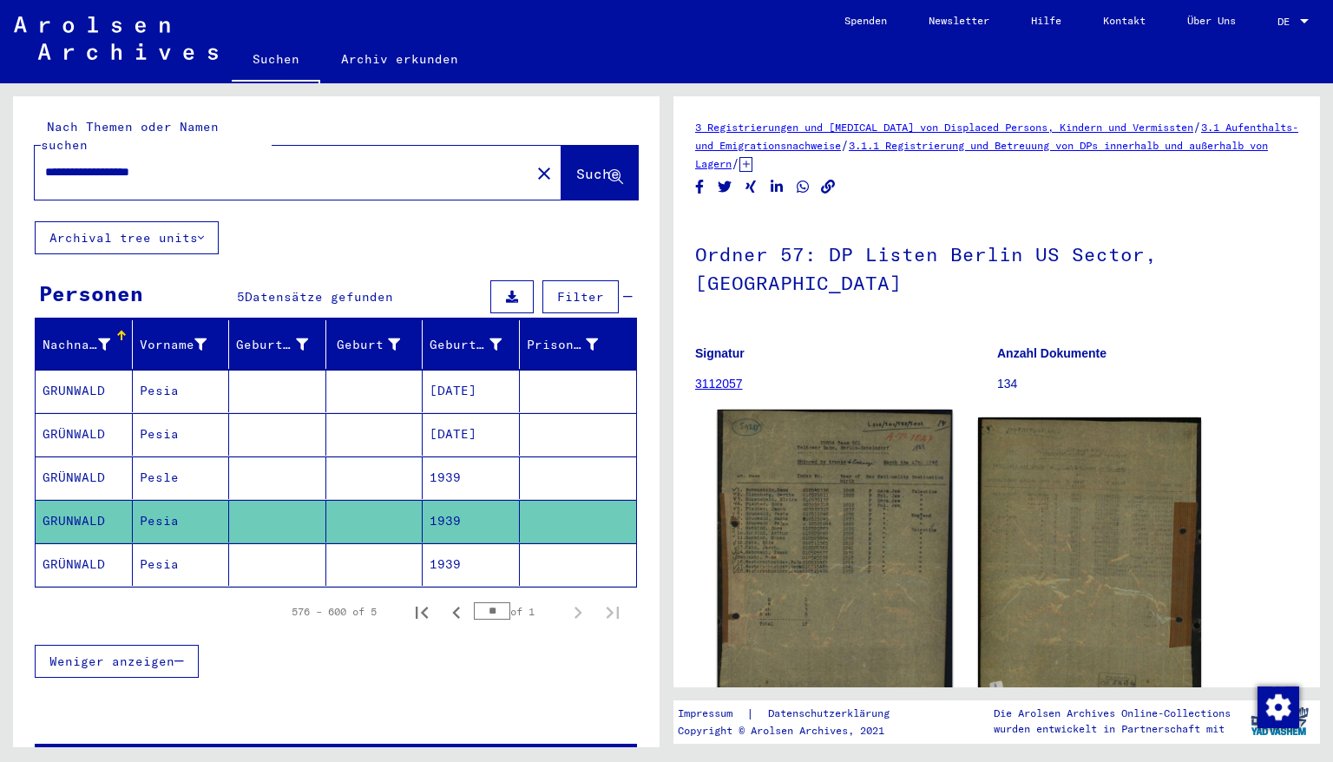
click at [863, 472] on img at bounding box center [835, 566] width 234 height 312
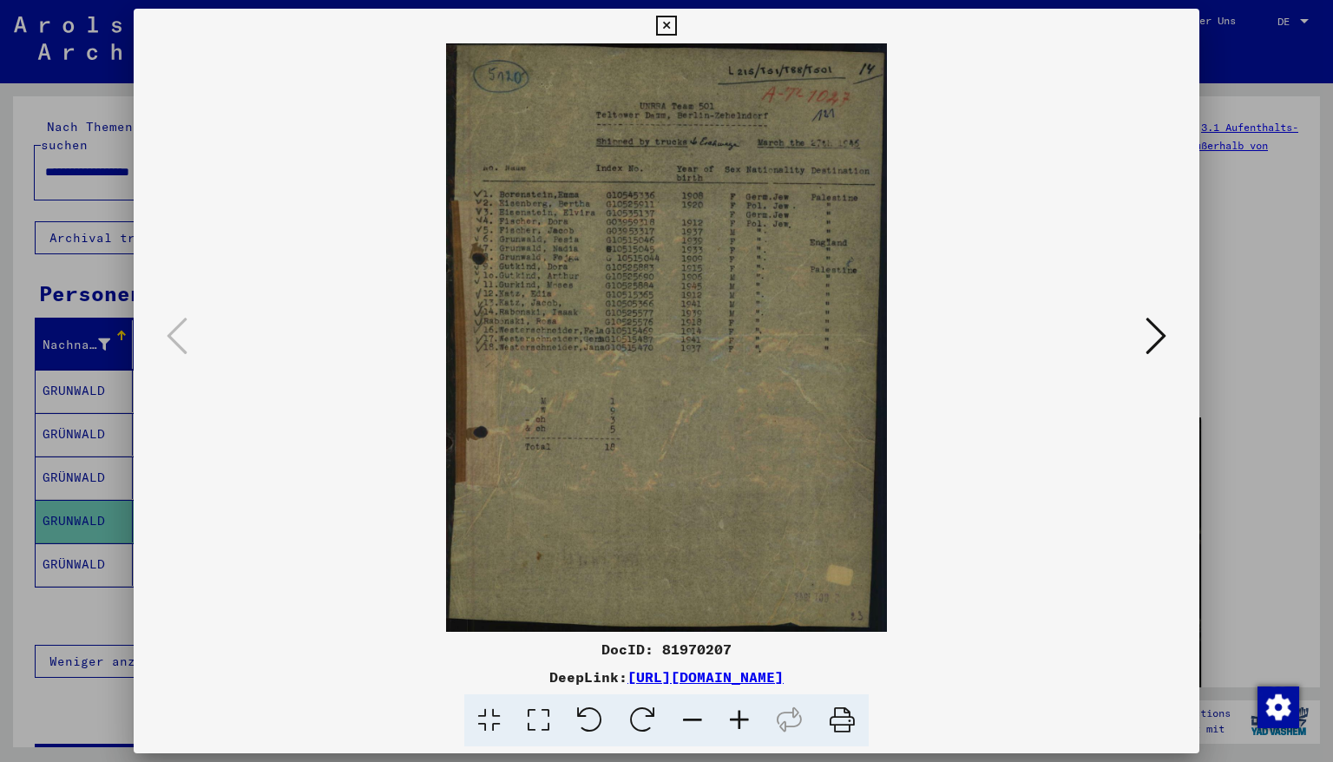
click at [742, 719] on icon at bounding box center [739, 720] width 47 height 53
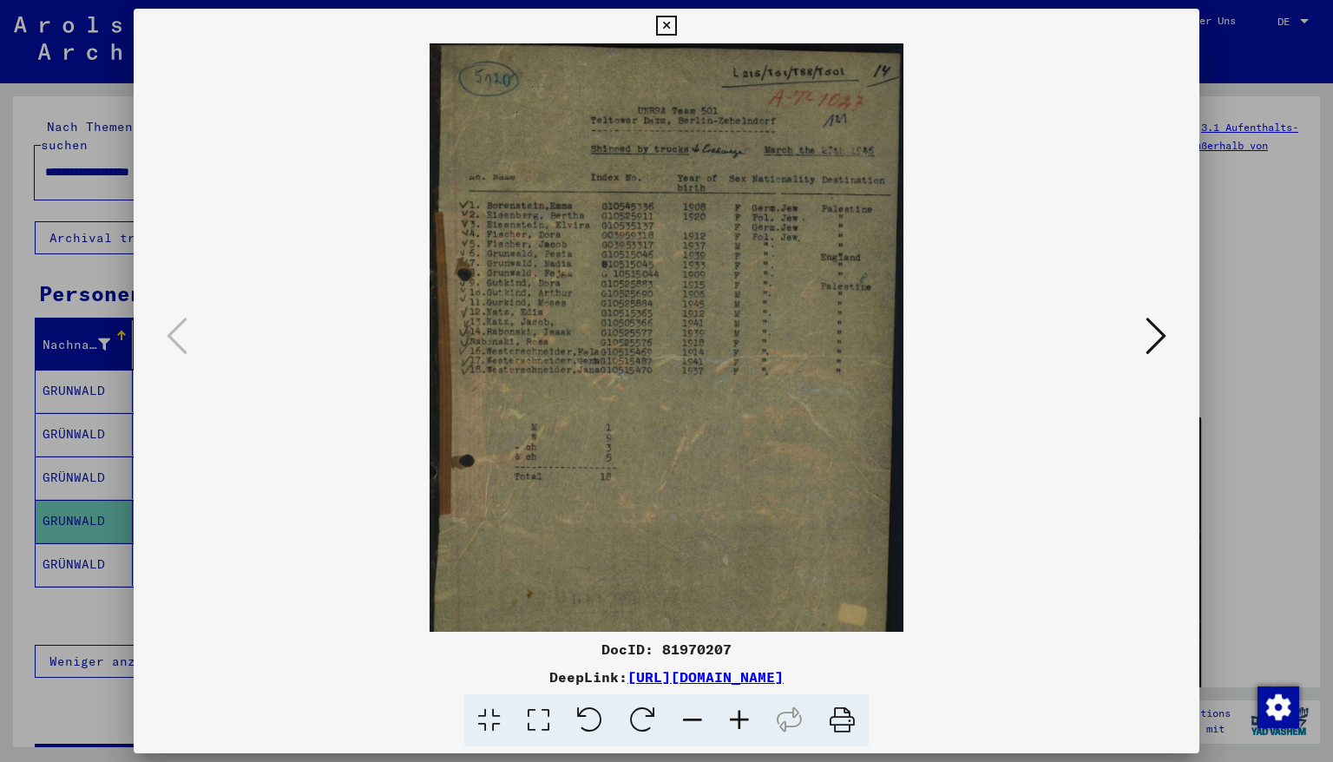
click at [742, 719] on icon at bounding box center [739, 720] width 47 height 53
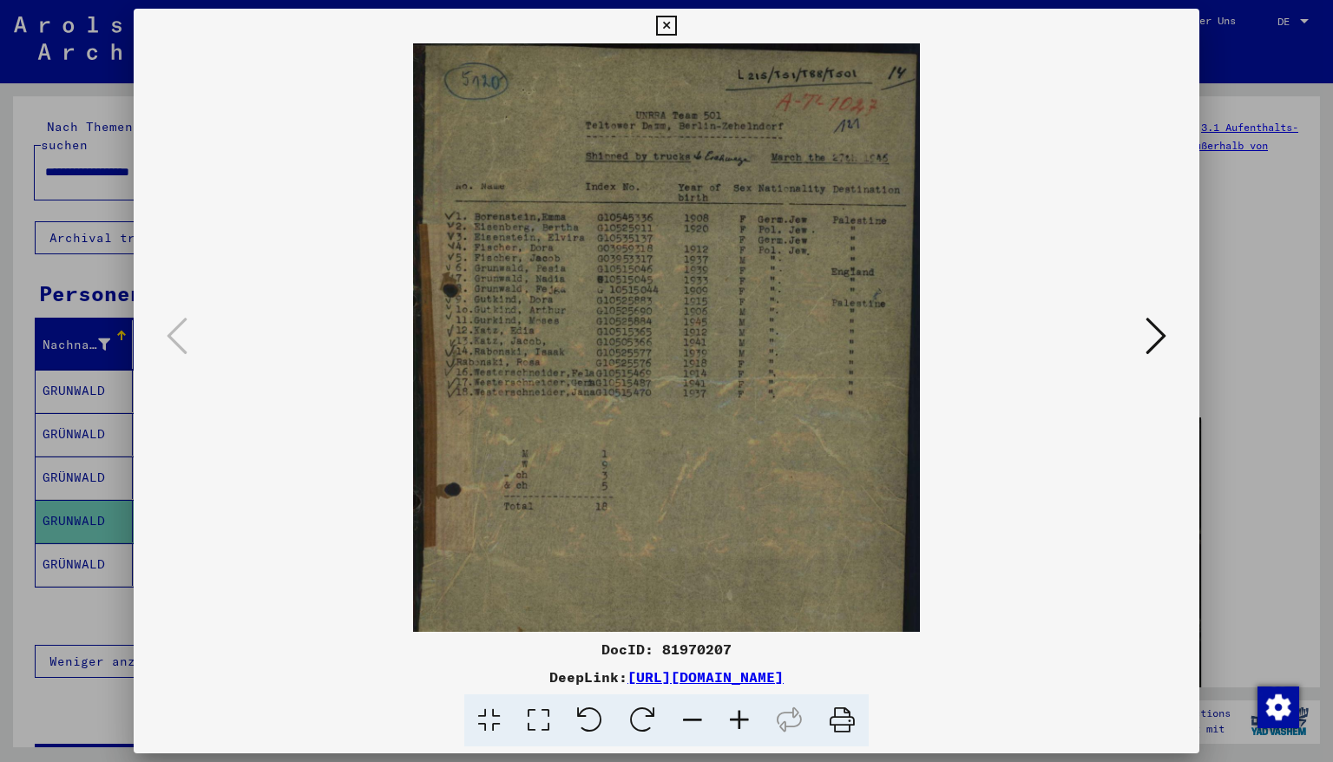
click at [742, 719] on icon at bounding box center [739, 720] width 47 height 53
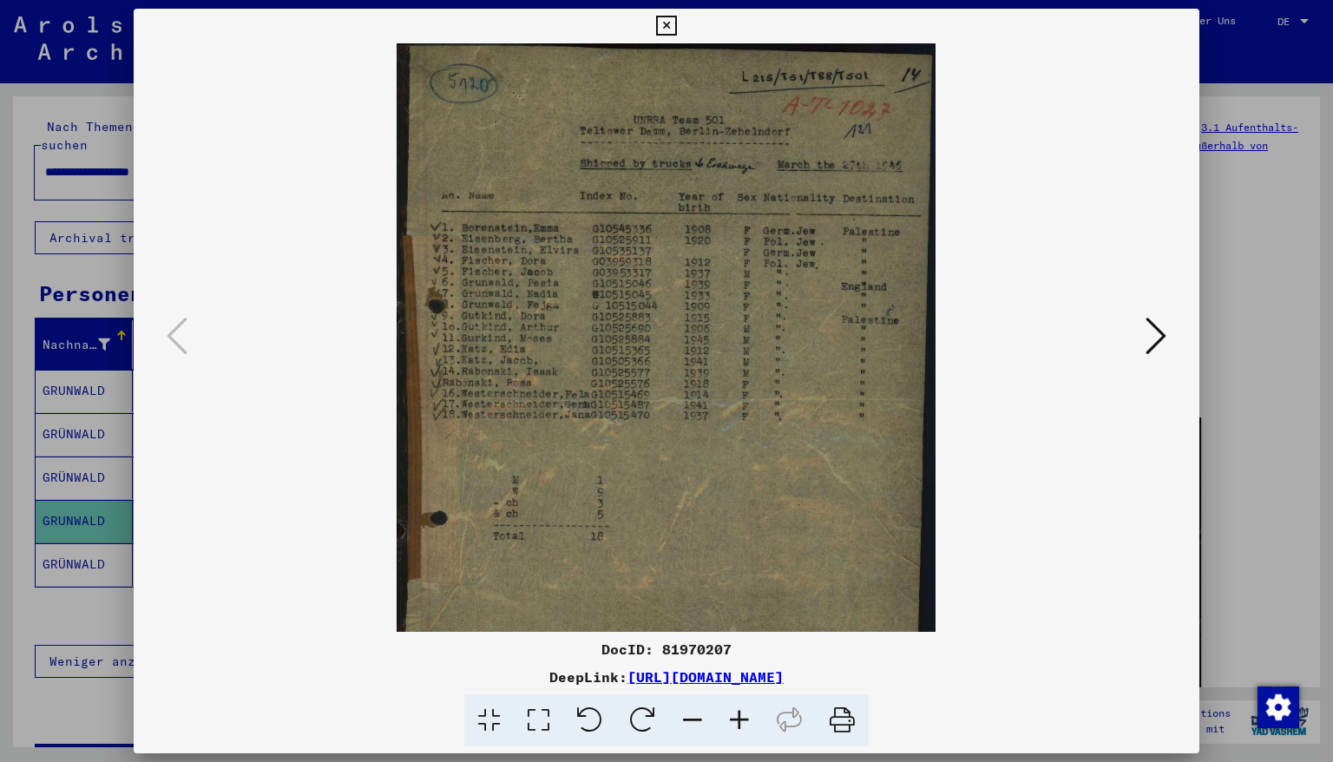
click at [742, 719] on icon at bounding box center [739, 720] width 47 height 53
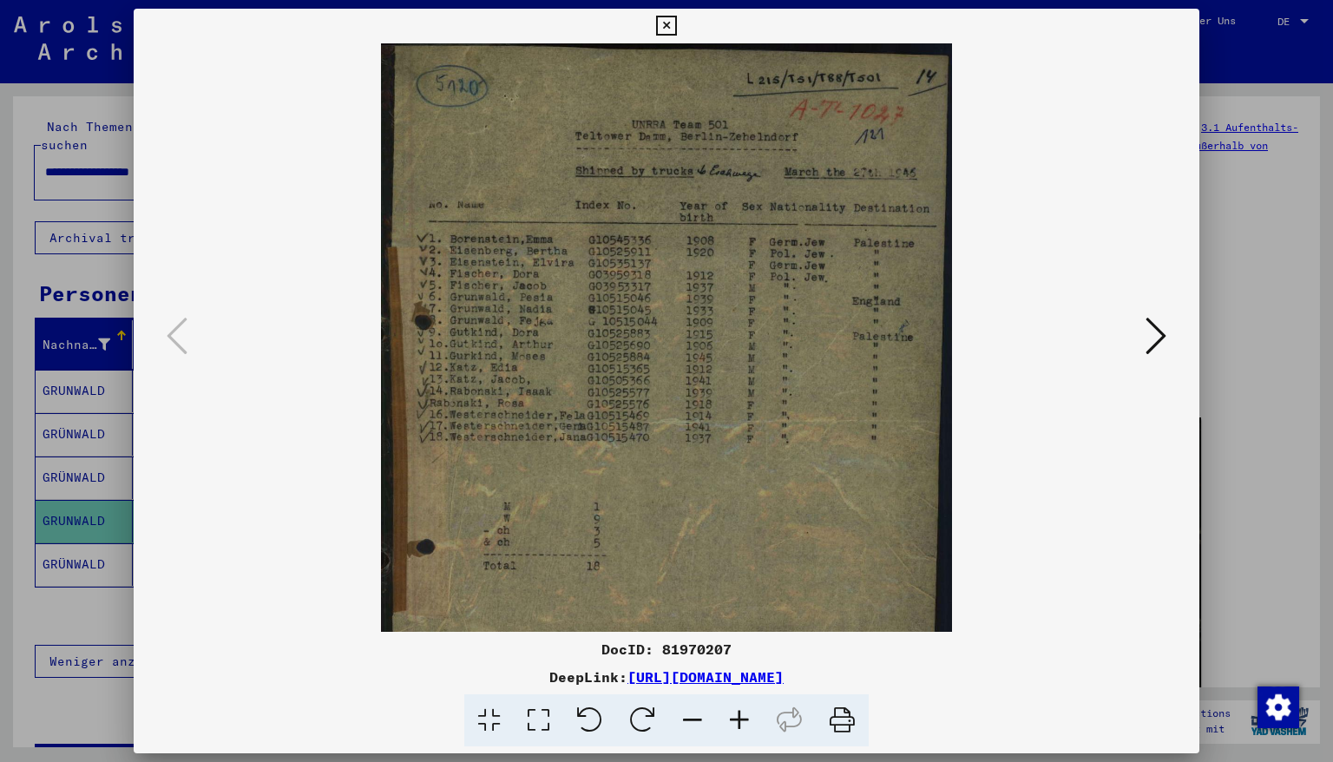
click at [742, 719] on icon at bounding box center [739, 720] width 47 height 53
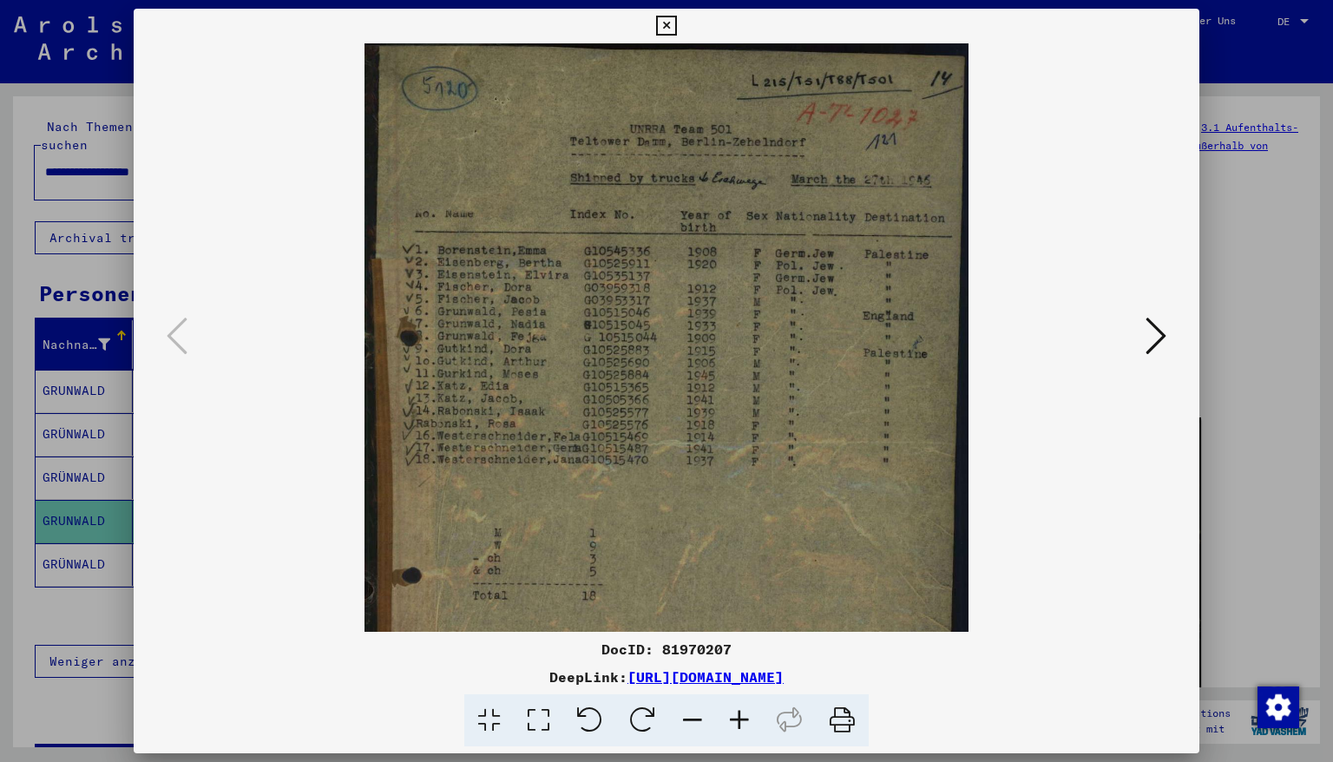
click at [742, 719] on icon at bounding box center [739, 720] width 47 height 53
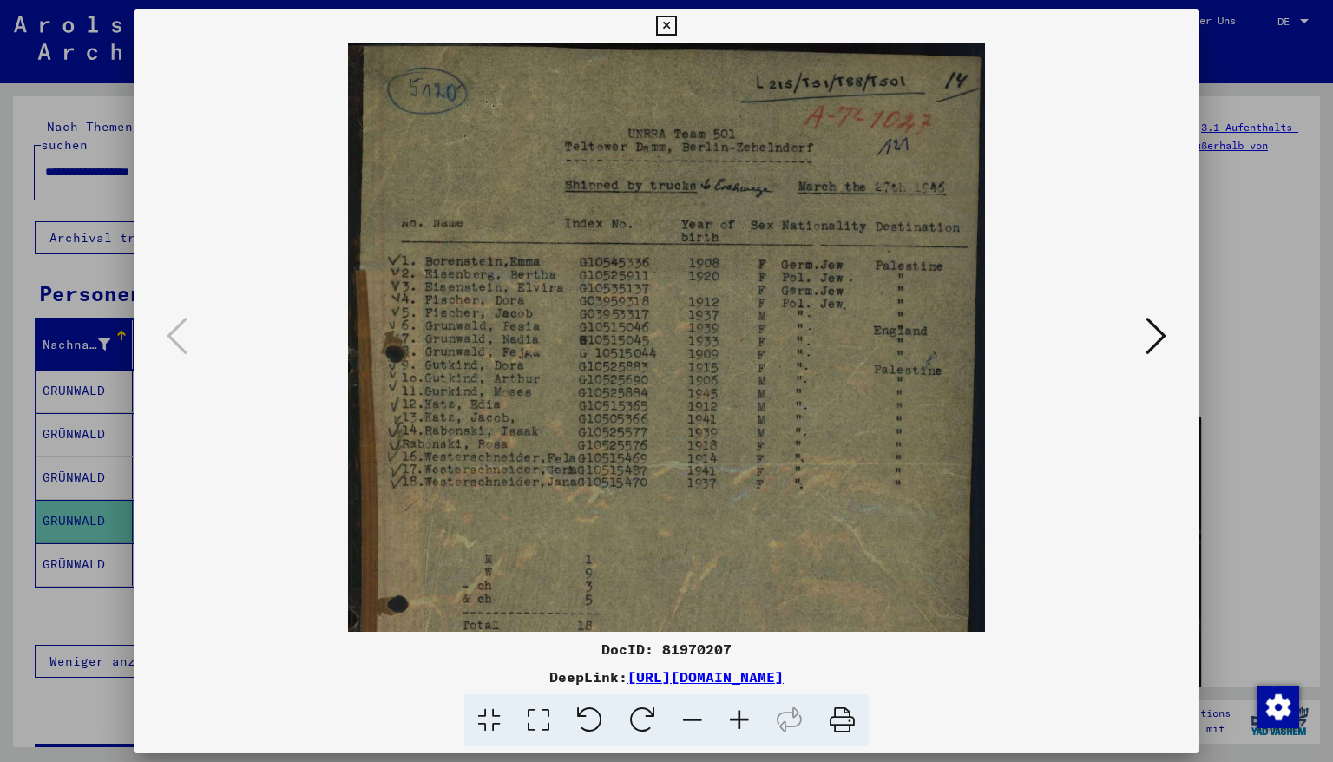
click at [742, 719] on icon at bounding box center [739, 720] width 47 height 53
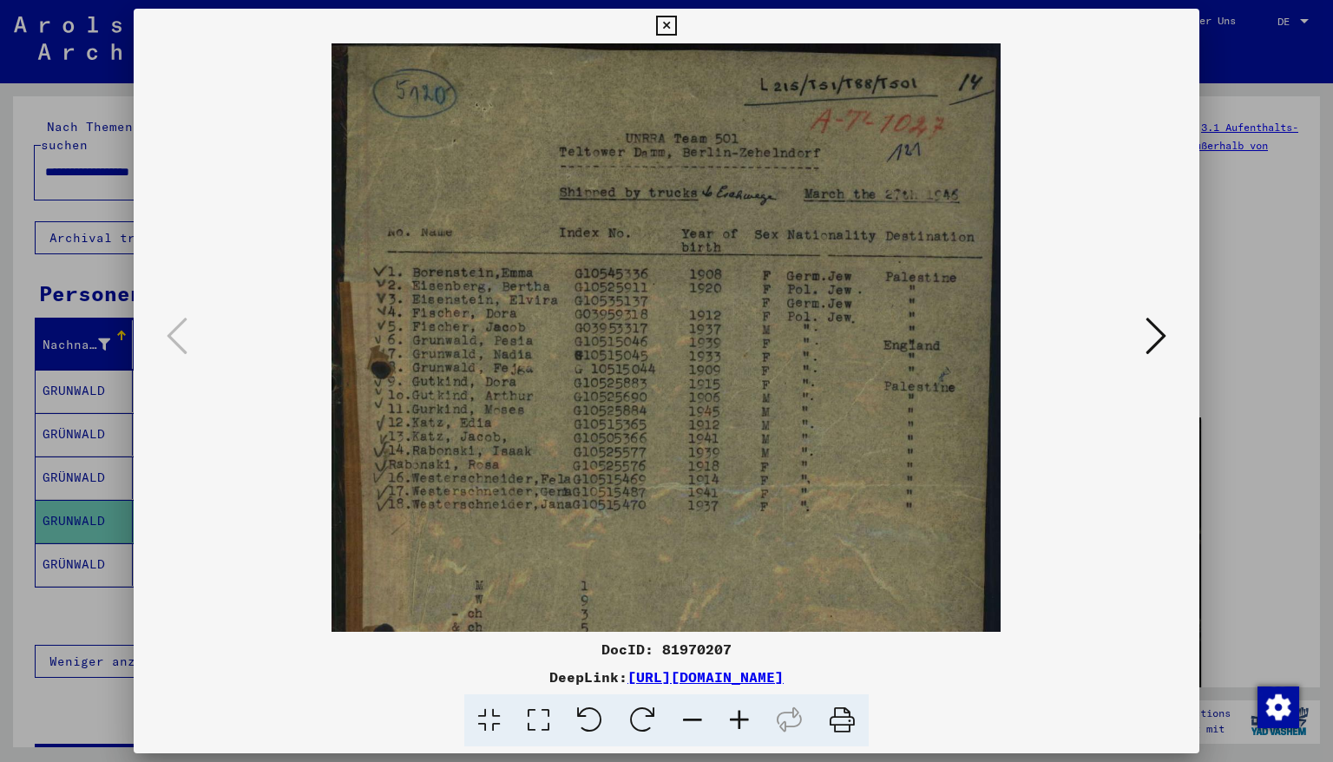
click at [741, 719] on icon at bounding box center [739, 720] width 47 height 53
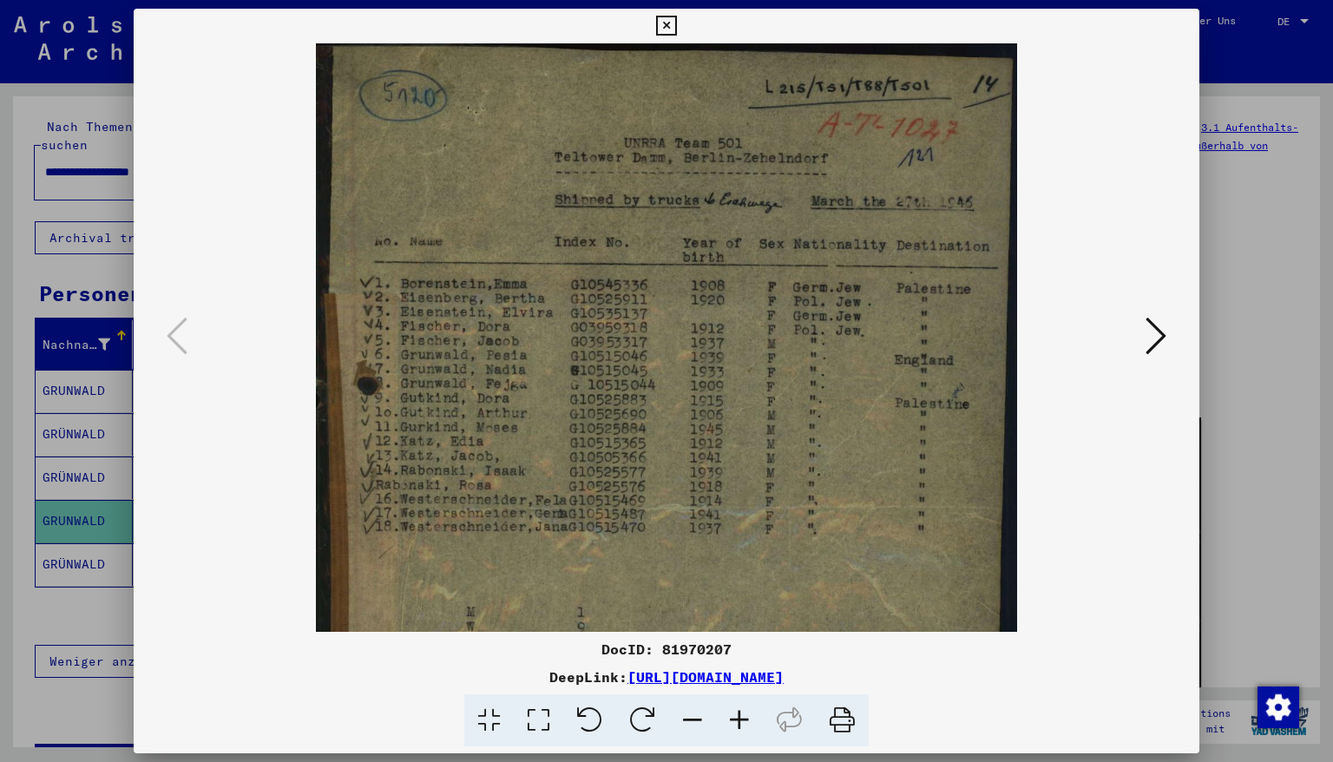
click at [741, 719] on icon at bounding box center [739, 720] width 47 height 53
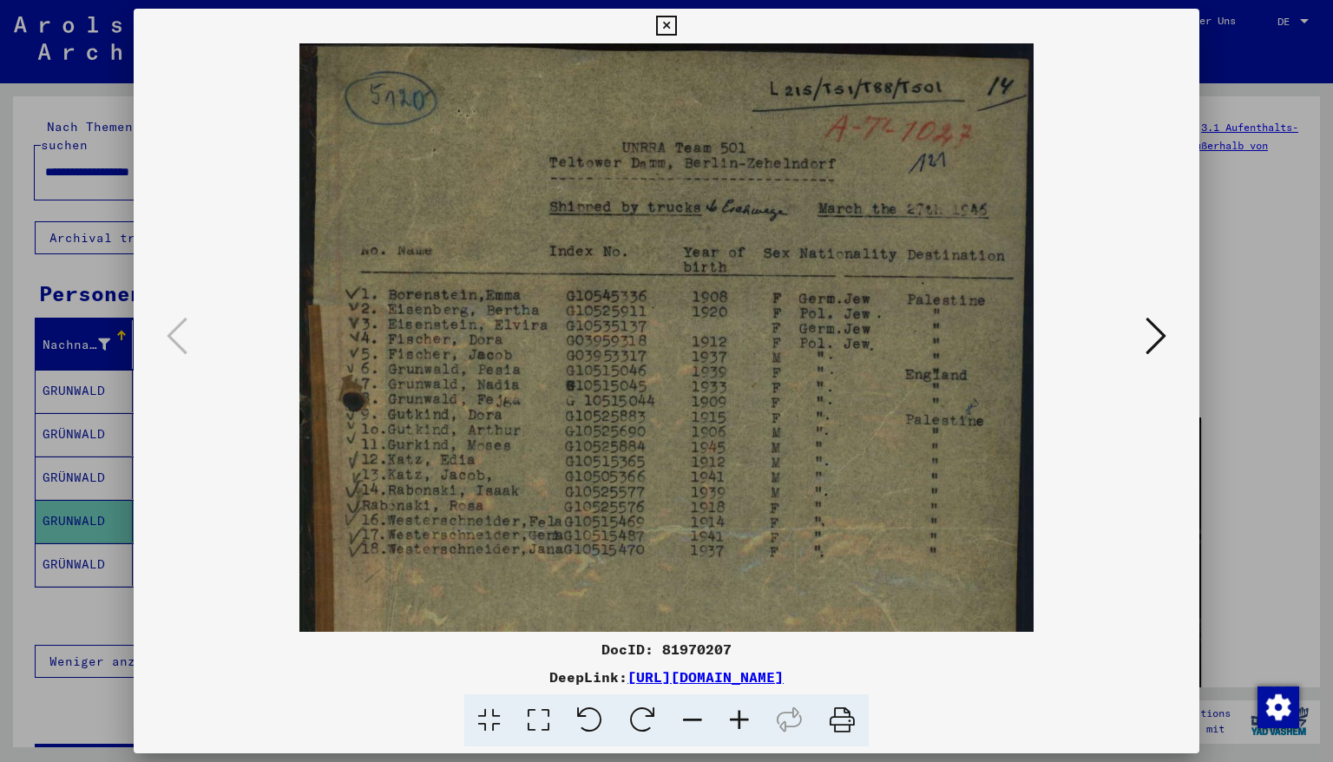
click at [741, 719] on icon at bounding box center [739, 720] width 47 height 53
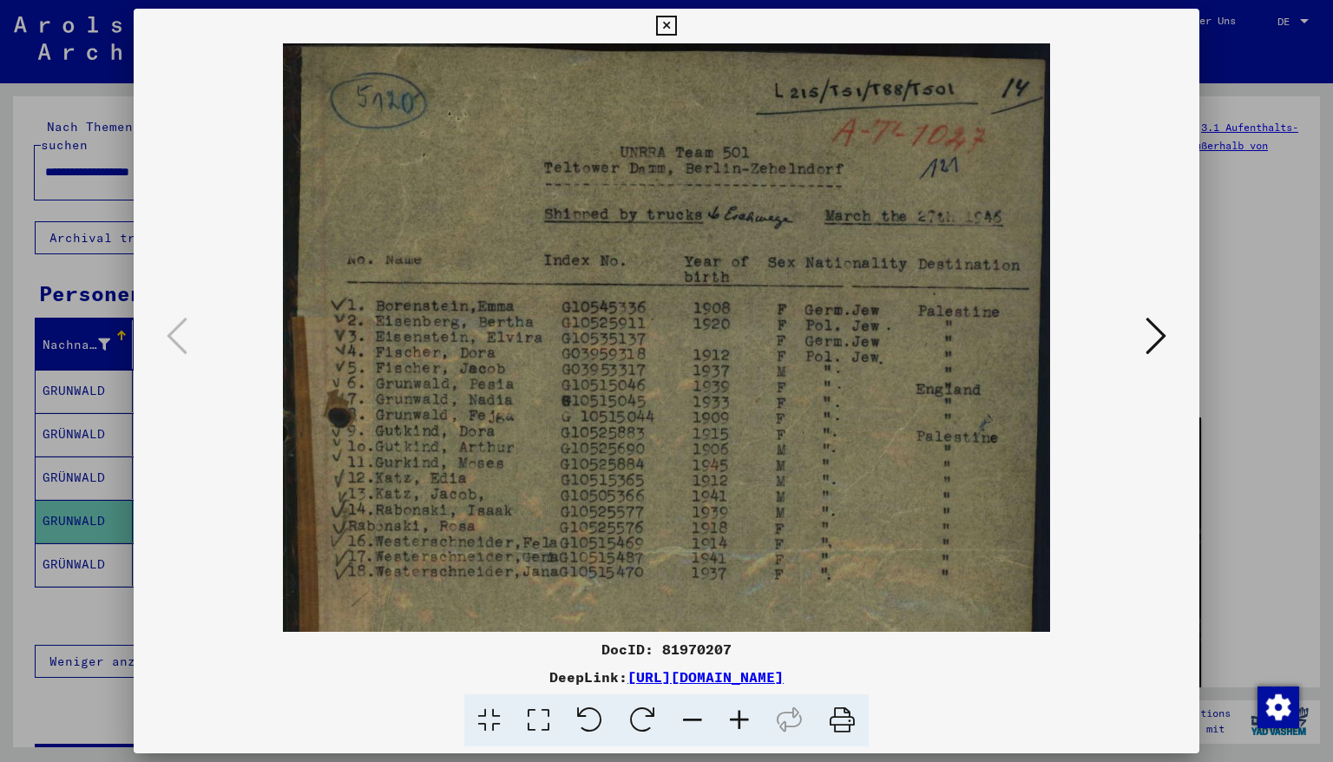
click at [741, 719] on icon at bounding box center [739, 720] width 47 height 53
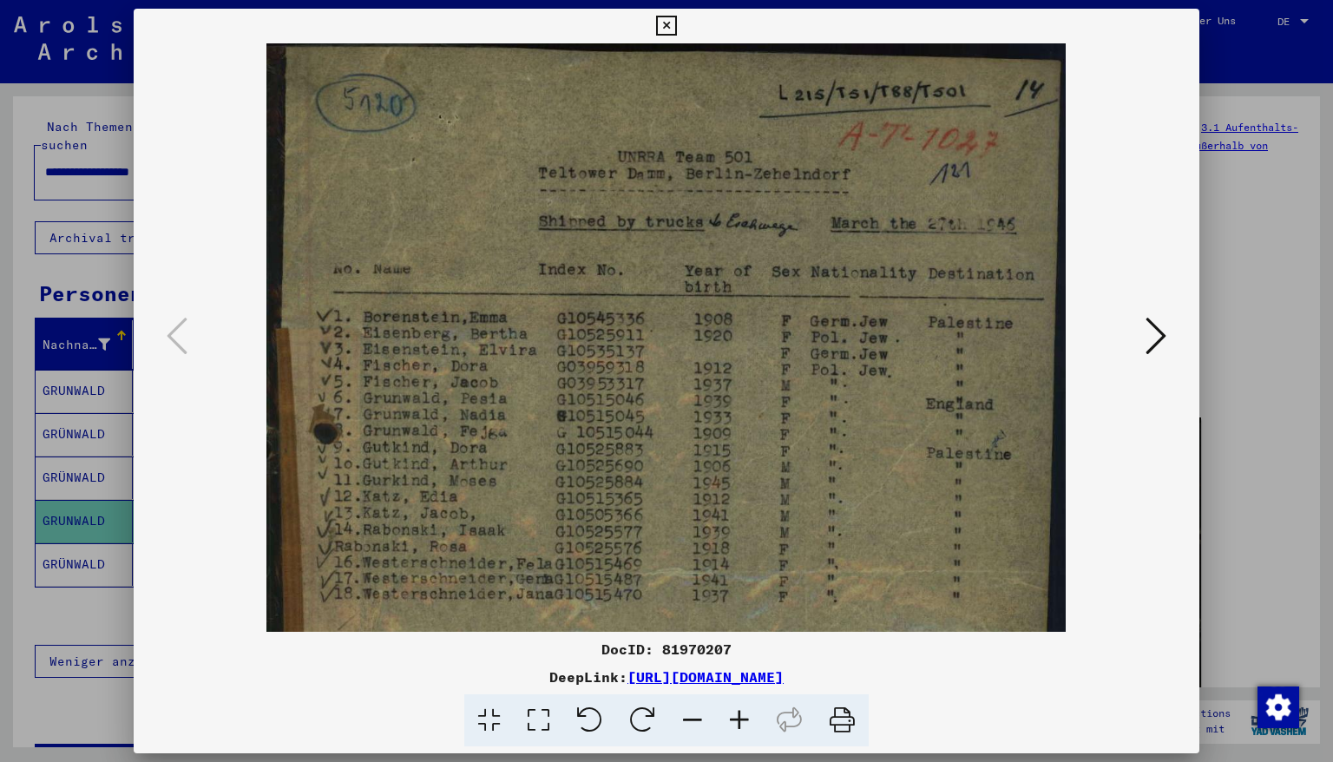
click at [741, 719] on icon at bounding box center [739, 720] width 47 height 53
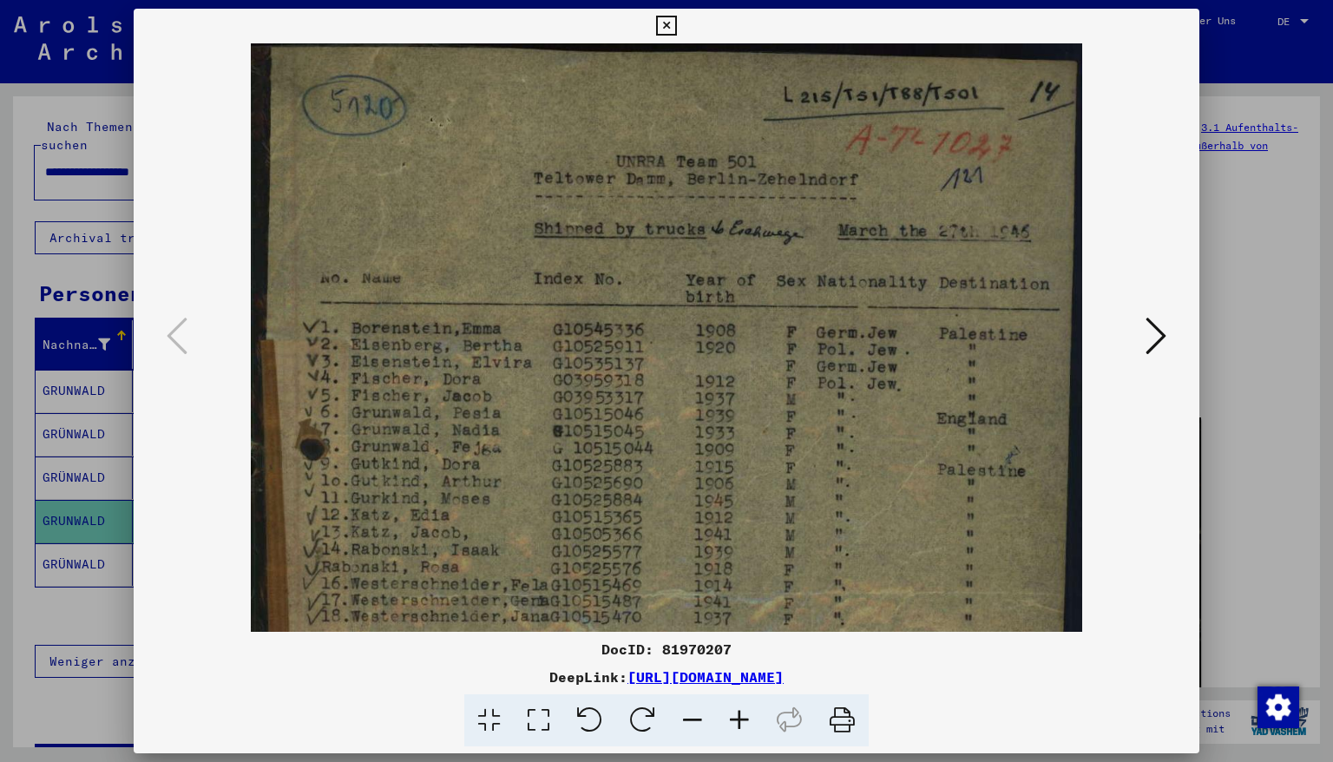
click at [676, 29] on icon at bounding box center [666, 26] width 20 height 21
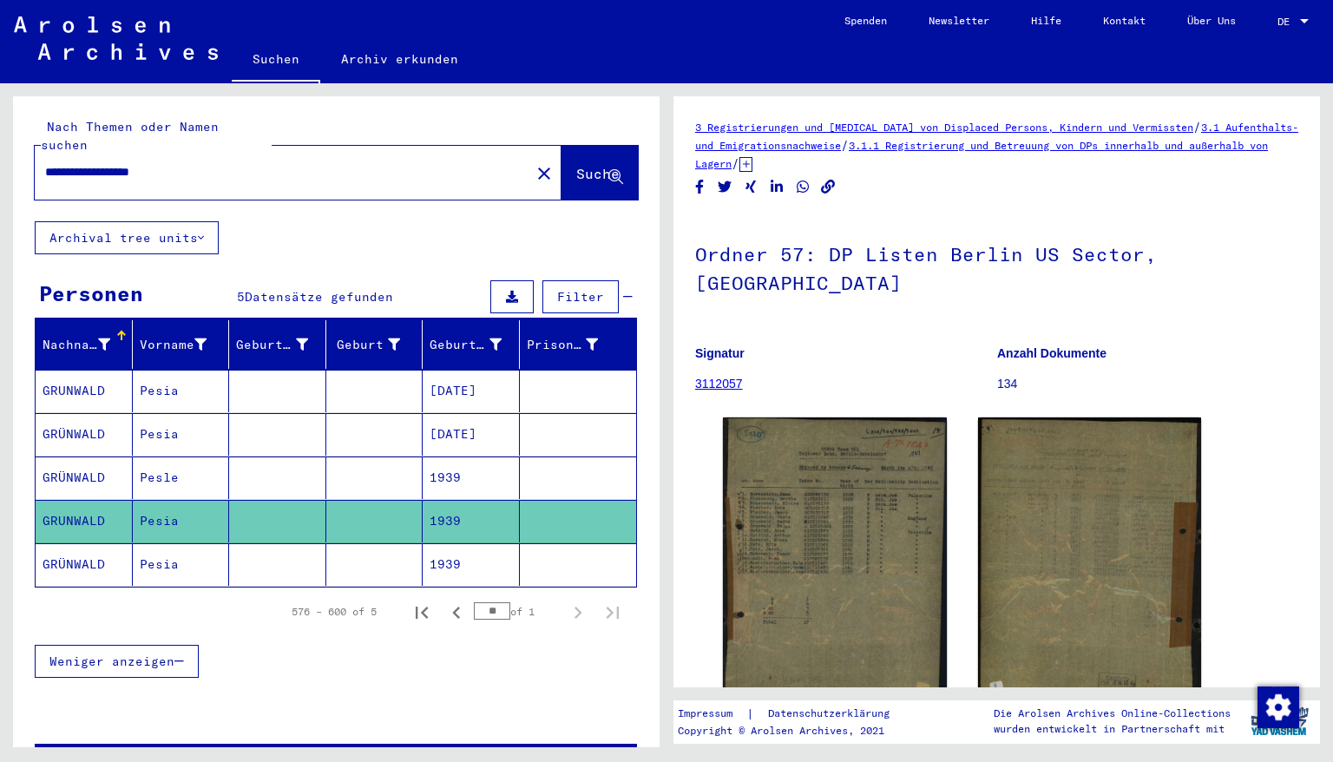
click at [444, 543] on mat-cell "1939" at bounding box center [471, 564] width 97 height 43
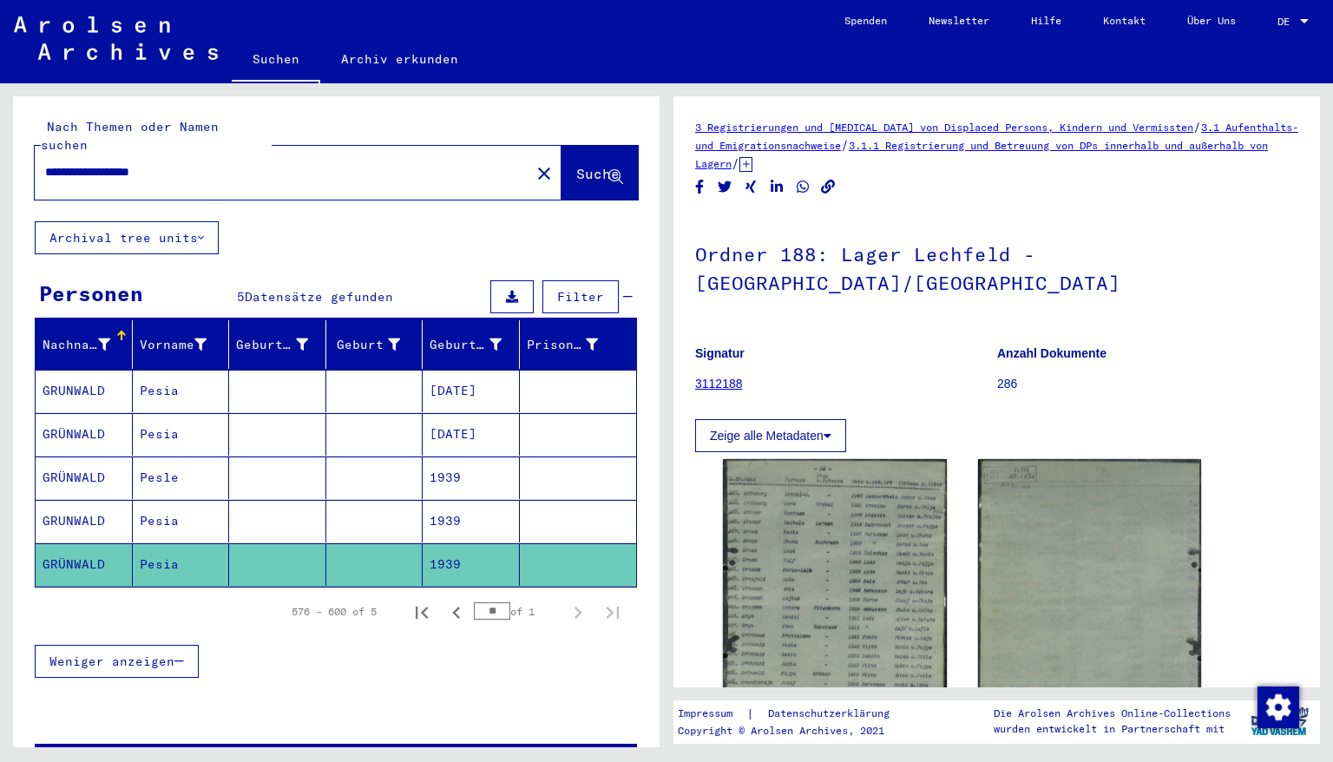
drag, startPoint x: 82, startPoint y: 155, endPoint x: 0, endPoint y: 160, distance: 82.6
click at [0, 160] on div "**********" at bounding box center [333, 415] width 666 height 664
click at [0, 161] on div "**********" at bounding box center [333, 415] width 666 height 664
click at [202, 163] on input "**********" at bounding box center [282, 172] width 475 height 18
click at [576, 165] on span "Suche" at bounding box center [597, 173] width 43 height 17
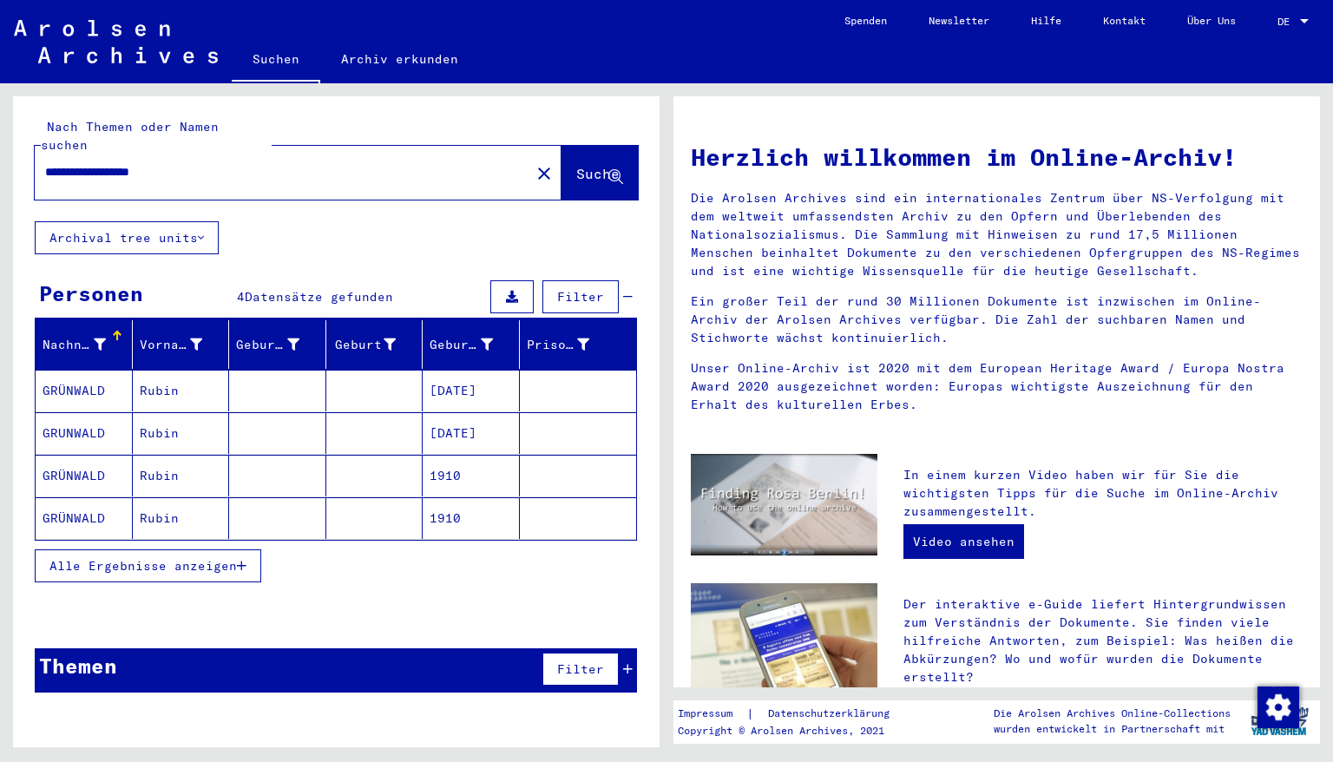
click at [462, 370] on mat-cell "[DATE]" at bounding box center [471, 391] width 97 height 42
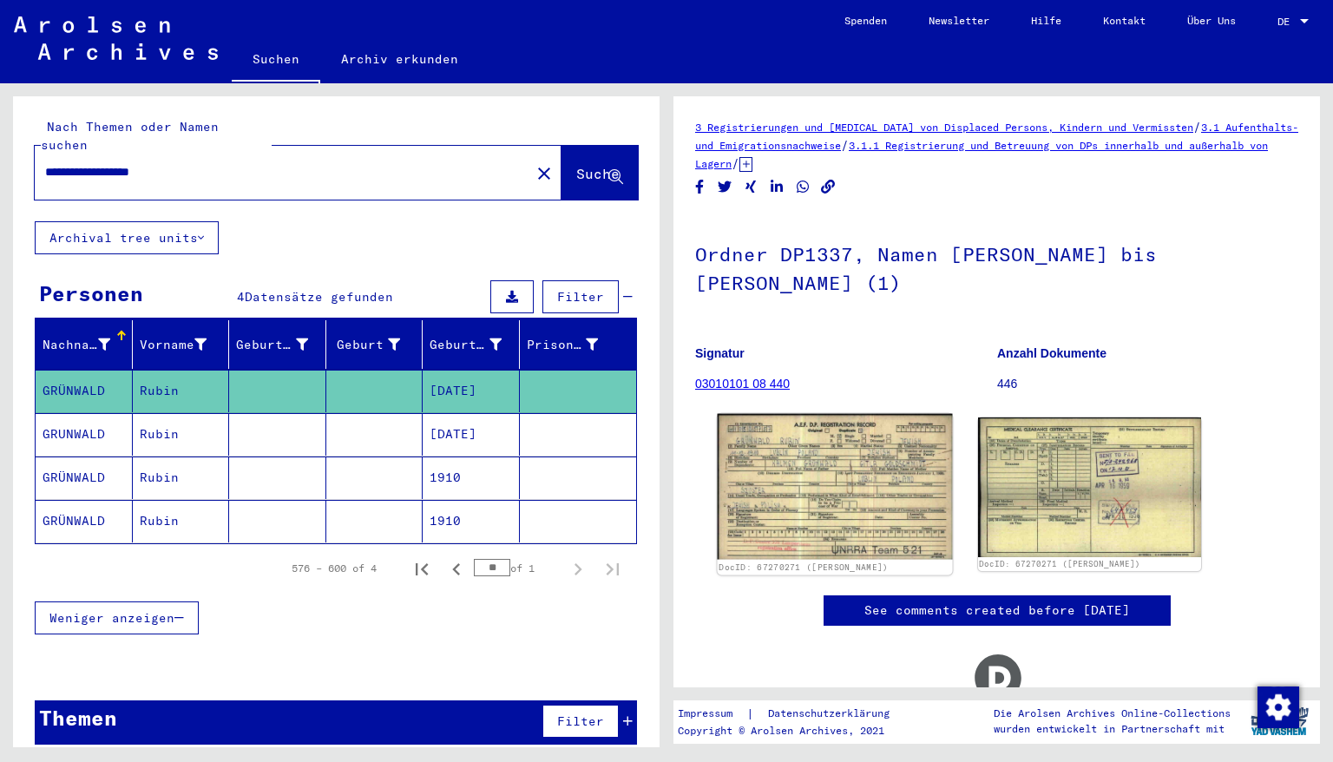
click at [843, 489] on img at bounding box center [835, 487] width 234 height 146
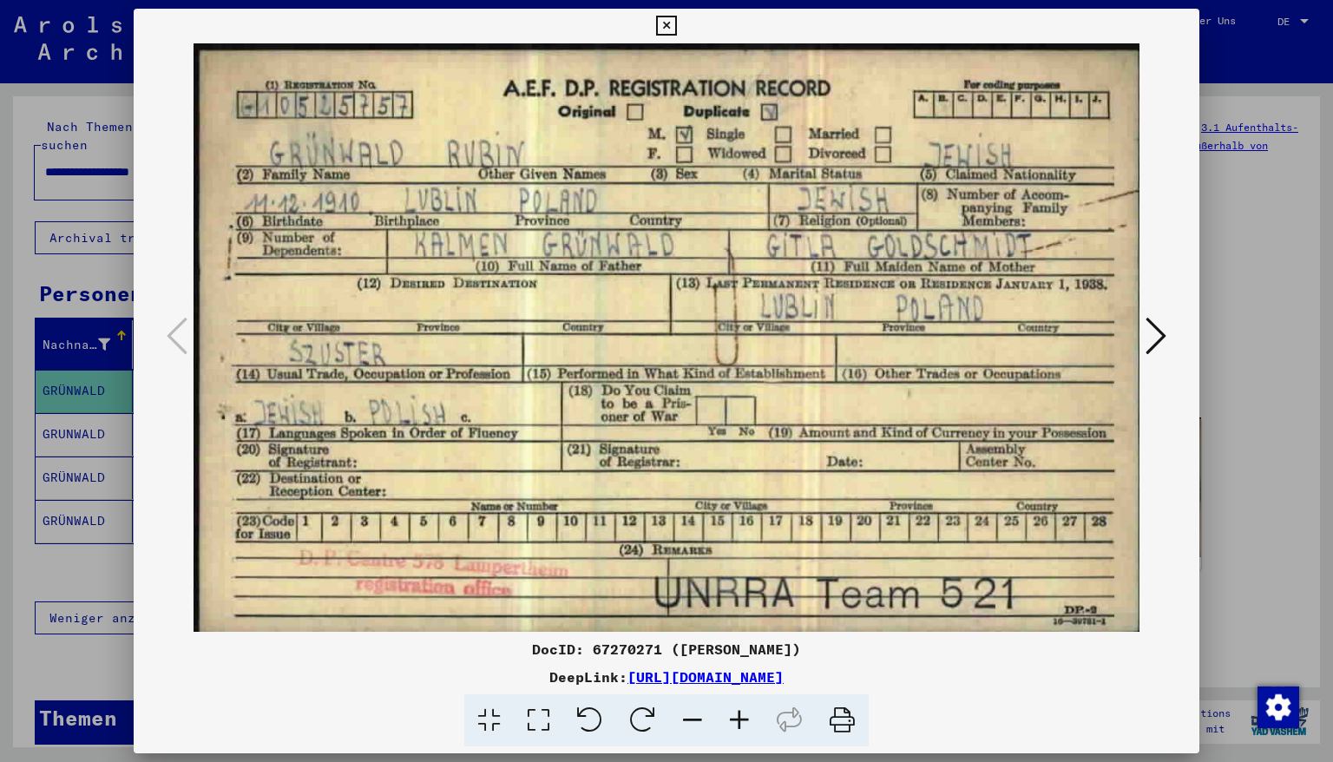
click at [676, 30] on icon at bounding box center [666, 26] width 20 height 21
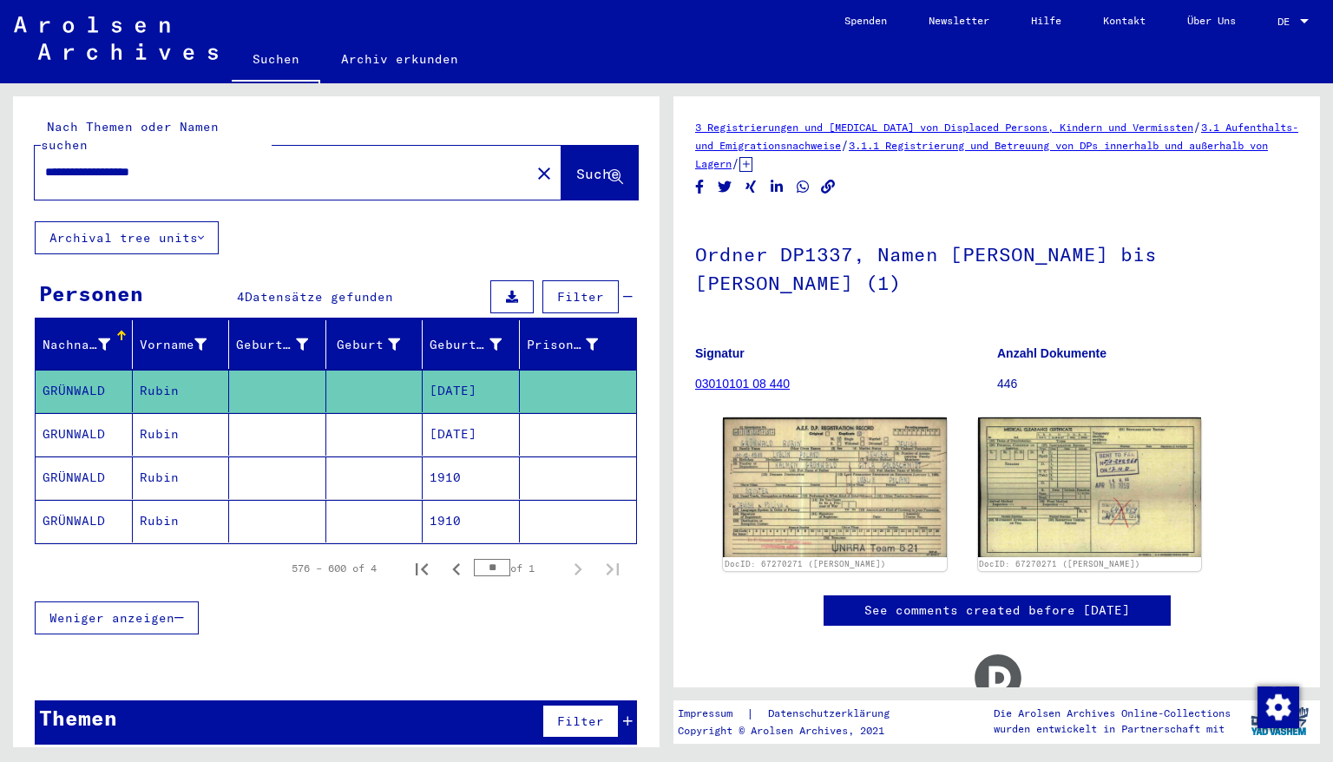
click at [480, 417] on mat-cell "[DATE]" at bounding box center [471, 434] width 97 height 43
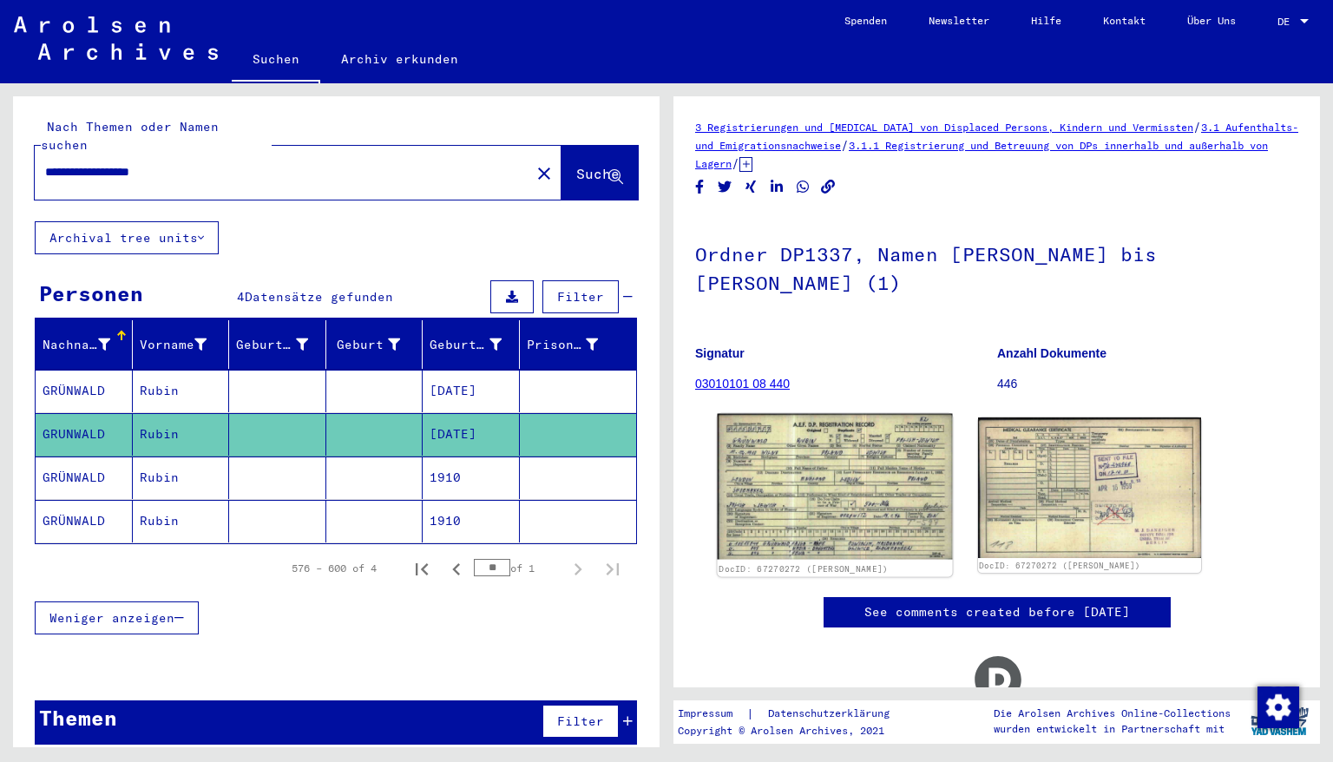
click at [857, 461] on img at bounding box center [835, 487] width 234 height 146
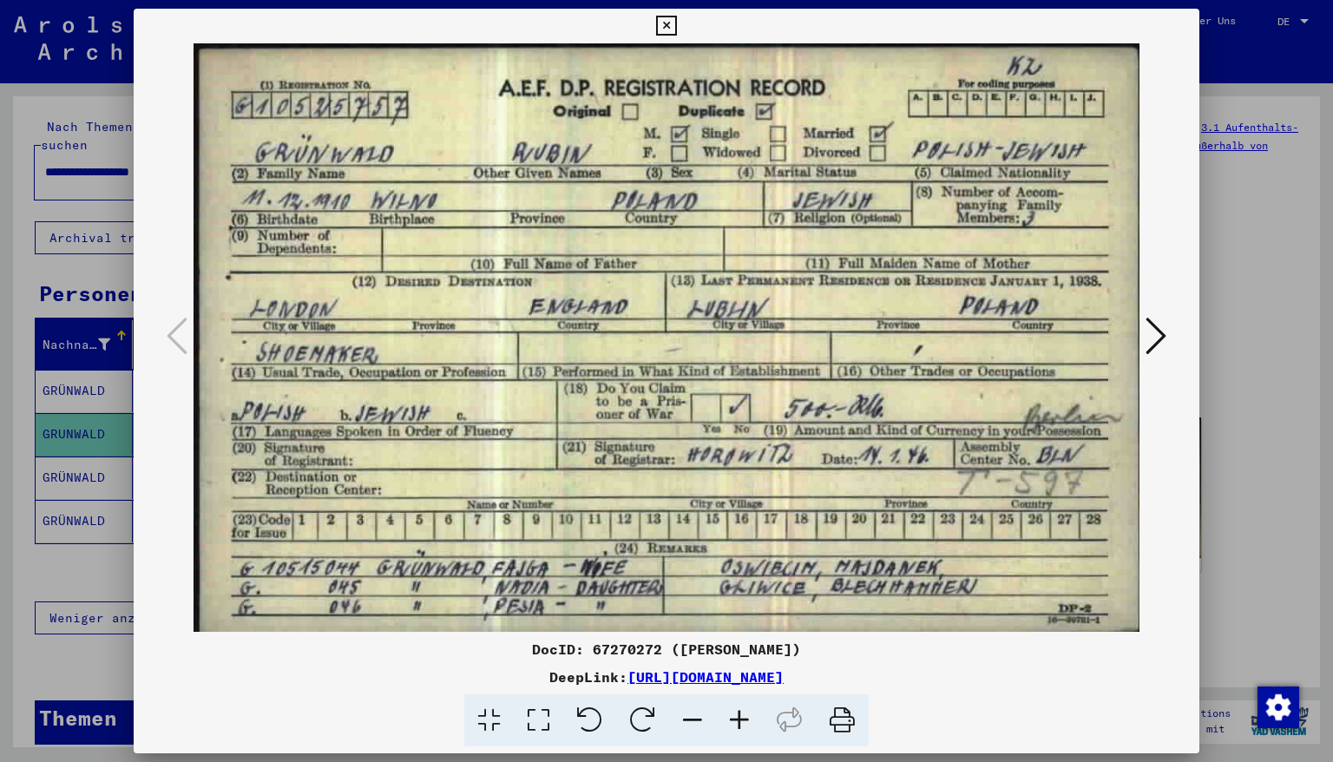
click at [676, 25] on icon at bounding box center [666, 26] width 20 height 21
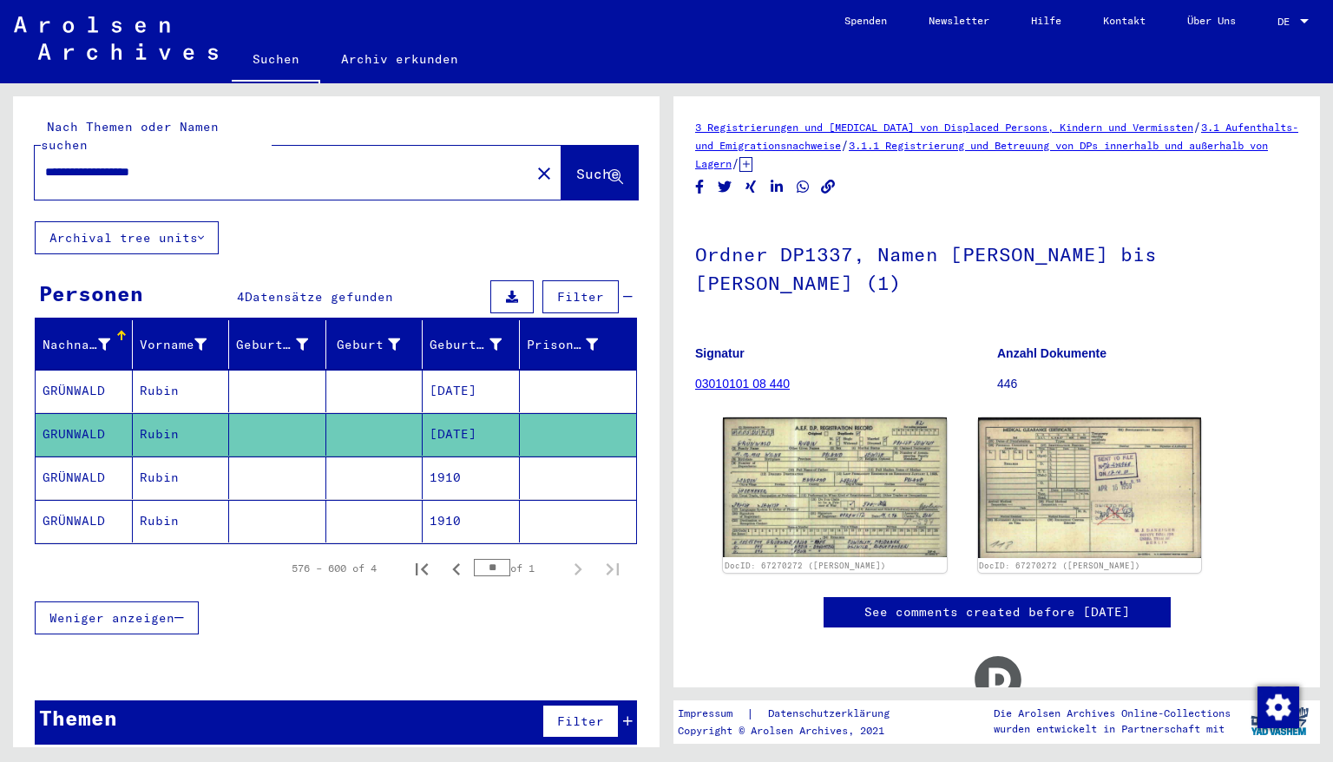
drag, startPoint x: 192, startPoint y: 154, endPoint x: 0, endPoint y: 179, distance: 193.3
click at [0, 179] on div "**********" at bounding box center [333, 415] width 666 height 664
click at [588, 165] on span "Suche" at bounding box center [597, 173] width 43 height 17
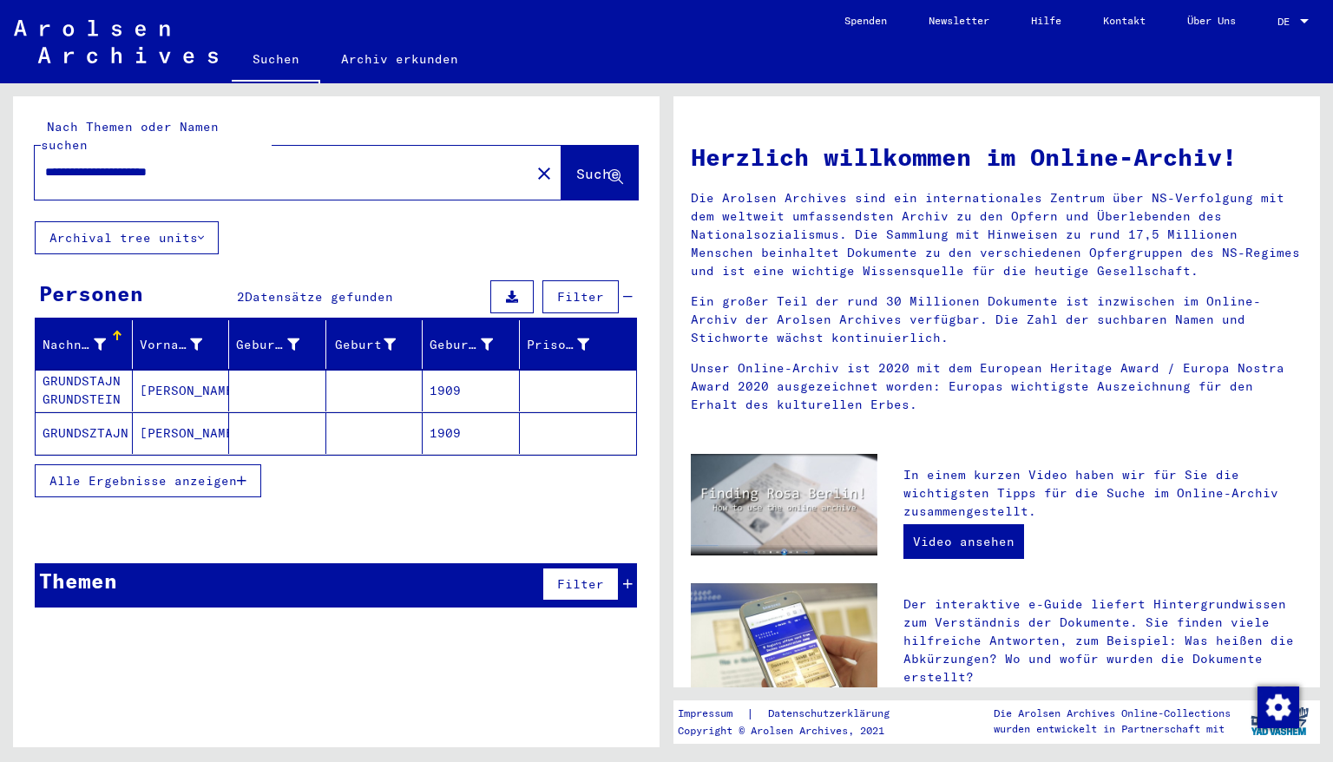
click at [455, 370] on mat-cell "1909" at bounding box center [471, 391] width 97 height 42
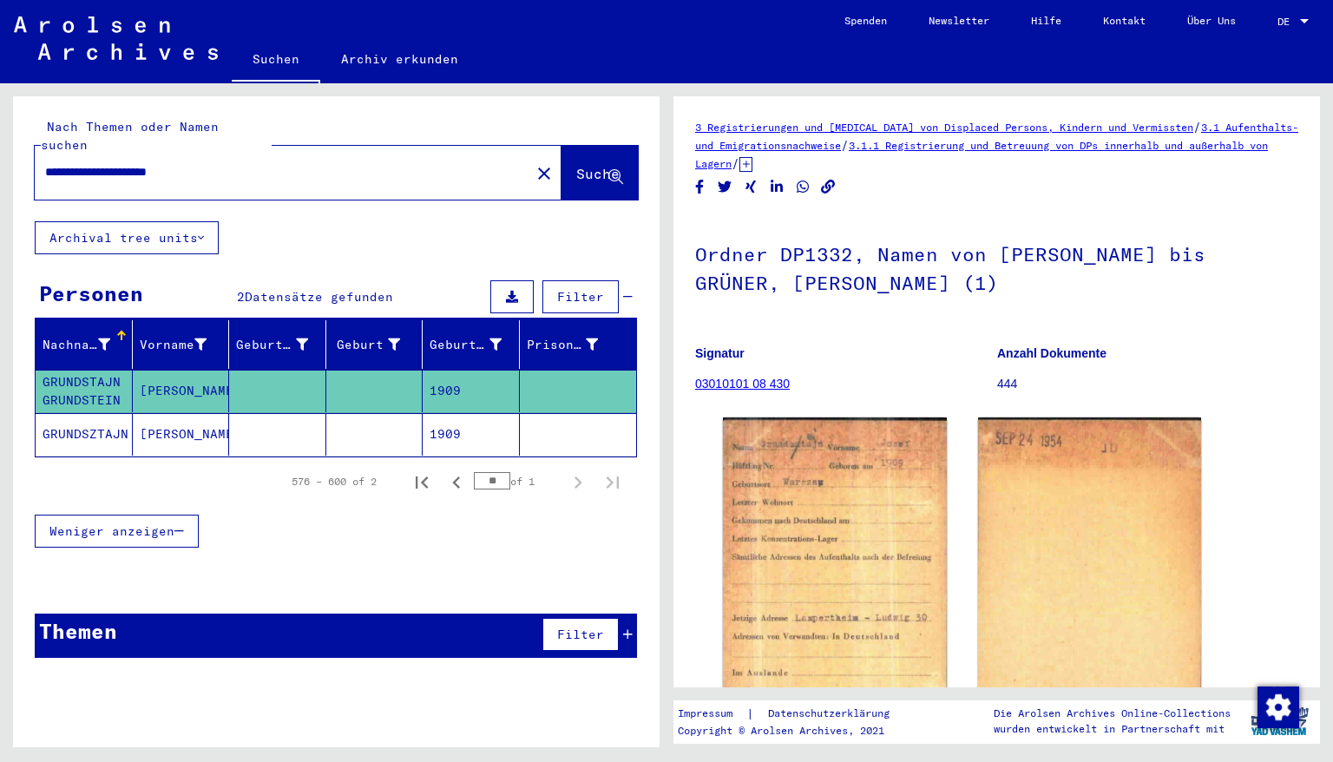
click at [476, 413] on mat-cell "1909" at bounding box center [471, 434] width 97 height 43
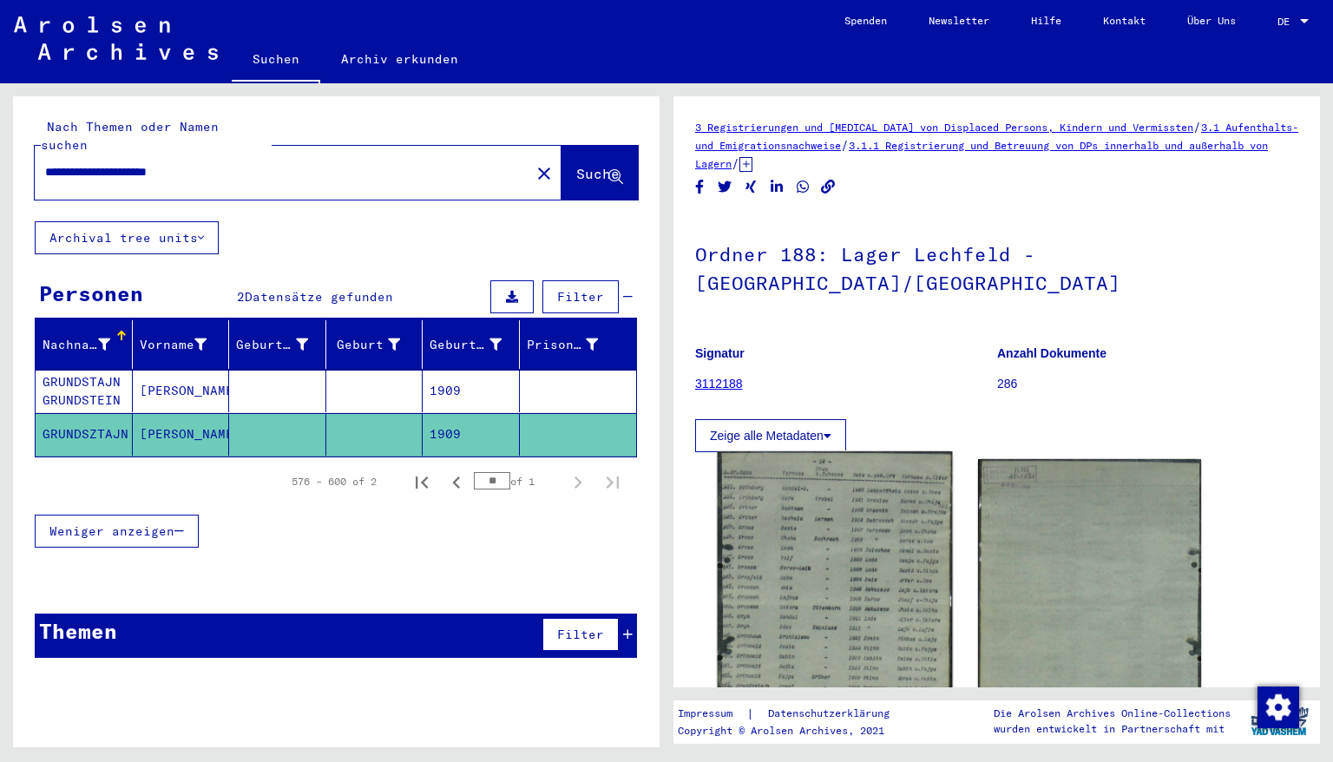
click at [866, 528] on img at bounding box center [835, 604] width 234 height 307
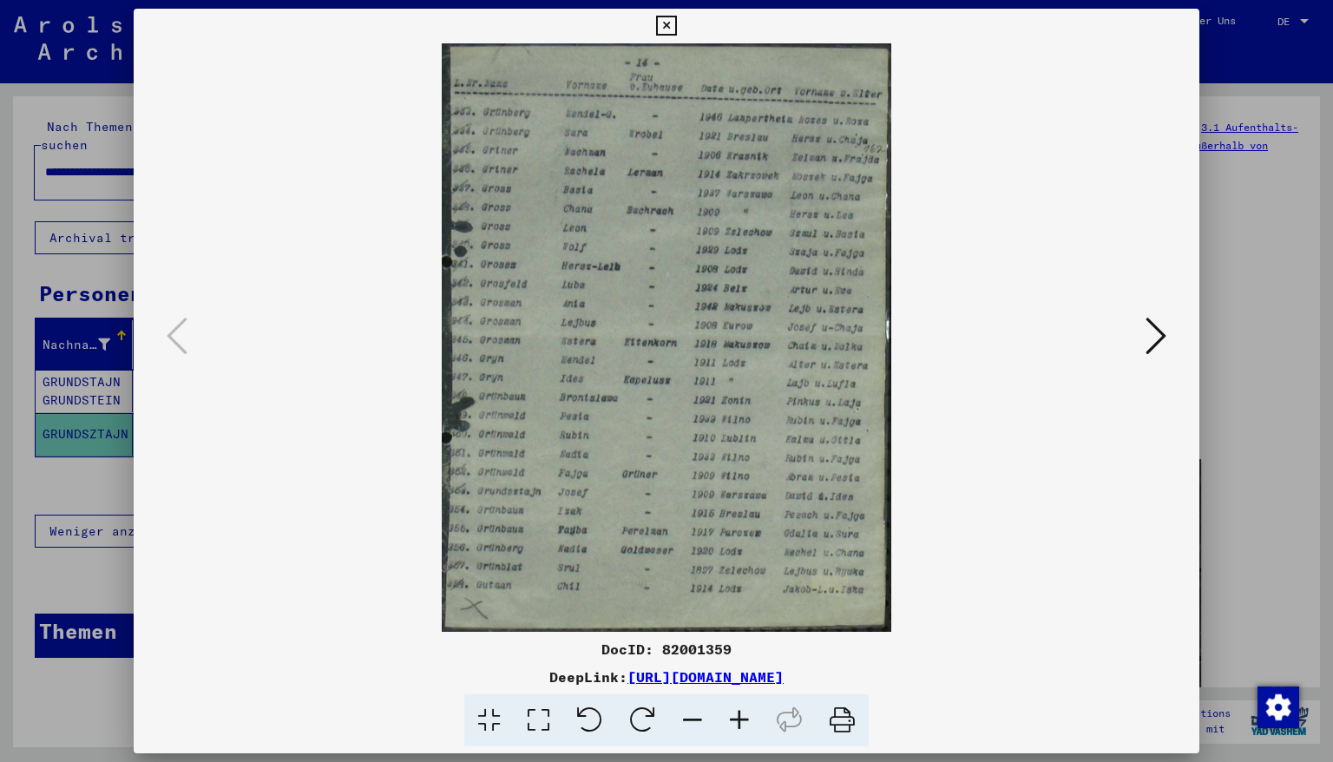
click at [742, 715] on icon at bounding box center [739, 720] width 47 height 53
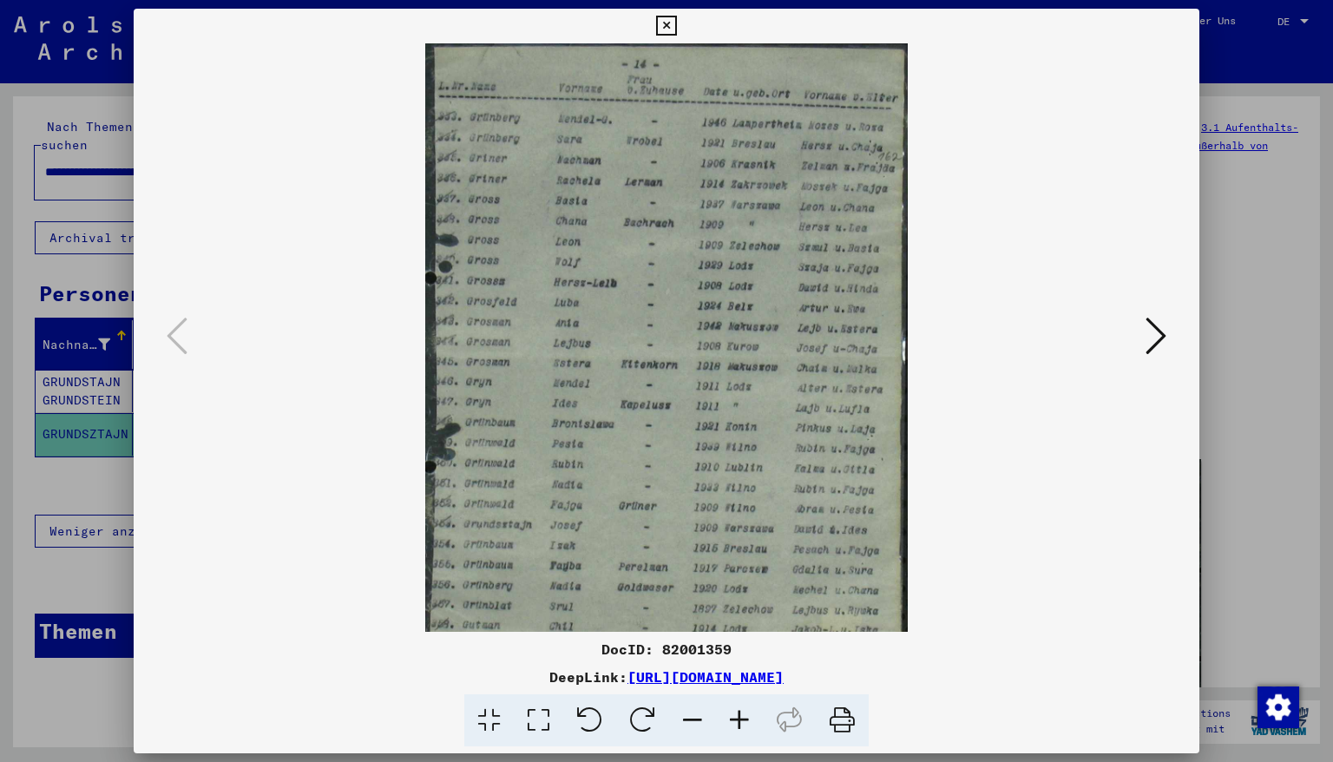
click at [742, 715] on icon at bounding box center [739, 720] width 47 height 53
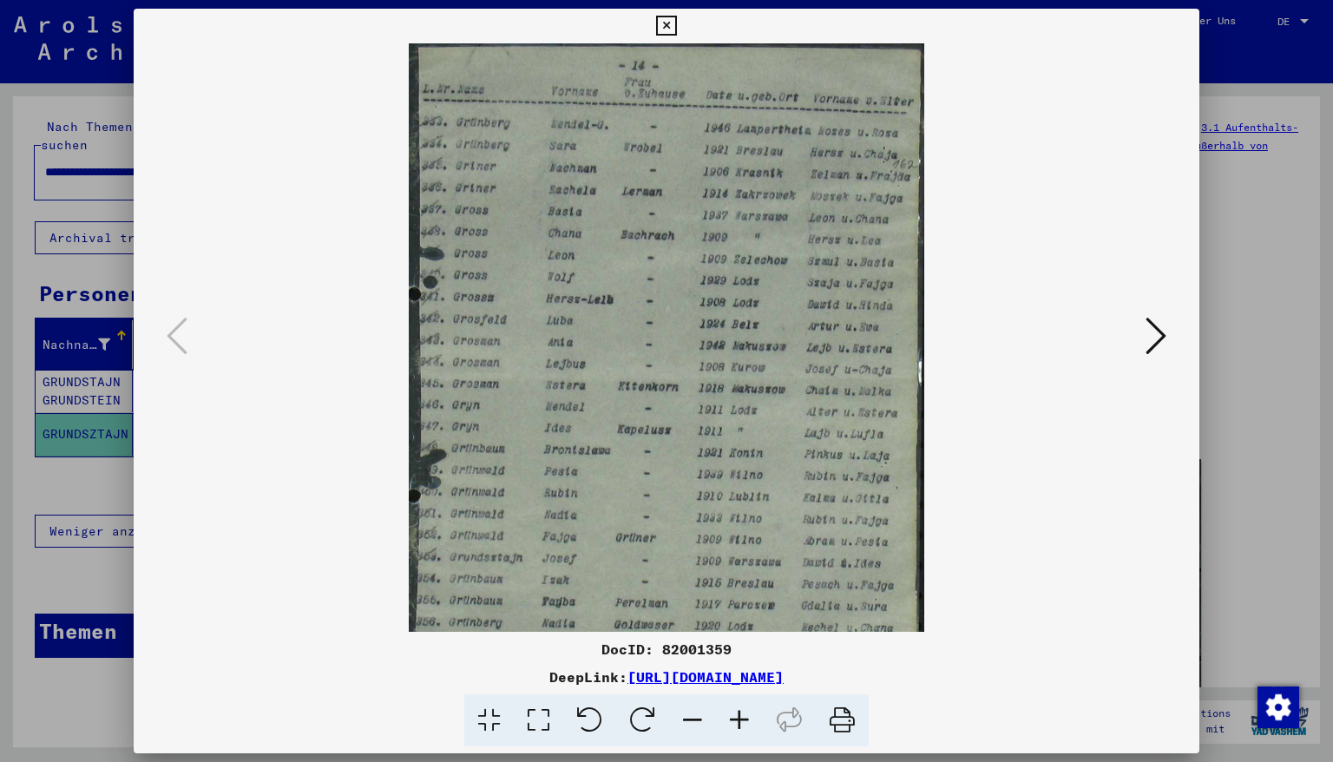
click at [742, 715] on icon at bounding box center [739, 720] width 47 height 53
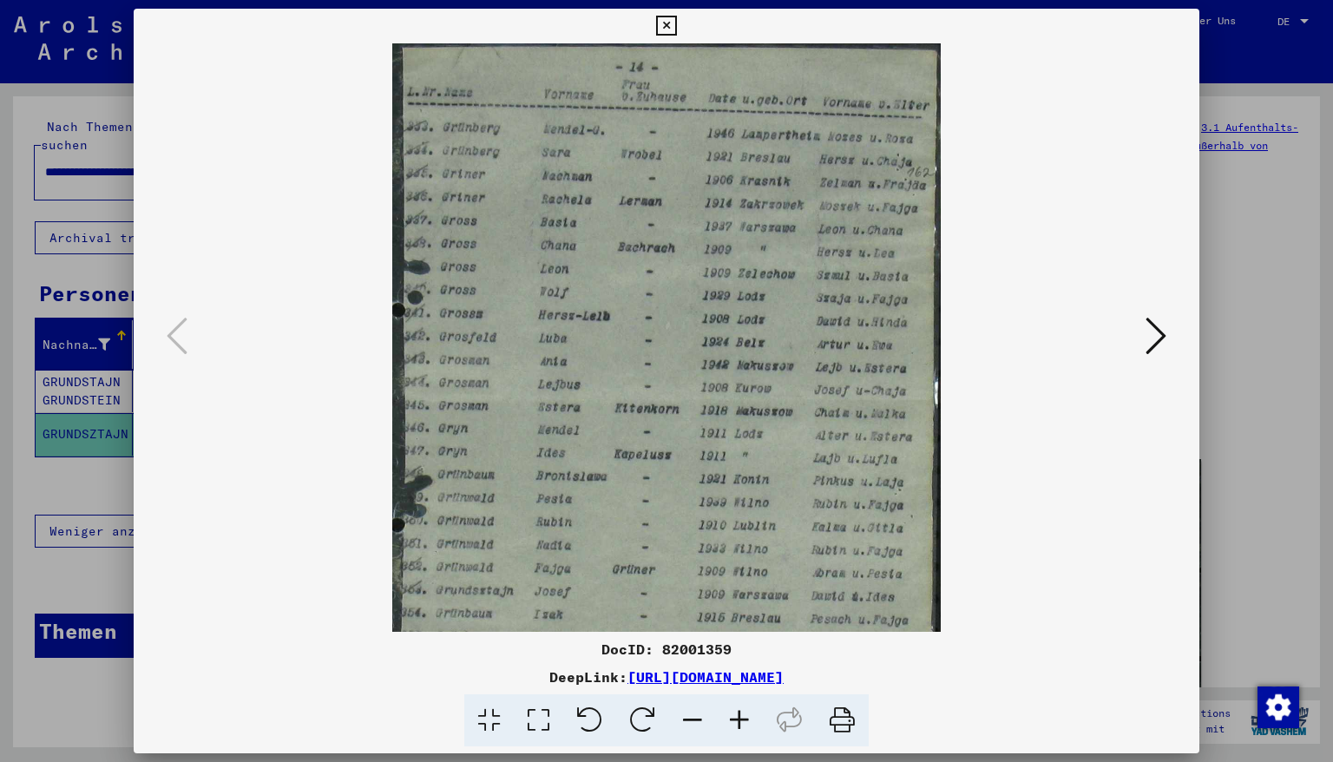
click at [742, 715] on icon at bounding box center [739, 720] width 47 height 53
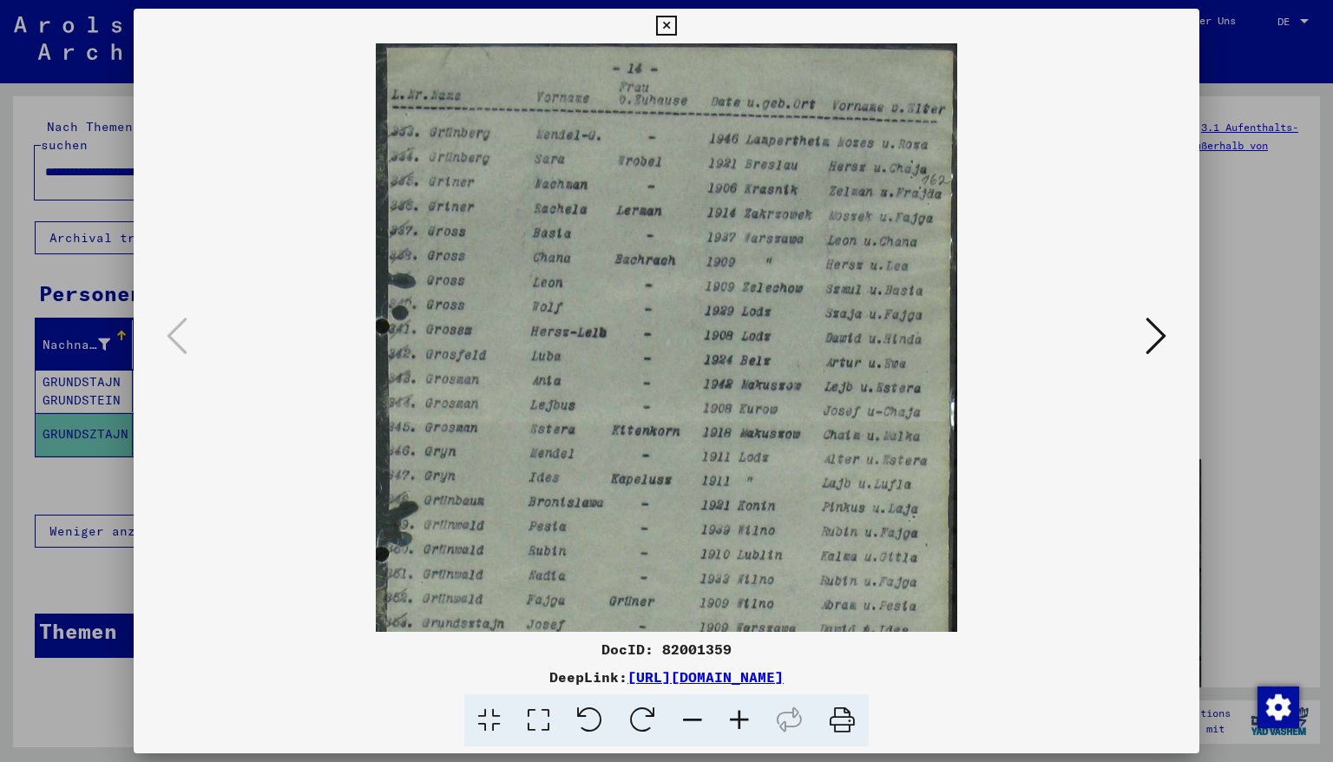
click at [742, 715] on icon at bounding box center [739, 720] width 47 height 53
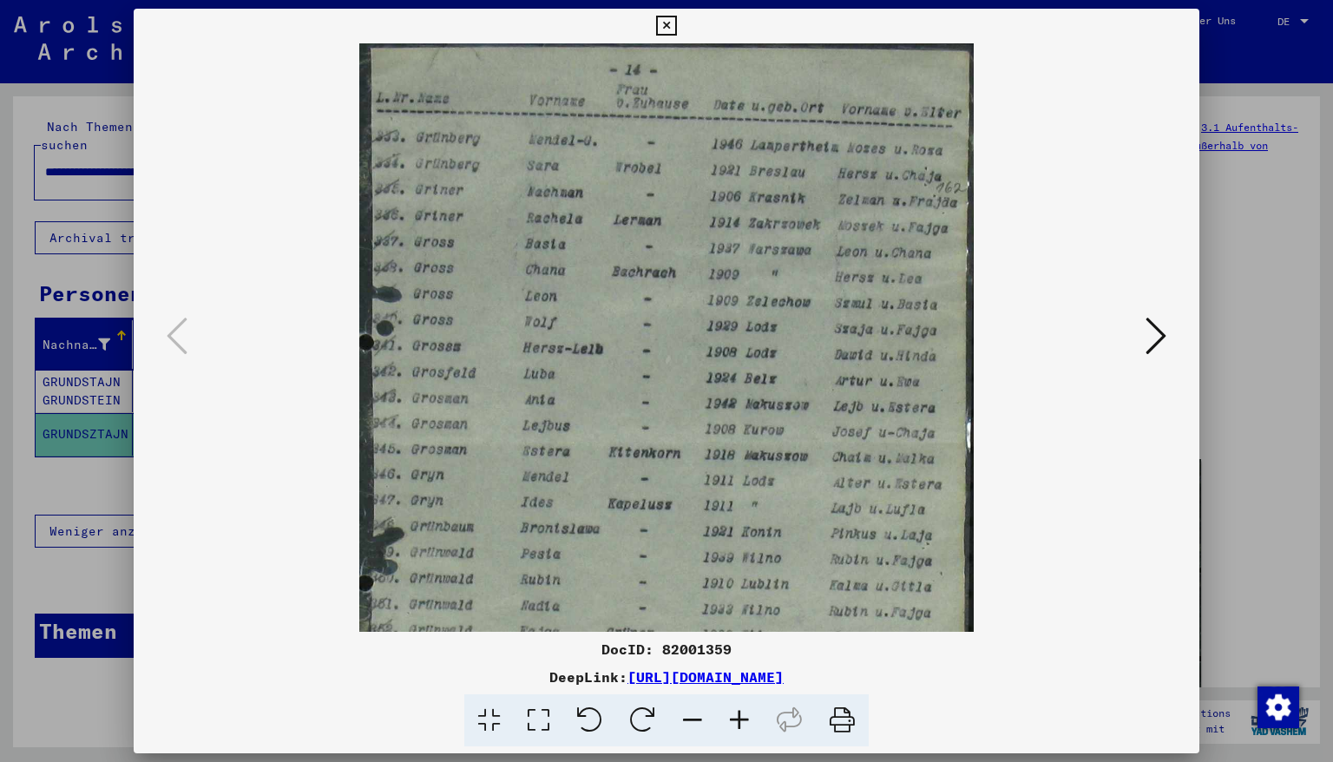
click at [742, 715] on icon at bounding box center [739, 720] width 47 height 53
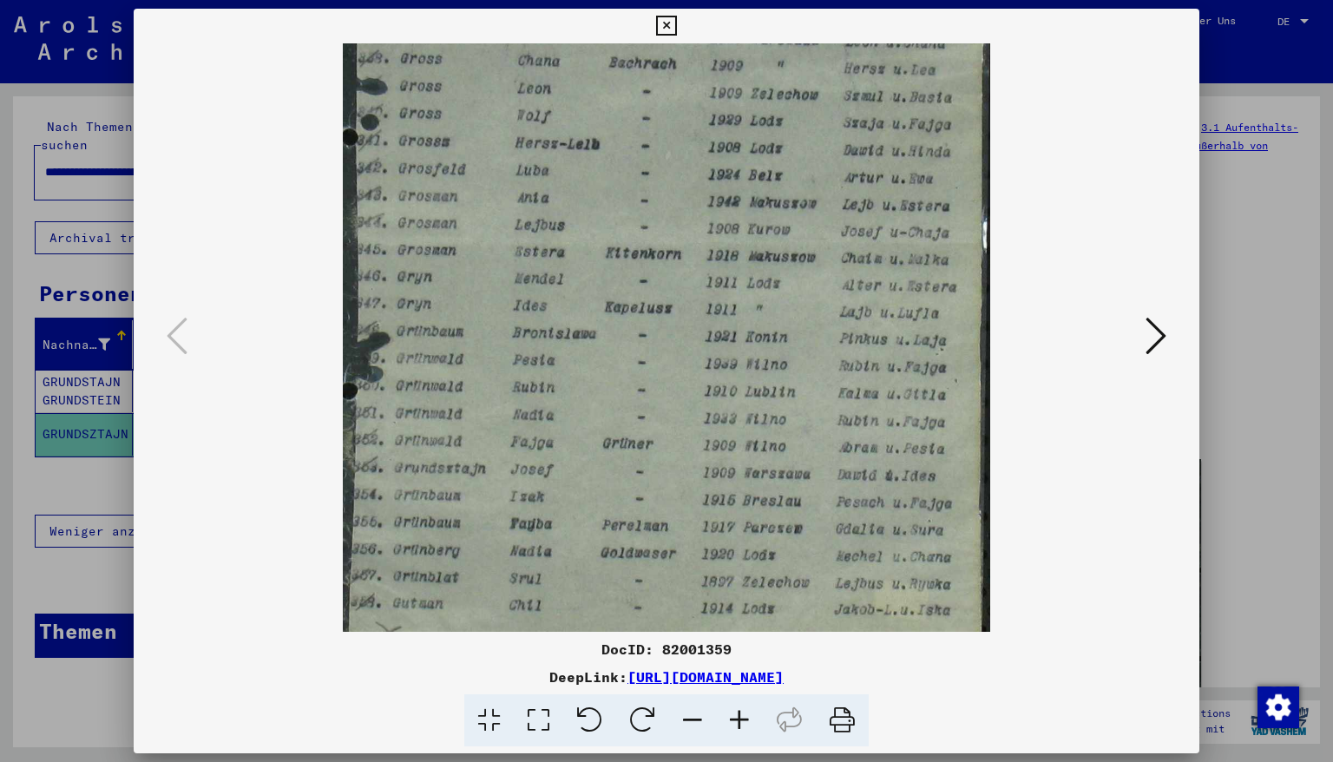
scroll to position [260, 0]
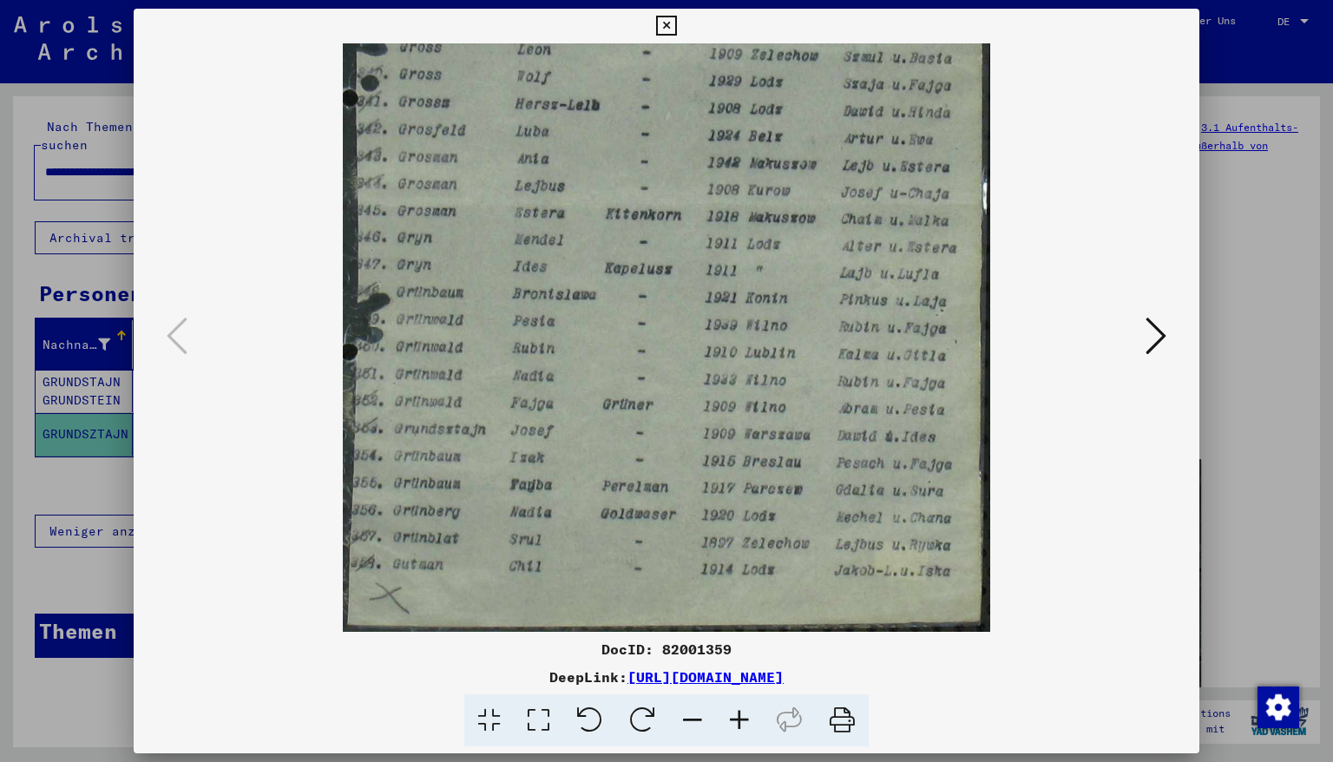
drag, startPoint x: 594, startPoint y: 493, endPoint x: 618, endPoint y: 166, distance: 328.1
click at [618, 166] on img at bounding box center [666, 207] width 647 height 849
click at [676, 31] on icon at bounding box center [666, 26] width 20 height 21
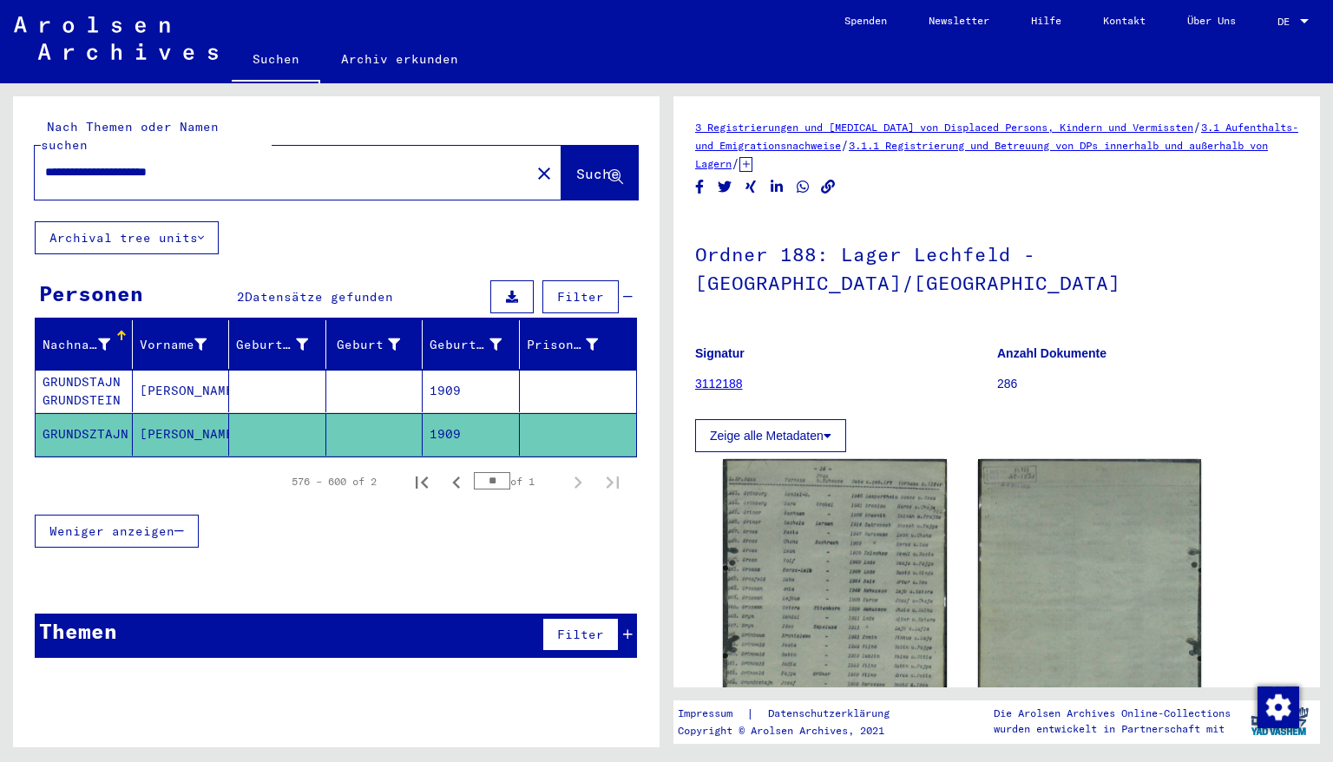
drag, startPoint x: 181, startPoint y: 153, endPoint x: 100, endPoint y: 154, distance: 81.6
click at [100, 163] on input "**********" at bounding box center [282, 172] width 475 height 18
click at [576, 165] on span "Suche" at bounding box center [597, 173] width 43 height 17
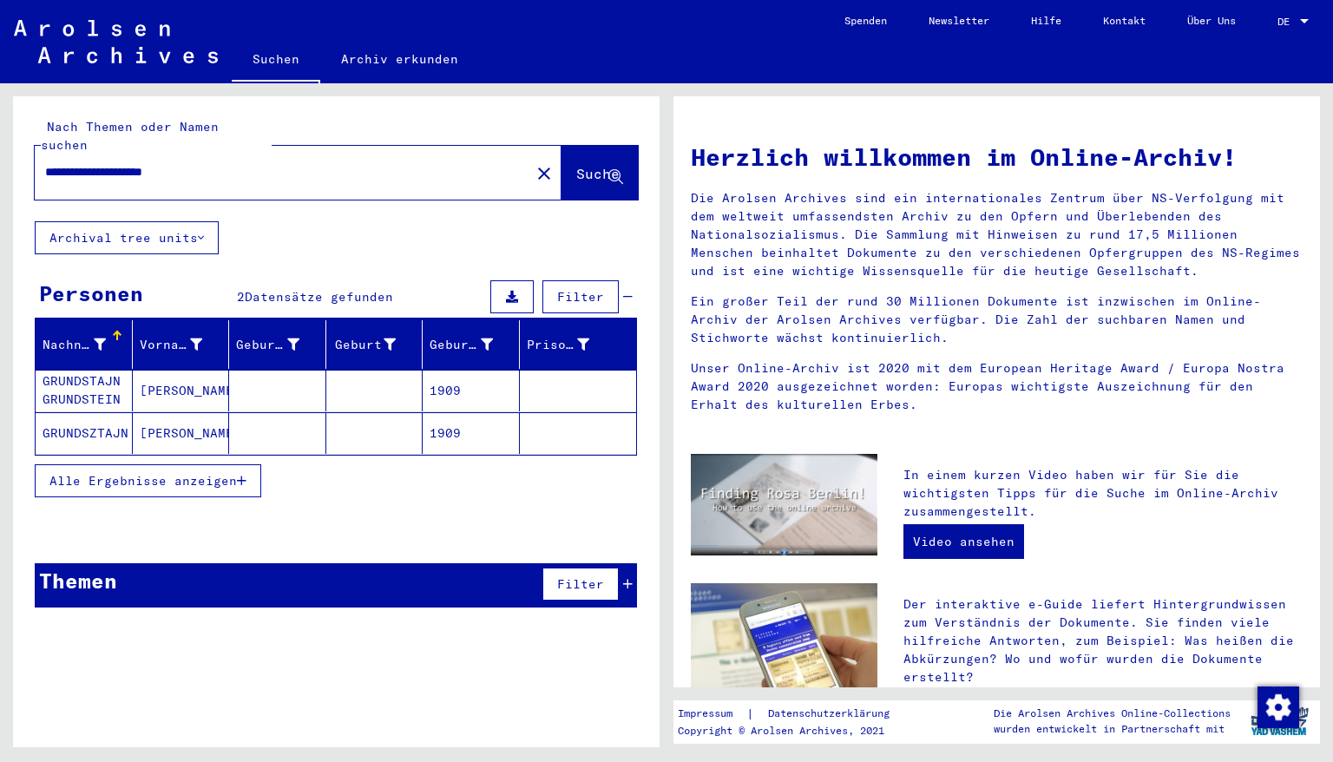
click at [441, 370] on mat-cell "1909" at bounding box center [471, 391] width 97 height 42
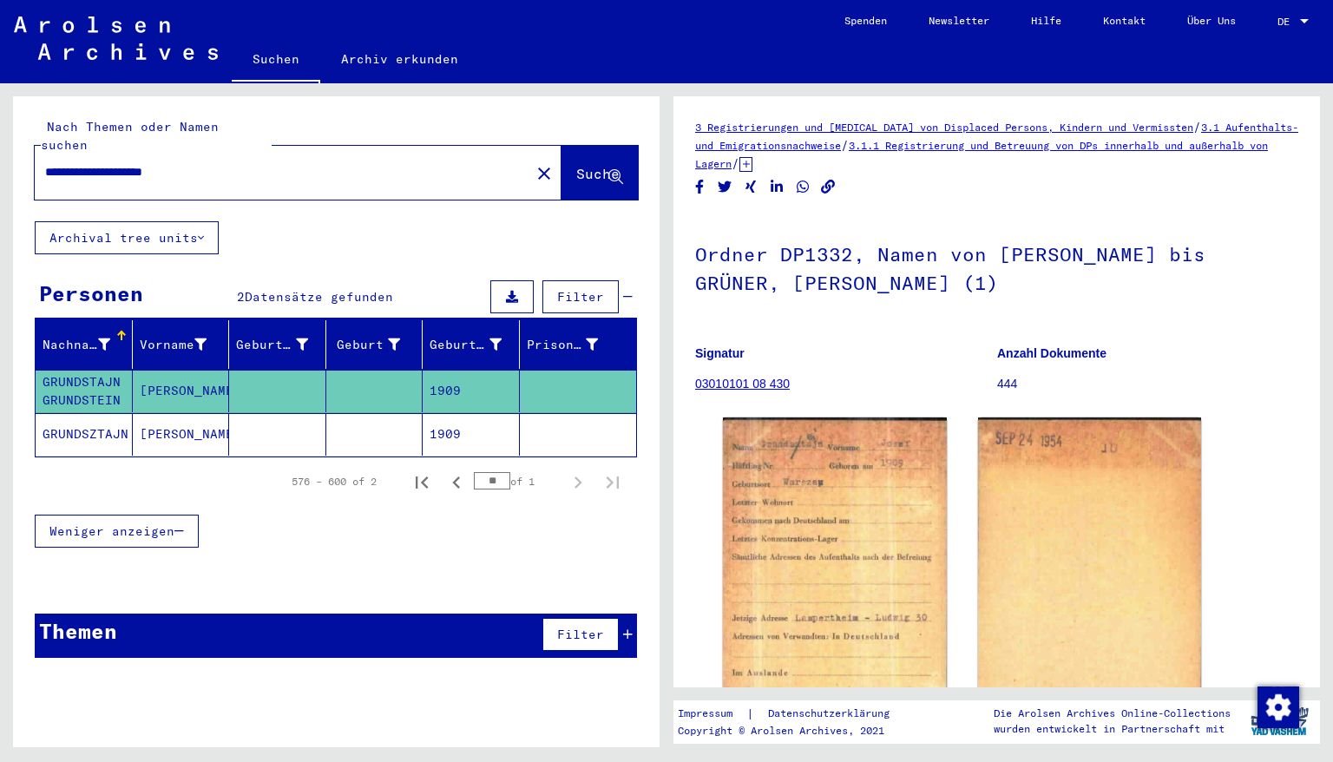
click at [450, 417] on mat-cell "1909" at bounding box center [471, 434] width 97 height 43
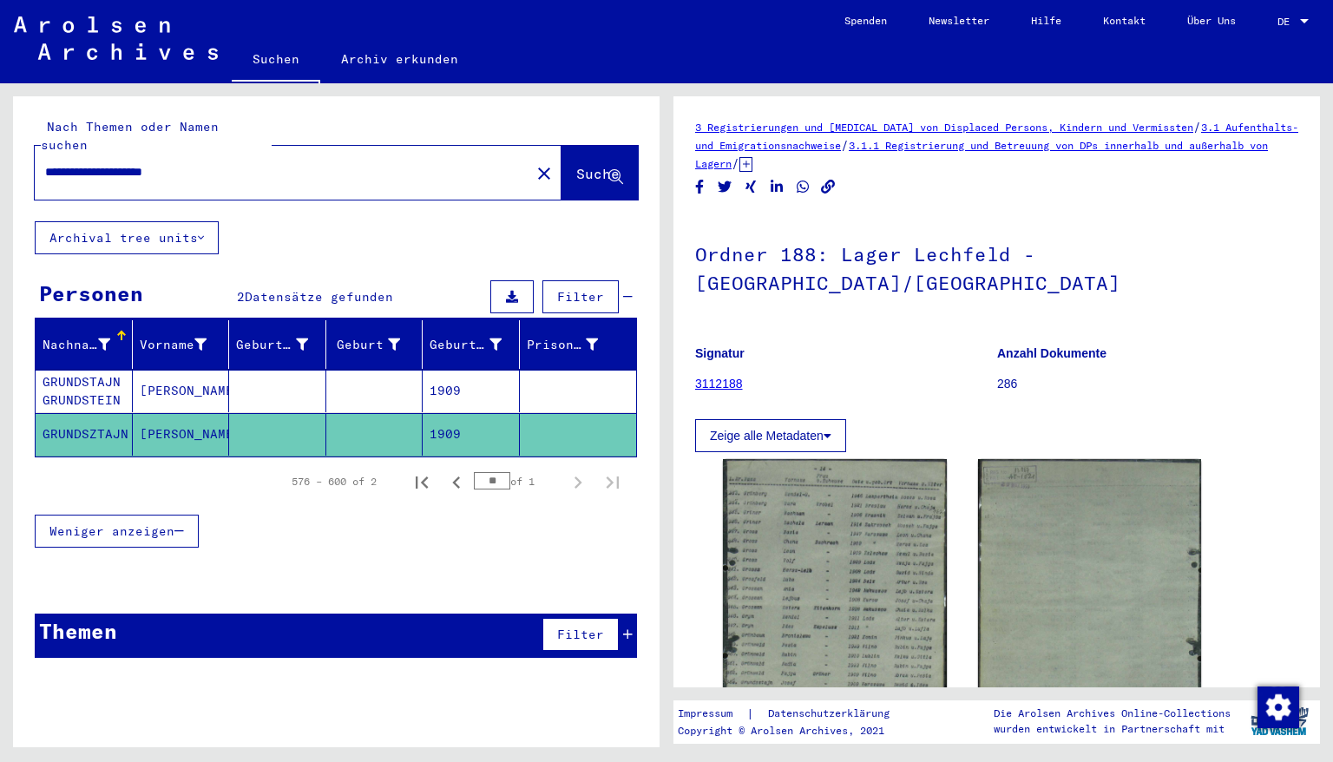
drag, startPoint x: 89, startPoint y: 154, endPoint x: 40, endPoint y: 164, distance: 50.5
click at [40, 164] on div "**********" at bounding box center [277, 172] width 485 height 39
drag, startPoint x: 209, startPoint y: 149, endPoint x: 174, endPoint y: 181, distance: 46.7
click at [174, 181] on div "**********" at bounding box center [336, 158] width 647 height 125
click at [576, 165] on span "Suche" at bounding box center [597, 173] width 43 height 17
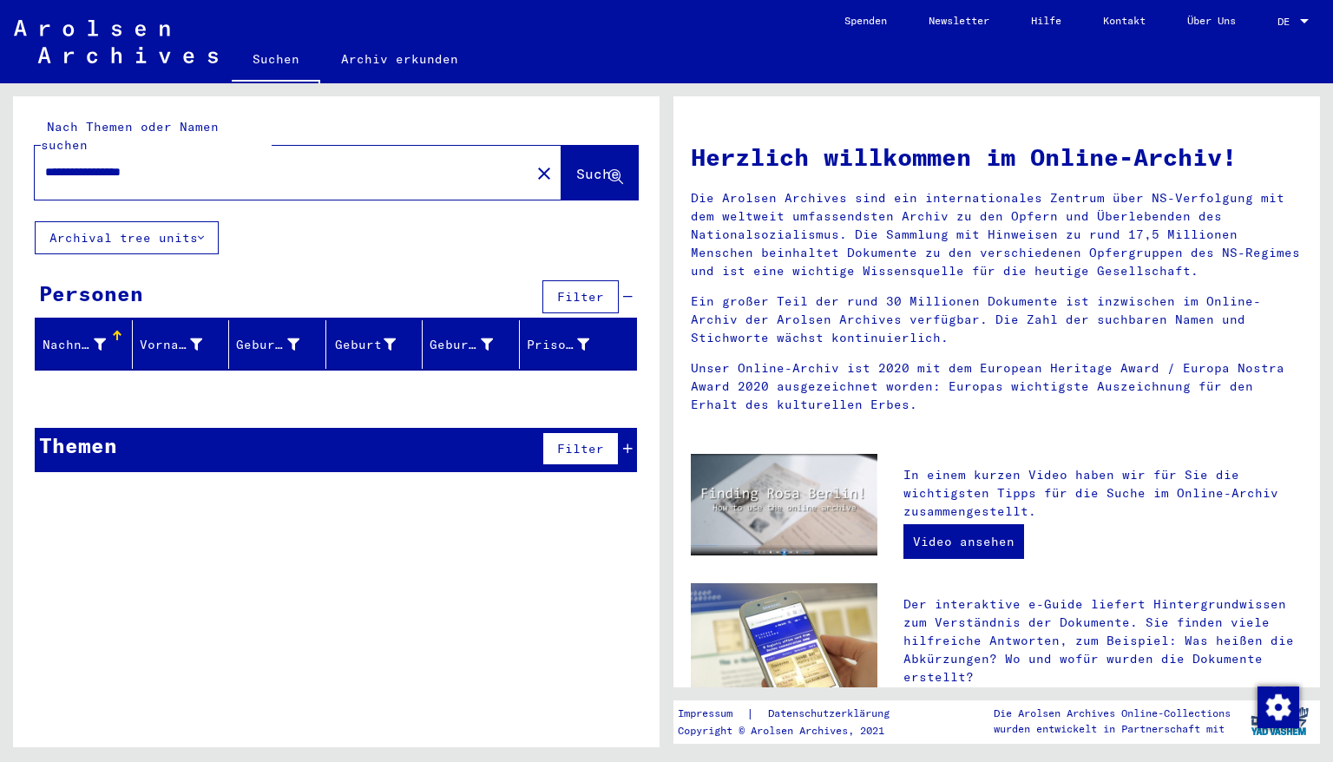
drag, startPoint x: 168, startPoint y: 154, endPoint x: 3, endPoint y: 163, distance: 165.1
click at [3, 163] on div "**********" at bounding box center [333, 415] width 666 height 664
click at [576, 165] on span "Suche" at bounding box center [597, 173] width 43 height 17
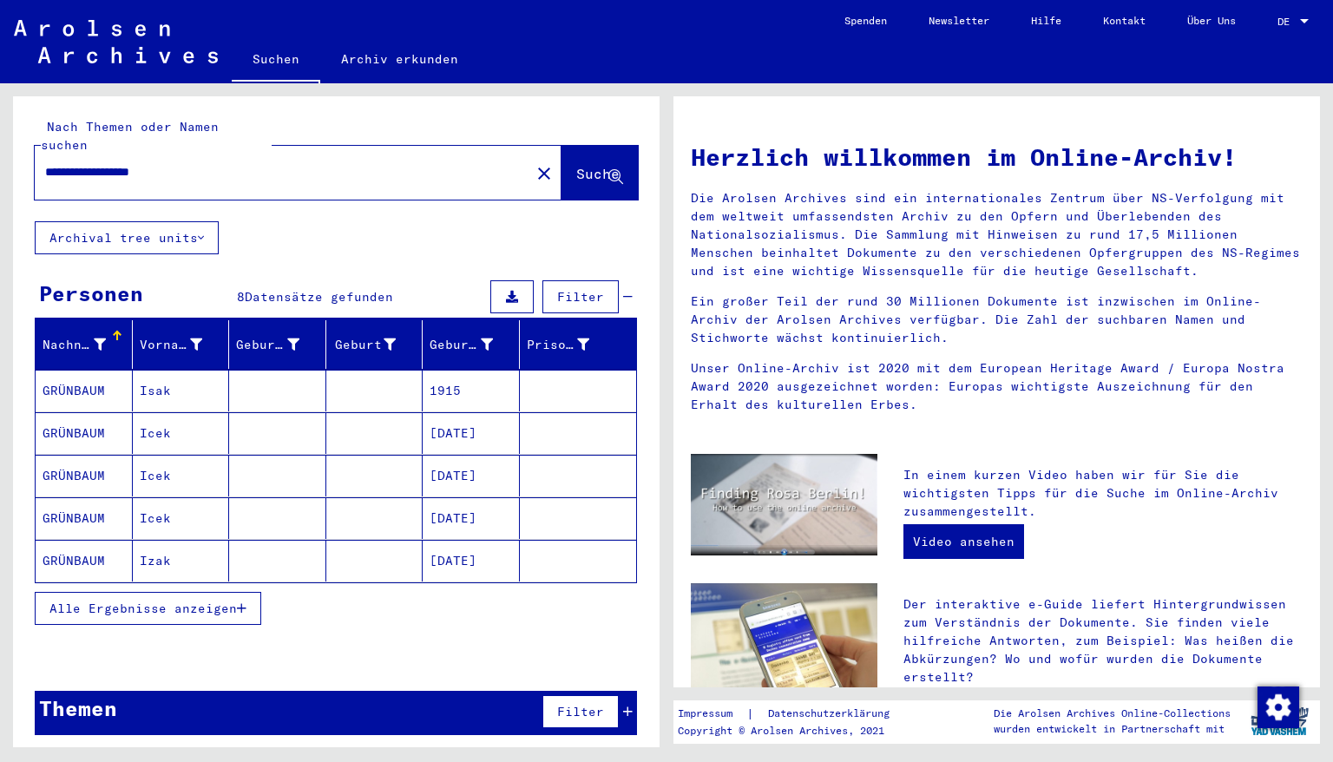
click at [452, 370] on mat-cell "1915" at bounding box center [471, 391] width 97 height 42
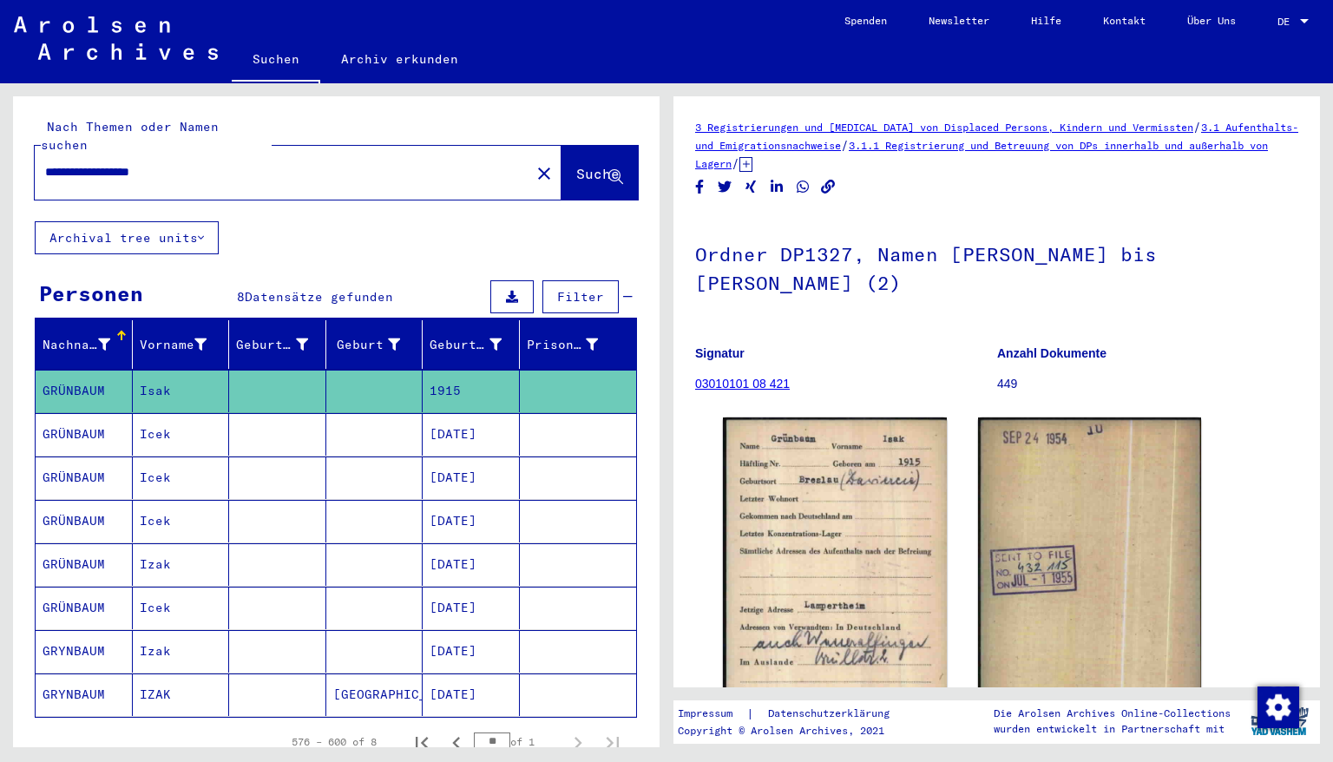
click at [448, 417] on mat-cell "[DATE]" at bounding box center [471, 434] width 97 height 43
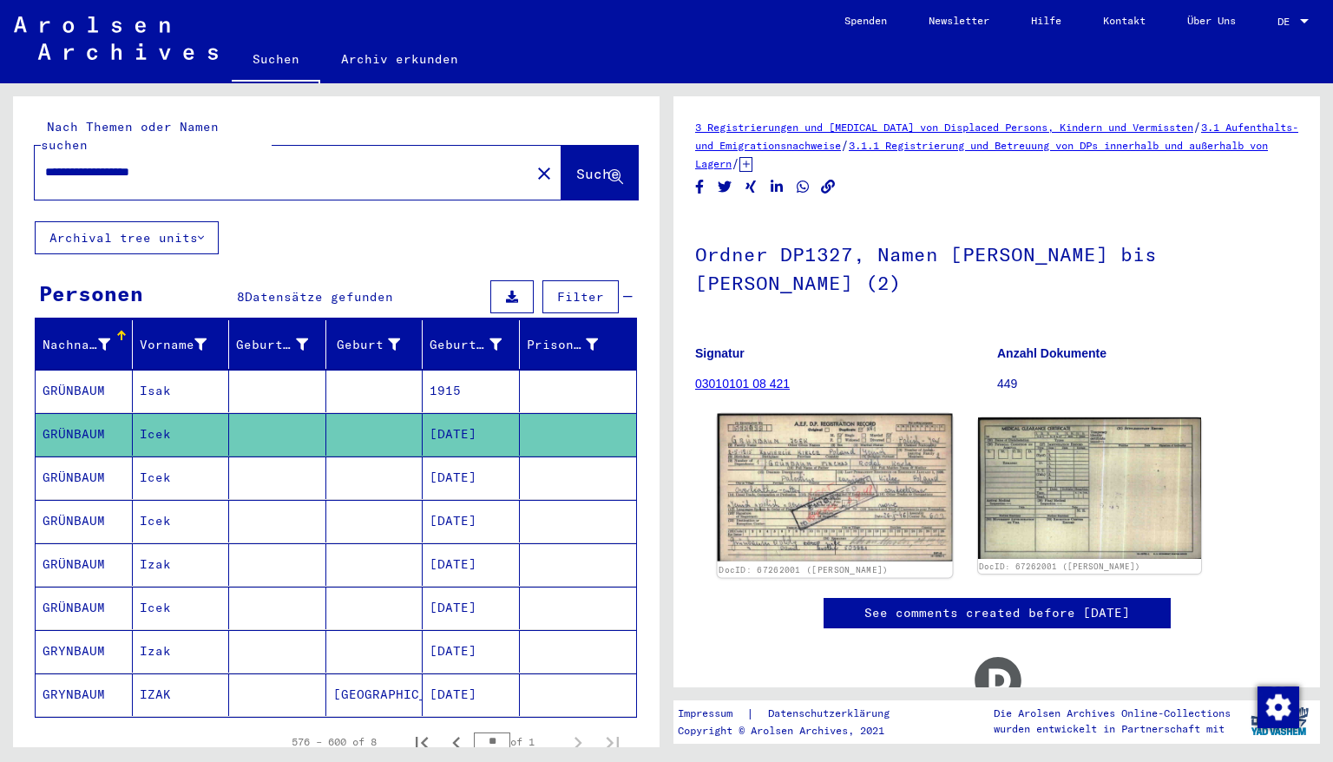
click at [838, 466] on img at bounding box center [835, 488] width 234 height 148
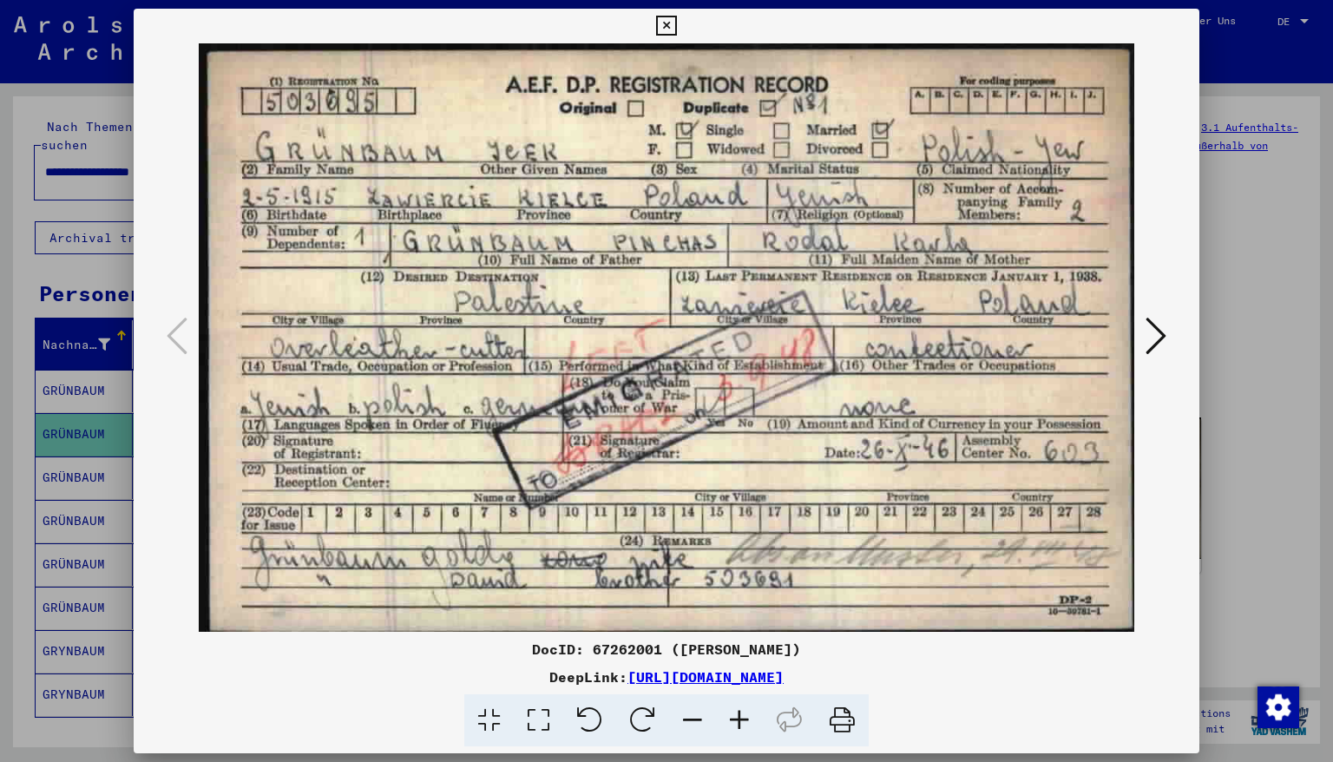
click at [676, 24] on icon at bounding box center [666, 26] width 20 height 21
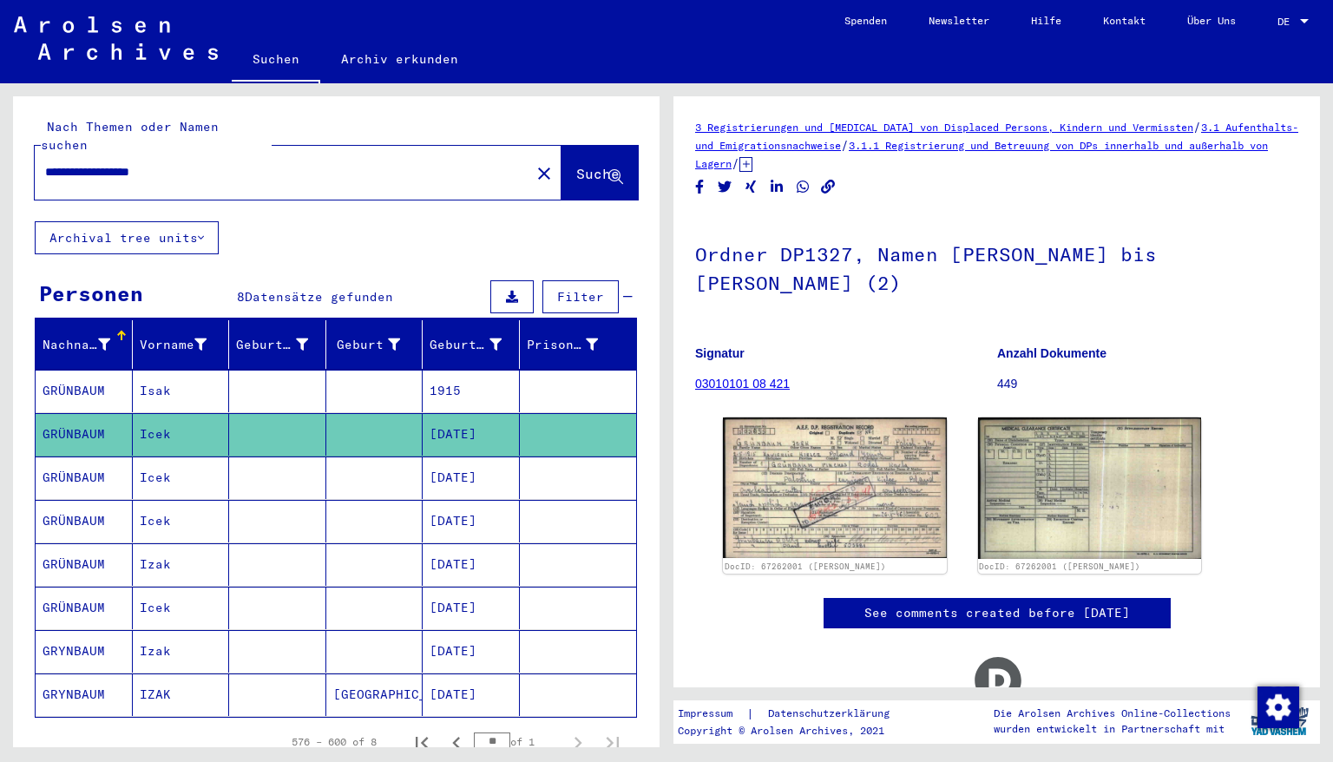
click at [450, 460] on mat-cell "[DATE]" at bounding box center [471, 477] width 97 height 43
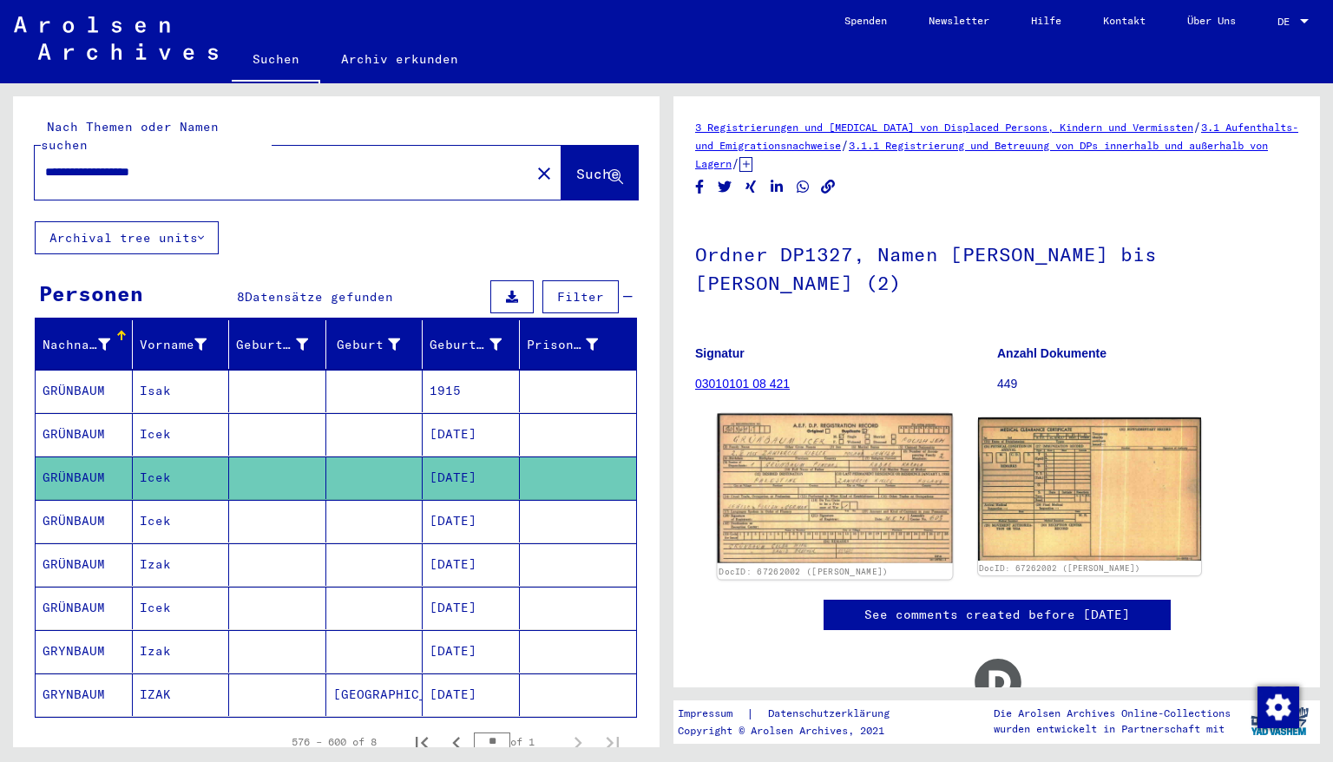
click at [857, 498] on img at bounding box center [835, 488] width 234 height 149
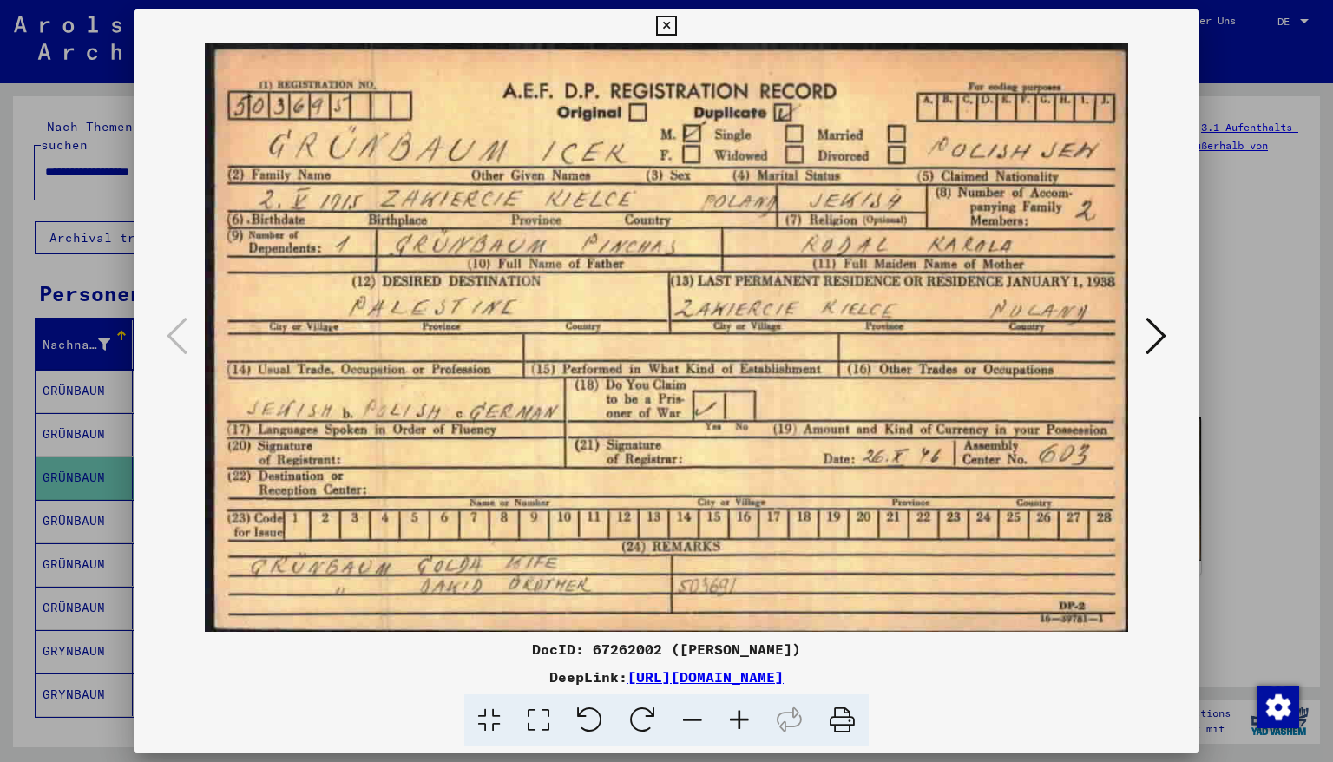
click at [676, 23] on icon at bounding box center [666, 26] width 20 height 21
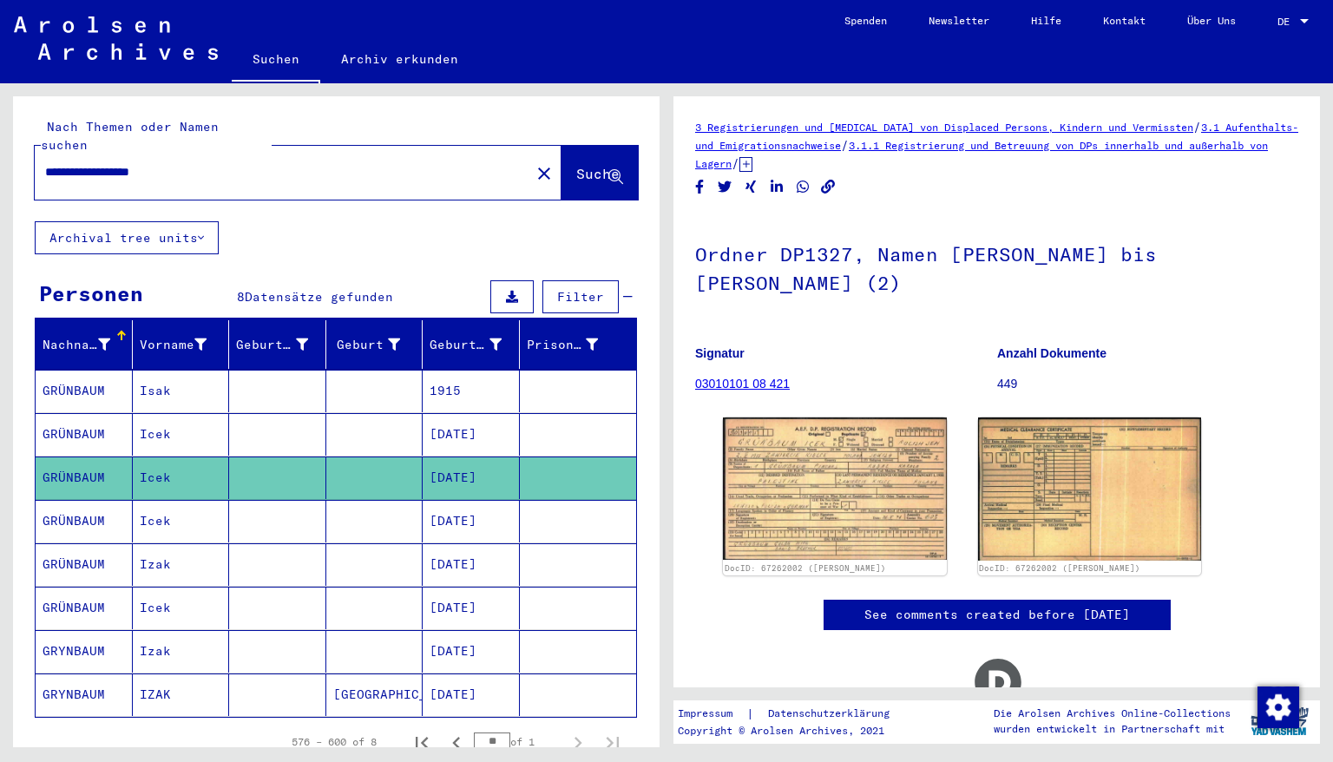
click at [450, 630] on mat-cell "[DATE]" at bounding box center [471, 651] width 97 height 43
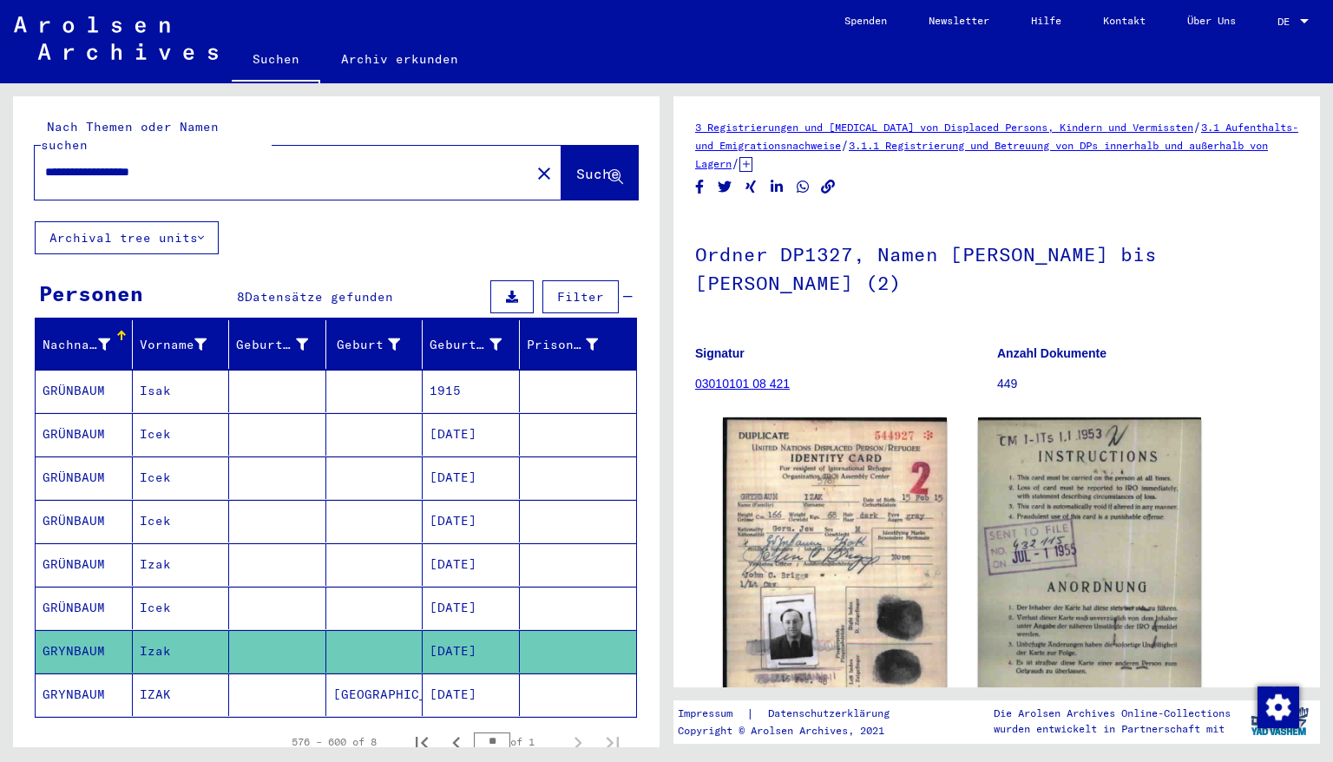
click at [443, 675] on mat-cell "[DATE]" at bounding box center [471, 694] width 97 height 43
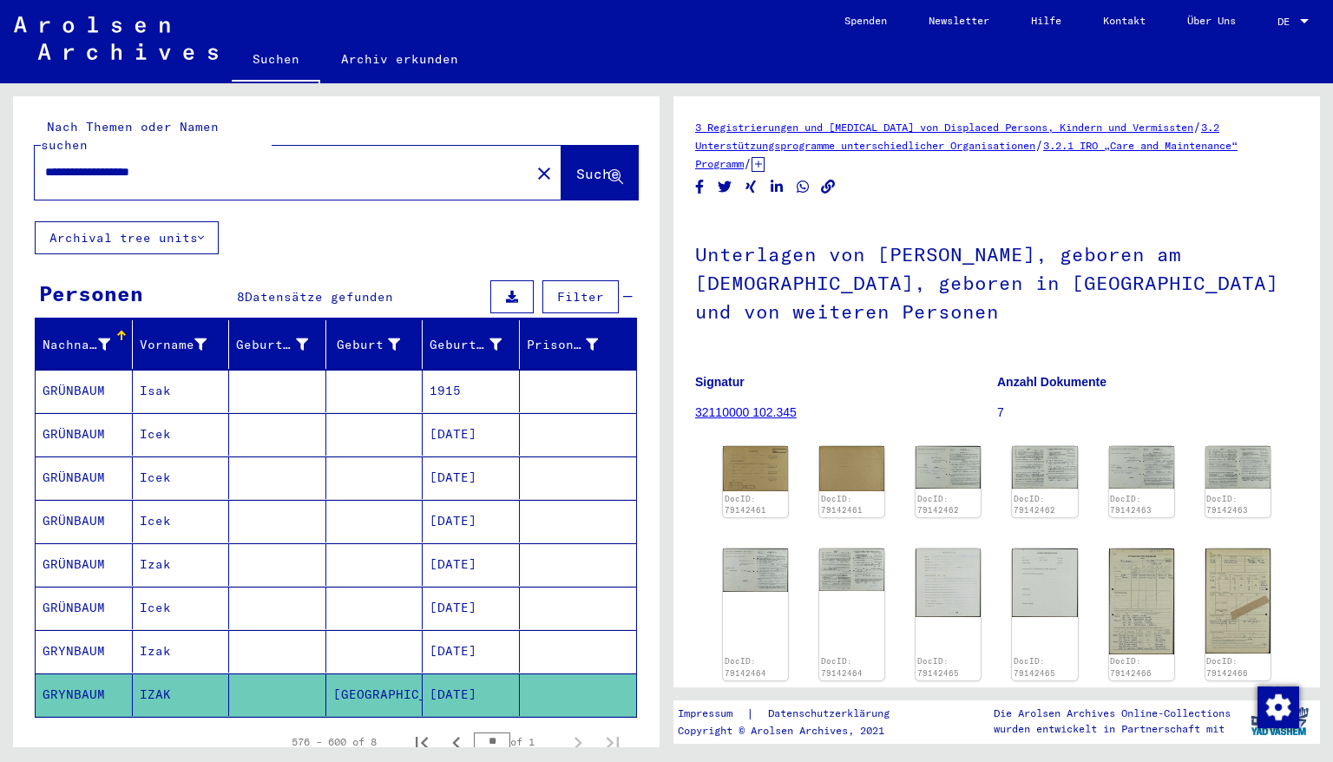
drag, startPoint x: 192, startPoint y: 154, endPoint x: 0, endPoint y: 163, distance: 192.0
click at [0, 163] on div "**********" at bounding box center [333, 415] width 666 height 664
click at [576, 165] on span "Suche" at bounding box center [597, 173] width 43 height 17
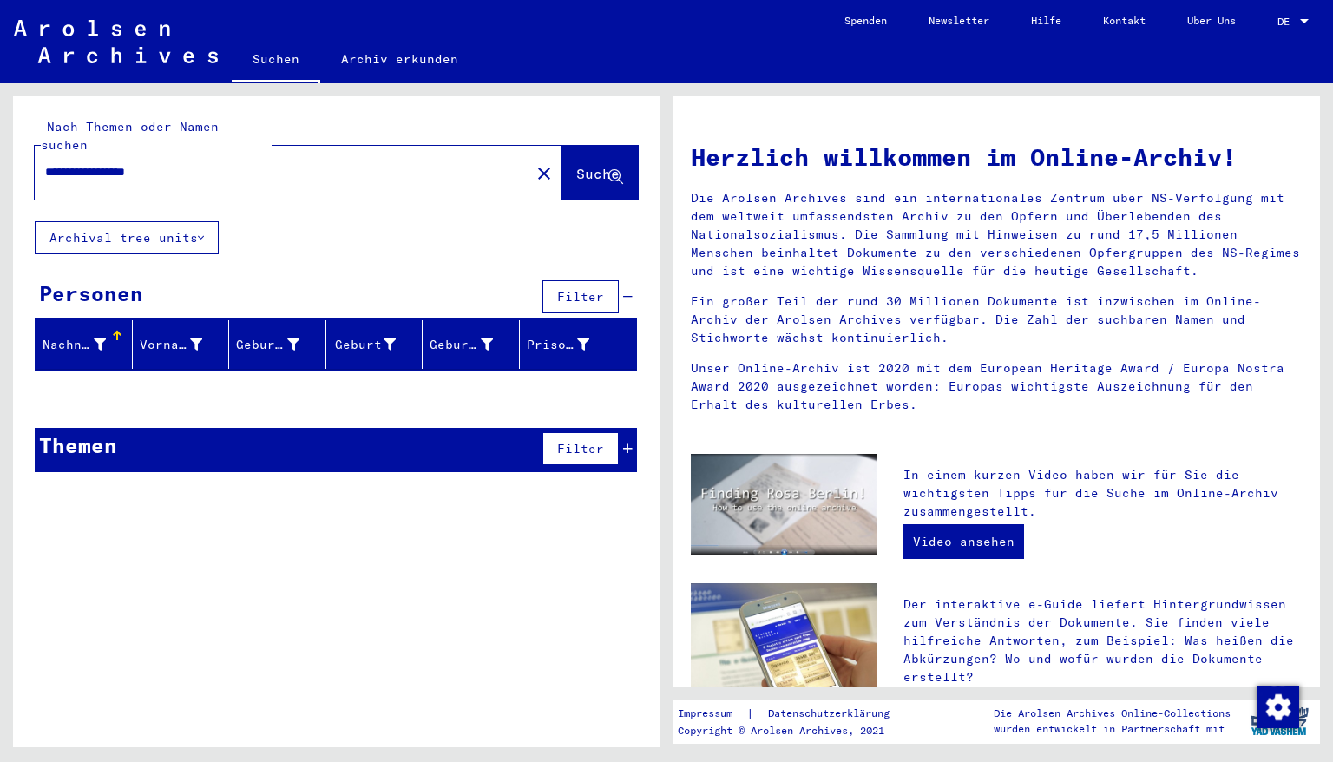
click at [43, 153] on div "**********" at bounding box center [272, 172] width 475 height 39
click at [44, 153] on div "**********" at bounding box center [272, 172] width 475 height 39
click at [43, 153] on div "**********" at bounding box center [272, 172] width 475 height 39
click at [197, 163] on input "**********" at bounding box center [277, 172] width 464 height 18
click at [576, 165] on span "Suche" at bounding box center [597, 173] width 43 height 17
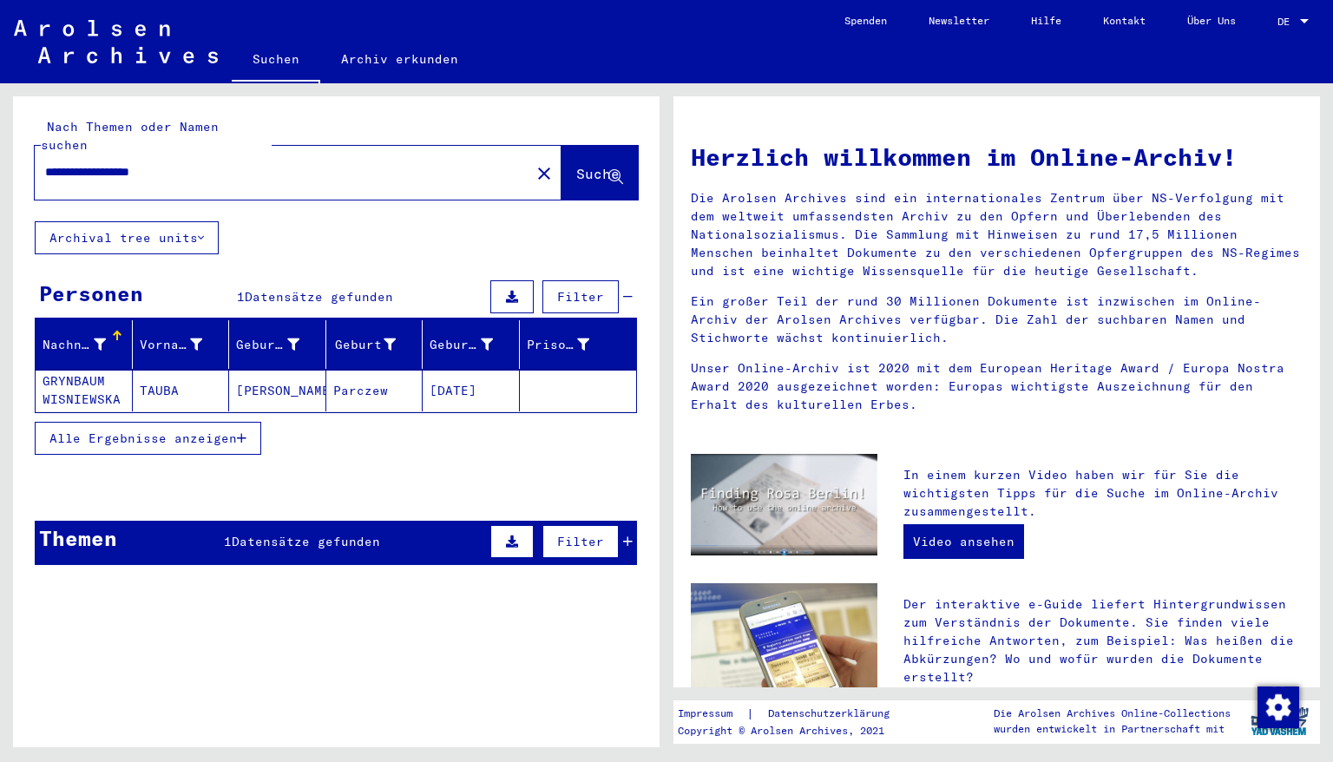
click at [468, 371] on mat-cell "[DATE]" at bounding box center [471, 391] width 97 height 42
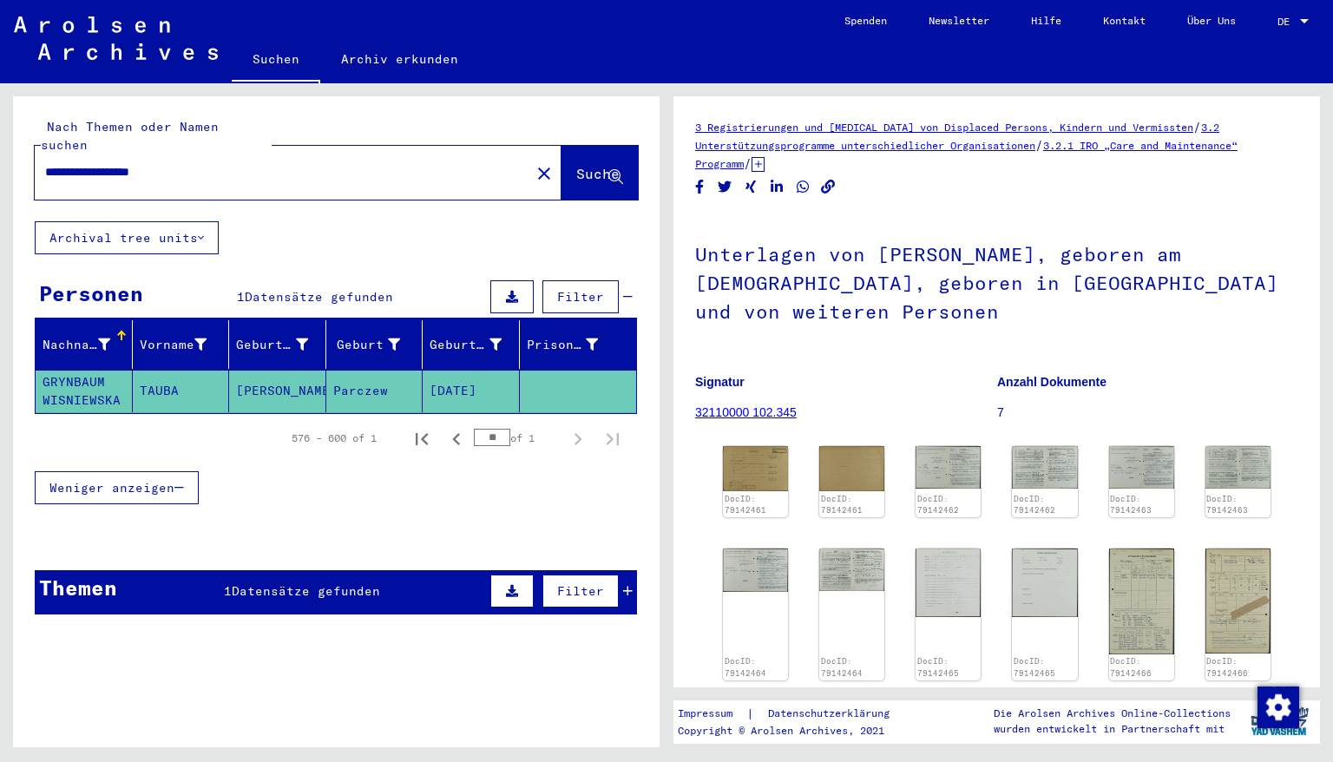
drag, startPoint x: 199, startPoint y: 157, endPoint x: 0, endPoint y: 168, distance: 199.0
click at [0, 168] on div "**********" at bounding box center [333, 415] width 666 height 664
click at [576, 165] on span "Suche" at bounding box center [597, 173] width 43 height 17
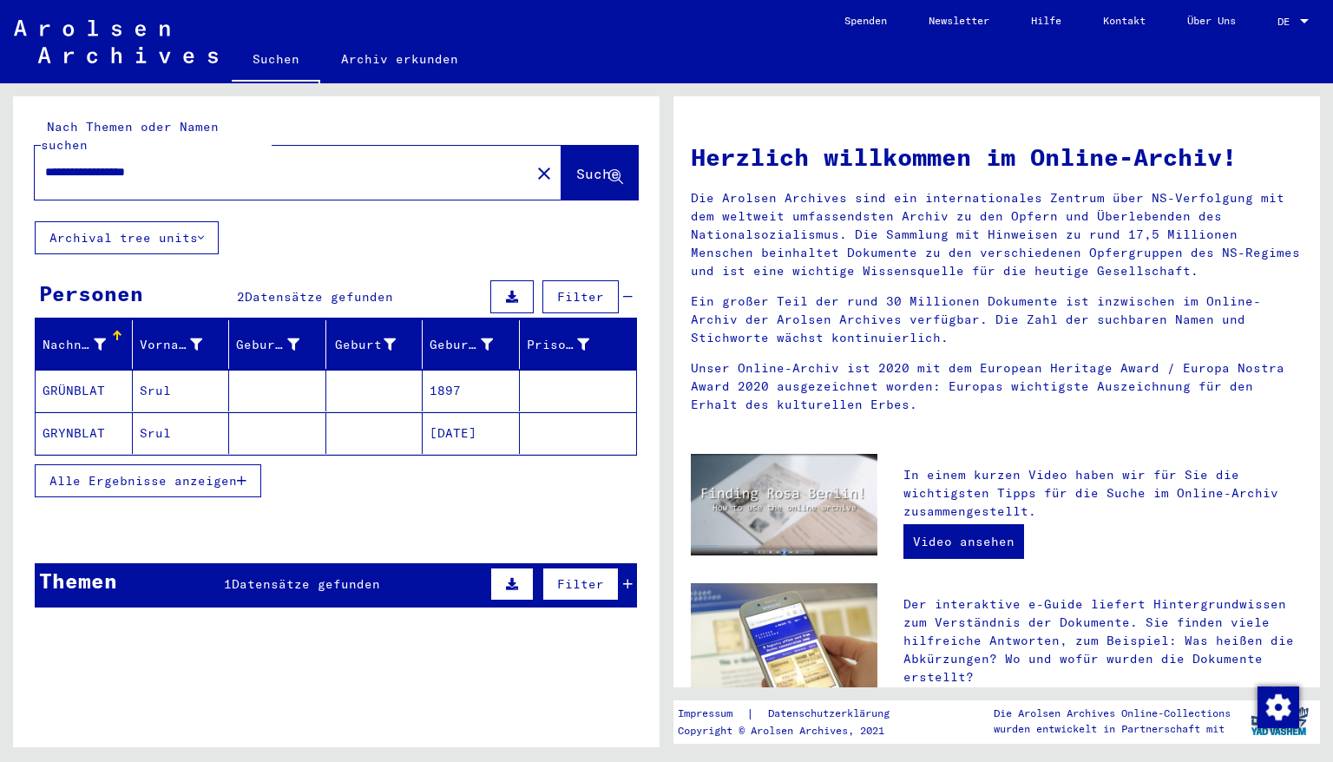
click at [466, 374] on mat-cell "1897" at bounding box center [471, 391] width 97 height 42
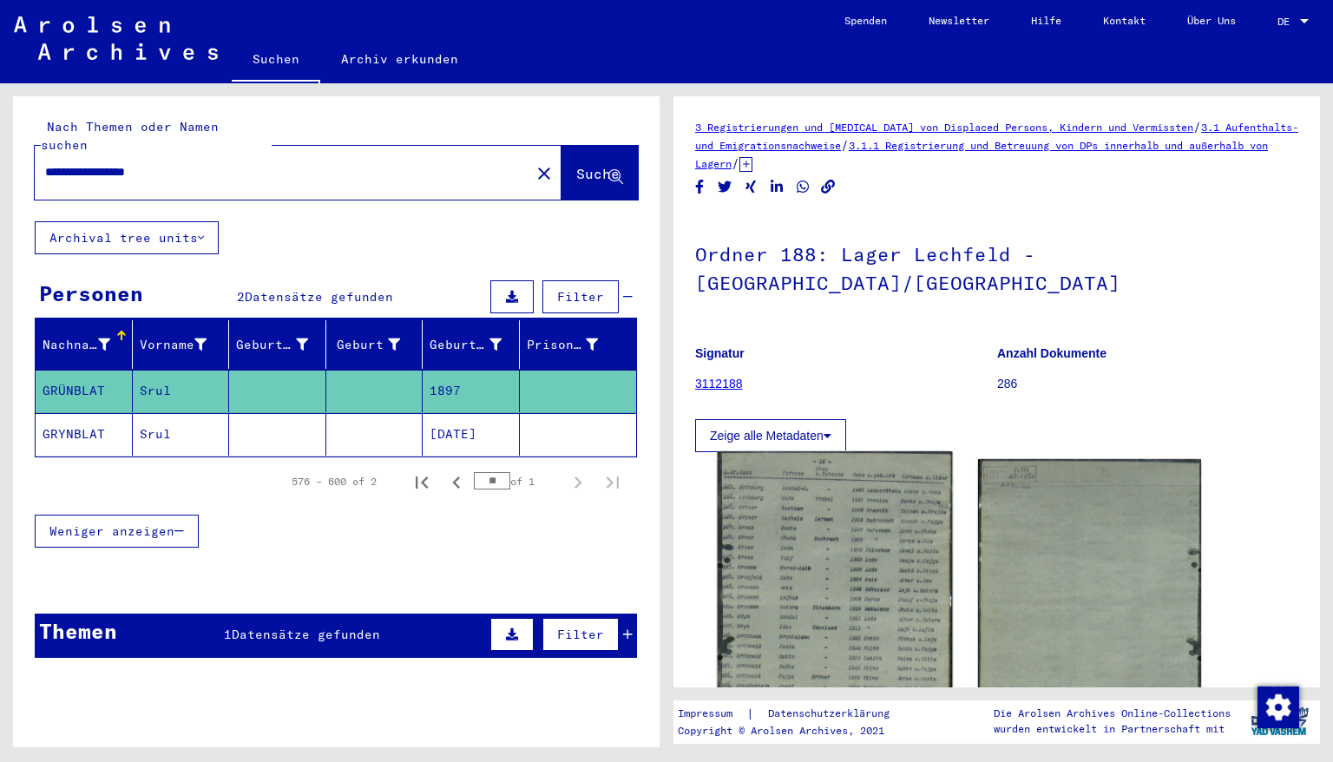
click at [803, 535] on img at bounding box center [835, 604] width 234 height 307
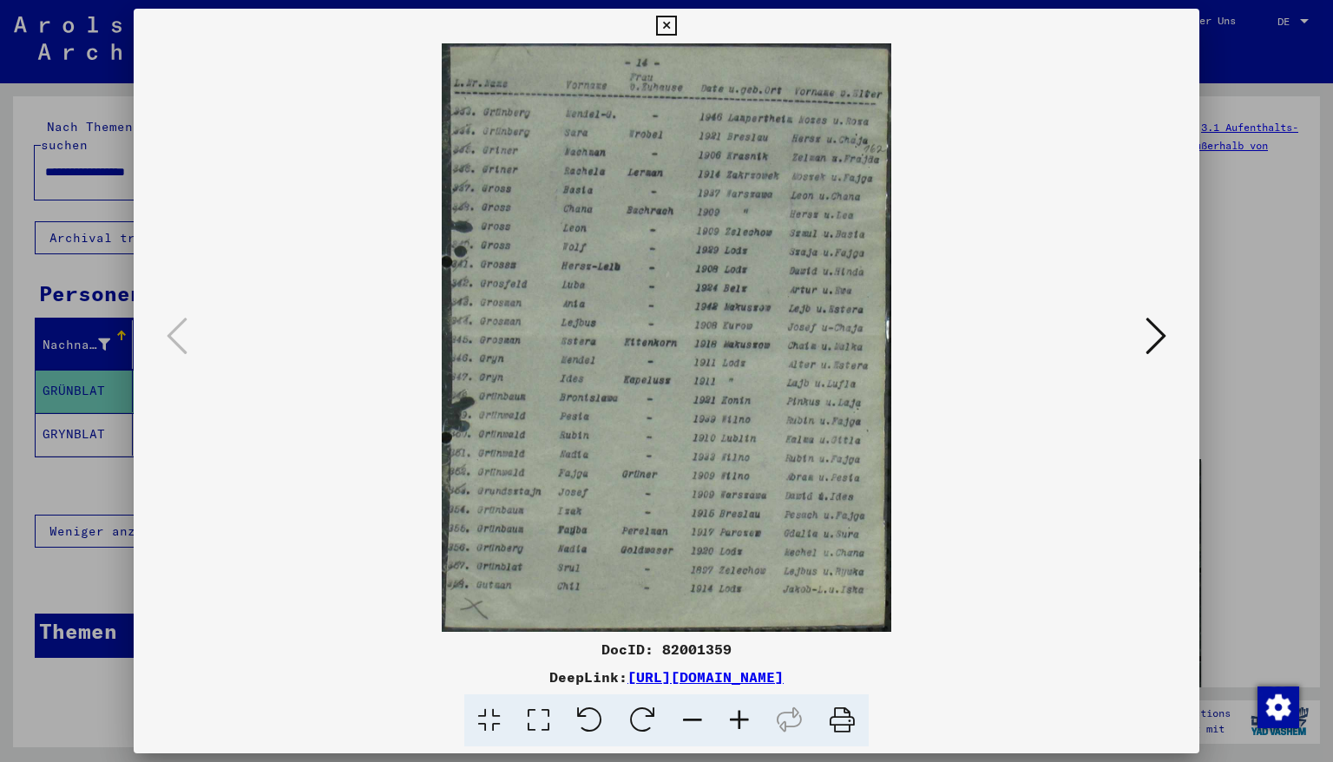
click at [738, 725] on icon at bounding box center [739, 720] width 47 height 53
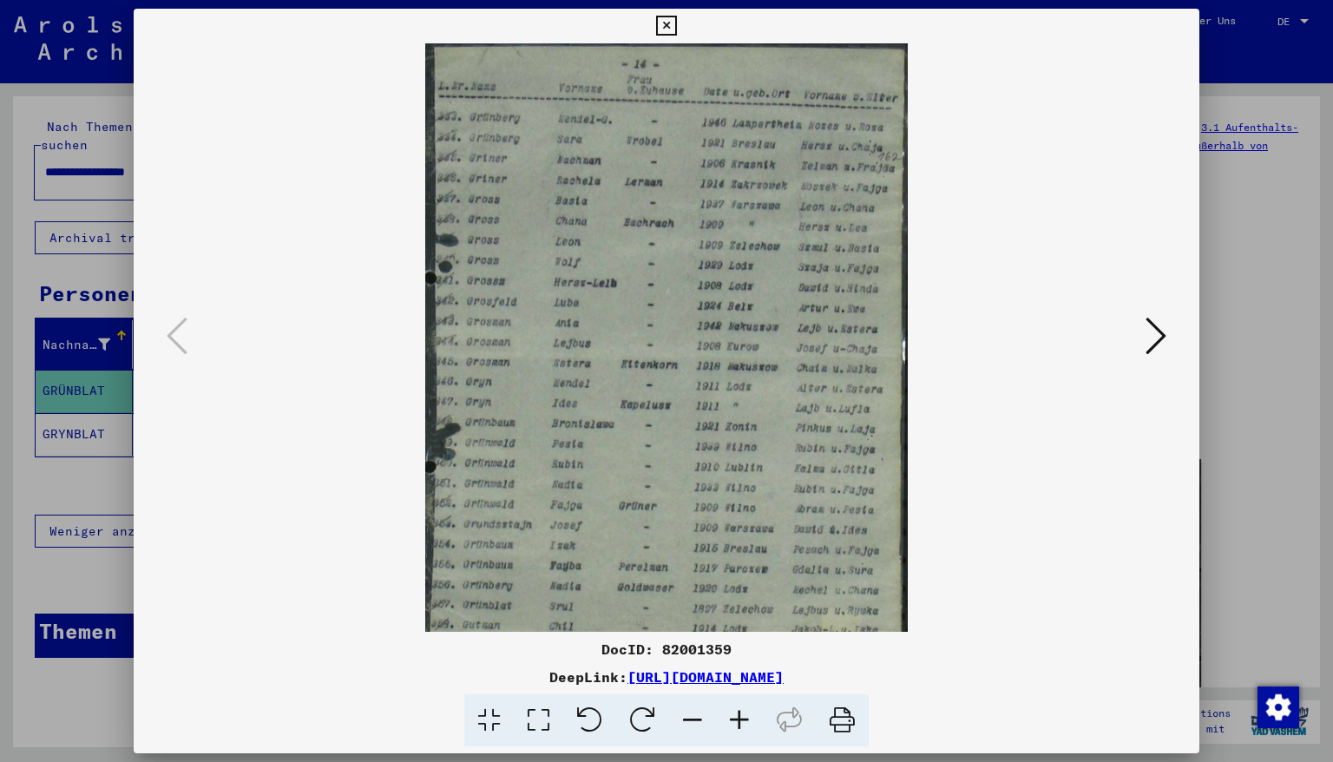
click at [736, 722] on icon at bounding box center [739, 720] width 47 height 53
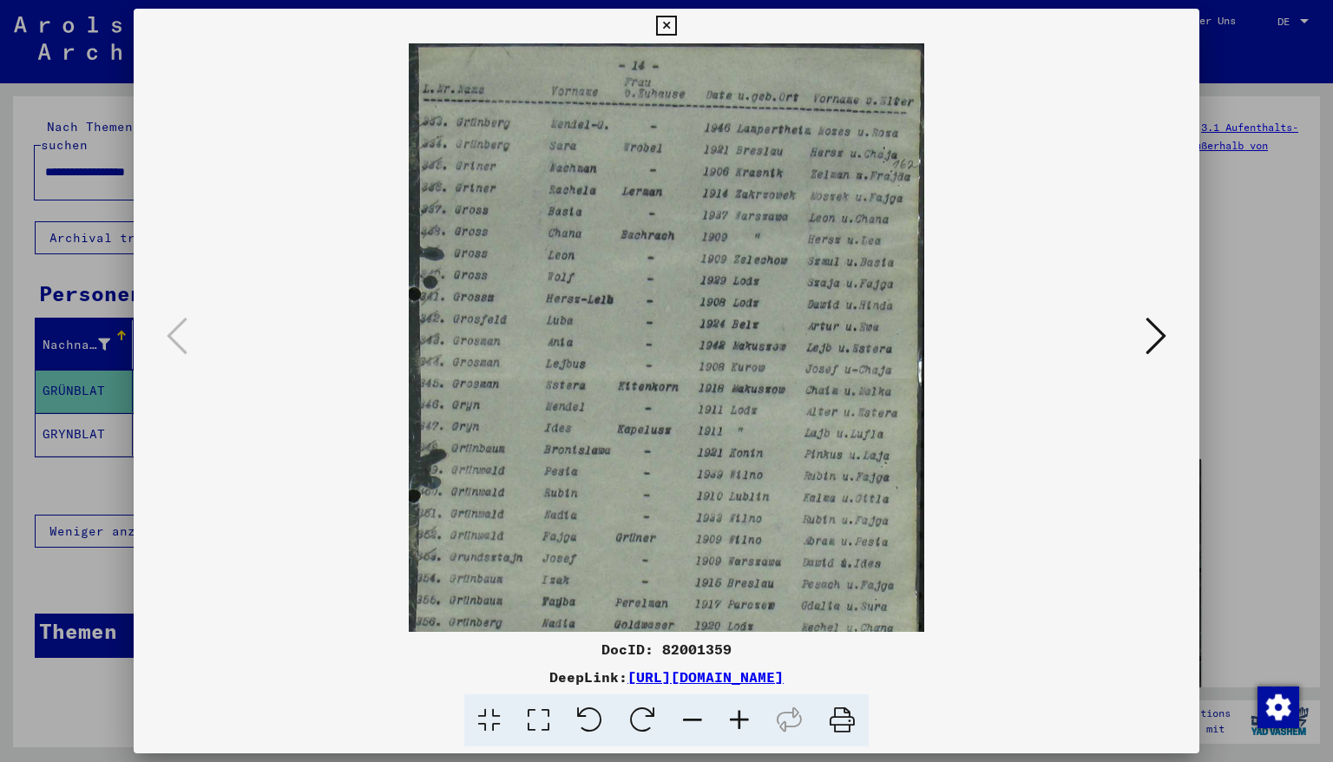
click at [736, 722] on icon at bounding box center [739, 720] width 47 height 53
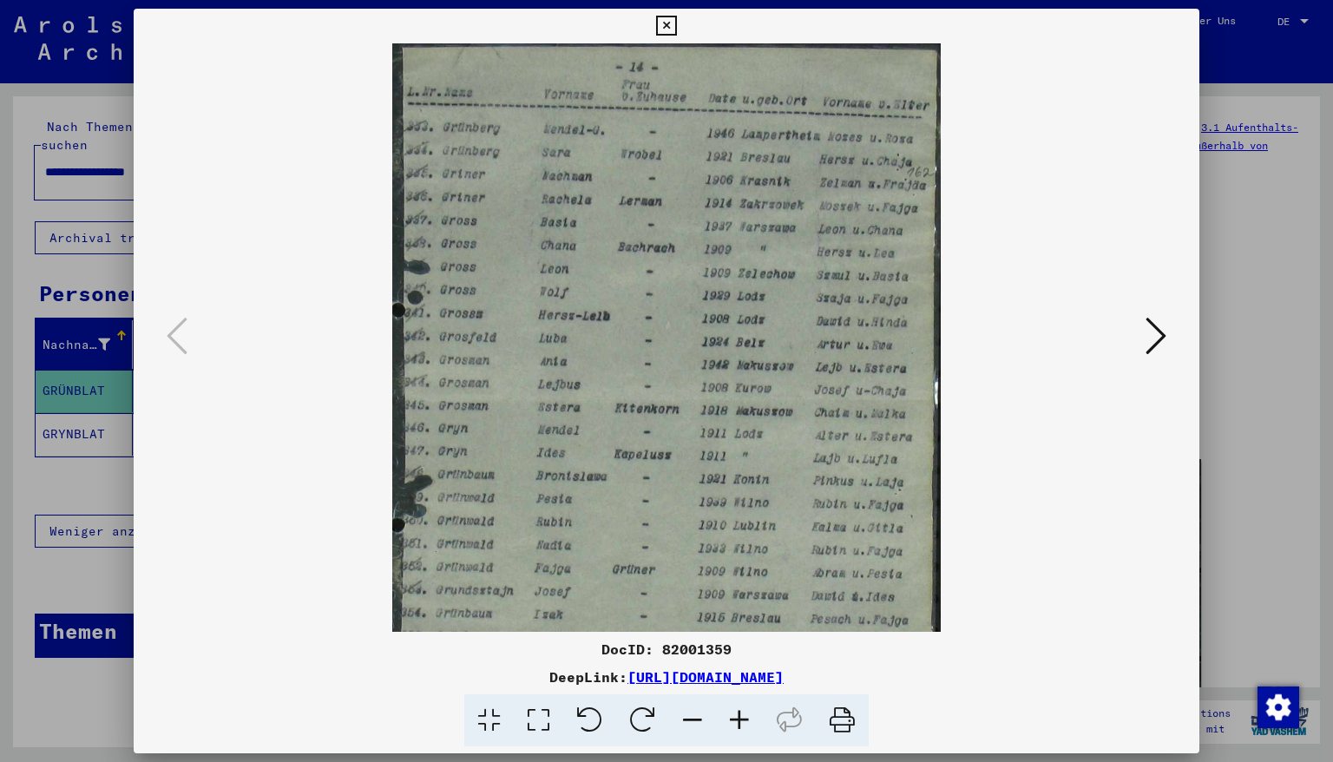
click at [736, 722] on icon at bounding box center [739, 720] width 47 height 53
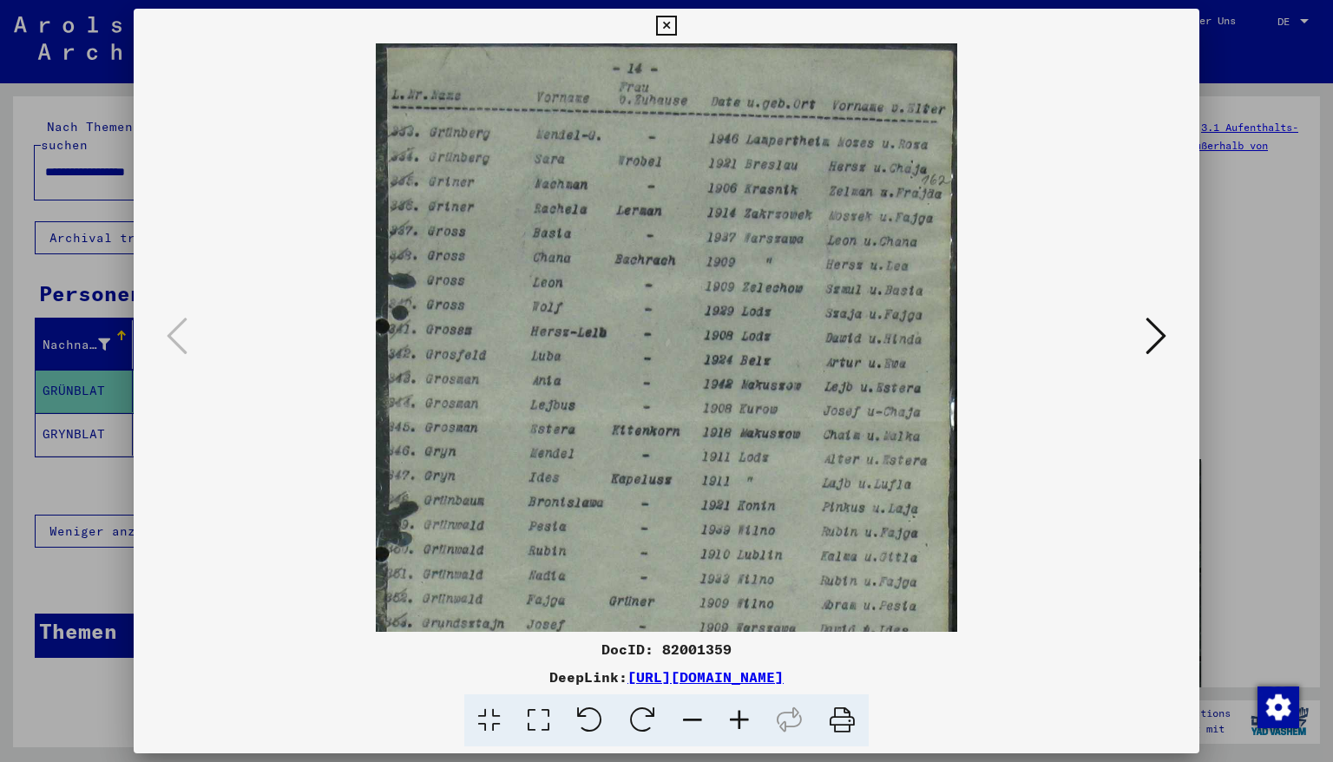
click at [736, 722] on icon at bounding box center [739, 720] width 47 height 53
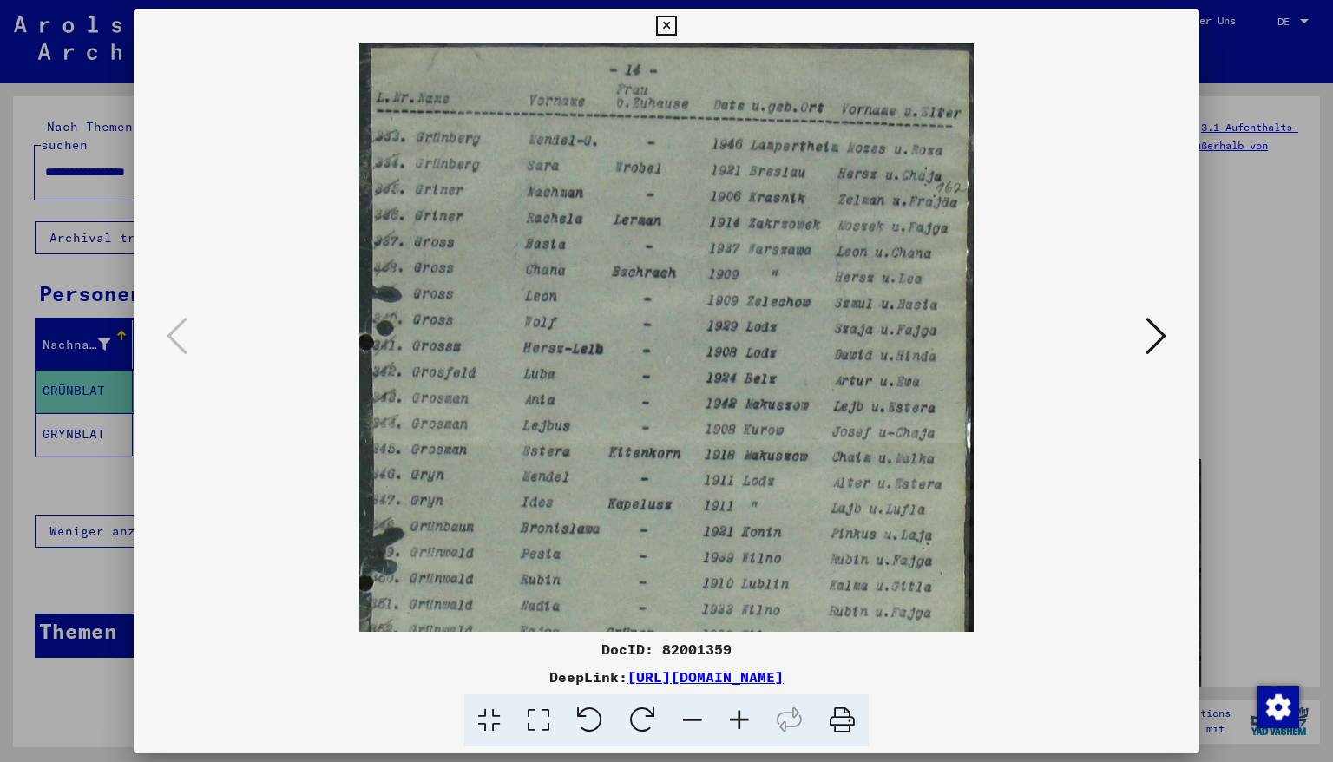
click at [736, 722] on icon at bounding box center [739, 720] width 47 height 53
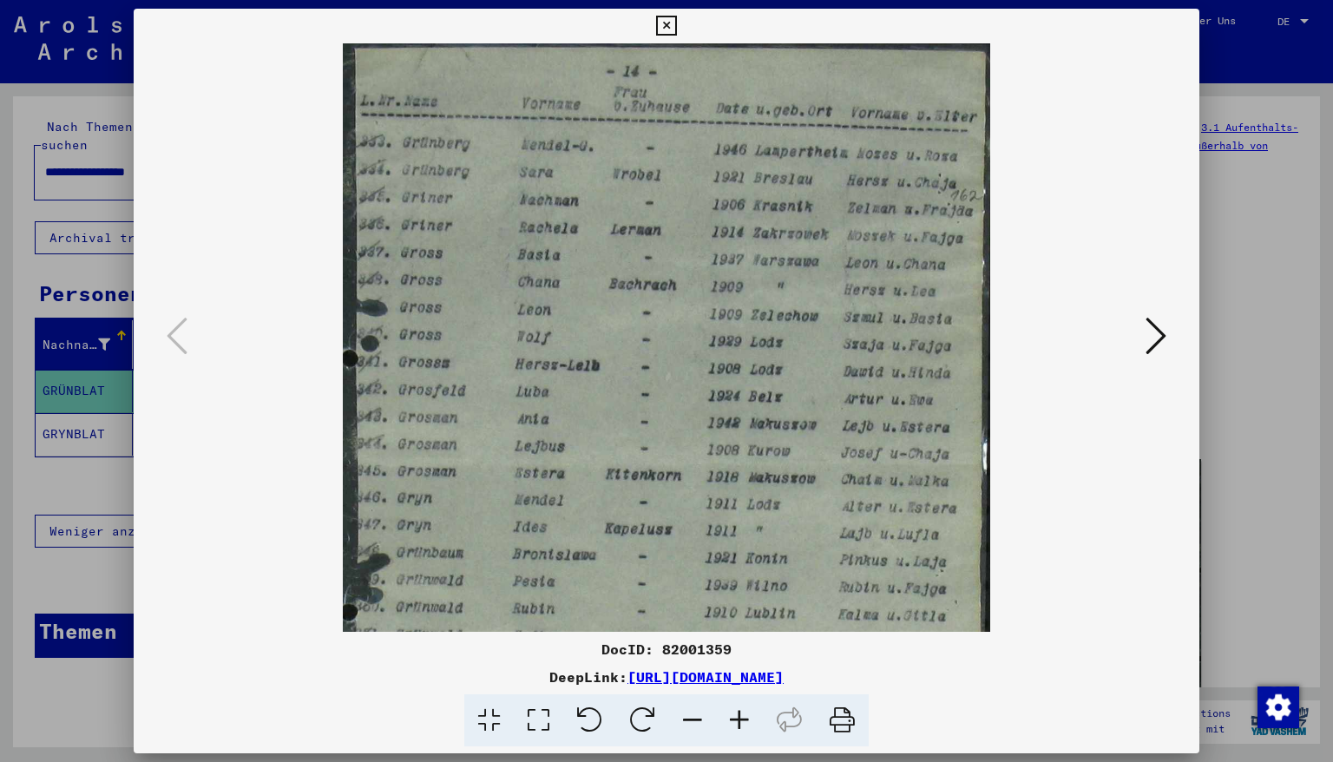
click at [736, 722] on icon at bounding box center [739, 720] width 47 height 53
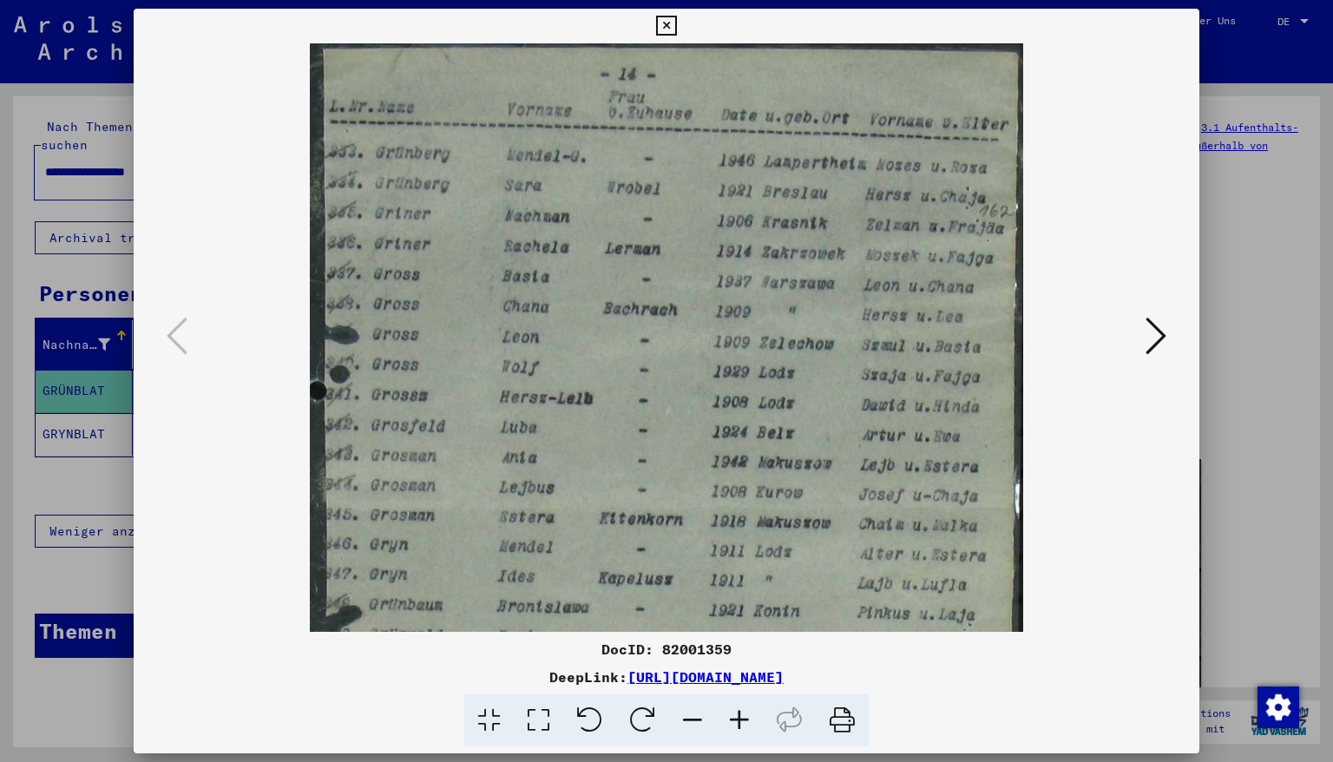
click at [736, 722] on icon at bounding box center [739, 720] width 47 height 53
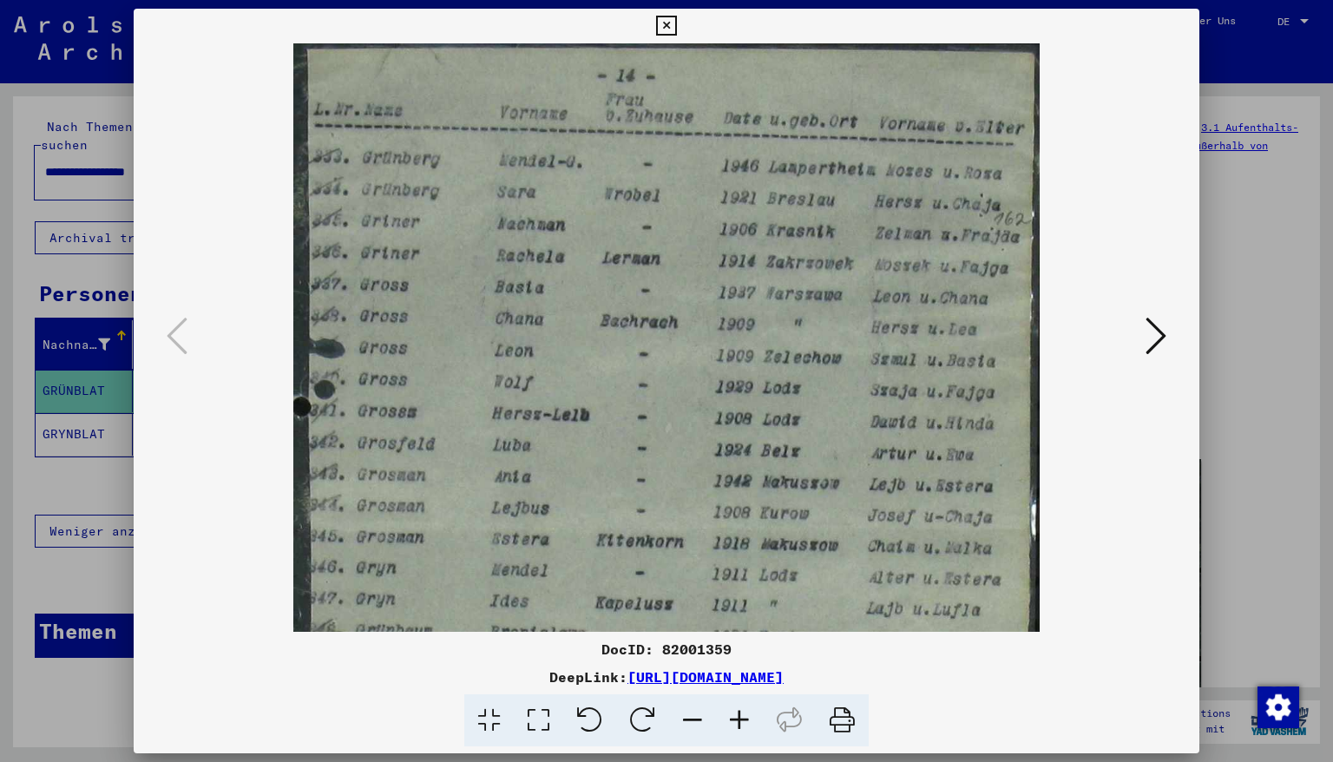
click at [736, 722] on icon at bounding box center [739, 720] width 47 height 53
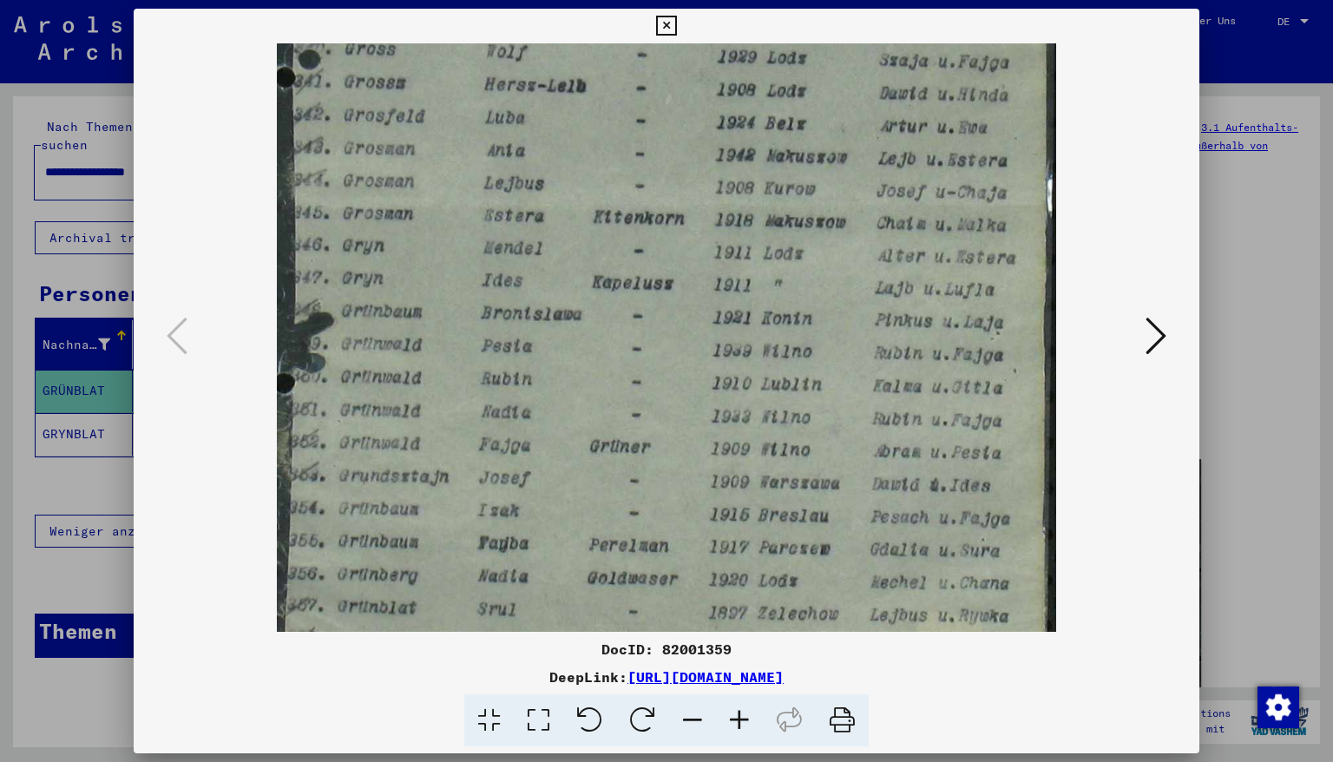
drag, startPoint x: 619, startPoint y: 489, endPoint x: 639, endPoint y: 140, distance: 350.3
click at [639, 140] on img at bounding box center [667, 209] width 780 height 1022
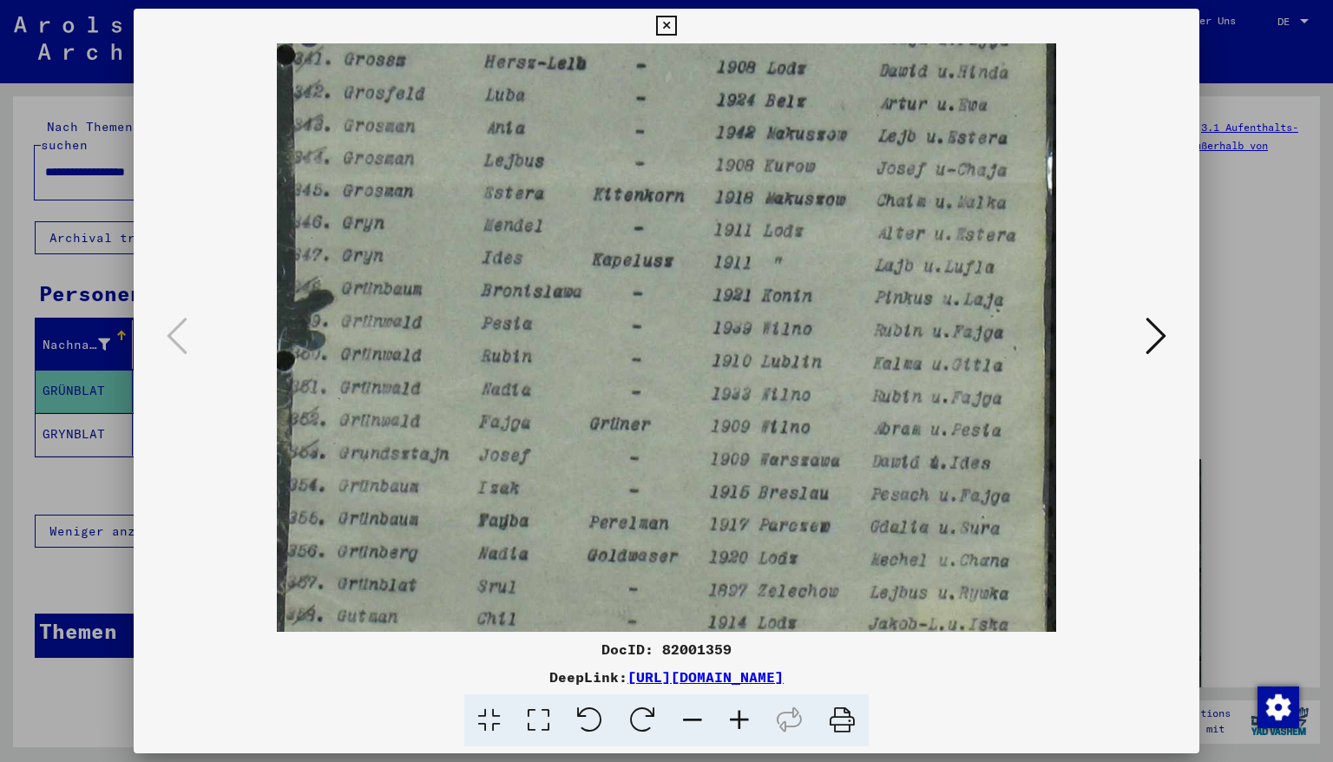
scroll to position [434, 0]
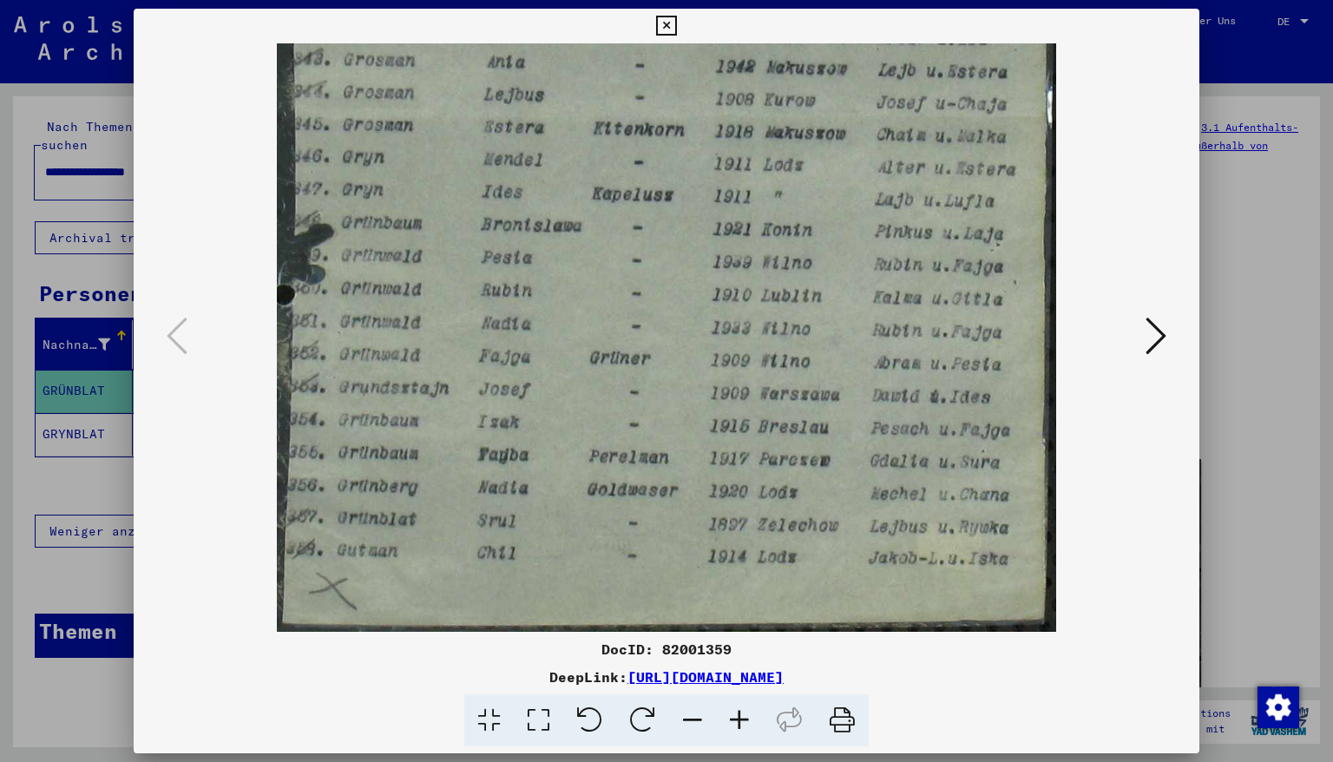
drag, startPoint x: 489, startPoint y: 383, endPoint x: 531, endPoint y: 222, distance: 165.9
click at [531, 222] on img at bounding box center [667, 120] width 780 height 1022
click at [676, 23] on icon at bounding box center [666, 26] width 20 height 21
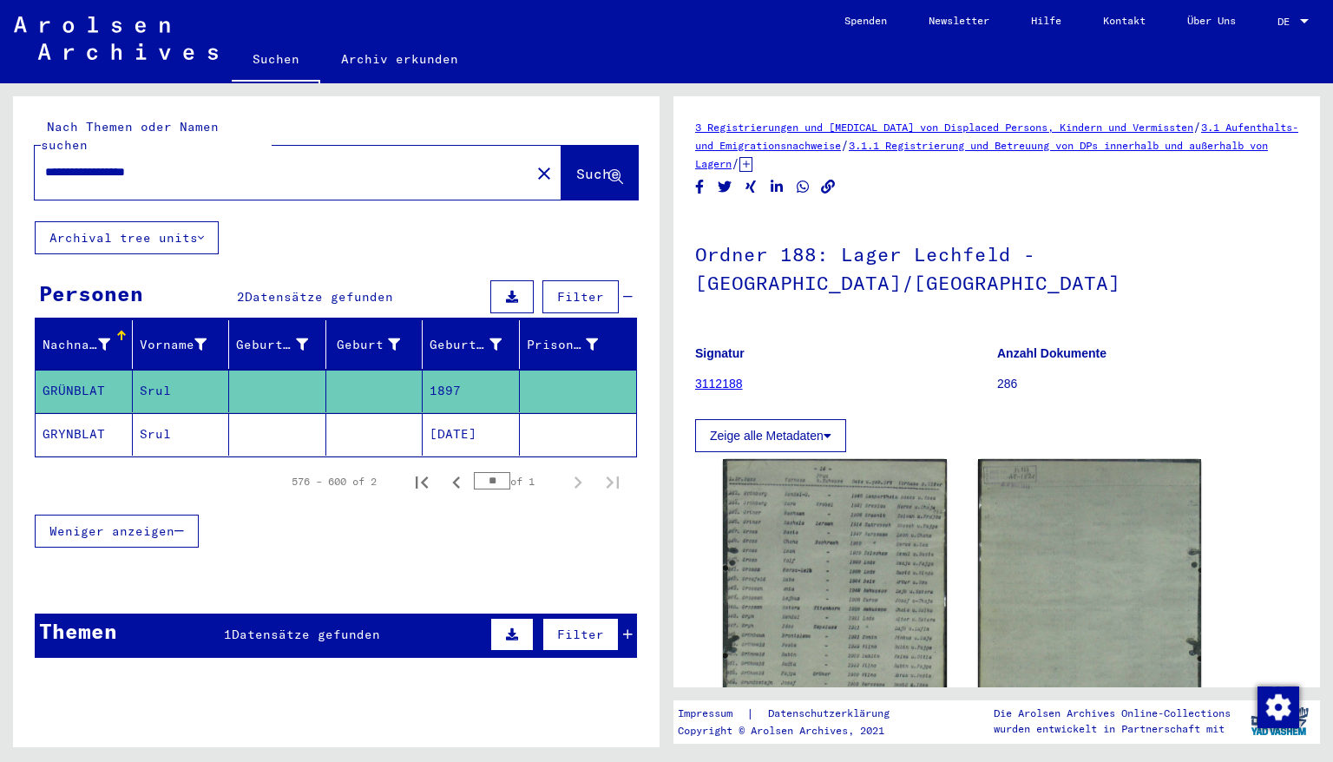
click at [436, 417] on mat-cell "[DATE]" at bounding box center [471, 434] width 97 height 43
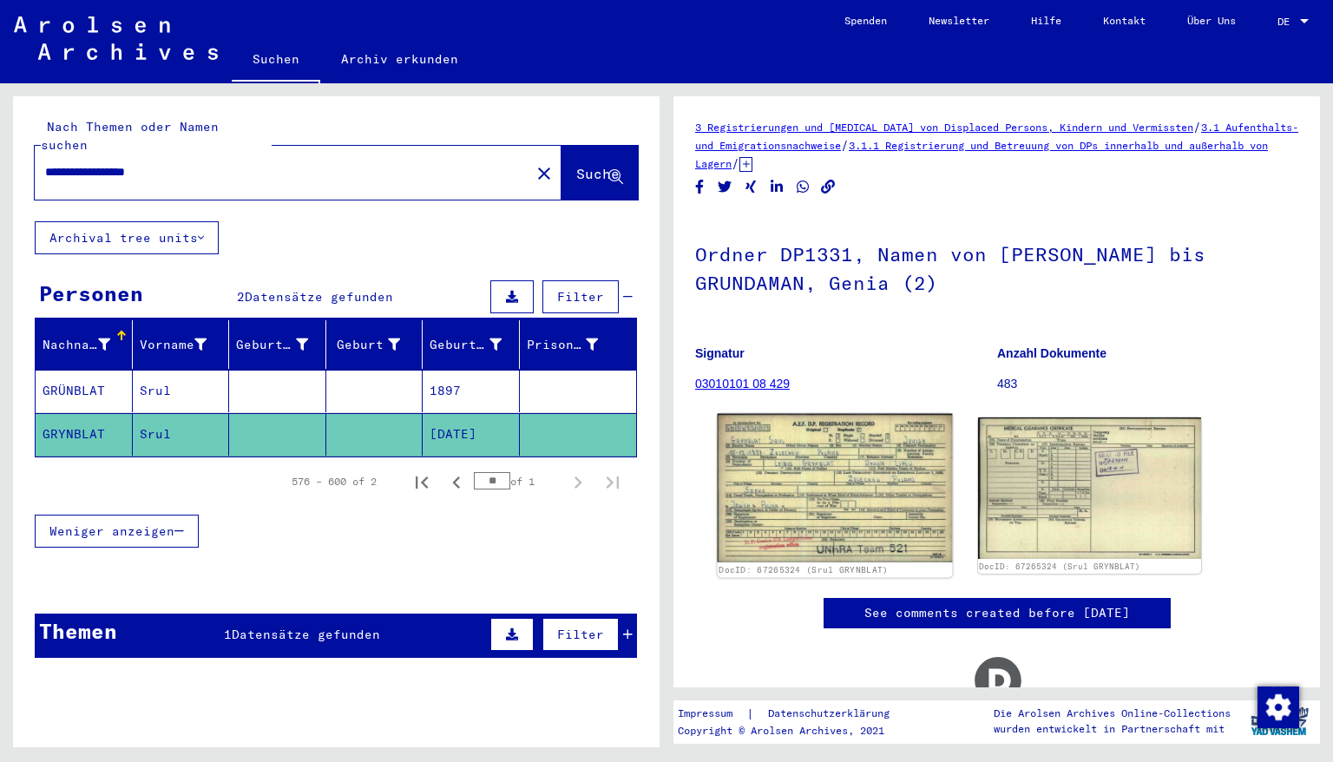
click at [826, 481] on img at bounding box center [835, 488] width 234 height 148
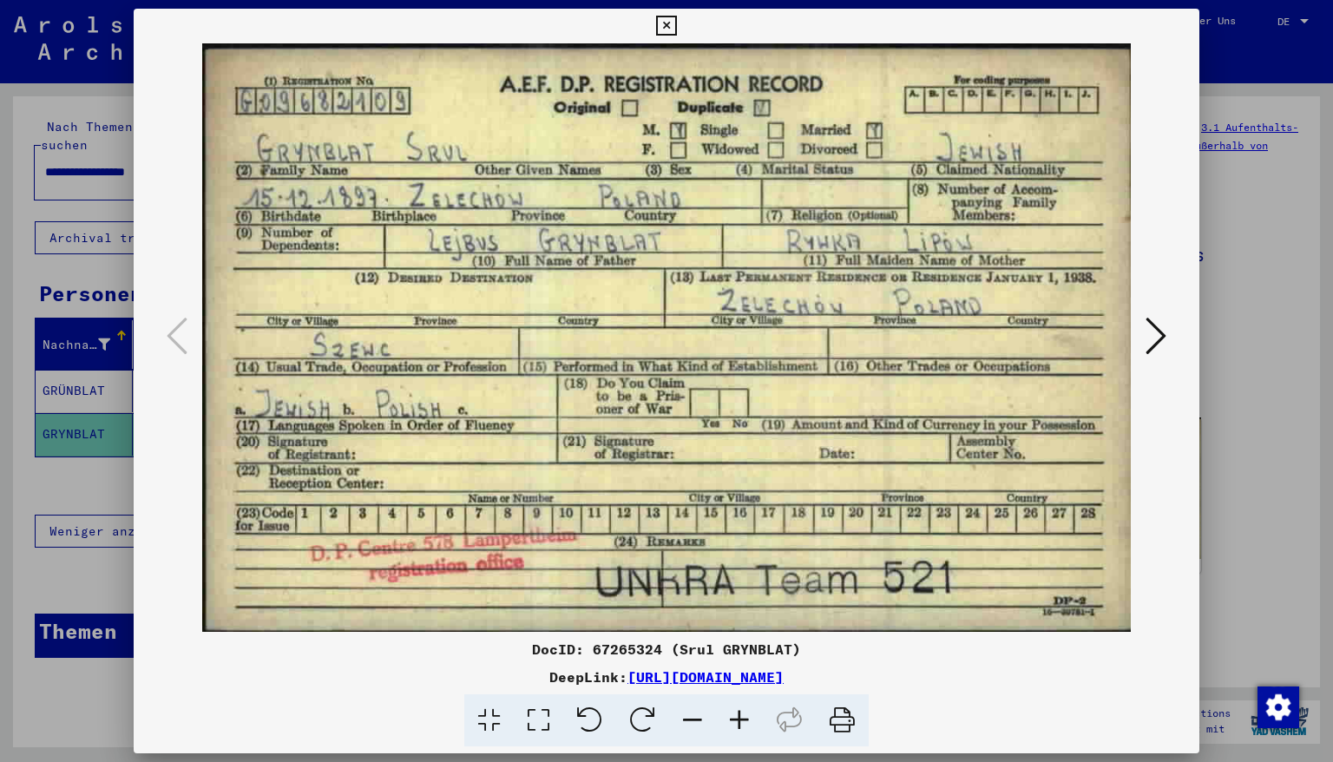
click at [676, 26] on icon at bounding box center [666, 26] width 20 height 21
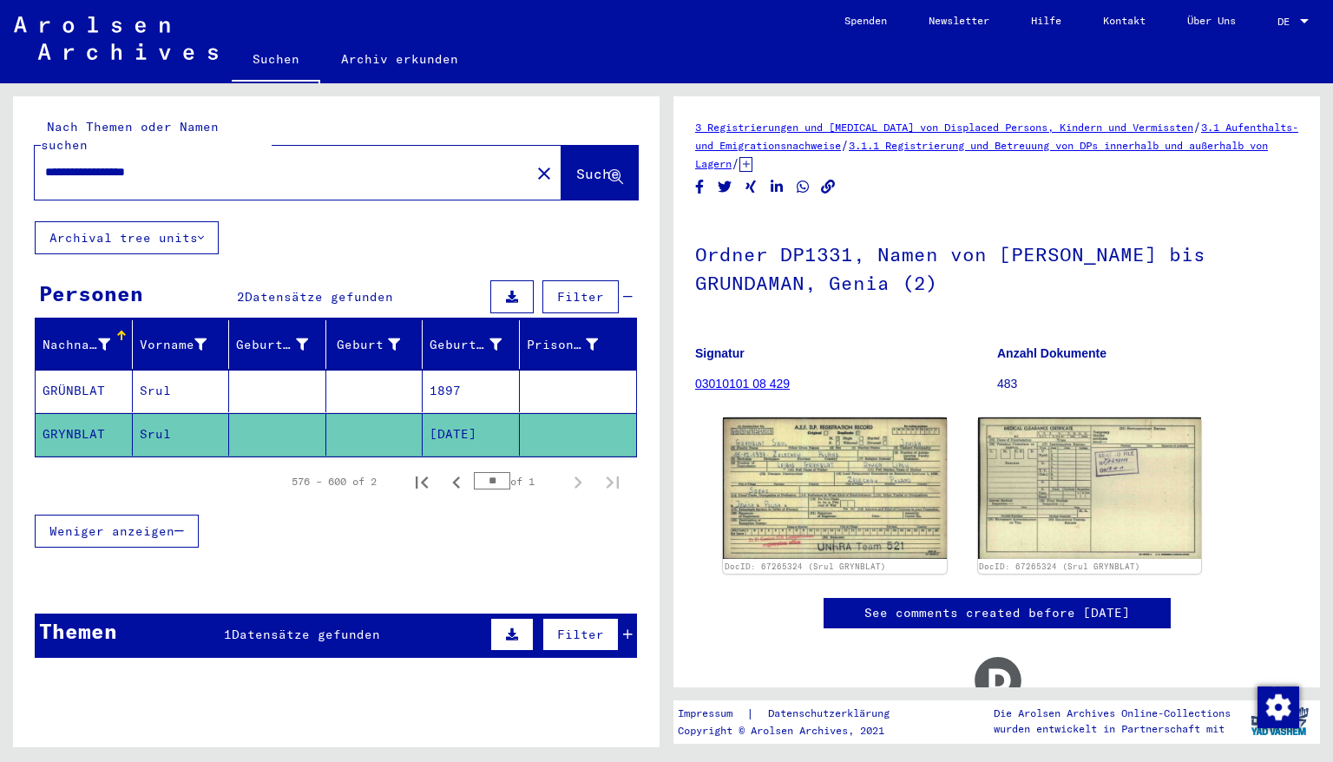
drag, startPoint x: 198, startPoint y: 151, endPoint x: 0, endPoint y: 162, distance: 198.2
click at [0, 162] on div "**********" at bounding box center [333, 415] width 666 height 664
click at [576, 165] on span "Suche" at bounding box center [597, 173] width 43 height 17
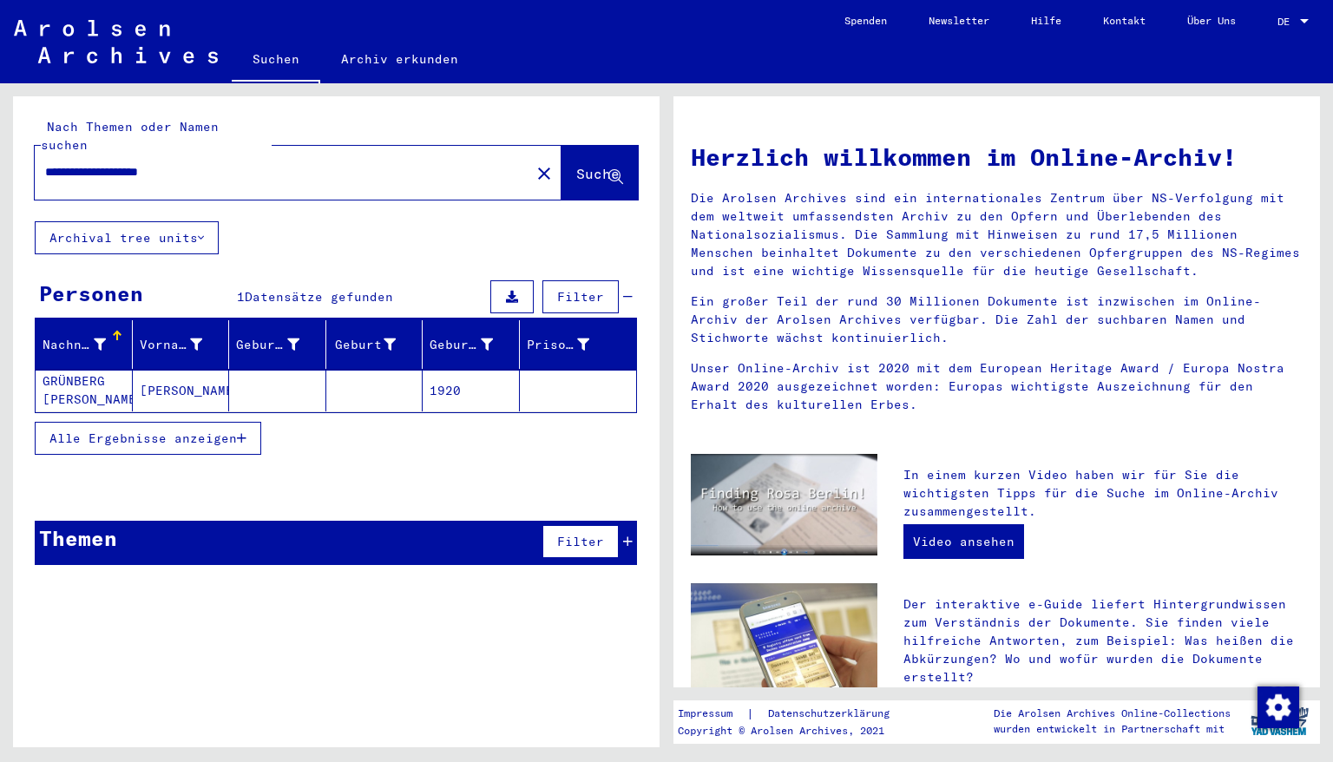
click at [459, 371] on mat-cell "1920" at bounding box center [471, 391] width 97 height 42
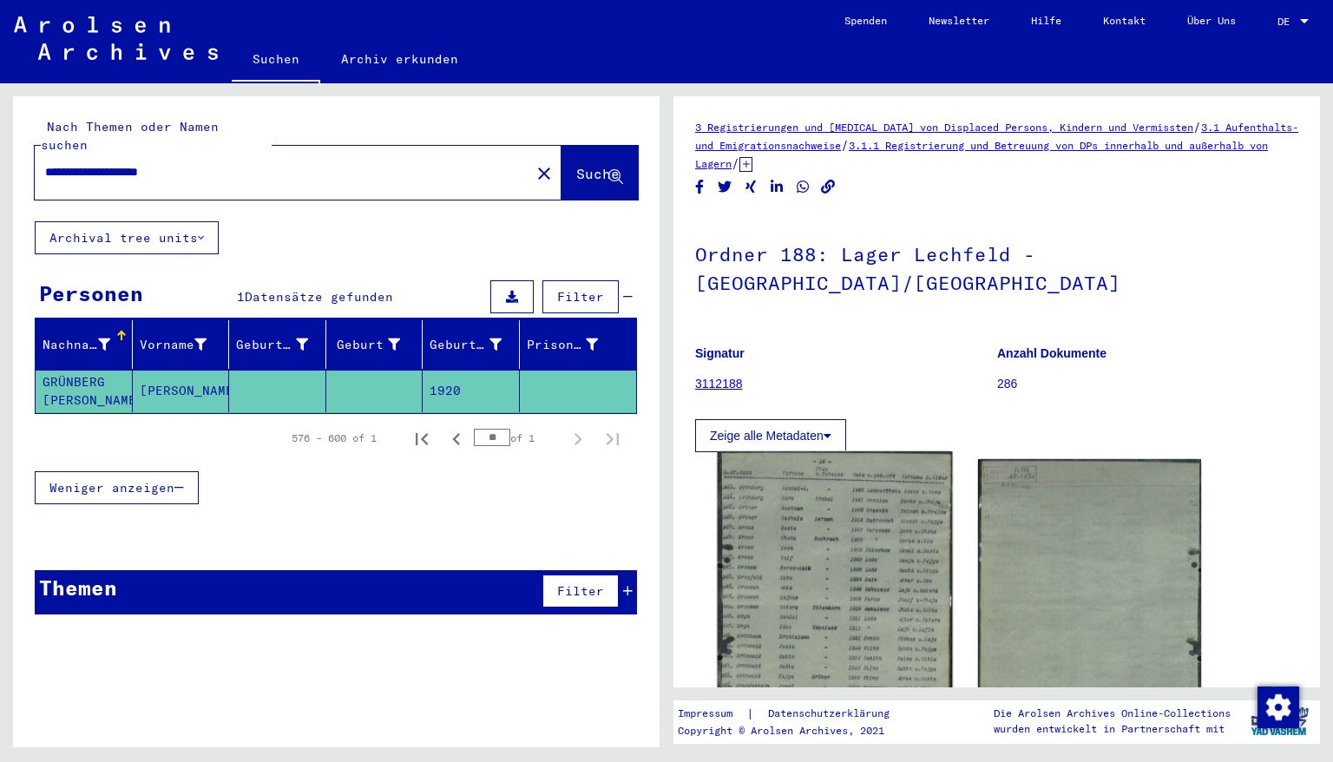
click at [826, 465] on img at bounding box center [835, 604] width 234 height 307
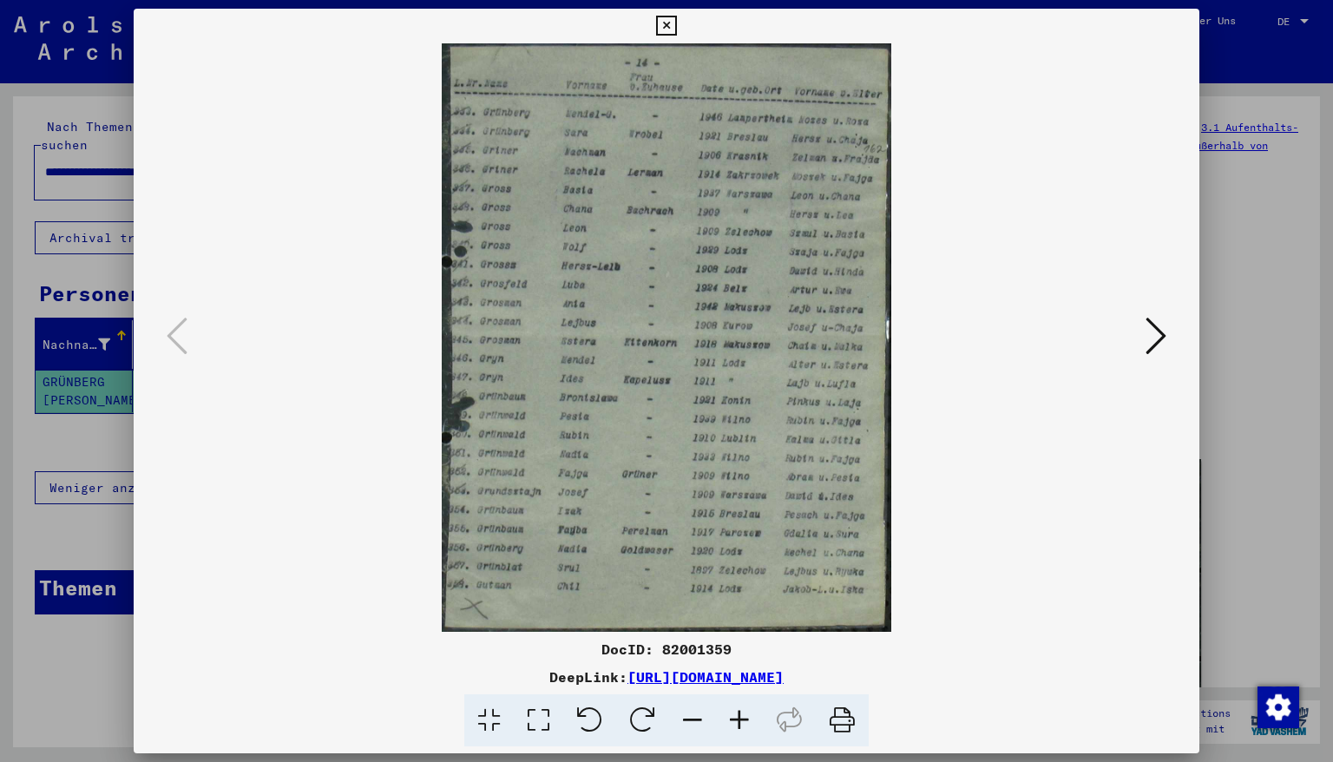
drag, startPoint x: 572, startPoint y: 404, endPoint x: 583, endPoint y: 443, distance: 40.6
click at [583, 443] on img at bounding box center [667, 337] width 948 height 588
click at [676, 24] on icon at bounding box center [666, 26] width 20 height 21
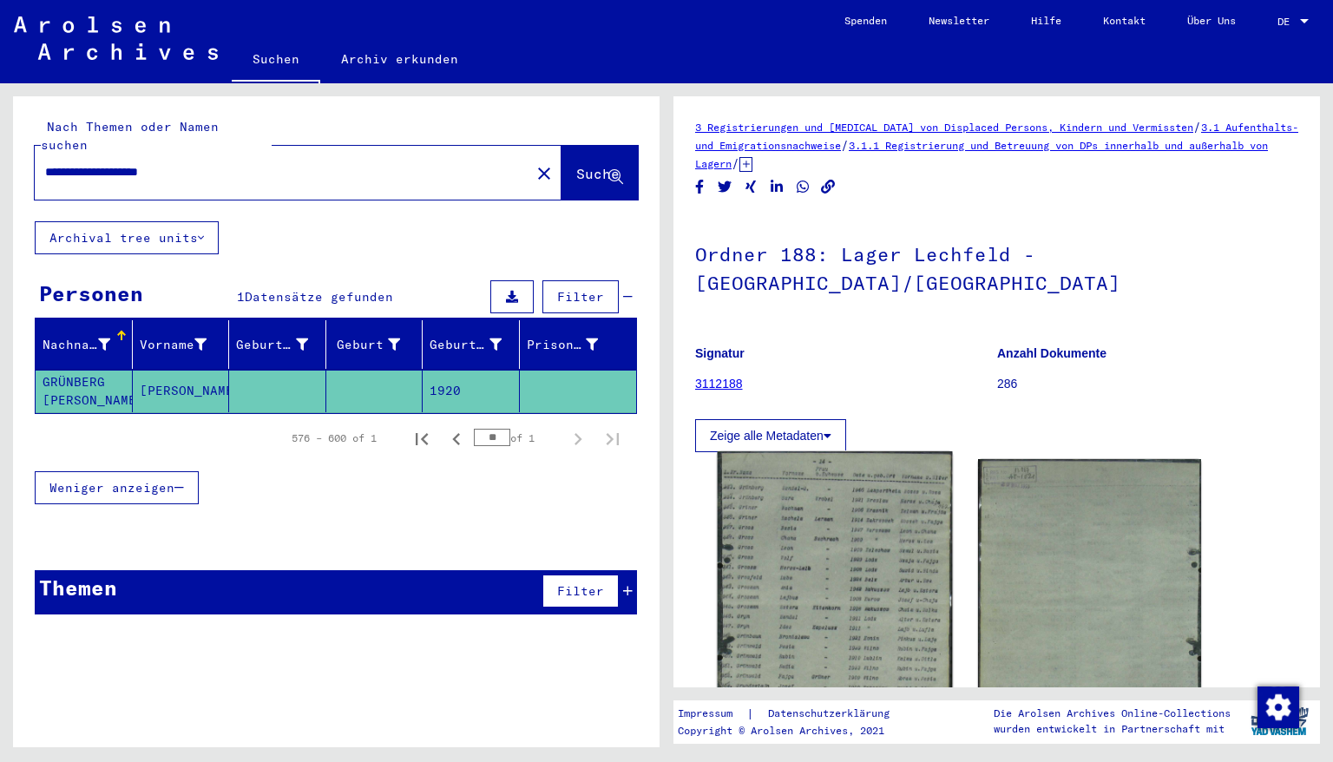
click at [823, 461] on img at bounding box center [835, 604] width 234 height 307
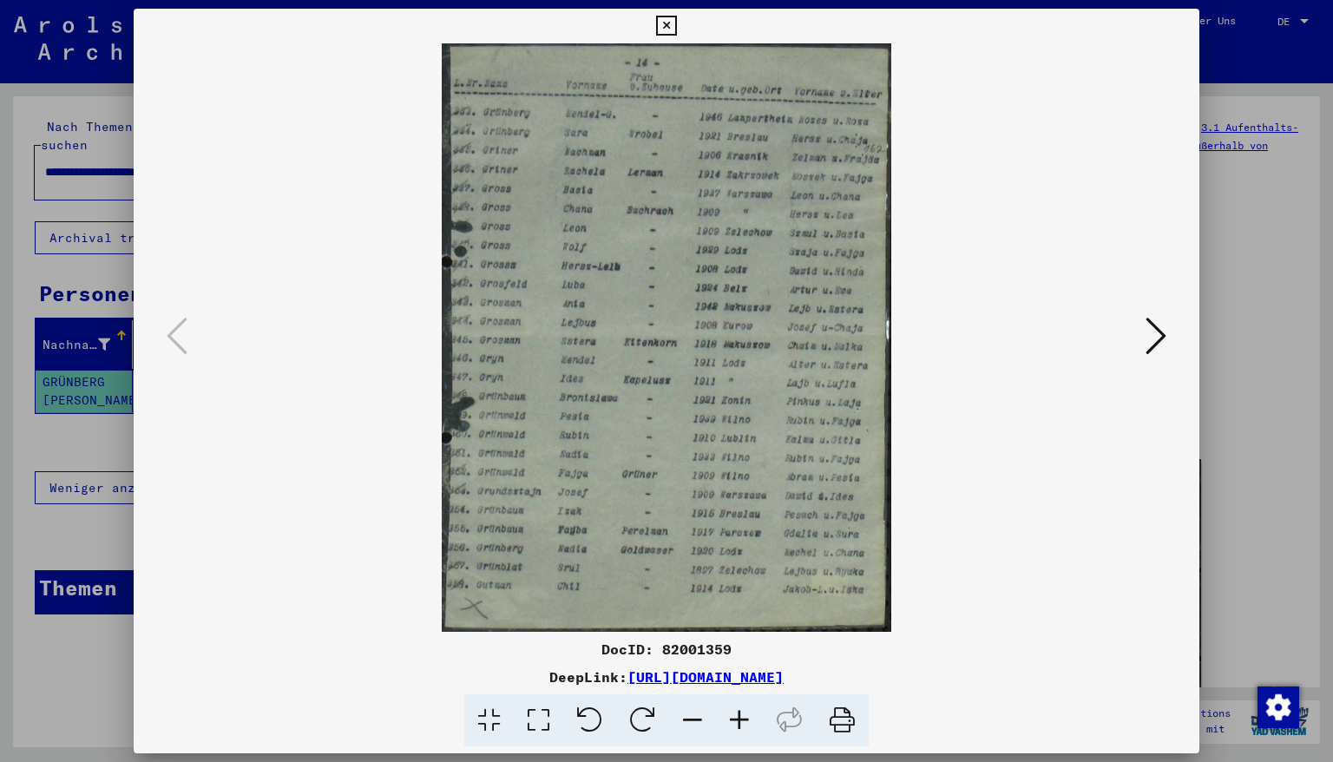
click at [676, 27] on icon at bounding box center [666, 26] width 20 height 21
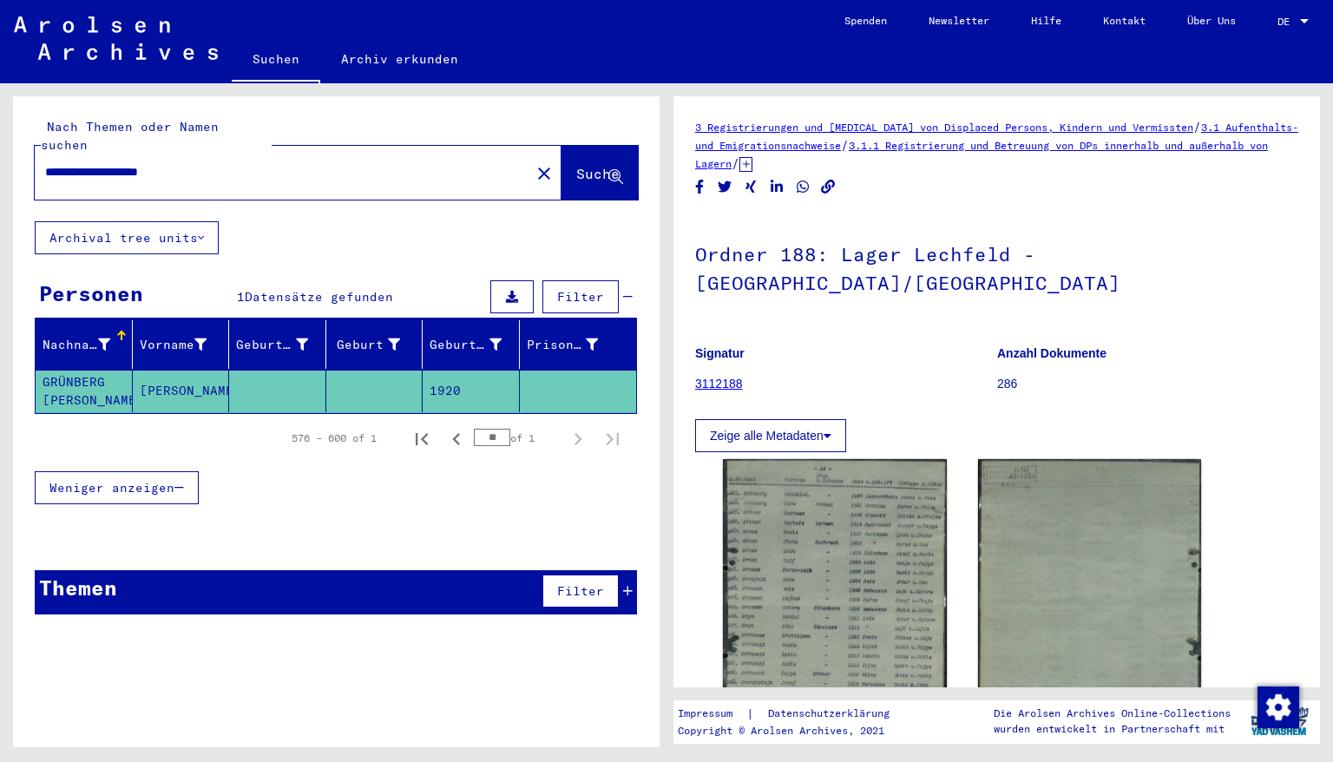
drag, startPoint x: 219, startPoint y: 154, endPoint x: 0, endPoint y: 140, distance: 219.1
click at [0, 140] on div "**********" at bounding box center [333, 415] width 666 height 664
click at [576, 165] on span "Suche" at bounding box center [597, 173] width 43 height 17
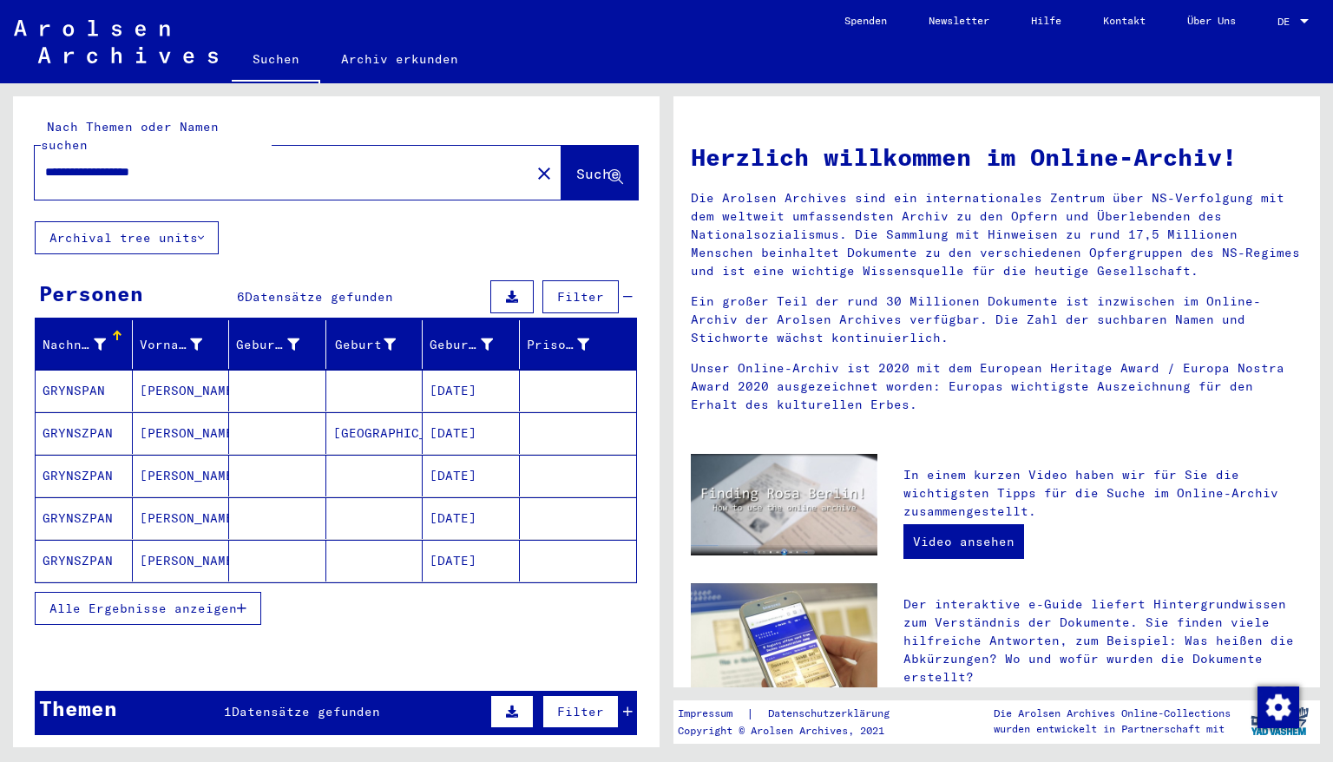
click at [465, 375] on mat-cell "[DATE]" at bounding box center [471, 391] width 97 height 42
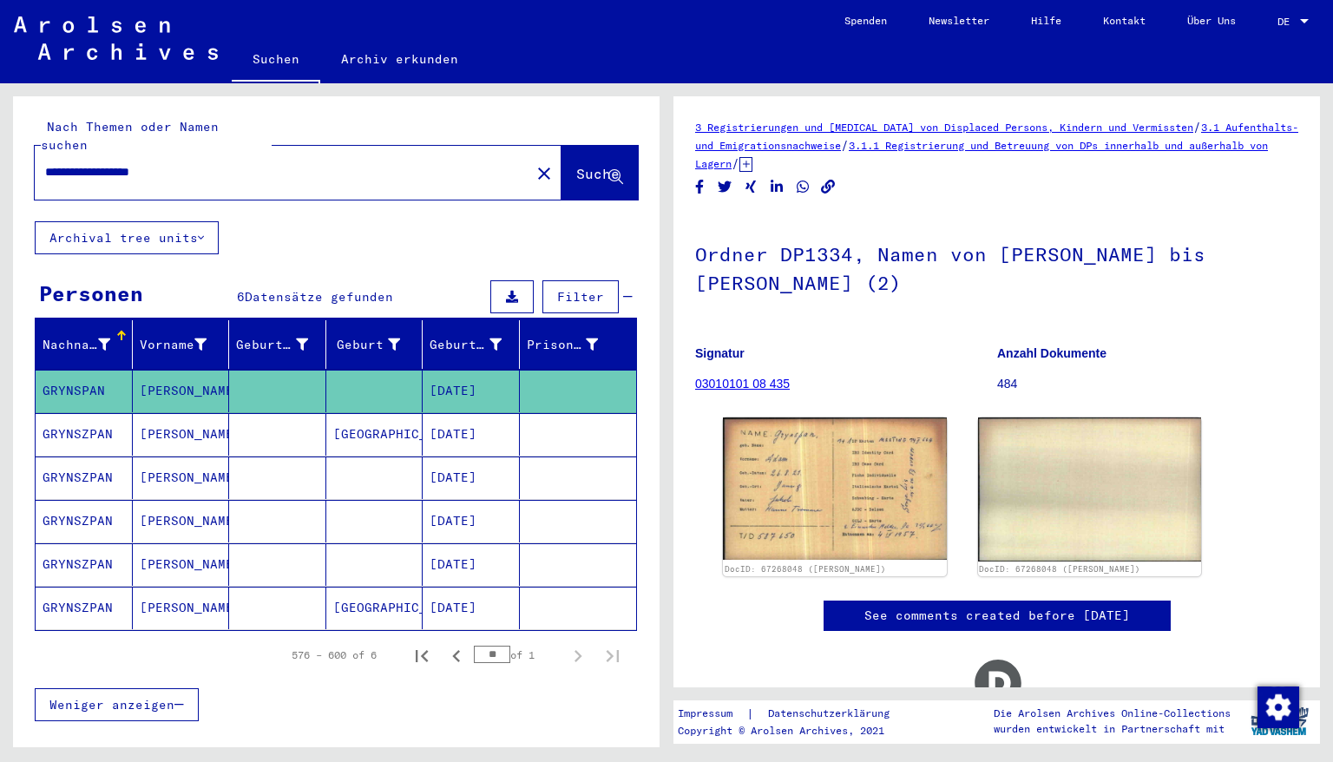
click at [451, 413] on mat-cell "[DATE]" at bounding box center [471, 434] width 97 height 43
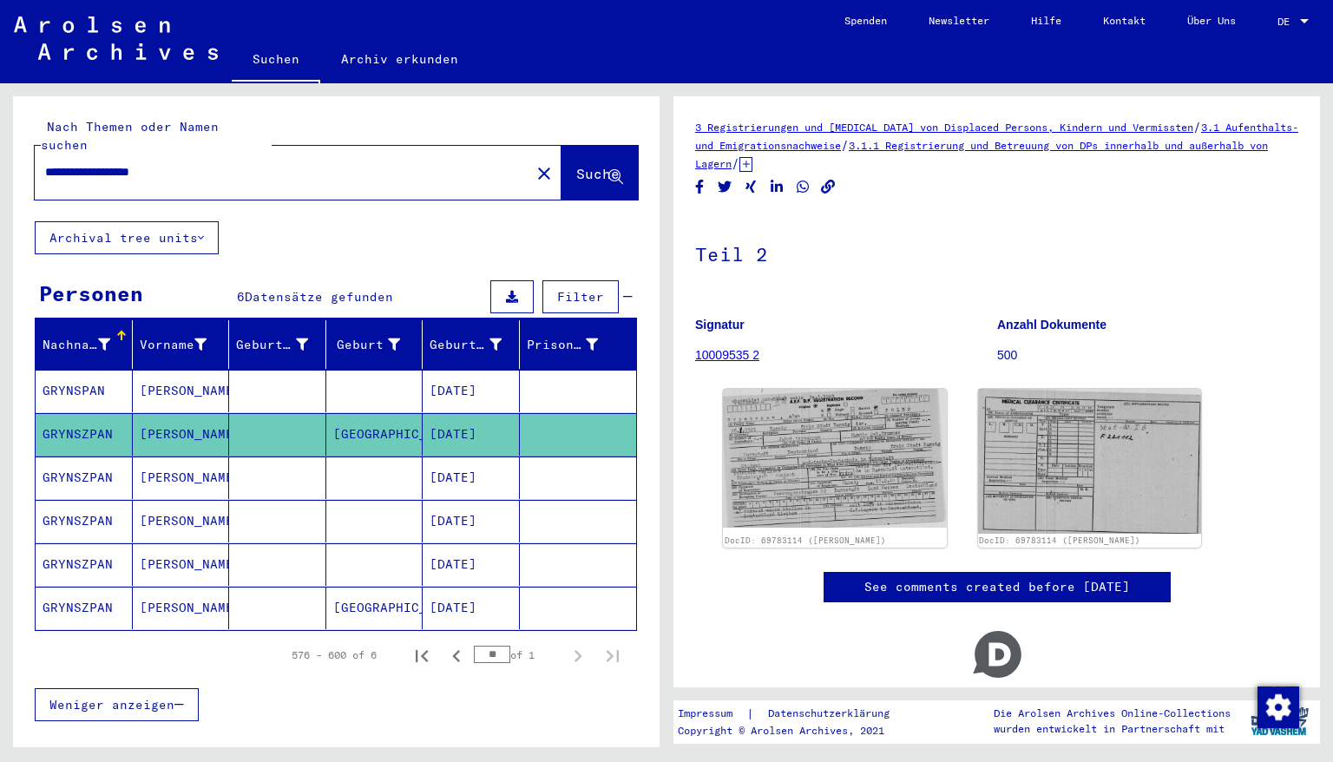
click at [446, 459] on mat-cell "[DATE]" at bounding box center [471, 477] width 97 height 43
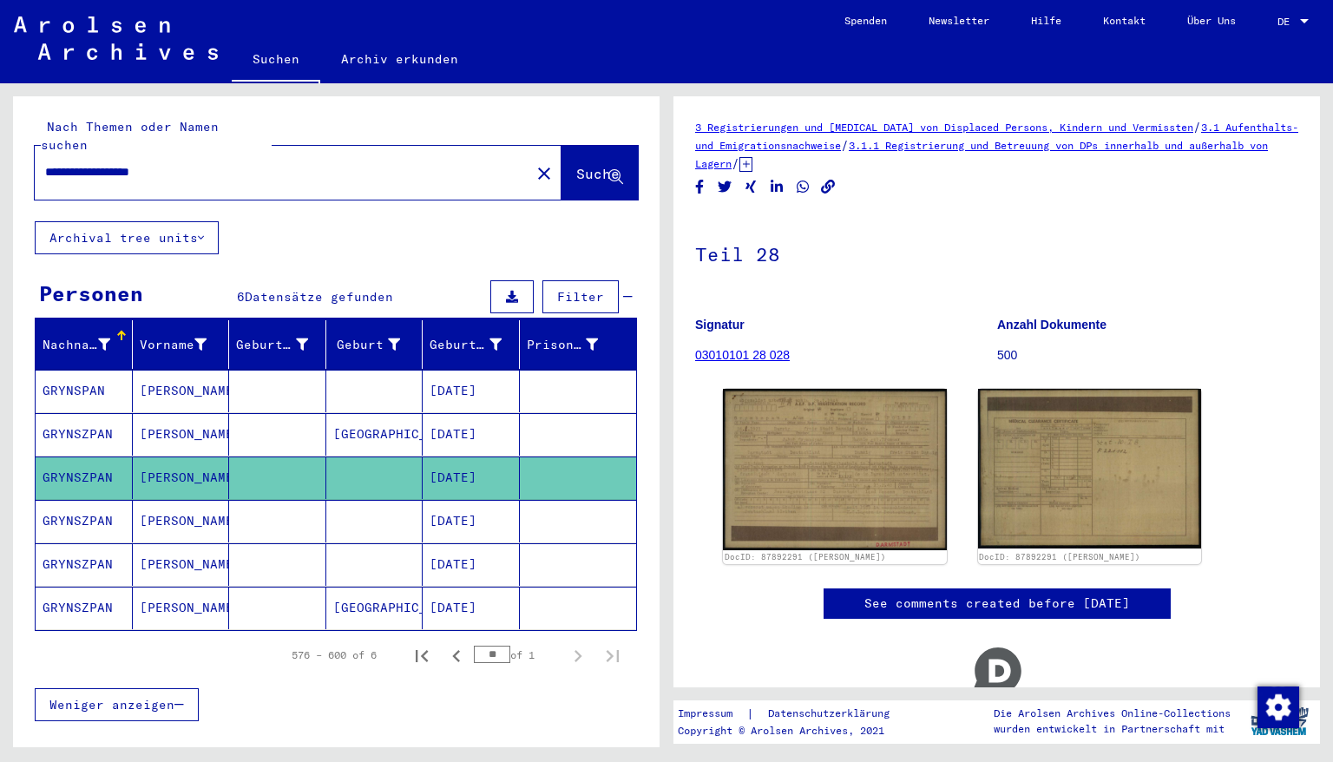
click at [449, 507] on mat-cell "[DATE]" at bounding box center [471, 521] width 97 height 43
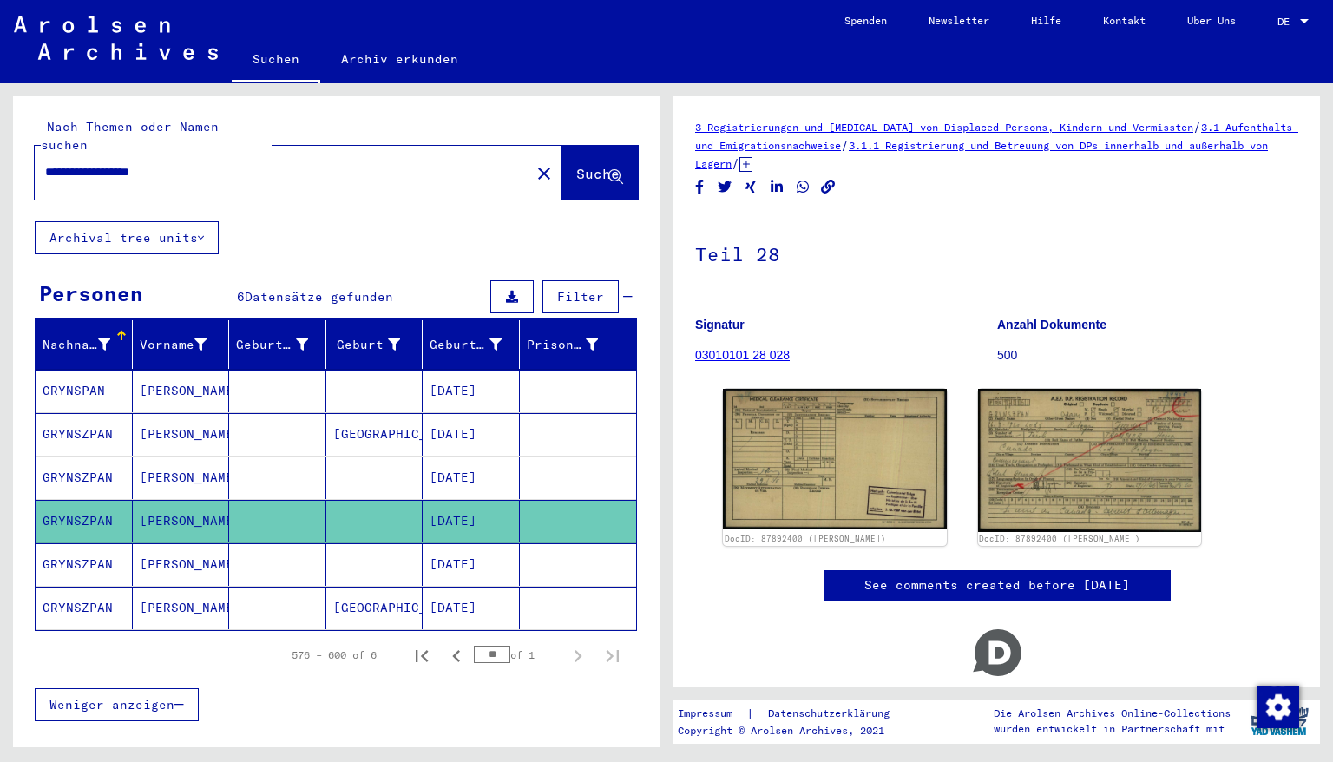
click at [454, 543] on mat-cell "[DATE]" at bounding box center [471, 564] width 97 height 43
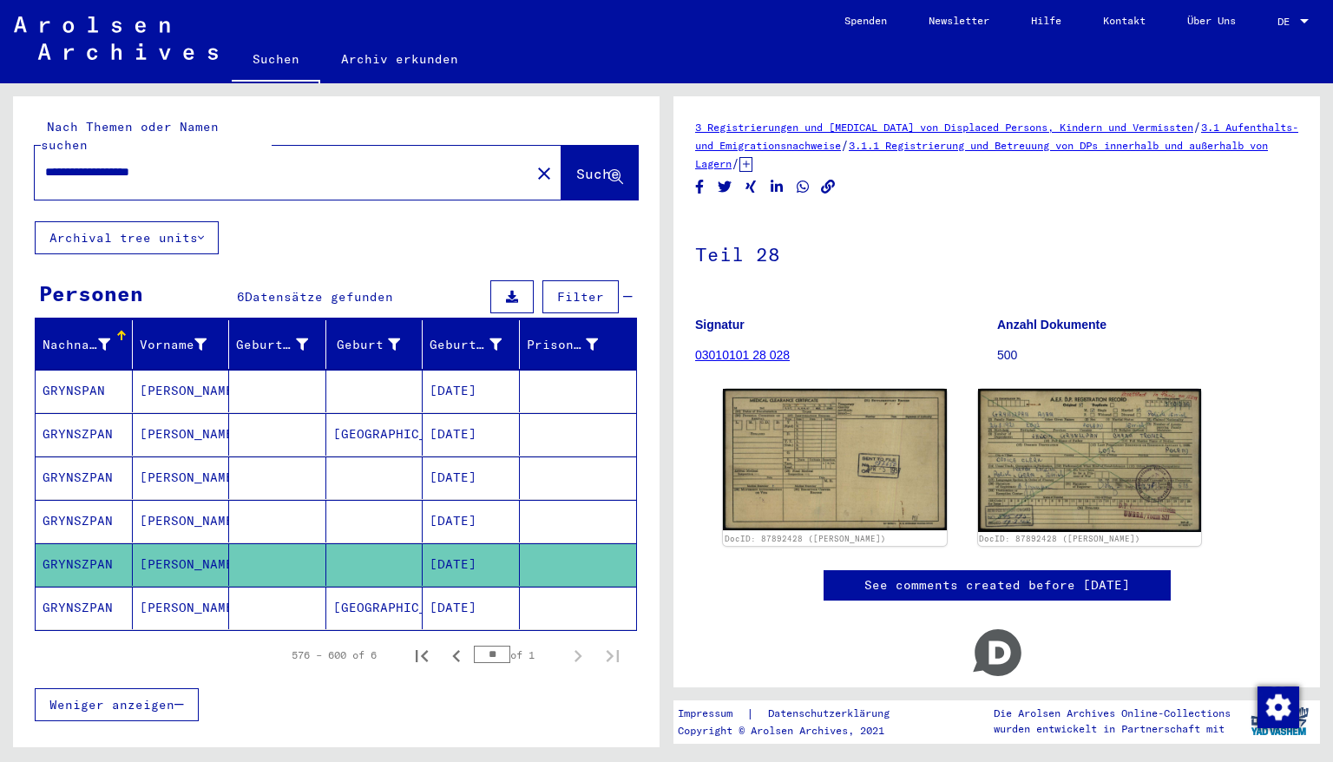
click at [462, 590] on mat-cell "[DATE]" at bounding box center [471, 608] width 97 height 43
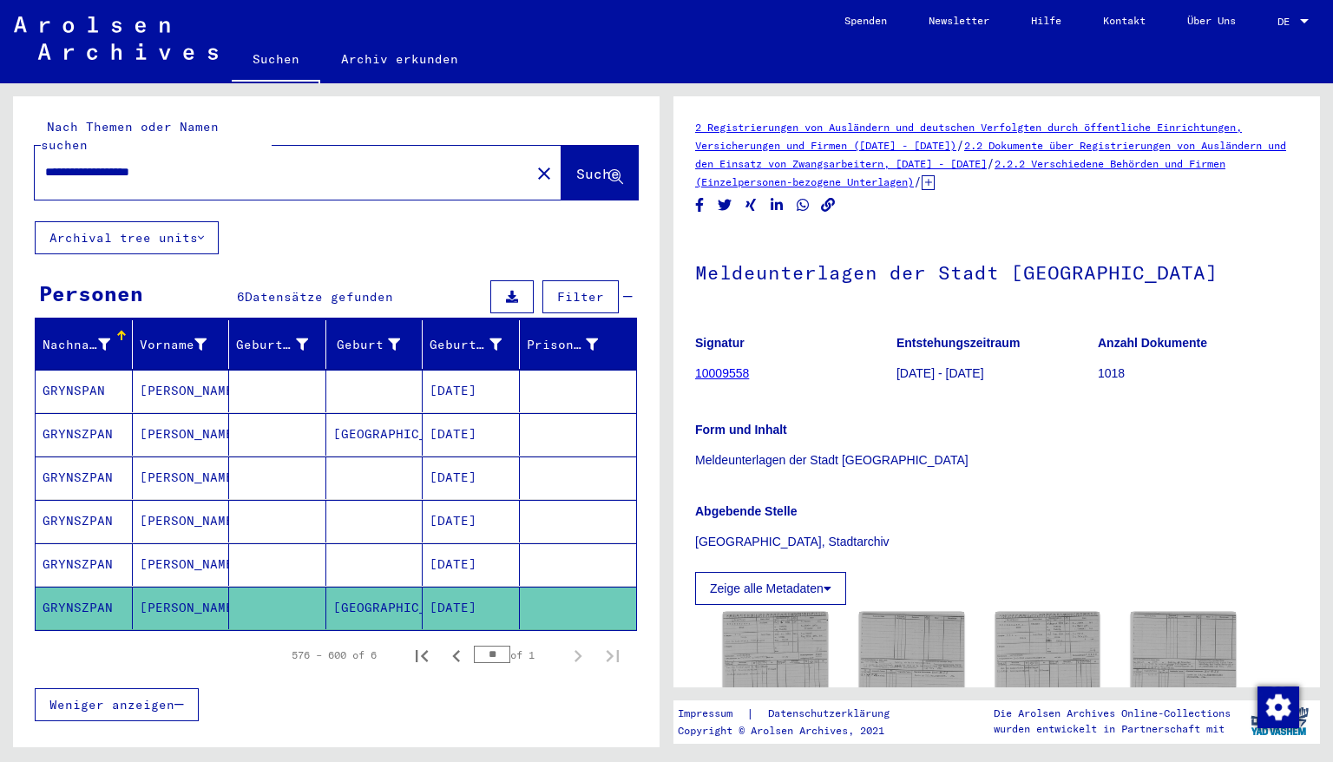
drag, startPoint x: 197, startPoint y: 154, endPoint x: 0, endPoint y: 160, distance: 197.1
click at [0, 160] on div "**********" at bounding box center [333, 415] width 666 height 664
click at [576, 165] on span "Suche" at bounding box center [597, 173] width 43 height 17
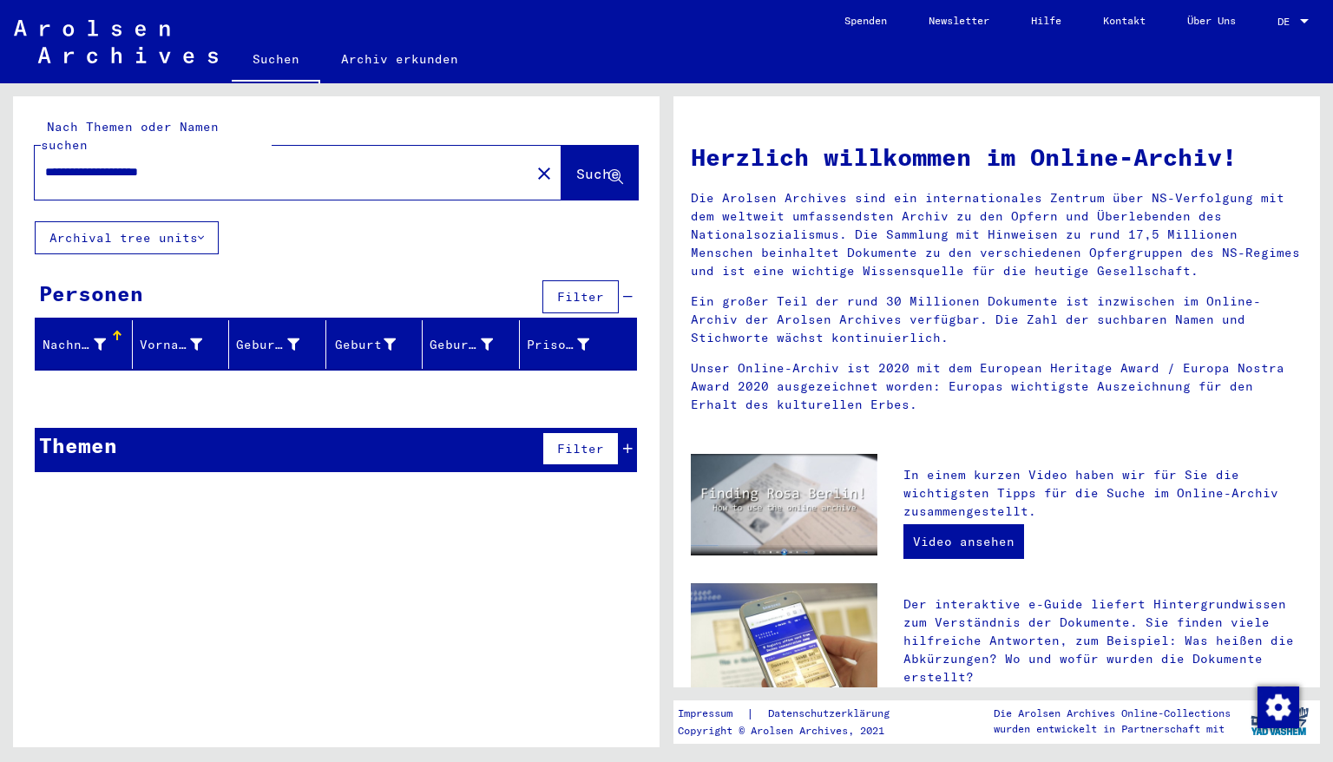
drag, startPoint x: 208, startPoint y: 156, endPoint x: 31, endPoint y: 171, distance: 177.6
click at [31, 171] on div "**********" at bounding box center [336, 158] width 647 height 125
click at [576, 165] on span "Suche" at bounding box center [597, 173] width 43 height 17
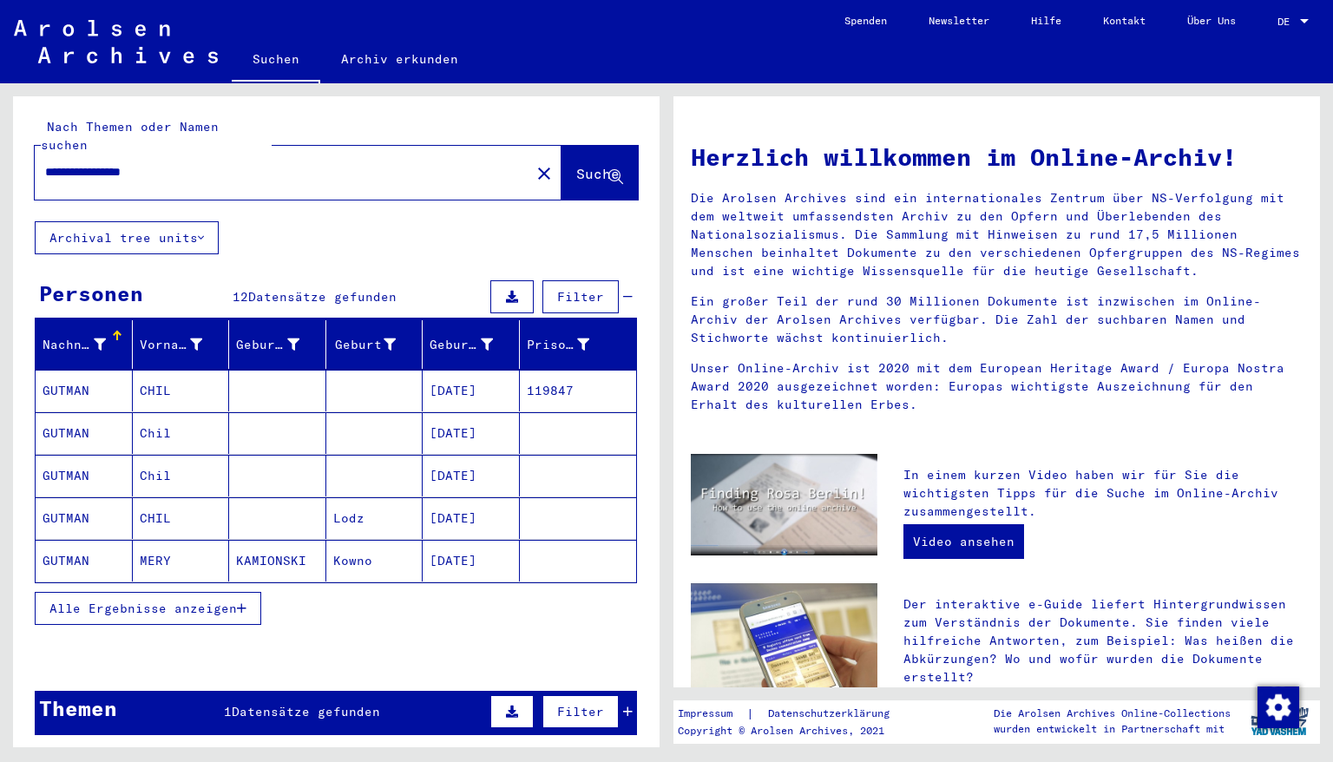
click at [455, 420] on mat-cell "[DATE]" at bounding box center [471, 433] width 97 height 42
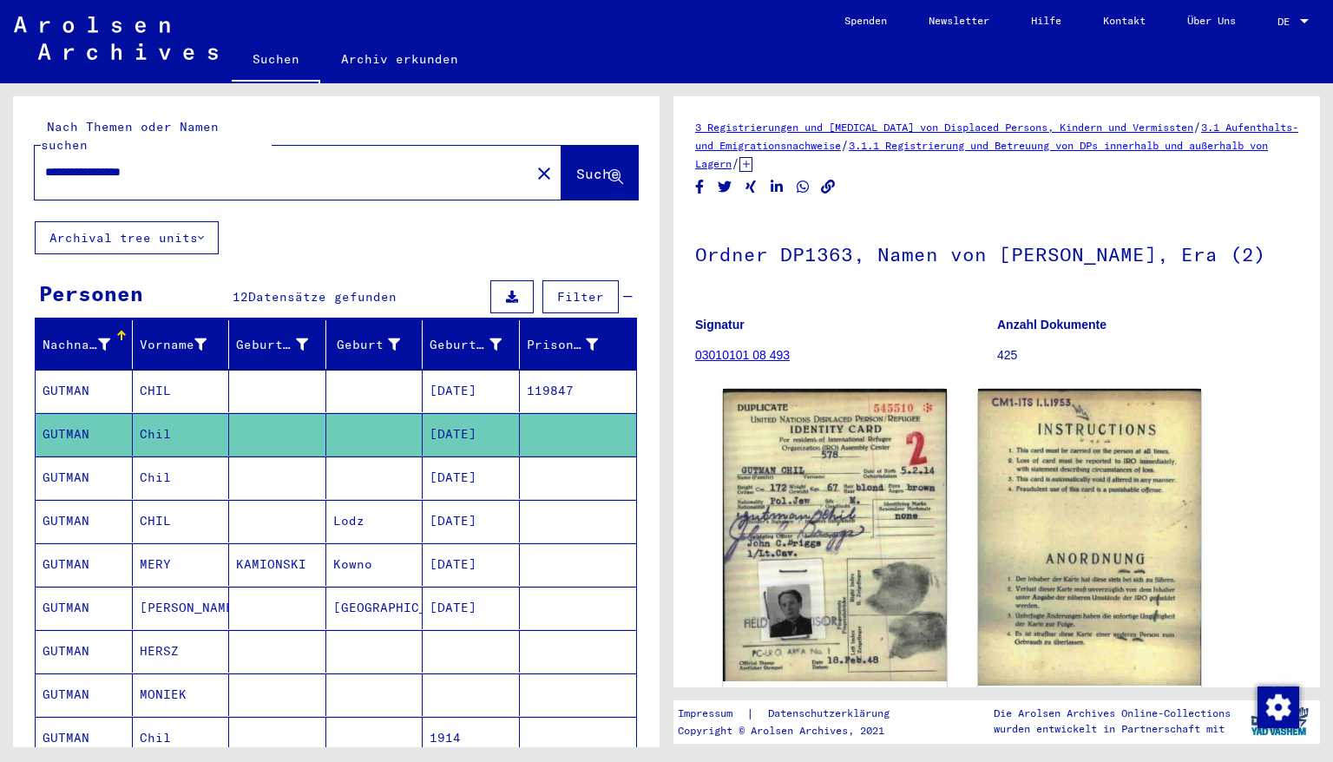
click at [451, 462] on mat-cell "[DATE]" at bounding box center [471, 477] width 97 height 43
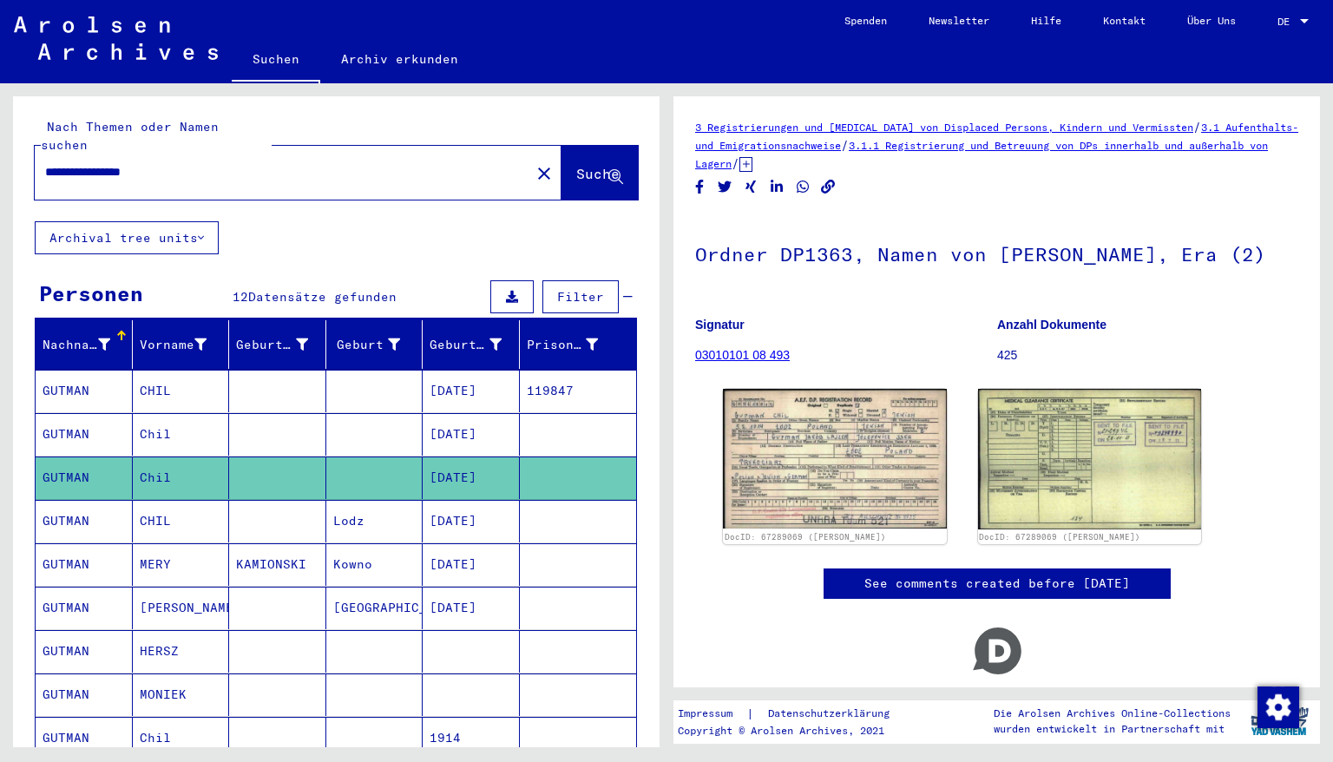
click at [464, 502] on mat-cell "[DATE]" at bounding box center [471, 521] width 97 height 43
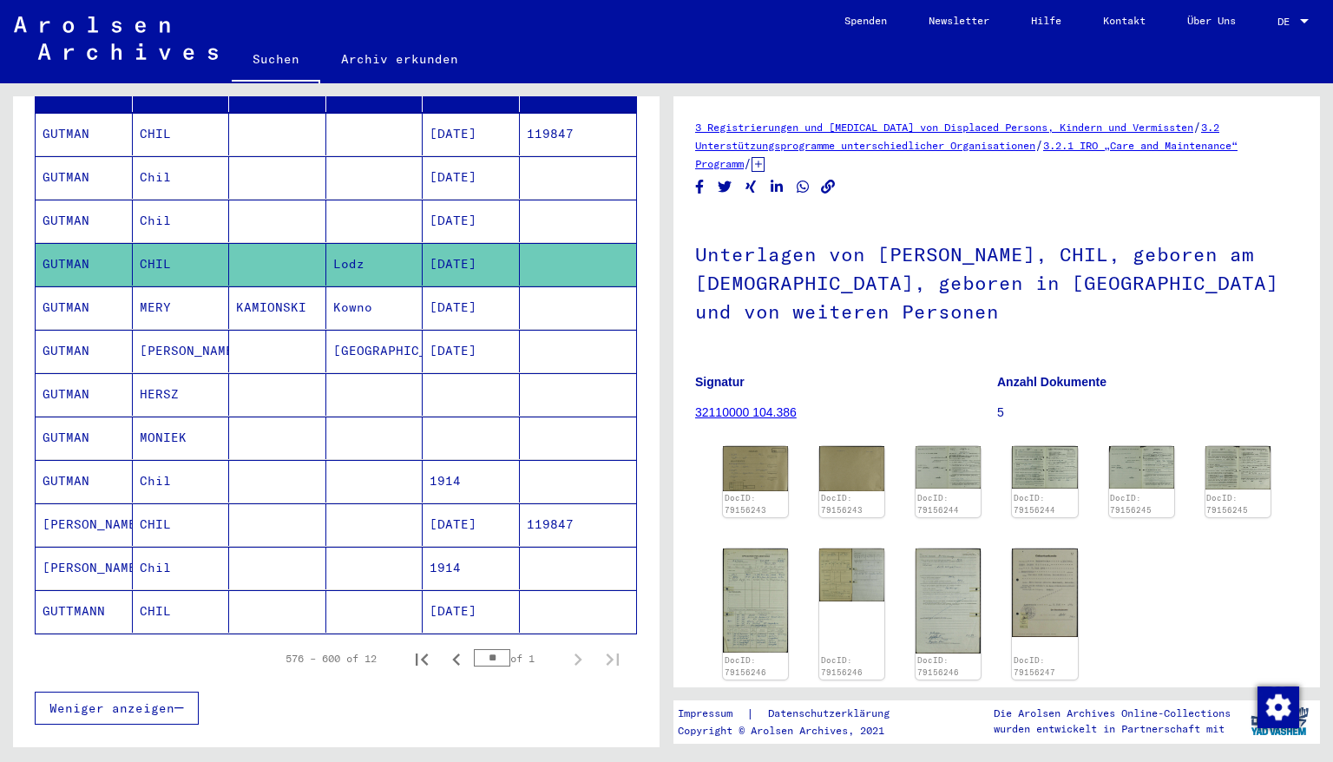
scroll to position [278, 0]
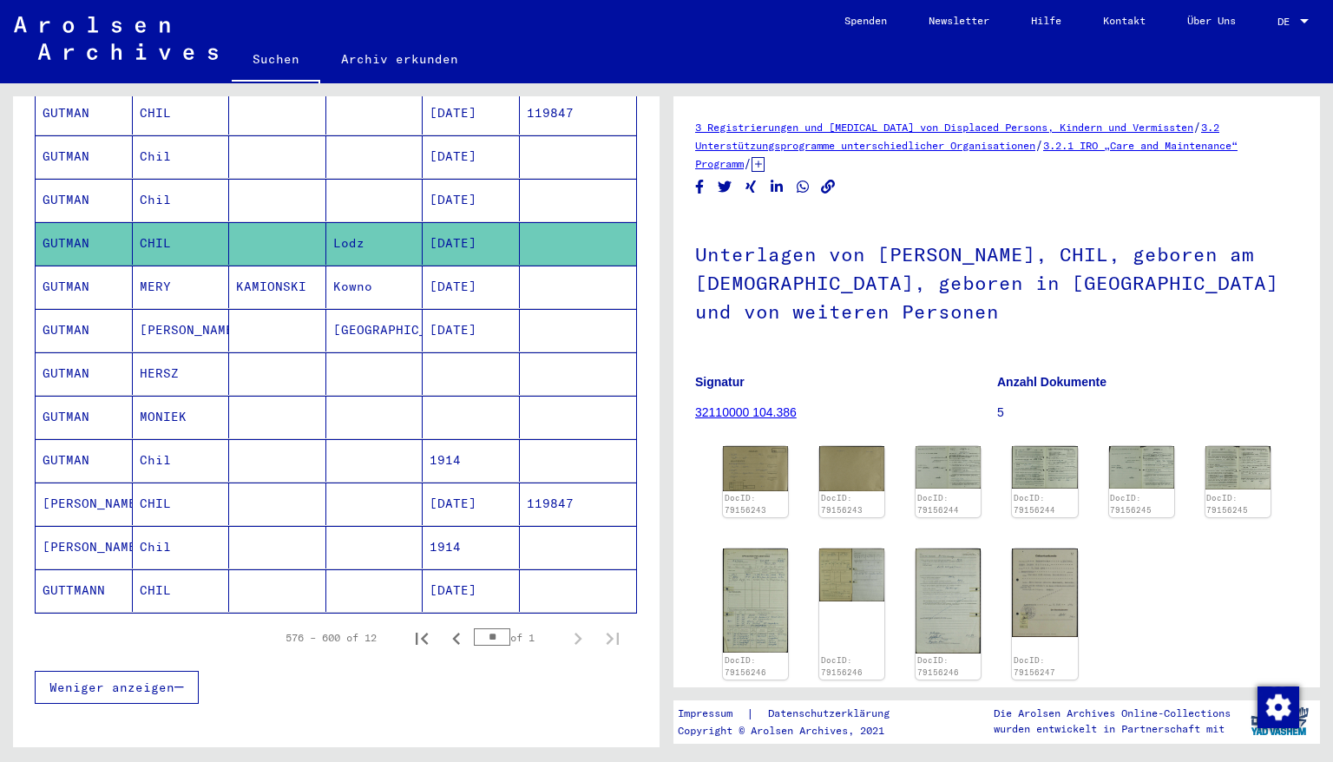
click at [463, 570] on mat-cell "[DATE]" at bounding box center [471, 590] width 97 height 43
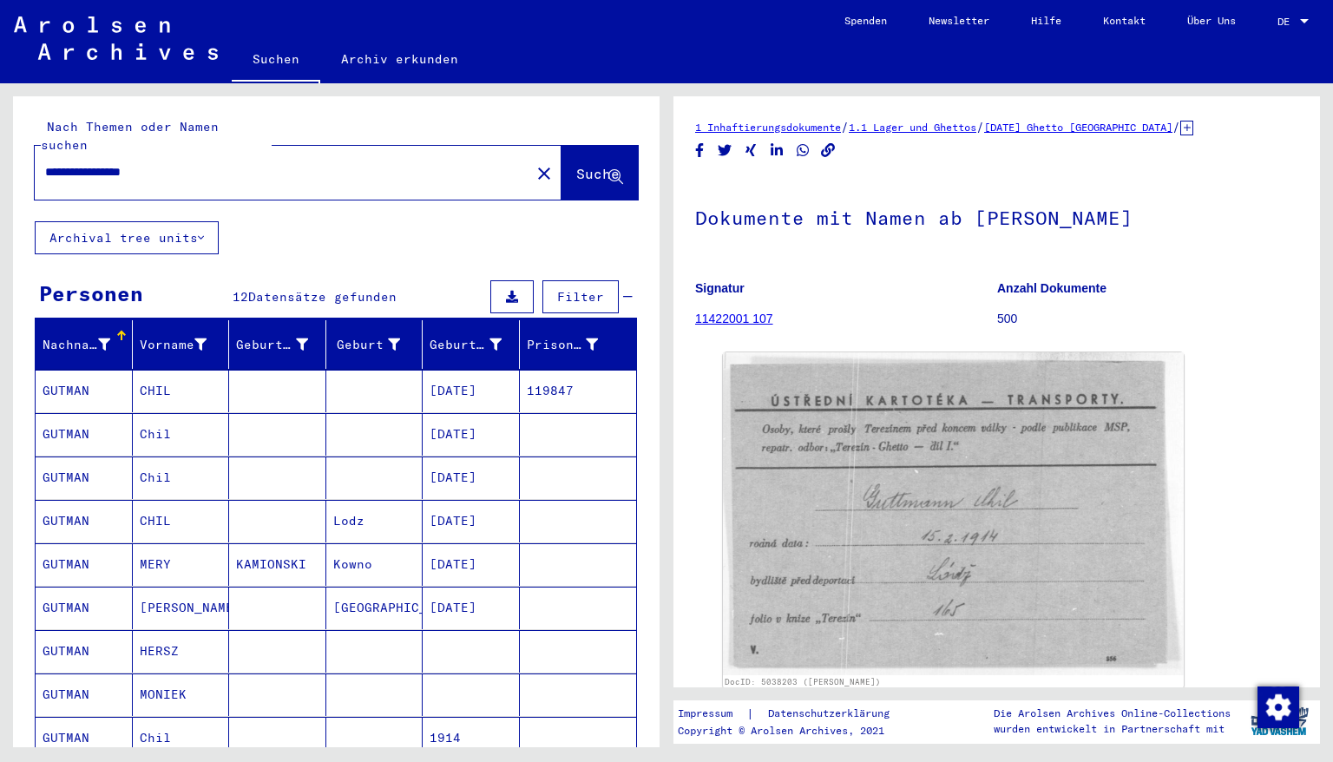
drag, startPoint x: 73, startPoint y: 154, endPoint x: 17, endPoint y: 154, distance: 55.5
click at [17, 154] on div "**********" at bounding box center [336, 158] width 647 height 125
click at [576, 165] on span "Suche" at bounding box center [597, 173] width 43 height 17
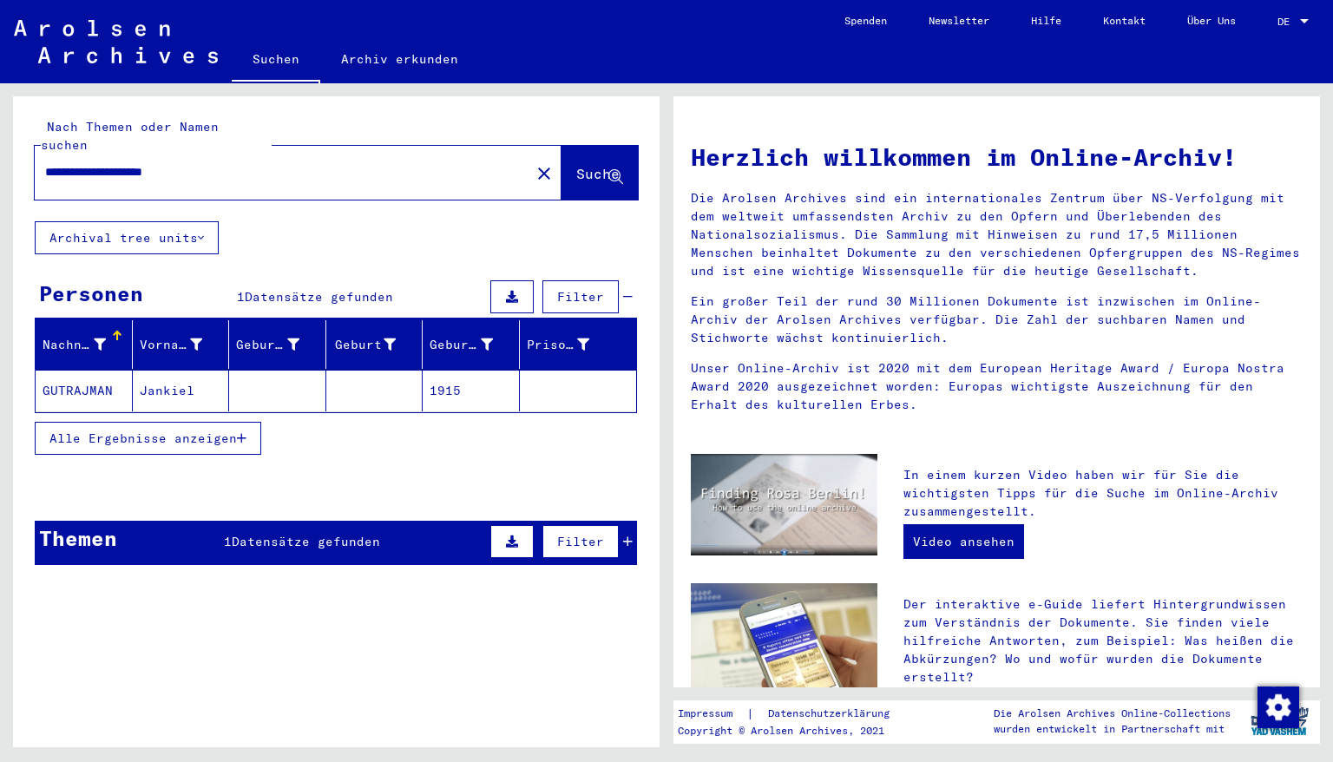
click at [451, 372] on mat-cell "1915" at bounding box center [471, 391] width 97 height 42
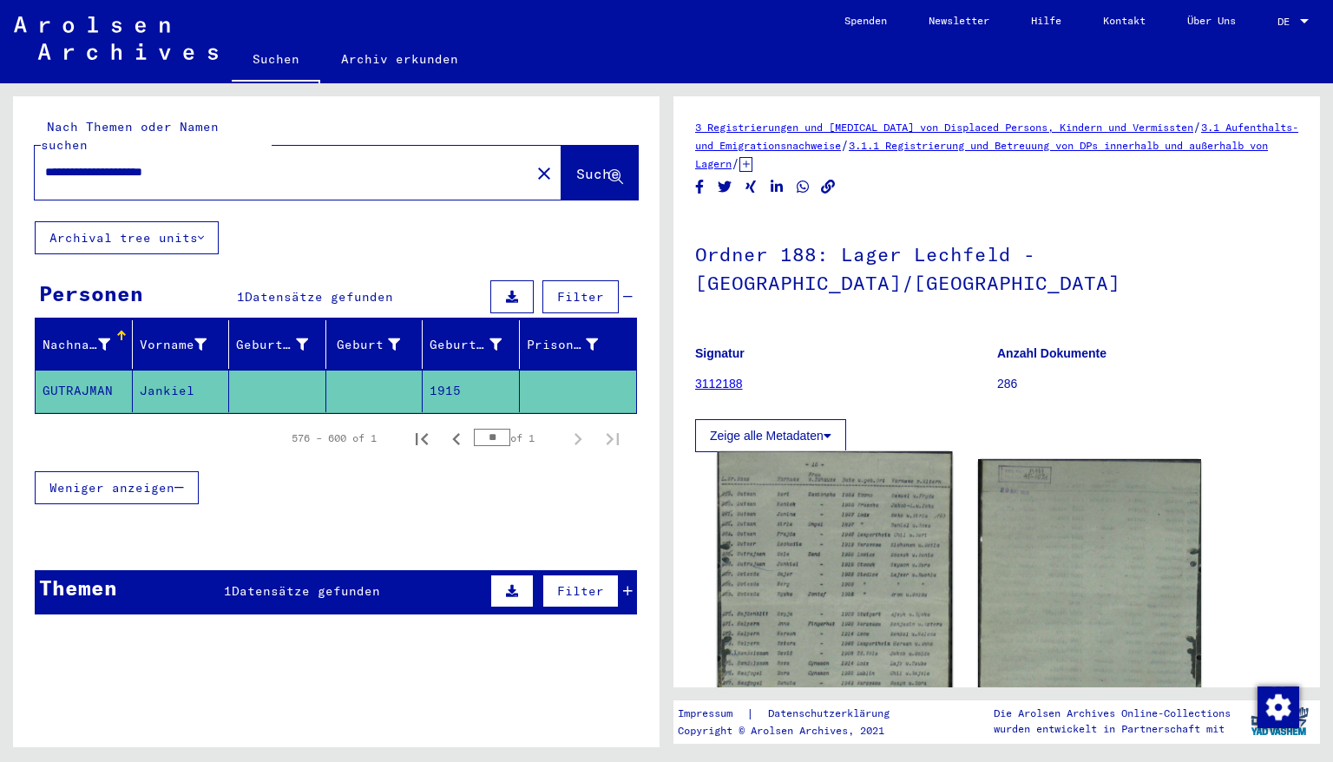
click at [857, 511] on img at bounding box center [835, 605] width 234 height 309
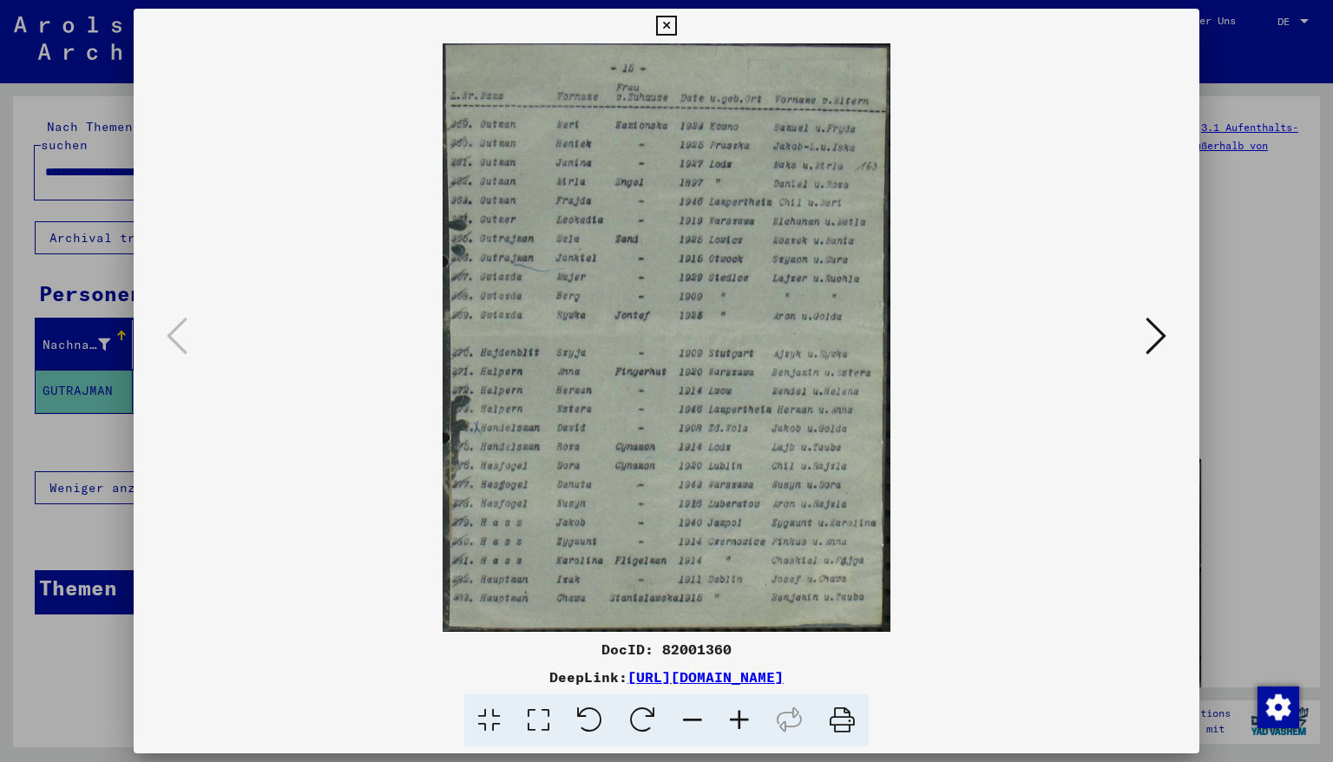
click at [738, 719] on icon at bounding box center [739, 720] width 47 height 53
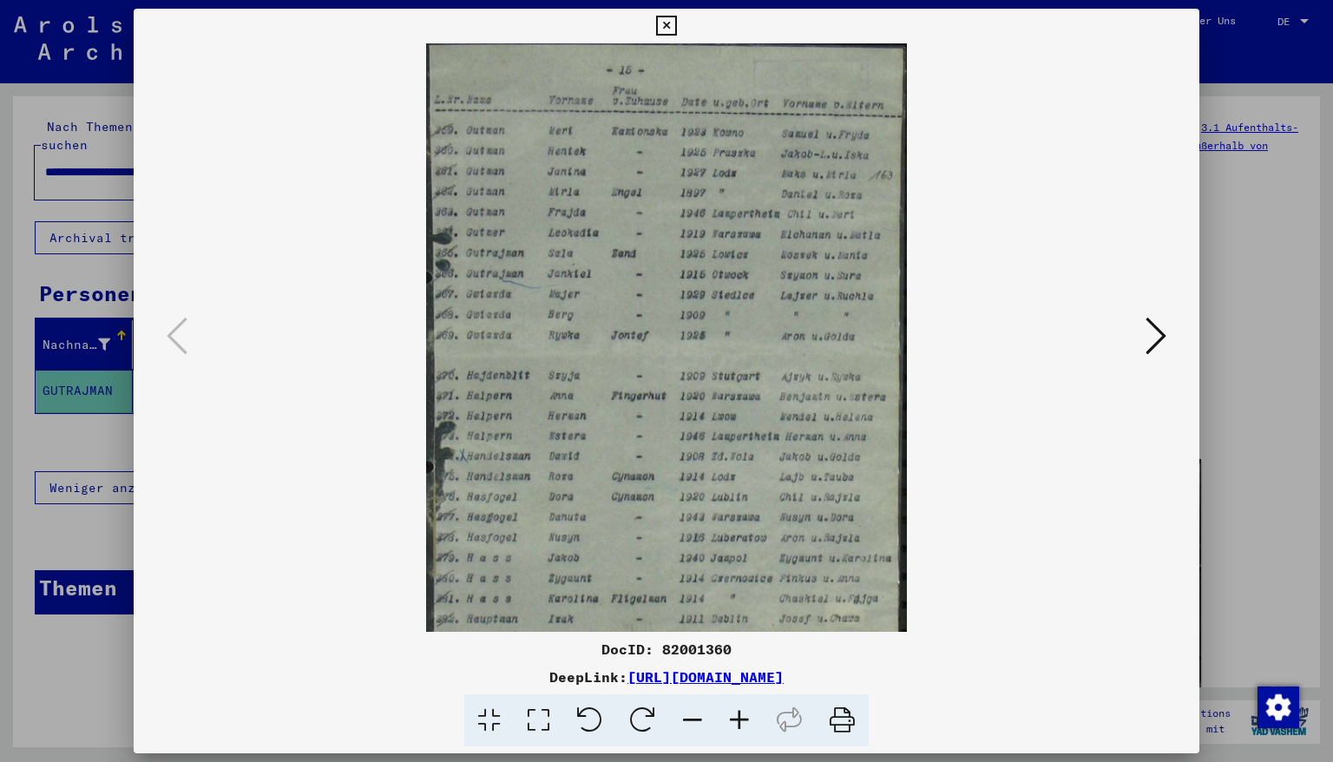
click at [738, 718] on icon at bounding box center [739, 720] width 47 height 53
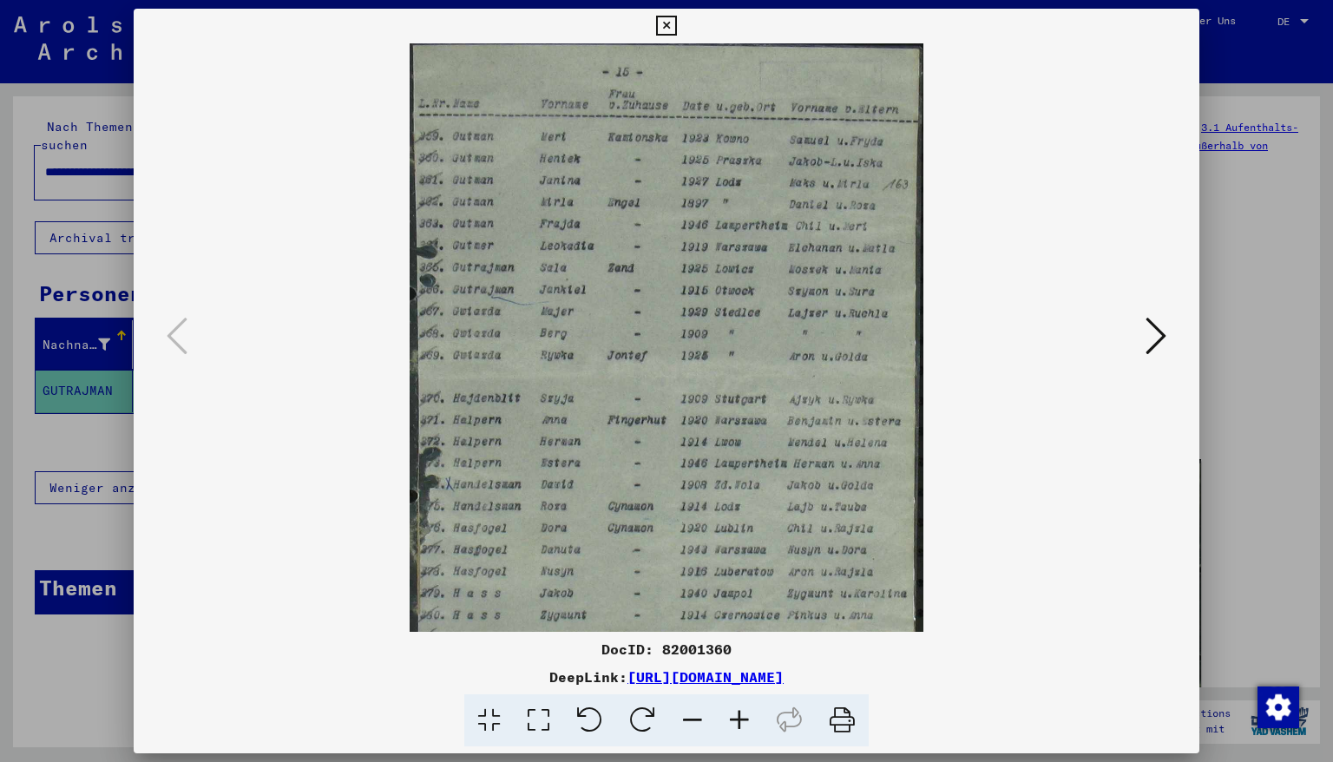
click at [676, 31] on icon at bounding box center [666, 26] width 20 height 21
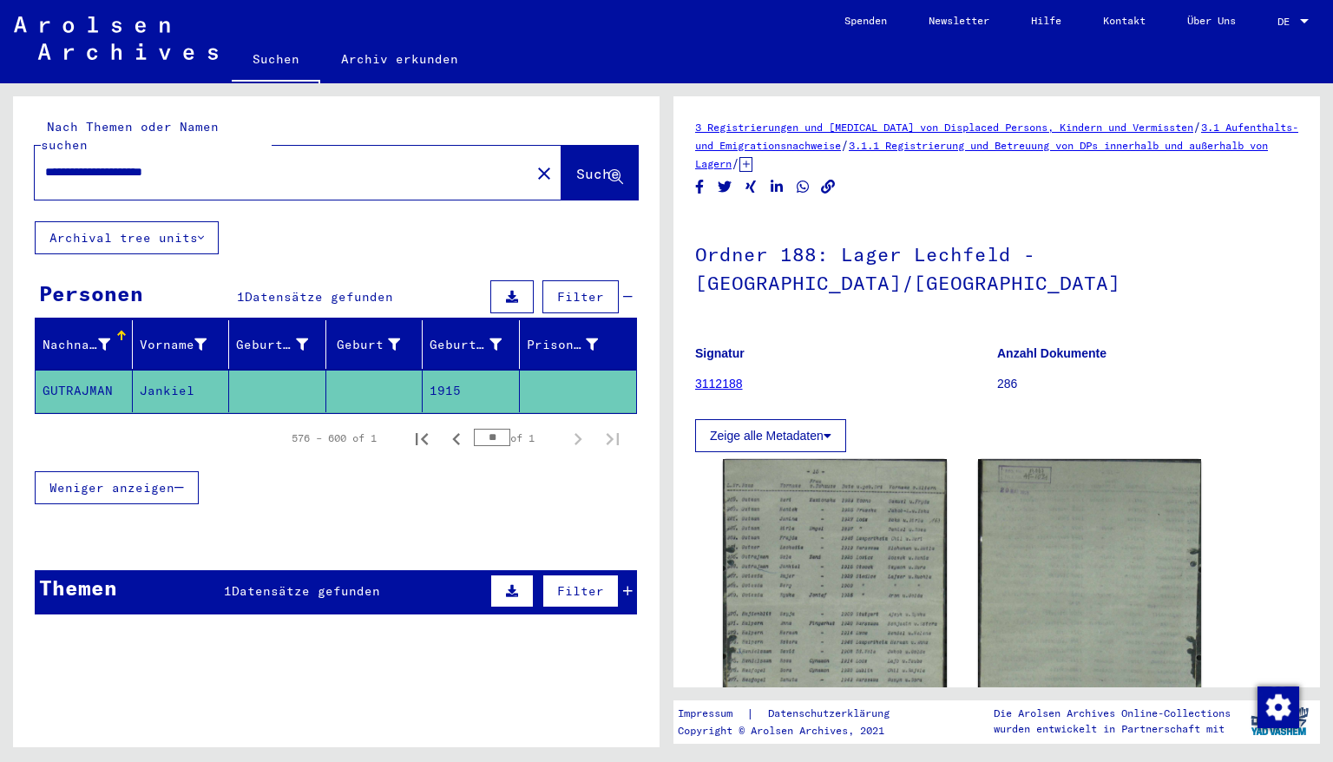
drag, startPoint x: 224, startPoint y: 155, endPoint x: 0, endPoint y: 164, distance: 224.1
click at [0, 164] on div "**********" at bounding box center [333, 415] width 666 height 664
click at [576, 165] on span "Suche" at bounding box center [597, 173] width 43 height 17
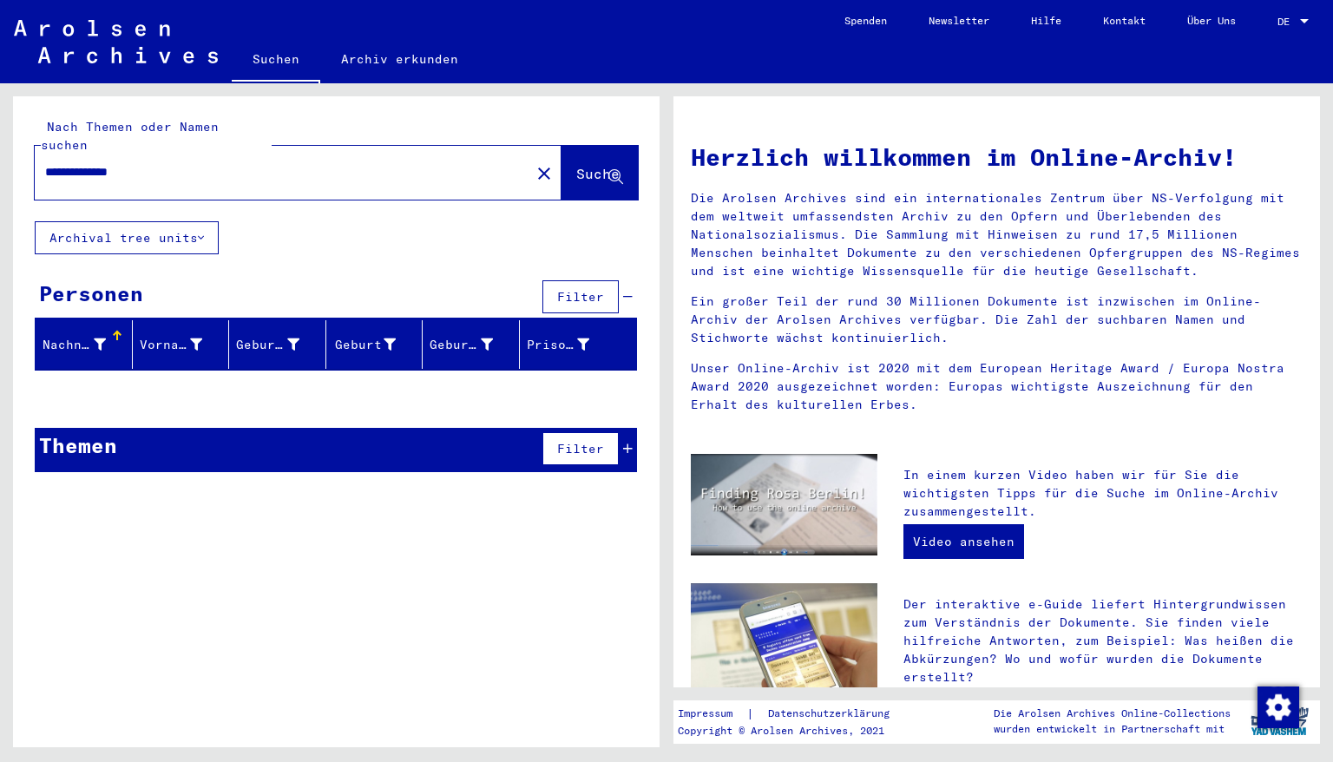
drag, startPoint x: 89, startPoint y: 151, endPoint x: 16, endPoint y: 152, distance: 72.9
click at [16, 152] on div "**********" at bounding box center [336, 158] width 647 height 125
click at [576, 165] on span "Suche" at bounding box center [597, 173] width 43 height 17
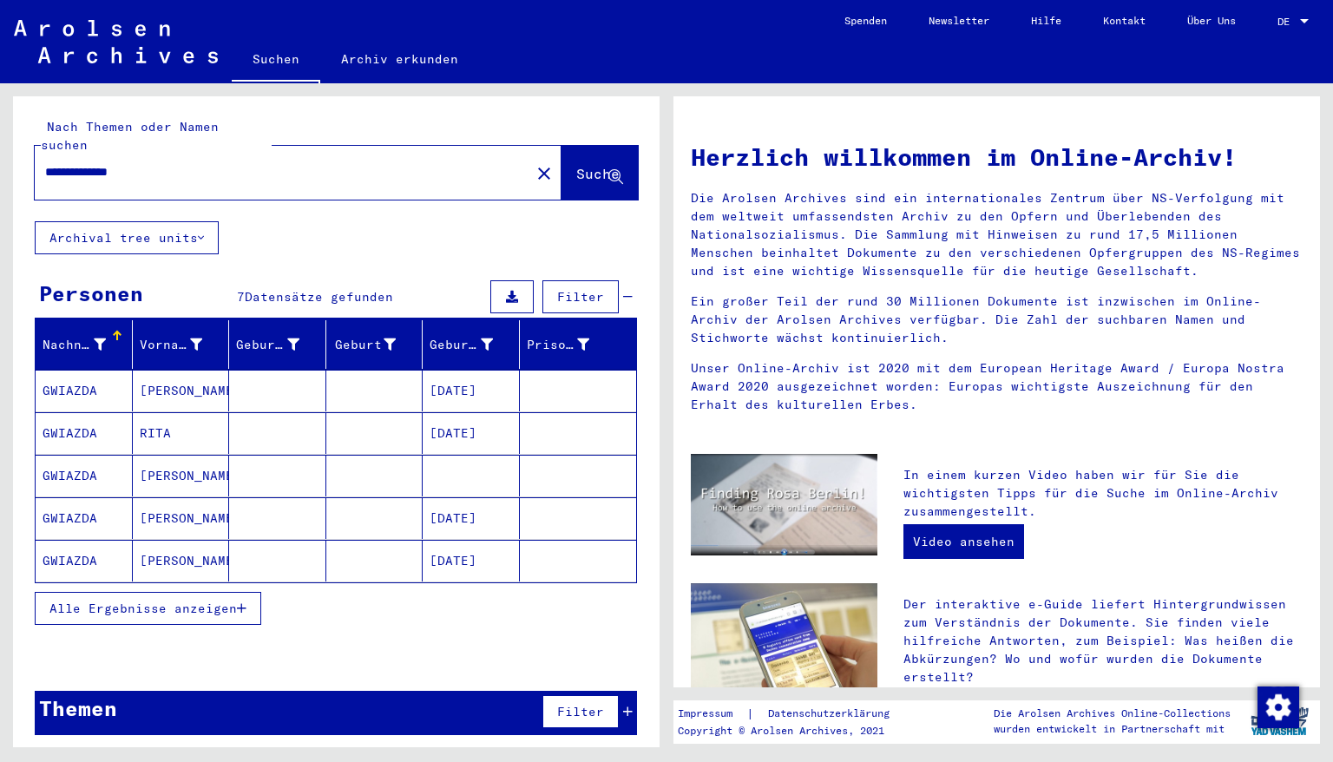
click at [242, 602] on icon "button" at bounding box center [242, 608] width 10 height 12
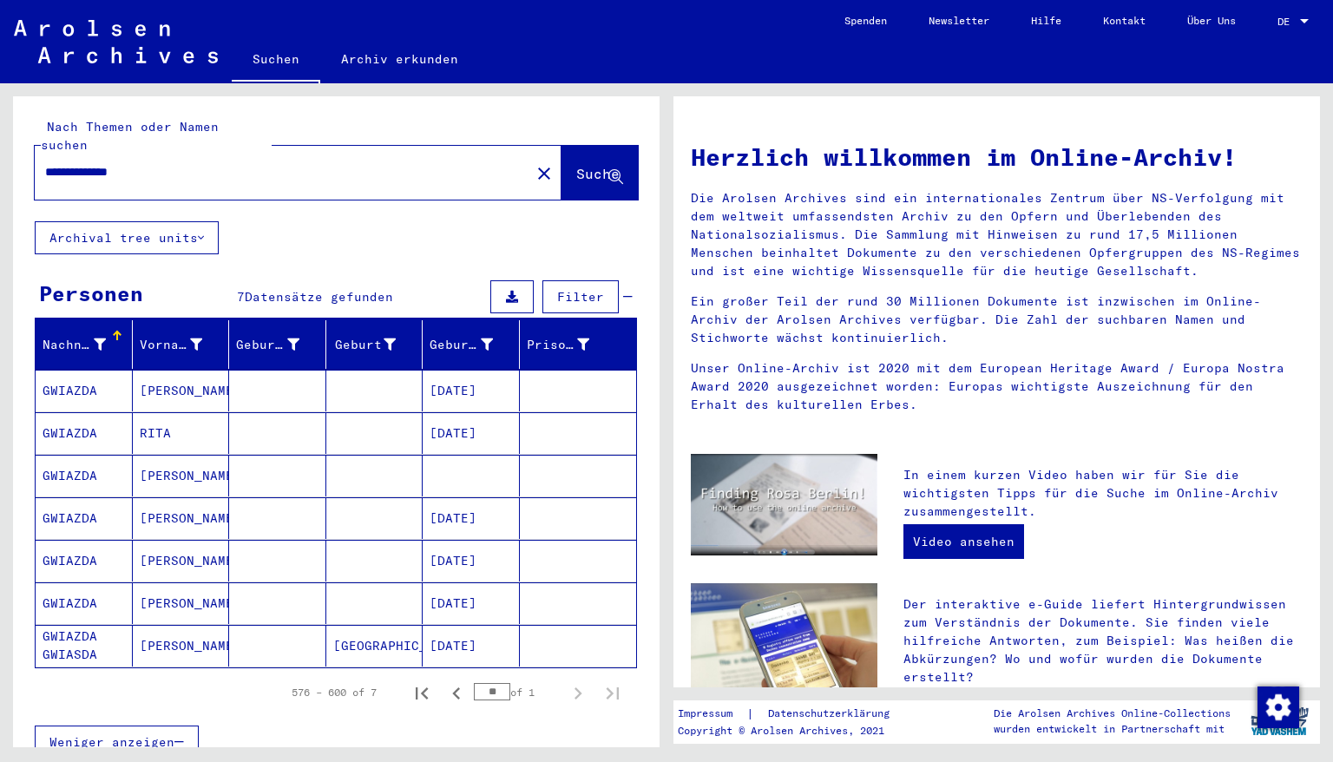
click at [455, 585] on mat-cell "[DATE]" at bounding box center [471, 603] width 97 height 42
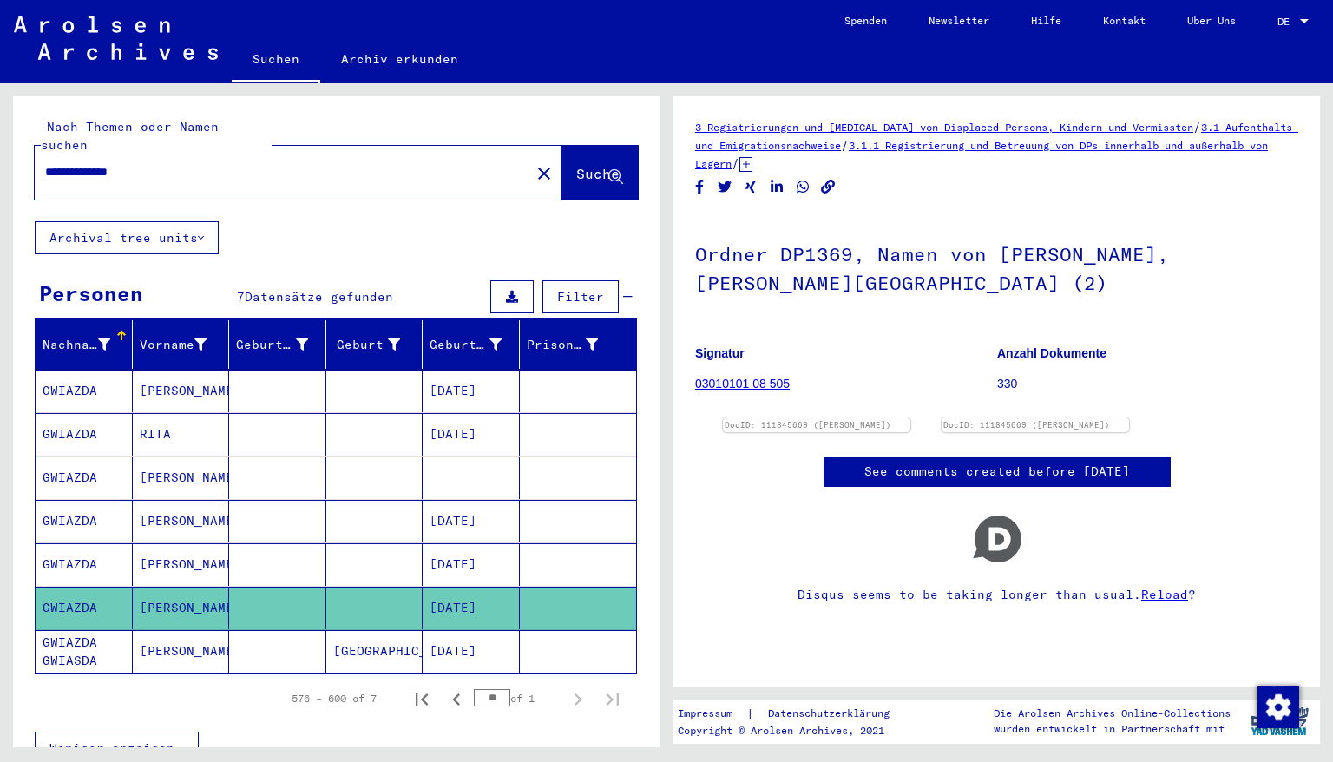
click at [461, 630] on mat-cell "[DATE]" at bounding box center [471, 651] width 97 height 43
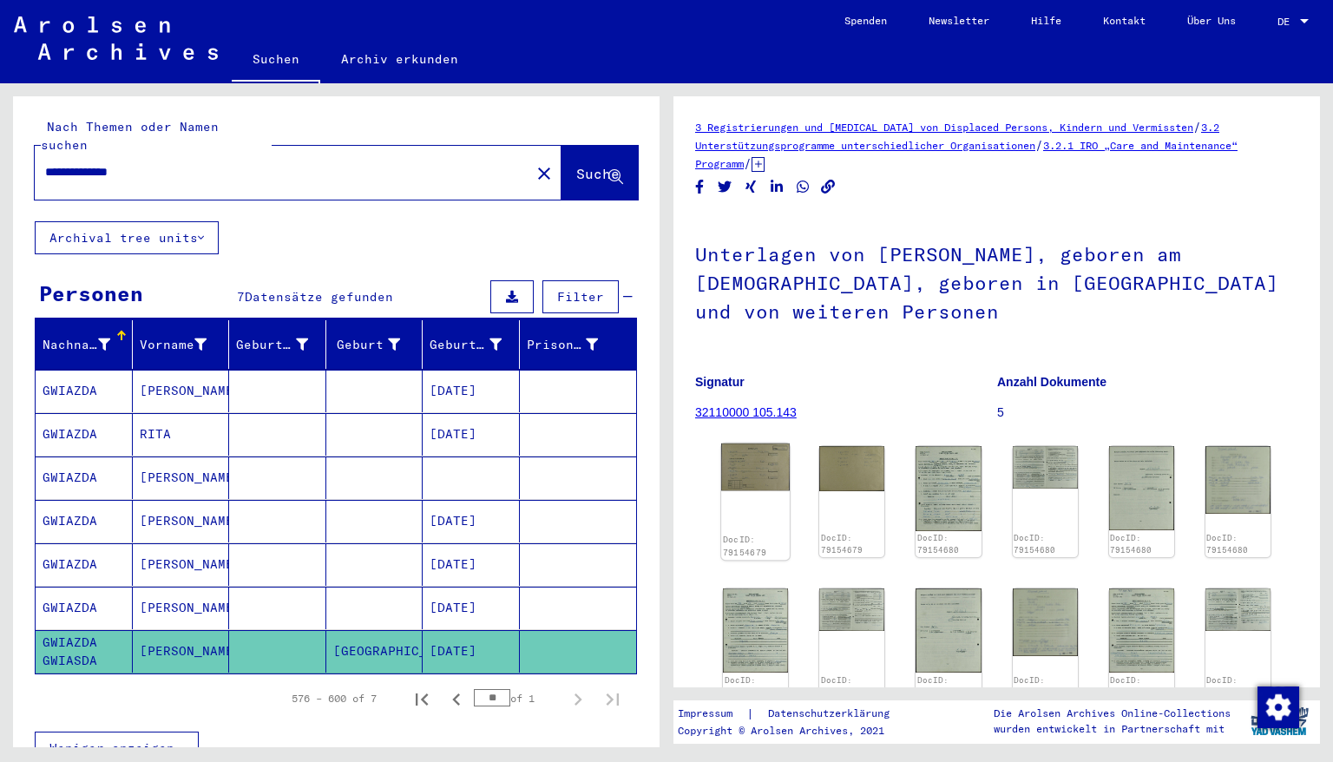
click at [753, 466] on img at bounding box center [755, 467] width 69 height 48
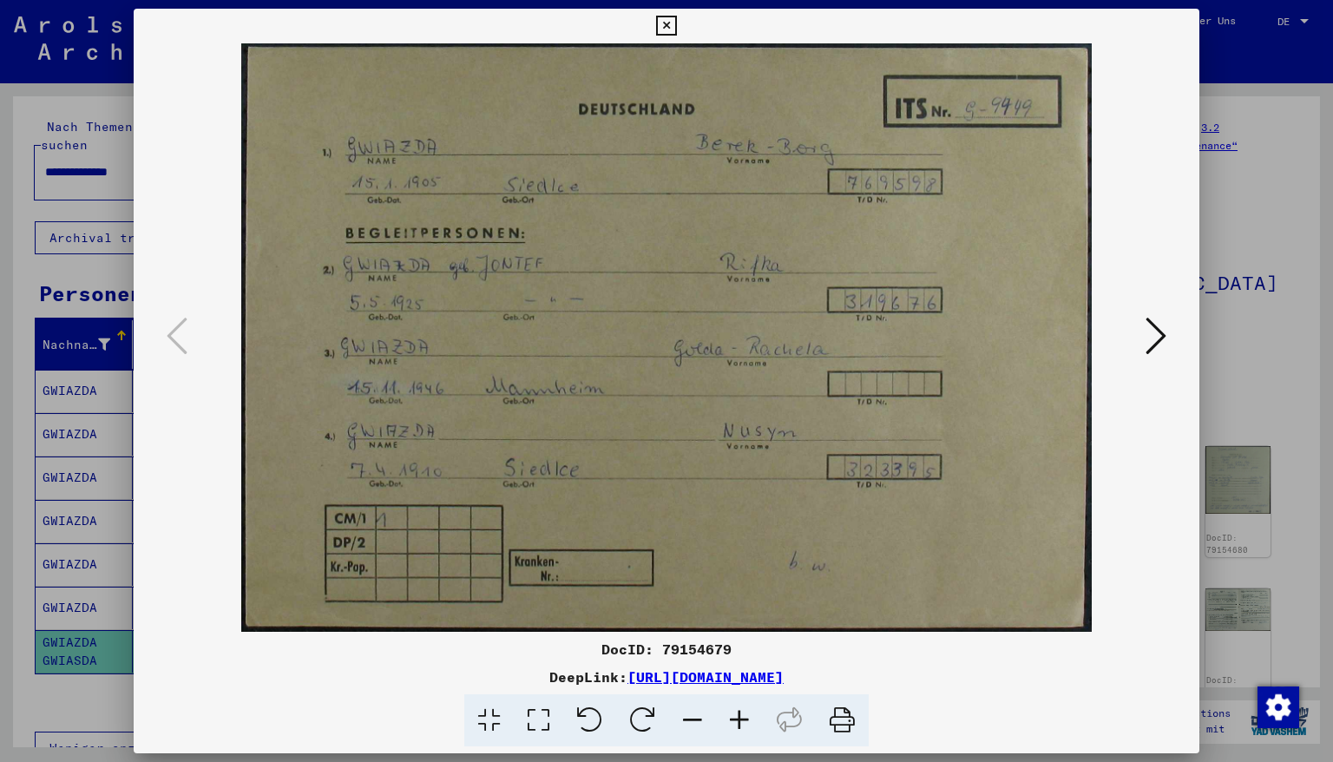
click at [676, 28] on icon at bounding box center [666, 26] width 20 height 21
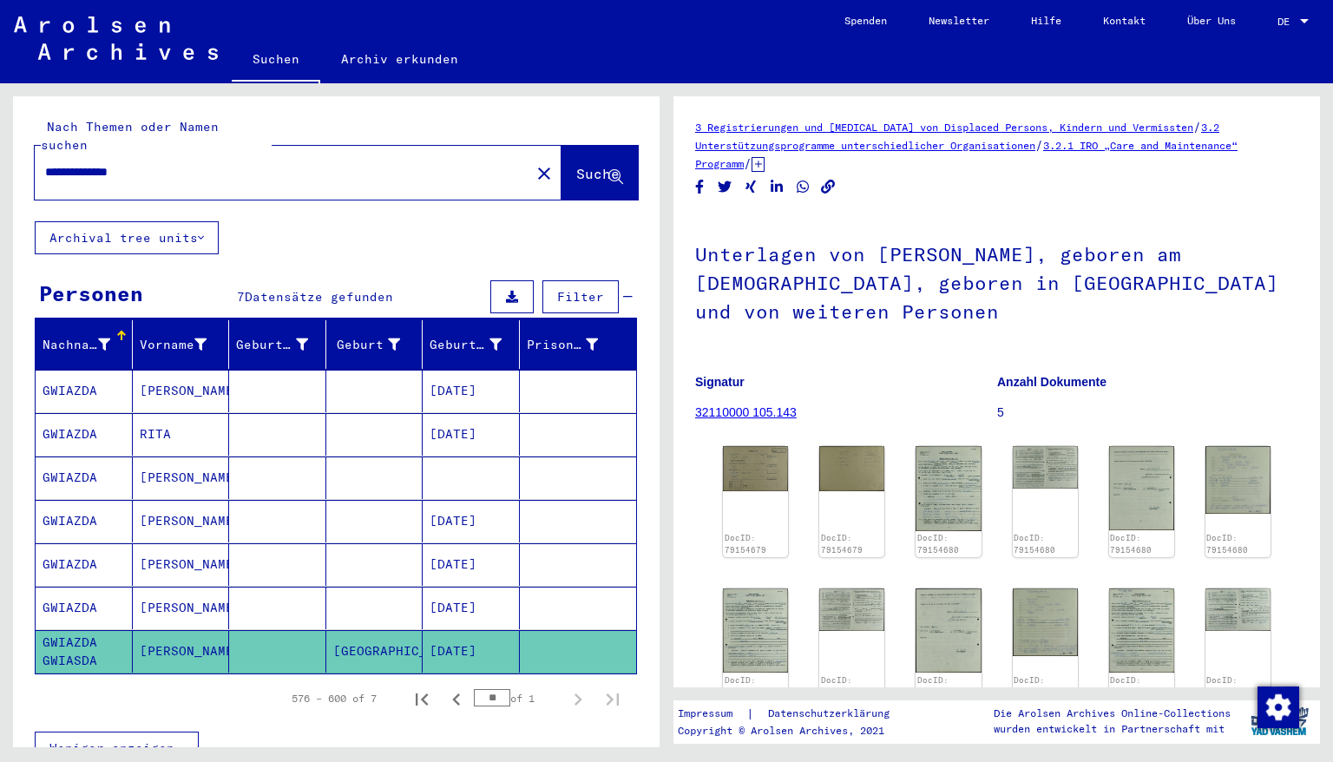
drag, startPoint x: 89, startPoint y: 158, endPoint x: 33, endPoint y: 180, distance: 60.4
click at [33, 180] on div "**********" at bounding box center [336, 158] width 647 height 125
click at [171, 163] on input "**********" at bounding box center [282, 172] width 475 height 18
click at [576, 166] on span "Suche" at bounding box center [599, 175] width 47 height 18
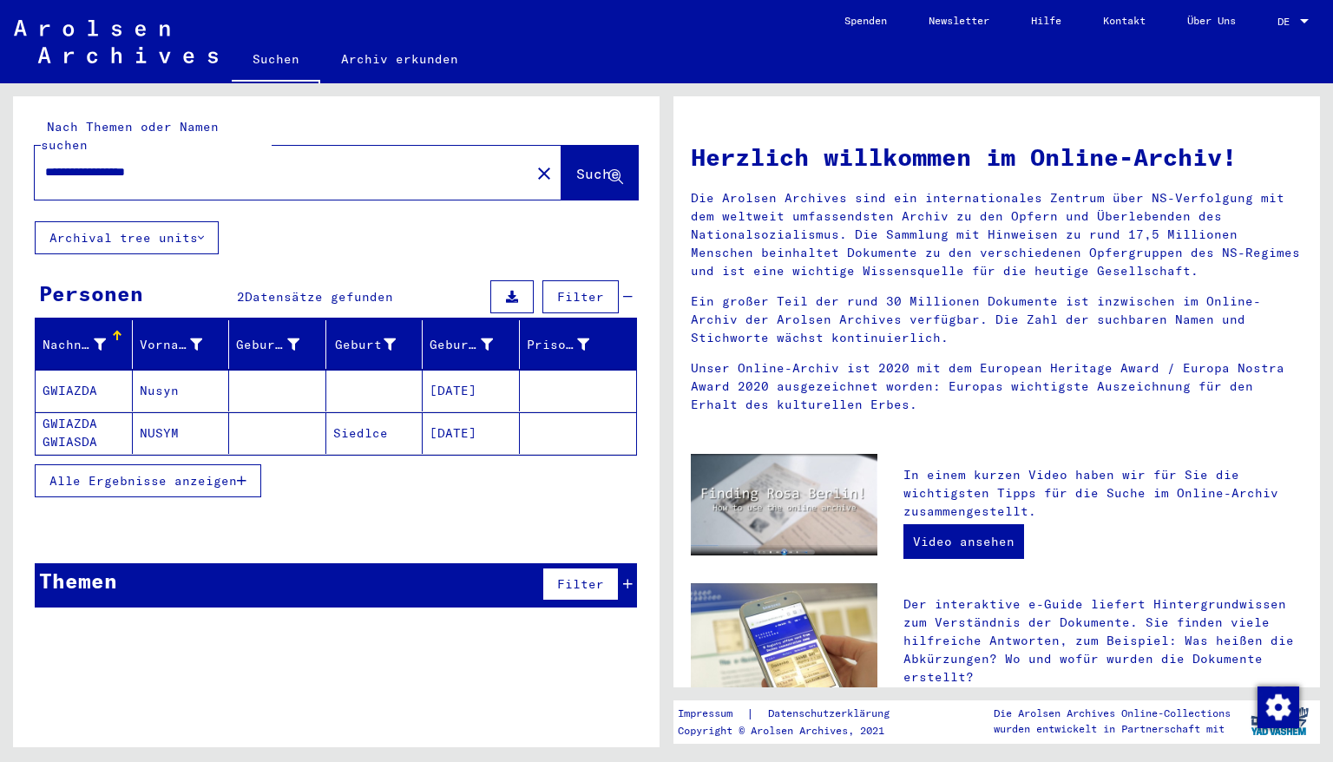
click at [450, 371] on mat-cell "[DATE]" at bounding box center [471, 391] width 97 height 42
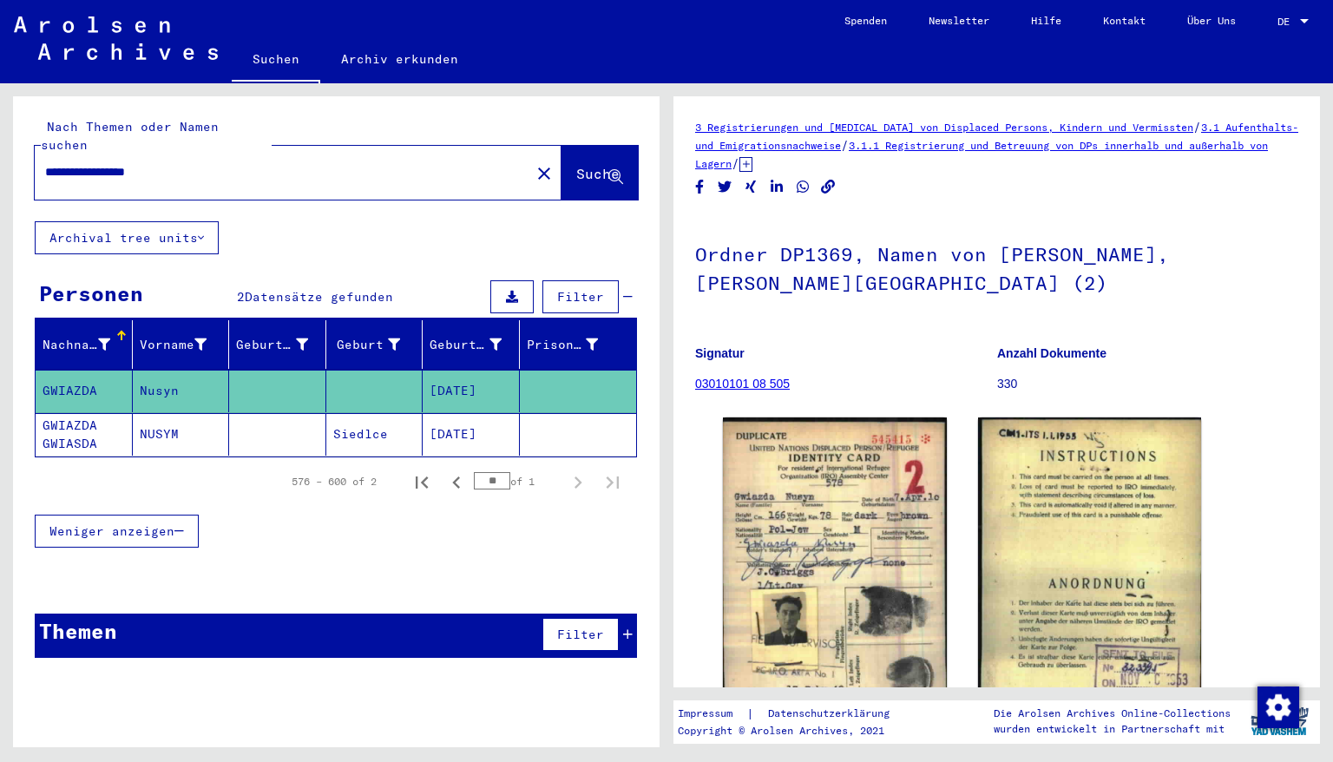
click at [450, 416] on mat-cell "[DATE]" at bounding box center [471, 434] width 97 height 43
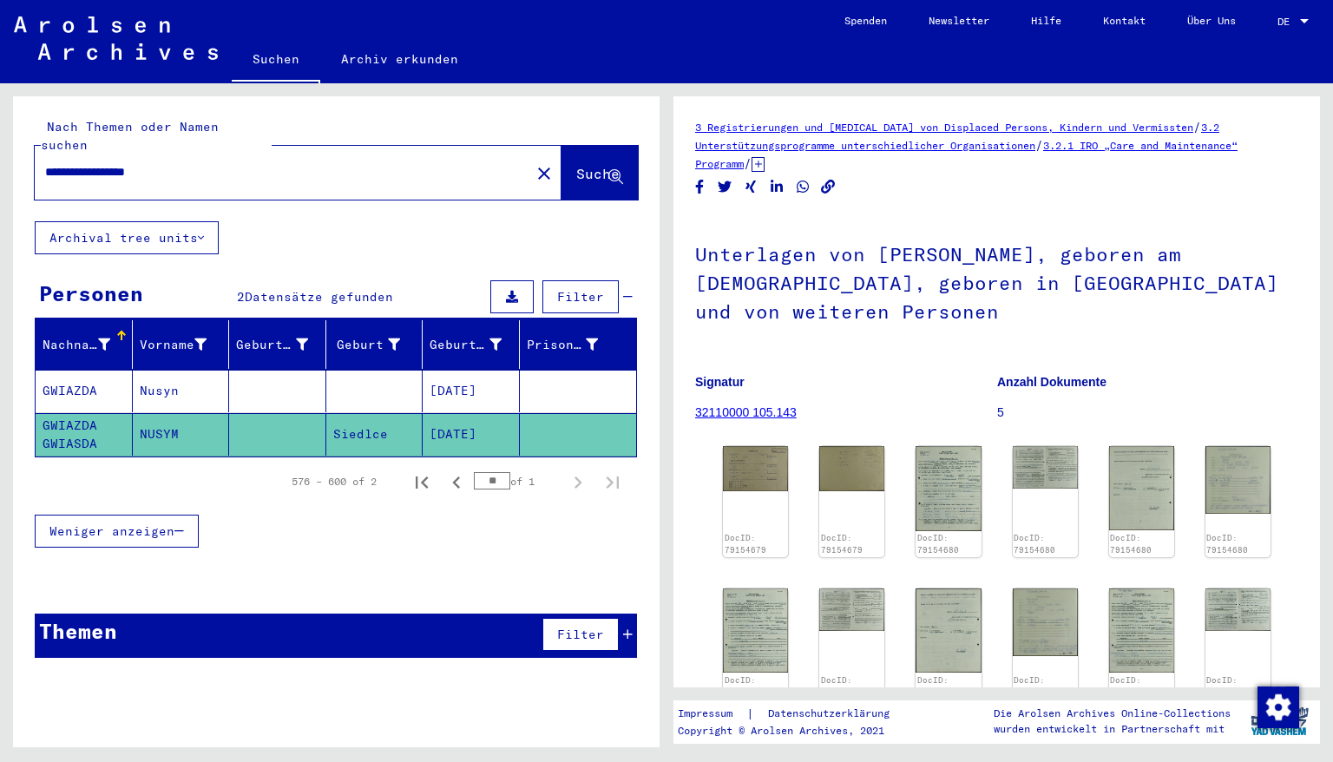
drag, startPoint x: 185, startPoint y: 149, endPoint x: 0, endPoint y: 149, distance: 184.8
click at [0, 149] on div "**********" at bounding box center [333, 415] width 666 height 664
click at [576, 165] on span "Suche" at bounding box center [597, 173] width 43 height 17
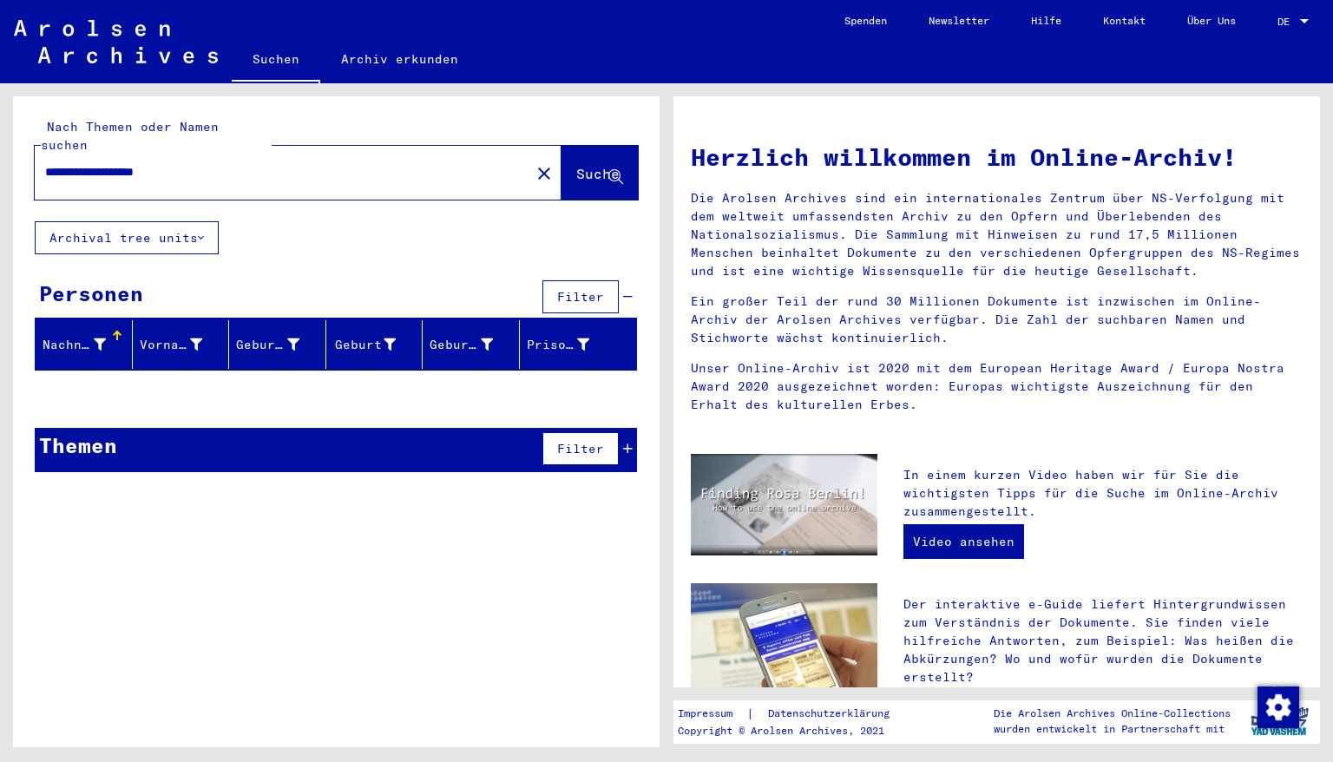
drag, startPoint x: 200, startPoint y: 154, endPoint x: 0, endPoint y: 158, distance: 200.5
click at [0, 158] on div "**********" at bounding box center [333, 415] width 666 height 664
type input "**********"
click at [576, 165] on span "Suche" at bounding box center [597, 173] width 43 height 17
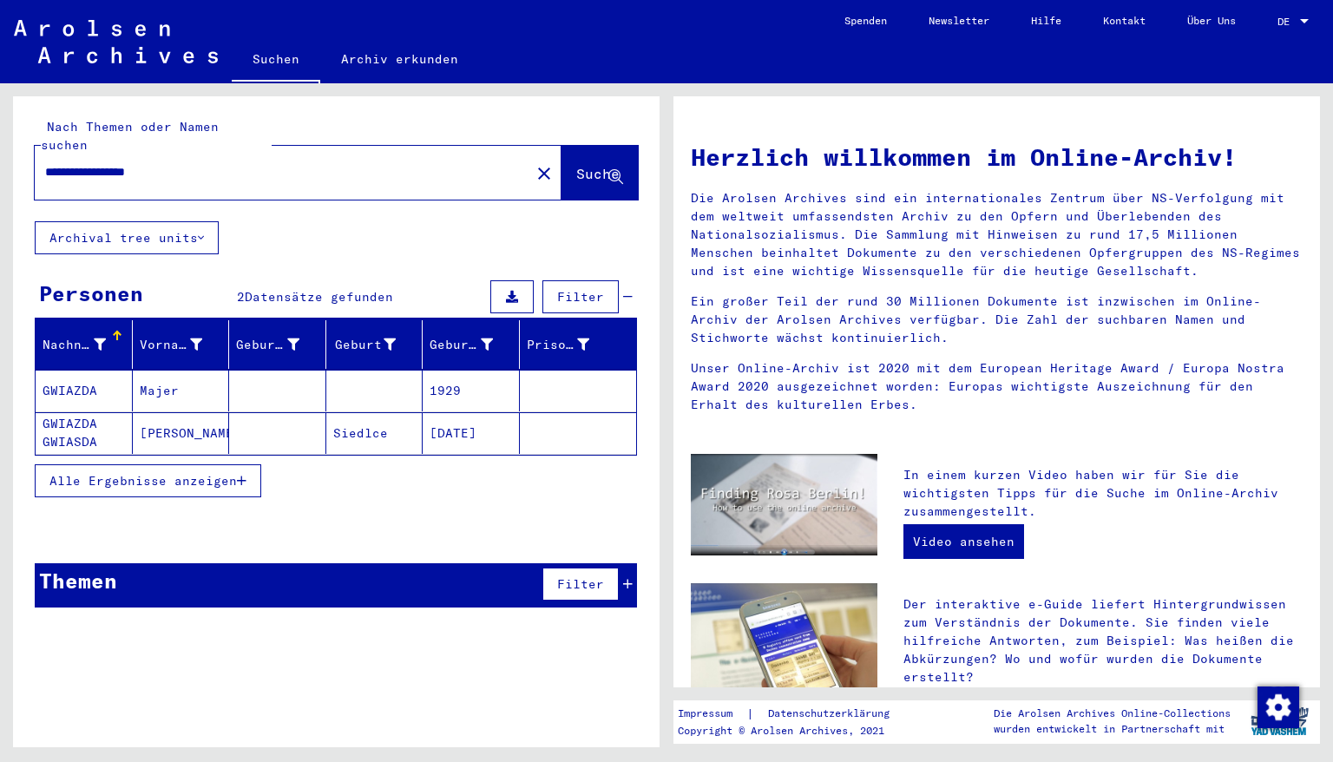
click at [433, 373] on mat-cell "1929" at bounding box center [471, 391] width 97 height 42
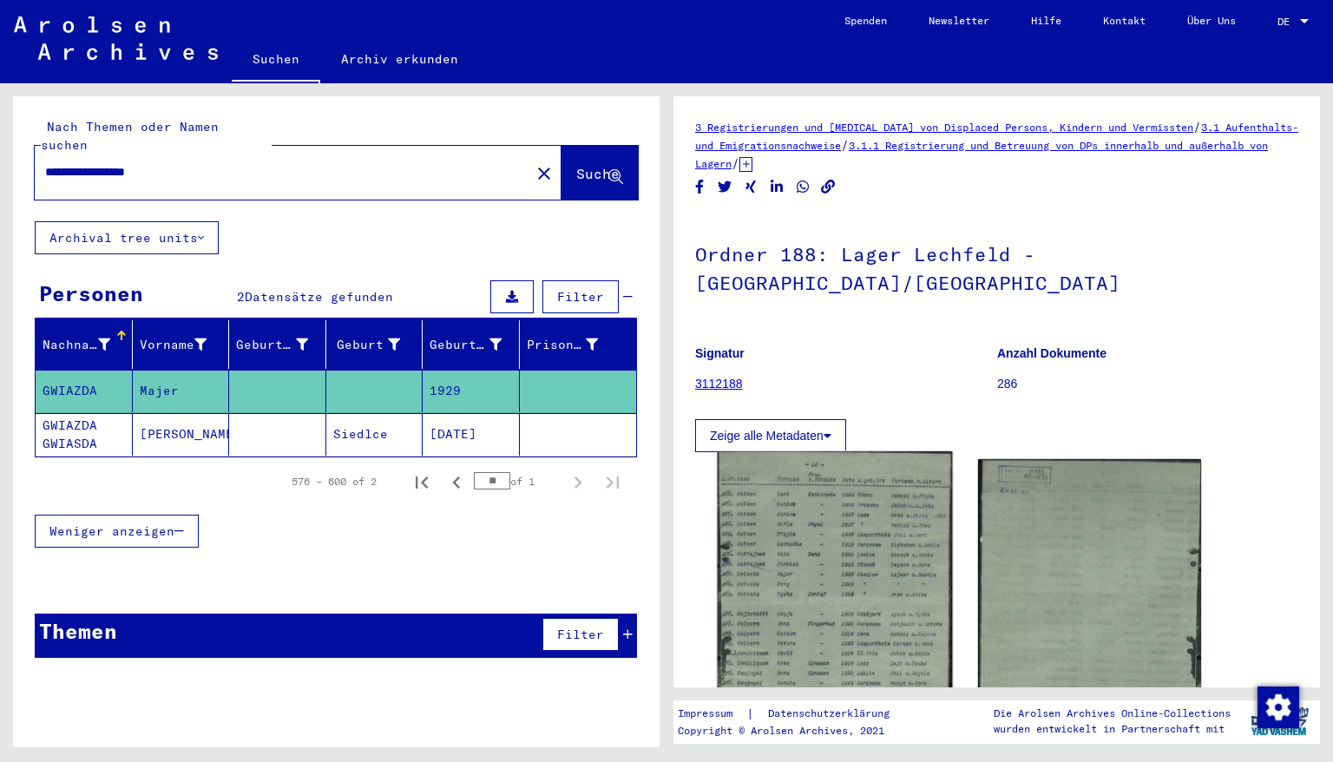
click at [851, 529] on img at bounding box center [835, 605] width 234 height 309
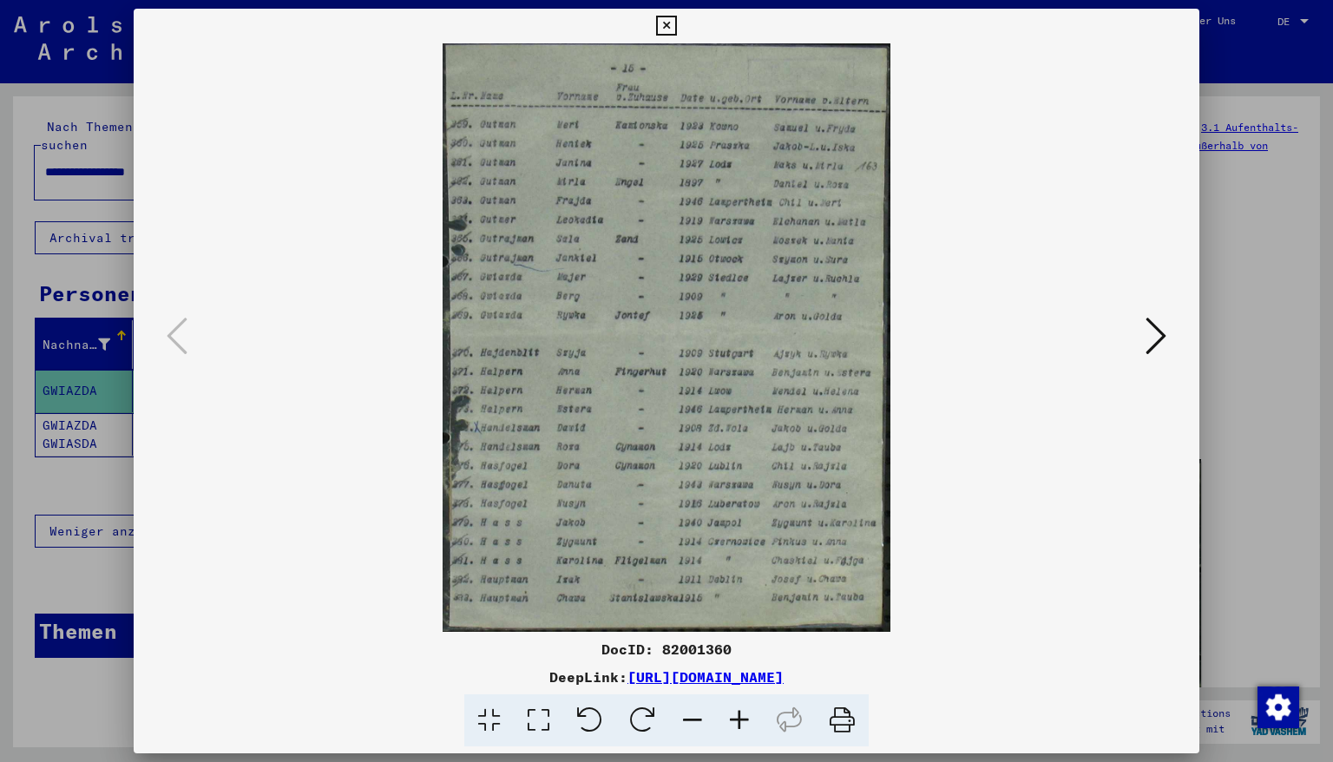
click at [733, 723] on icon at bounding box center [739, 720] width 47 height 53
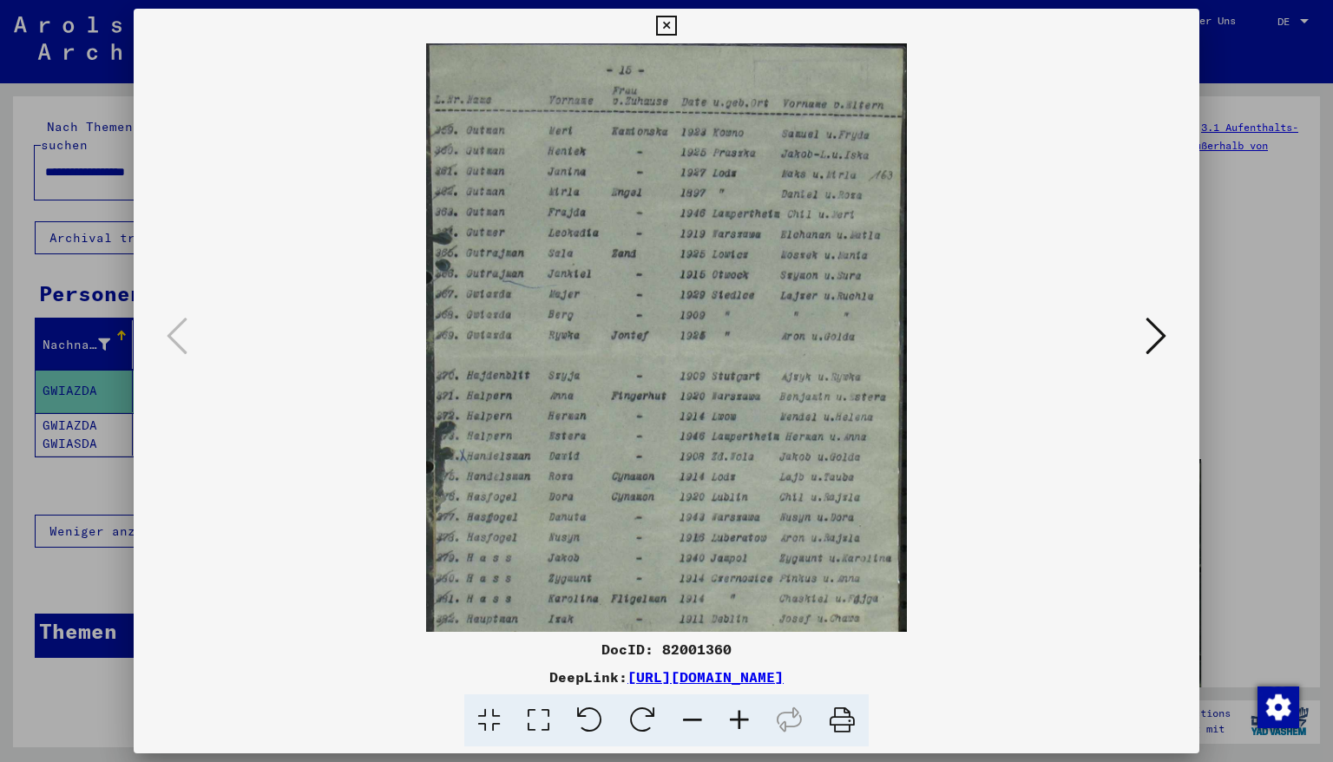
click at [733, 723] on icon at bounding box center [739, 720] width 47 height 53
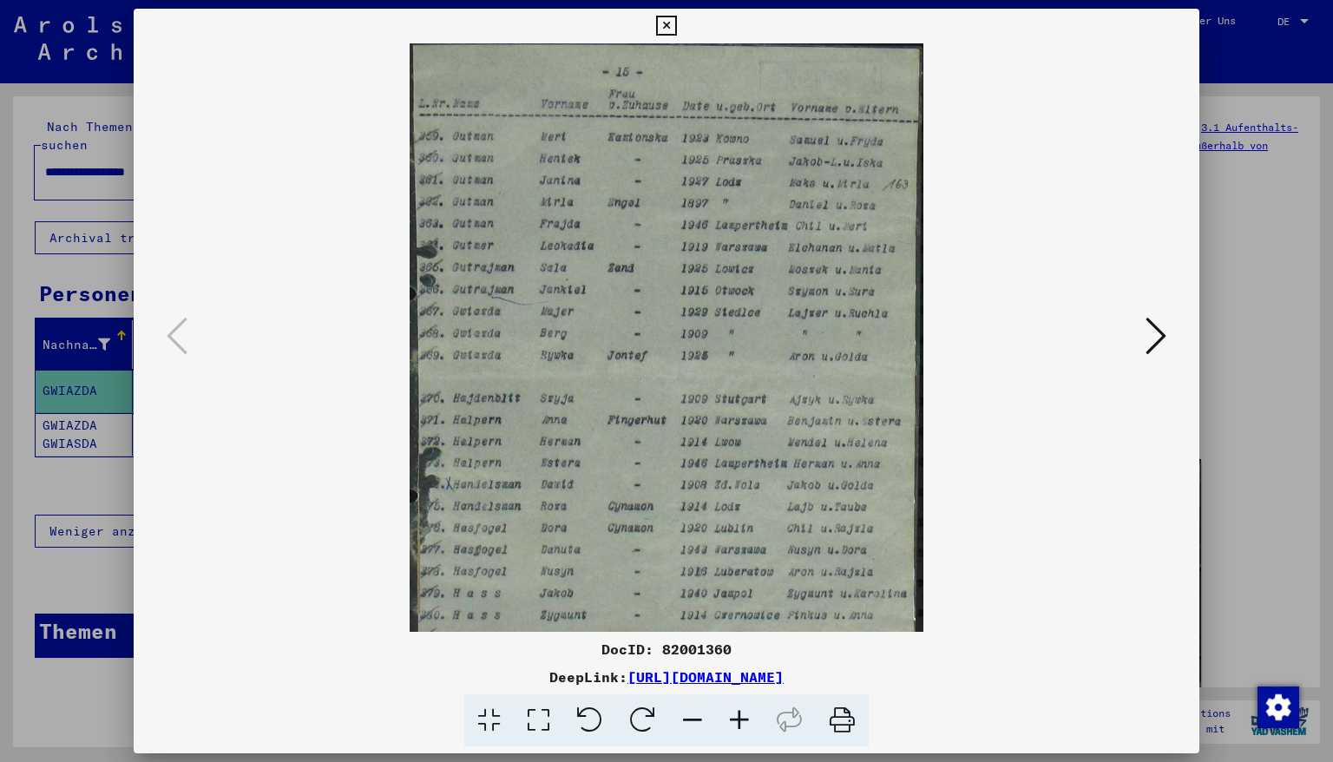
click at [733, 723] on icon at bounding box center [739, 720] width 47 height 53
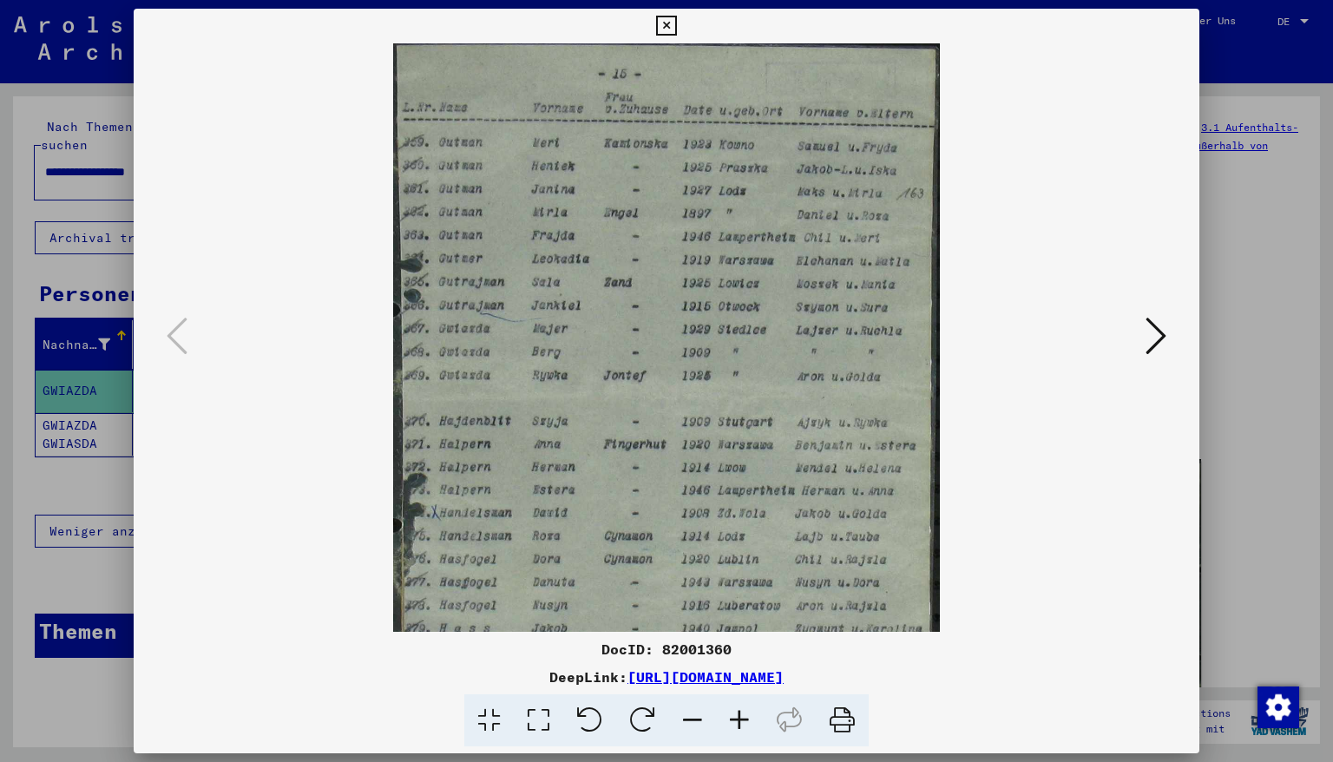
click at [733, 723] on icon at bounding box center [739, 720] width 47 height 53
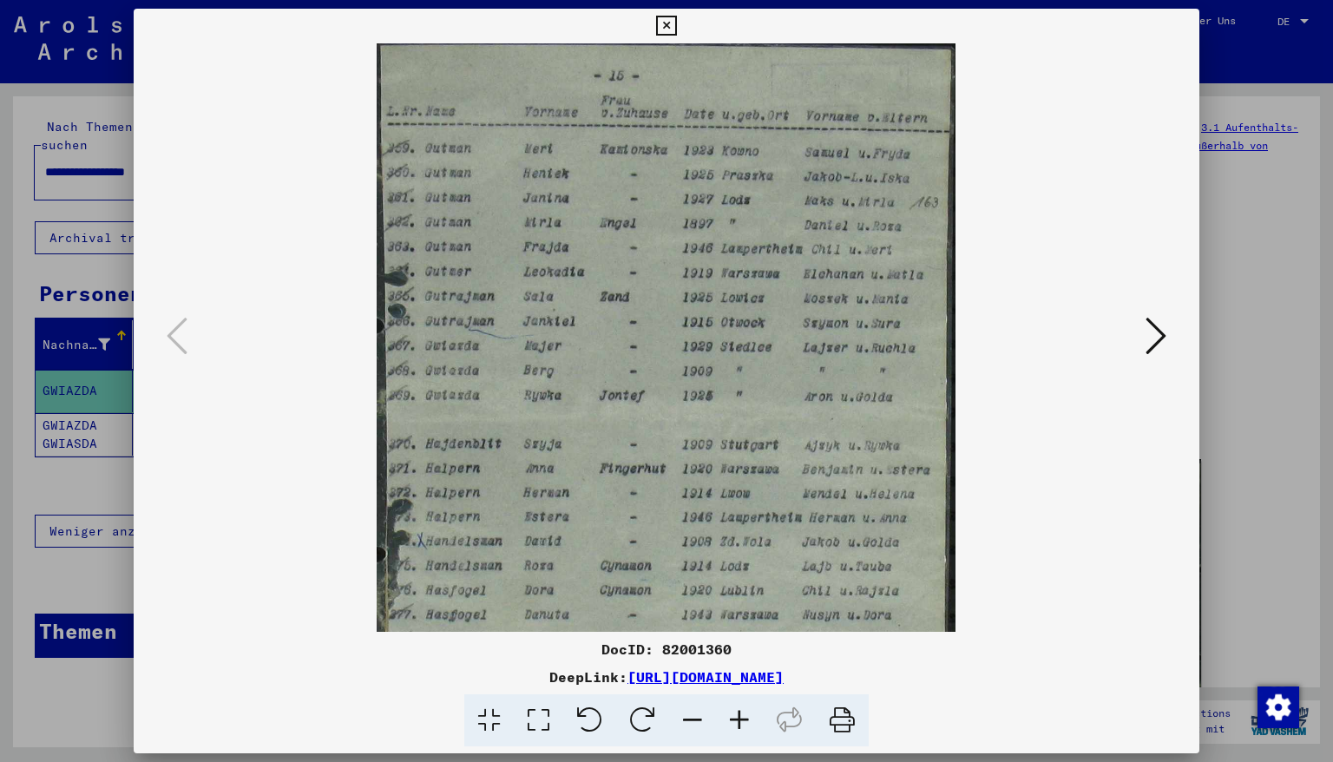
click at [733, 723] on icon at bounding box center [739, 720] width 47 height 53
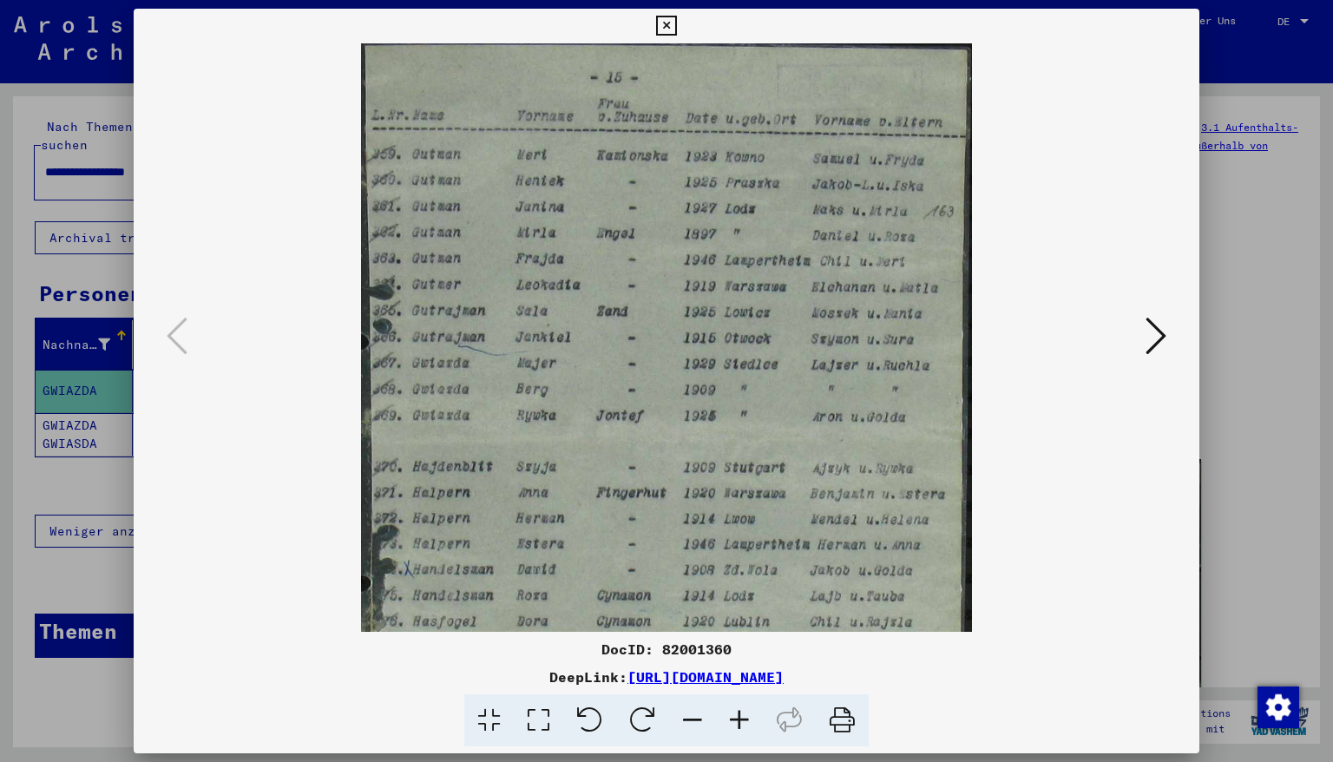
click at [733, 723] on icon at bounding box center [739, 720] width 47 height 53
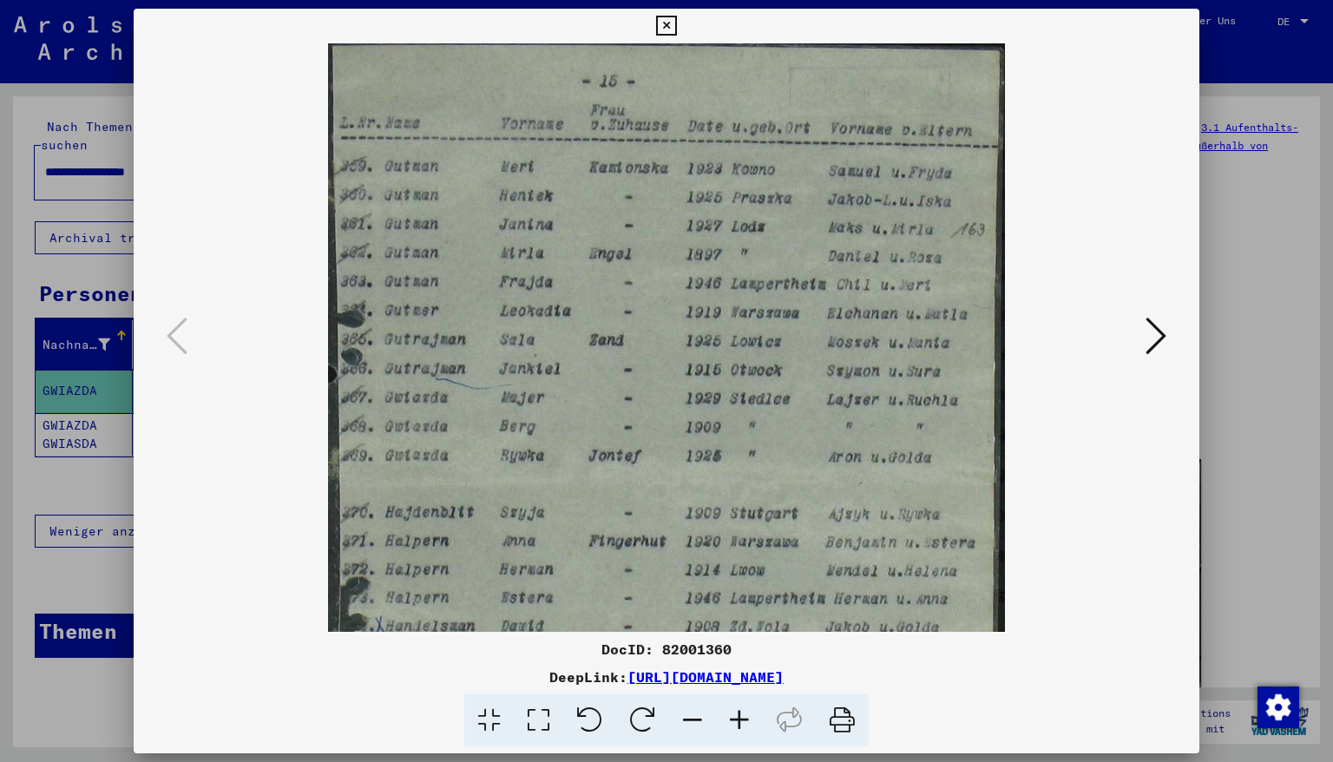
click at [733, 723] on icon at bounding box center [739, 720] width 47 height 53
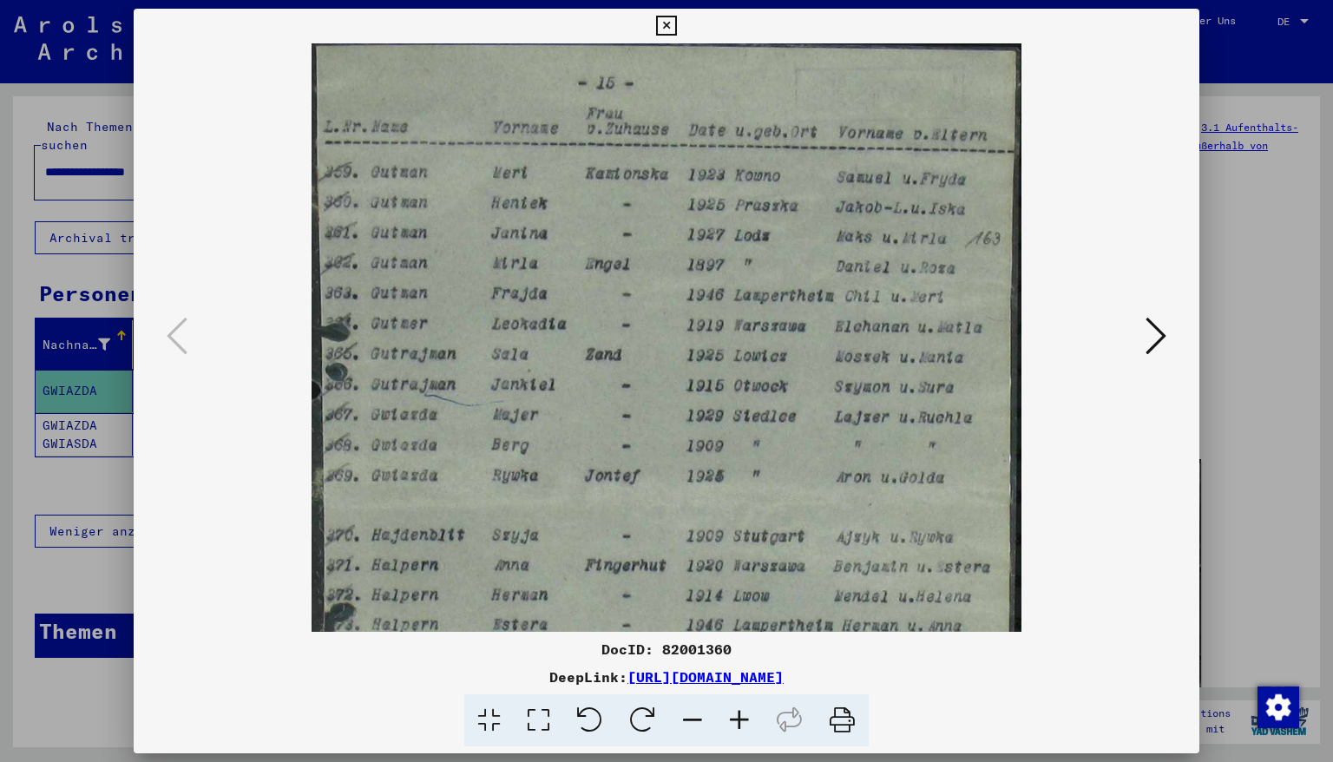
click at [733, 723] on icon at bounding box center [739, 720] width 47 height 53
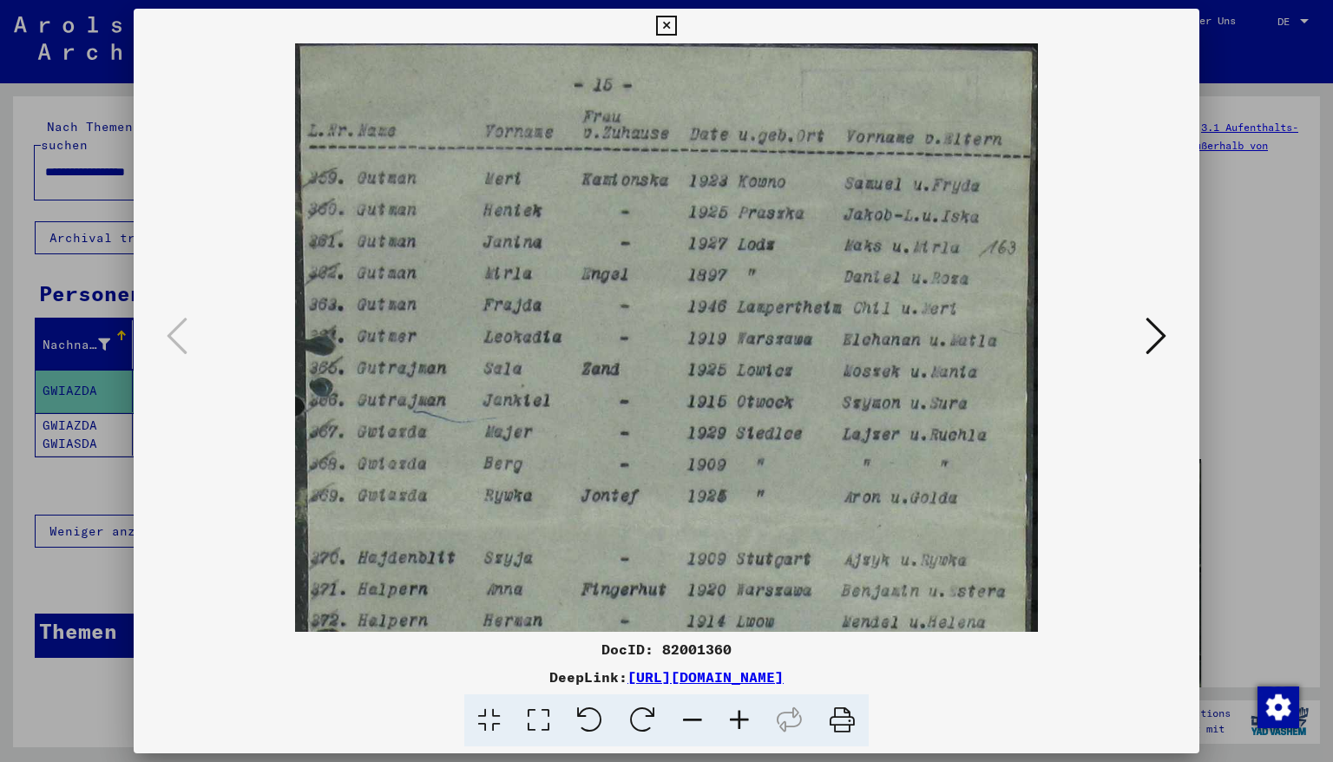
click at [733, 723] on icon at bounding box center [739, 720] width 47 height 53
